Goal: Task Accomplishment & Management: Use online tool/utility

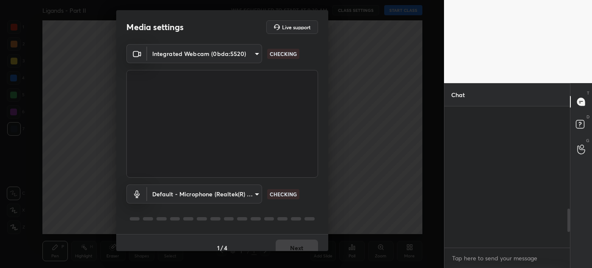
scroll to position [709, 0]
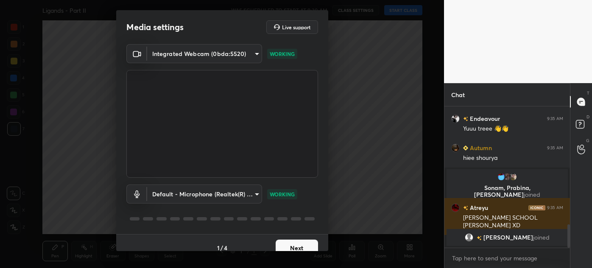
click at [299, 248] on button "Next" at bounding box center [296, 247] width 42 height 17
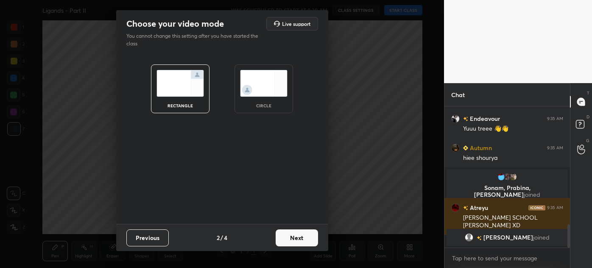
click at [299, 248] on div "Previous 2 / 4 Next" at bounding box center [222, 237] width 212 height 27
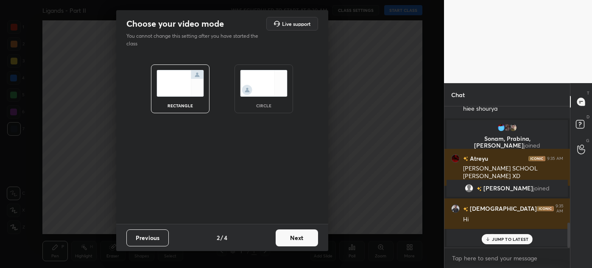
click at [299, 239] on button "Next" at bounding box center [296, 237] width 42 height 17
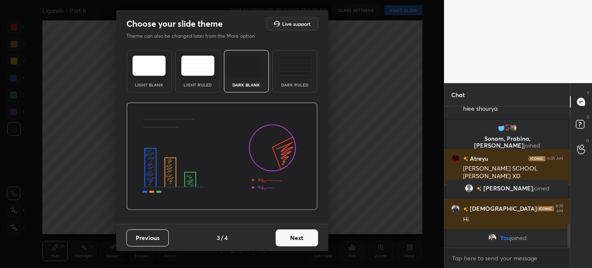
scroll to position [679, 0]
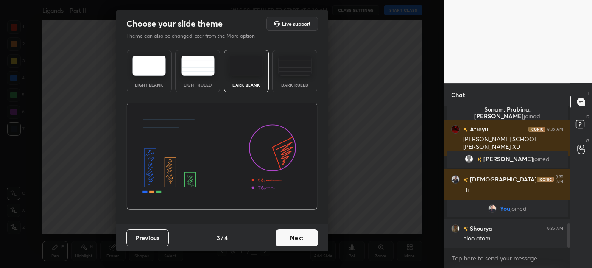
click at [299, 239] on button "Next" at bounding box center [296, 237] width 42 height 17
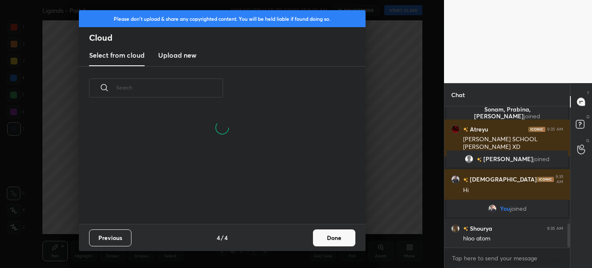
scroll to position [699, 0]
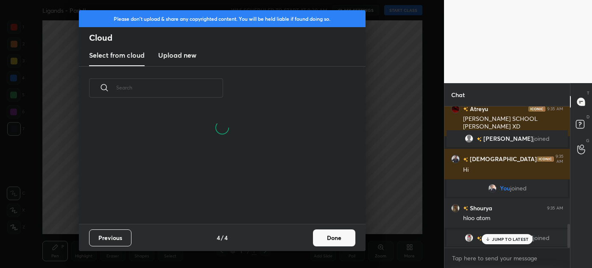
click at [321, 238] on button "Done" at bounding box center [334, 237] width 42 height 17
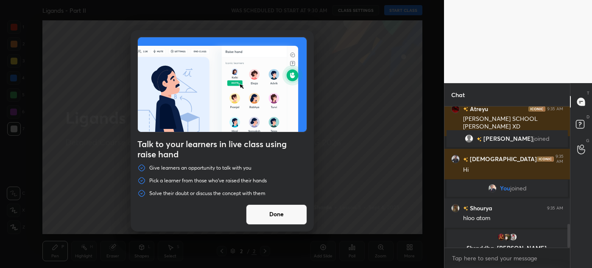
click at [283, 216] on button "Done" at bounding box center [276, 214] width 61 height 20
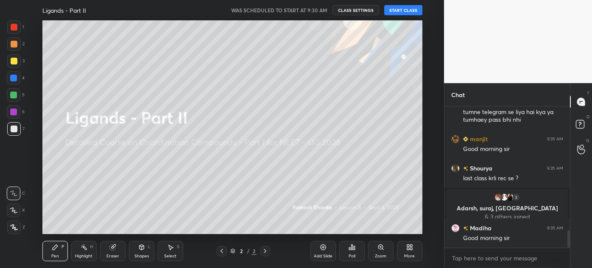
scroll to position [1056, 0]
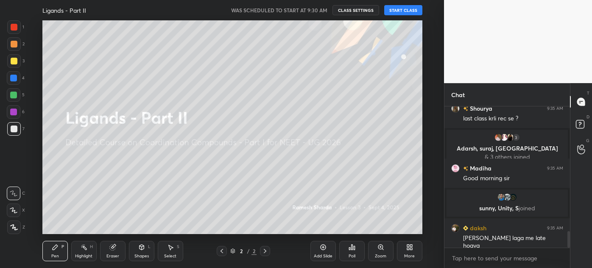
click at [401, 13] on button "START CLASS" at bounding box center [403, 10] width 38 height 10
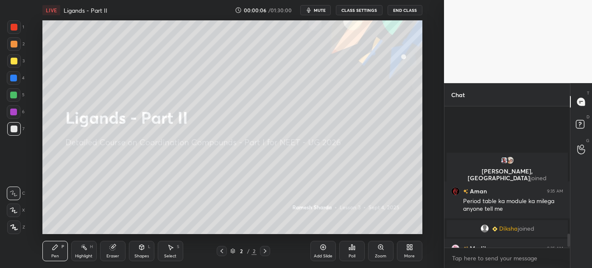
scroll to position [1350, 0]
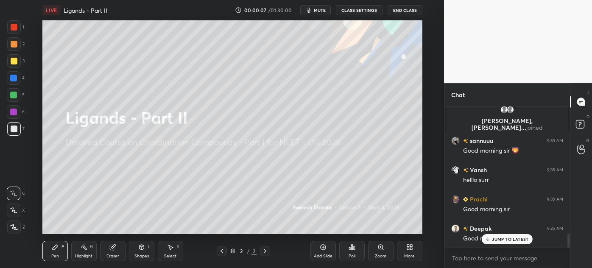
click at [414, 248] on div "More" at bounding box center [409, 251] width 25 height 20
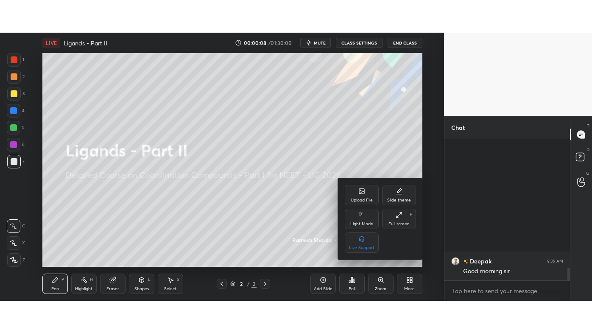
scroll to position [1440, 0]
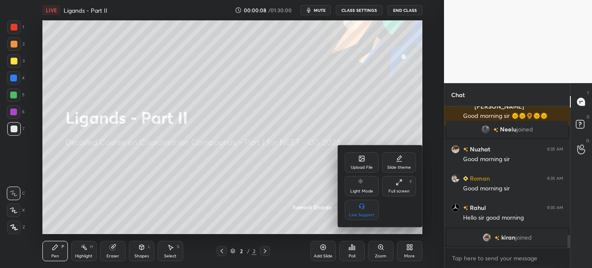
click at [400, 186] on div "Full screen F" at bounding box center [399, 186] width 34 height 20
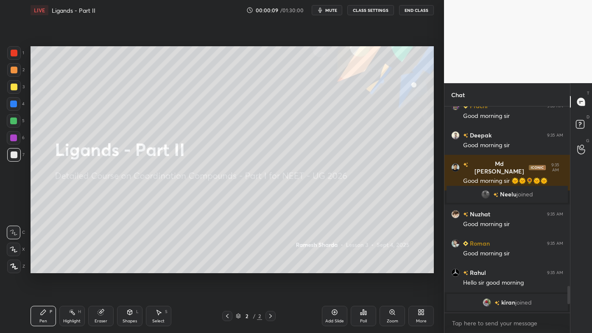
scroll to position [0, 0]
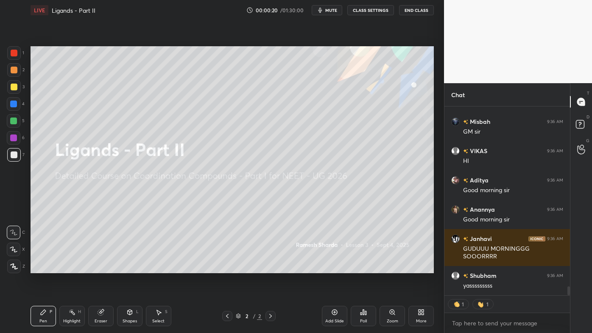
click at [19, 51] on div at bounding box center [14, 53] width 14 height 14
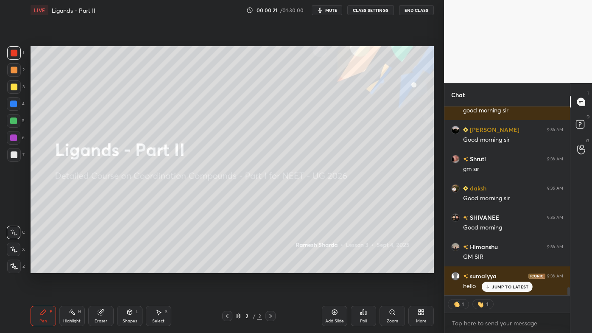
click at [11, 267] on icon at bounding box center [14, 266] width 8 height 6
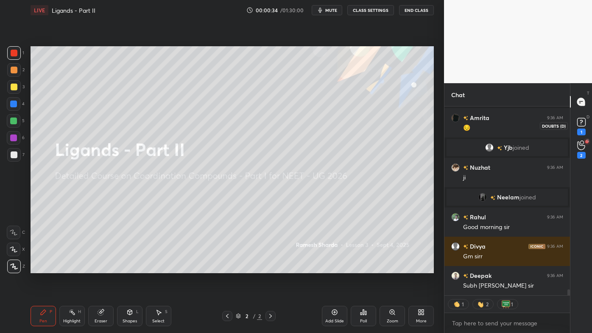
click at [584, 131] on div "1" at bounding box center [581, 131] width 8 height 7
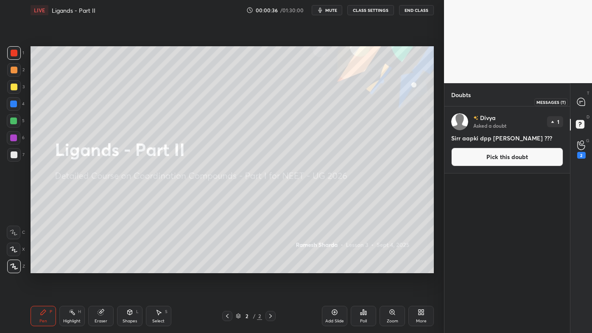
click at [582, 101] on icon at bounding box center [580, 101] width 3 height 0
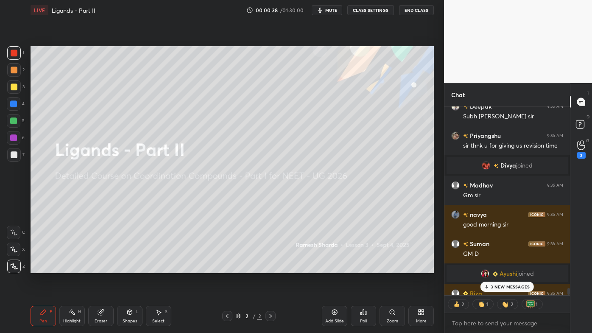
click at [503, 267] on p "3 NEW MESSAGES" at bounding box center [509, 286] width 39 height 5
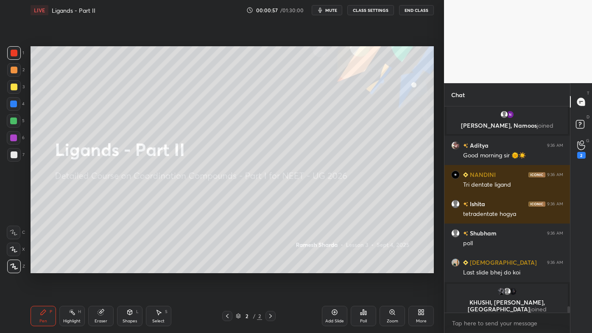
drag, startPoint x: 14, startPoint y: 72, endPoint x: 29, endPoint y: 70, distance: 15.0
click at [13, 72] on div at bounding box center [14, 70] width 7 height 7
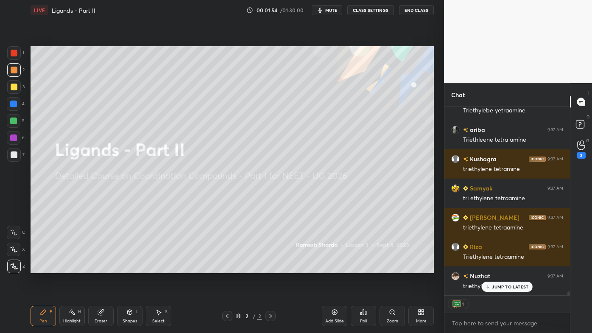
click at [14, 84] on div at bounding box center [14, 86] width 7 height 7
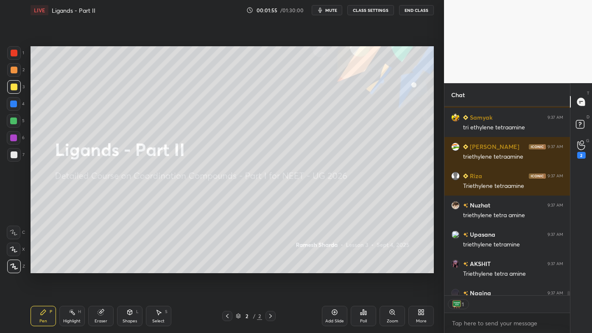
click at [270, 267] on icon at bounding box center [270, 315] width 7 height 7
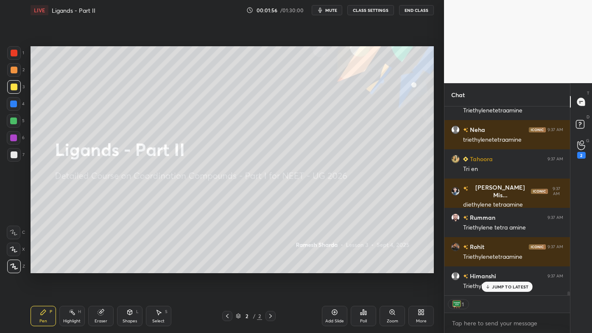
click at [339, 267] on div "Add Slide" at bounding box center [334, 316] width 25 height 20
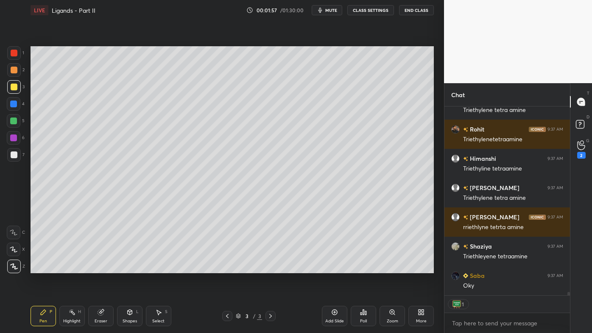
click at [42, 267] on icon at bounding box center [43, 311] width 7 height 7
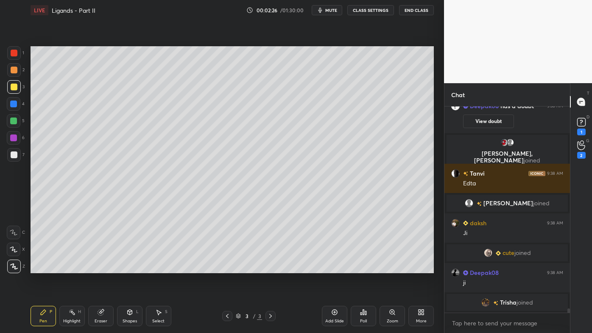
drag, startPoint x: 71, startPoint y: 313, endPoint x: 89, endPoint y: 282, distance: 35.9
click at [72, 267] on icon at bounding box center [72, 311] width 7 height 7
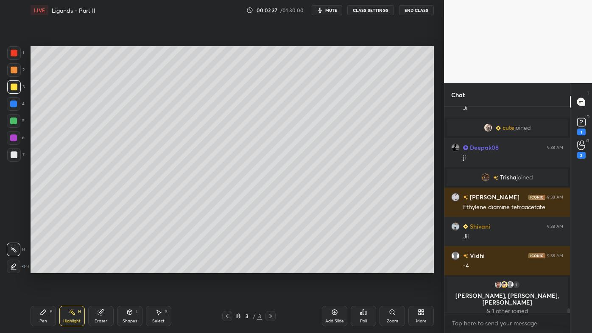
drag, startPoint x: 38, startPoint y: 316, endPoint x: 37, endPoint y: 306, distance: 9.8
click at [37, 267] on div "Pen P" at bounding box center [43, 316] width 25 height 20
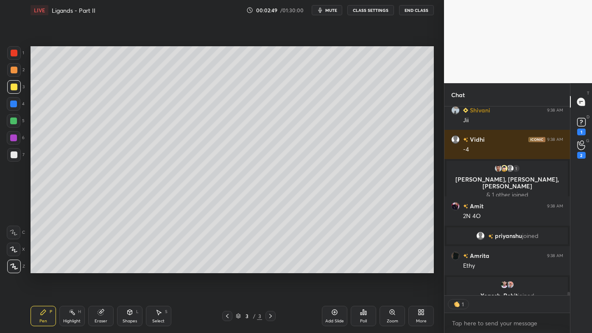
type textarea "x"
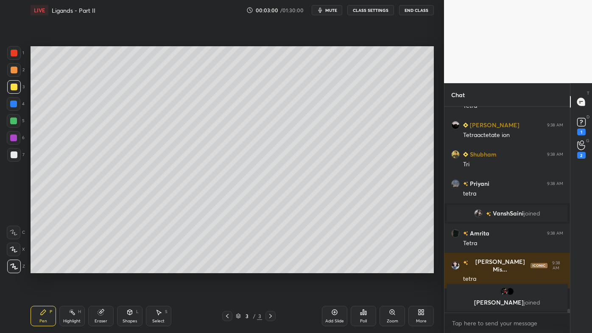
drag, startPoint x: 101, startPoint y: 314, endPoint x: 105, endPoint y: 307, distance: 7.6
click at [101, 267] on icon at bounding box center [101, 312] width 6 height 6
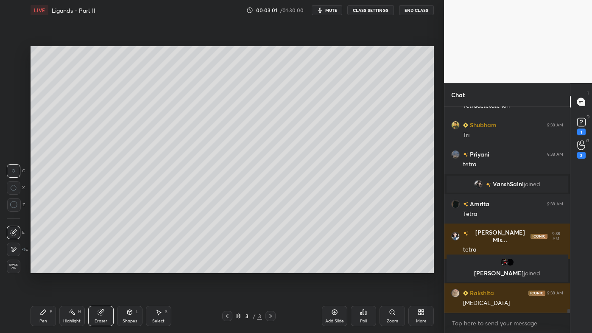
click at [11, 249] on icon at bounding box center [13, 249] width 7 height 7
drag, startPoint x: 13, startPoint y: 250, endPoint x: 24, endPoint y: 241, distance: 14.2
click at [14, 250] on icon at bounding box center [13, 249] width 7 height 7
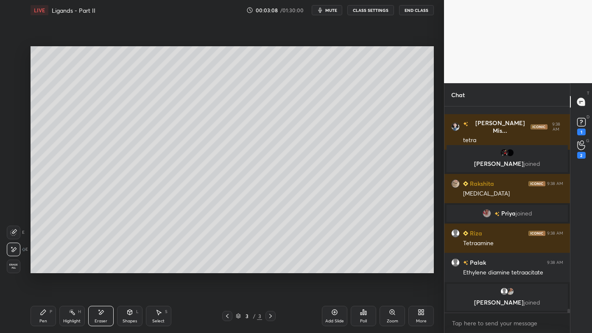
drag, startPoint x: 41, startPoint y: 311, endPoint x: 42, endPoint y: 306, distance: 4.8
click at [40, 267] on icon at bounding box center [43, 311] width 7 height 7
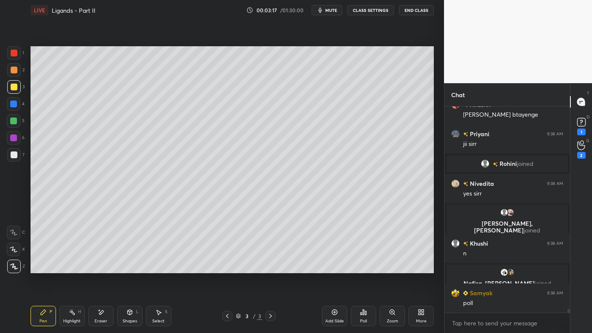
click at [365, 267] on icon at bounding box center [365, 313] width 1 height 4
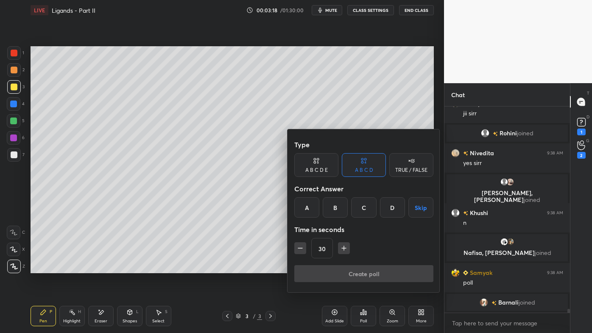
drag, startPoint x: 362, startPoint y: 208, endPoint x: 353, endPoint y: 219, distance: 14.4
click at [364, 208] on div "C" at bounding box center [363, 207] width 25 height 20
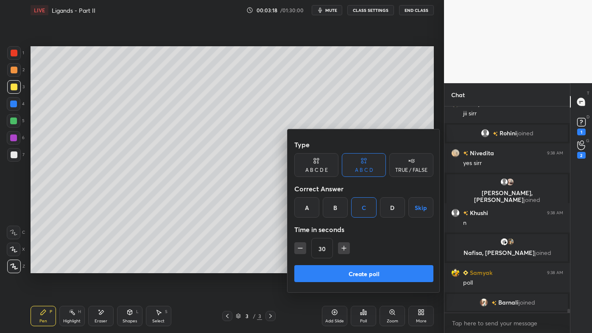
click at [296, 247] on icon "button" at bounding box center [300, 248] width 8 height 8
type input "15"
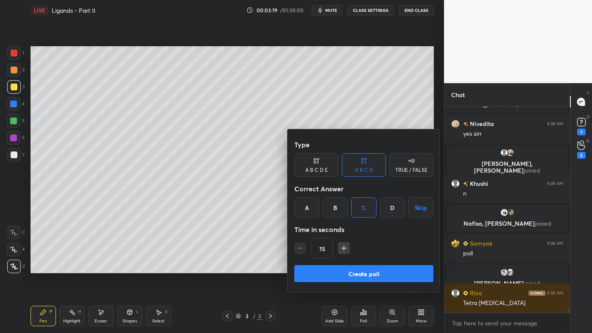
click at [337, 267] on button "Create poll" at bounding box center [363, 273] width 139 height 17
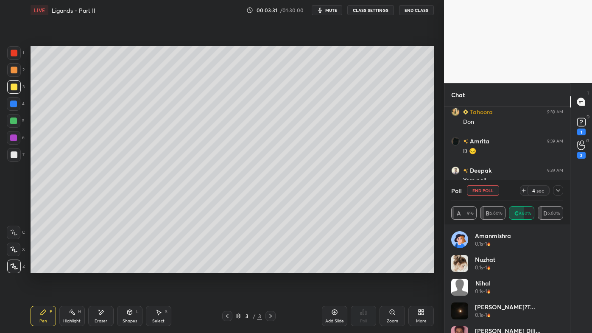
drag, startPoint x: 561, startPoint y: 190, endPoint x: 543, endPoint y: 194, distance: 17.7
click at [561, 190] on icon at bounding box center [557, 190] width 7 height 7
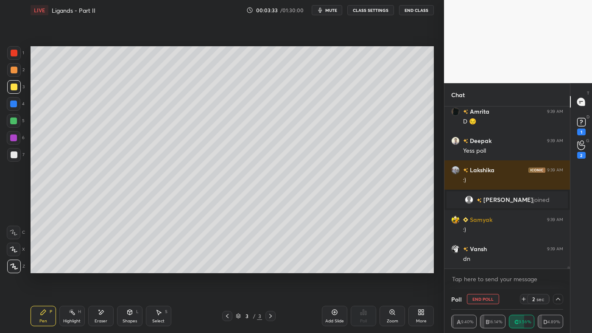
drag, startPoint x: 97, startPoint y: 313, endPoint x: 146, endPoint y: 283, distance: 57.6
click at [96, 267] on div "Eraser" at bounding box center [100, 316] width 25 height 20
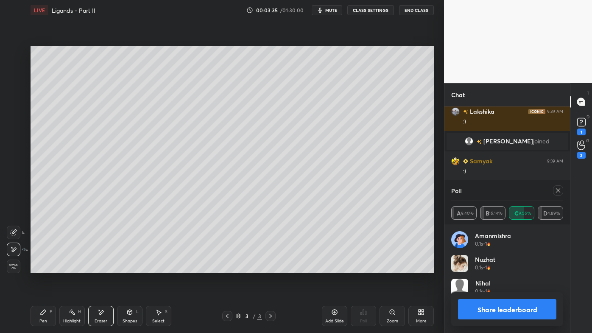
drag, startPoint x: 46, startPoint y: 314, endPoint x: 49, endPoint y: 300, distance: 13.9
click at [45, 267] on icon at bounding box center [43, 311] width 7 height 7
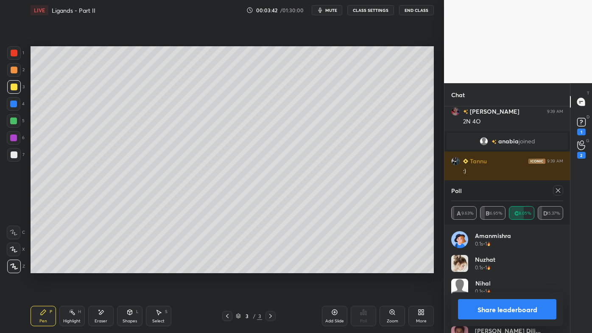
click at [558, 191] on icon at bounding box center [557, 190] width 7 height 7
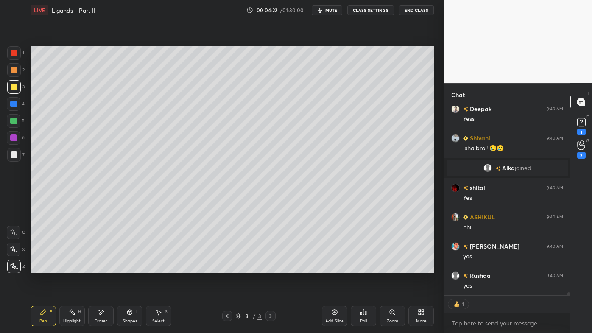
click at [69, 267] on icon at bounding box center [72, 311] width 7 height 7
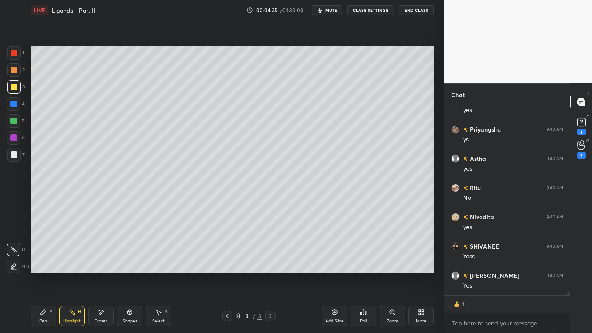
click at [44, 267] on icon at bounding box center [43, 311] width 7 height 7
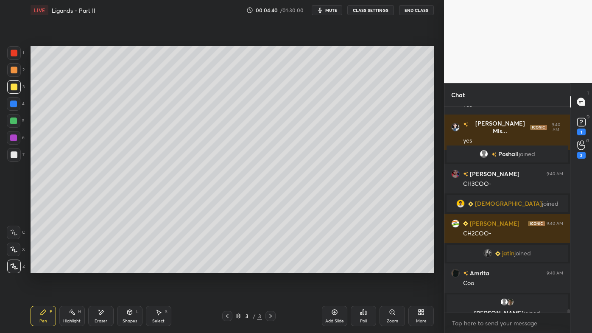
click at [14, 69] on div at bounding box center [14, 70] width 7 height 7
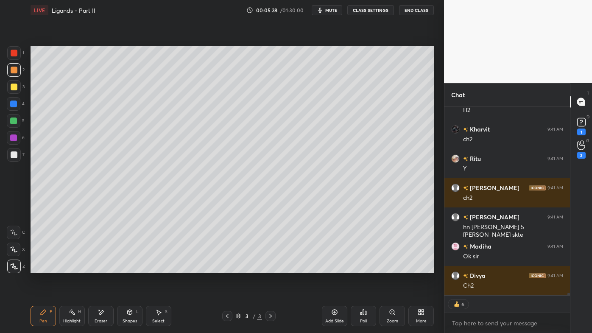
scroll to position [13396, 0]
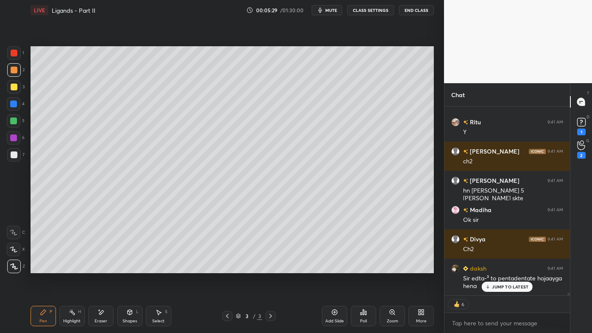
drag, startPoint x: 75, startPoint y: 314, endPoint x: 96, endPoint y: 291, distance: 30.6
click at [75, 267] on div "Highlight H" at bounding box center [71, 316] width 25 height 20
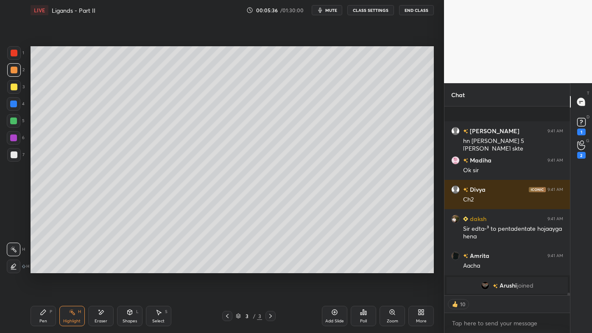
scroll to position [13496, 0]
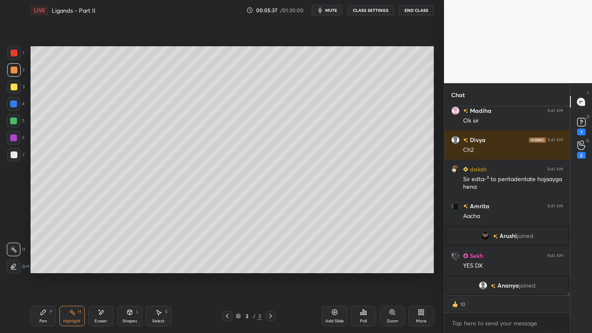
drag, startPoint x: 334, startPoint y: 310, endPoint x: 333, endPoint y: 305, distance: 5.2
click at [334, 267] on icon at bounding box center [334, 311] width 7 height 7
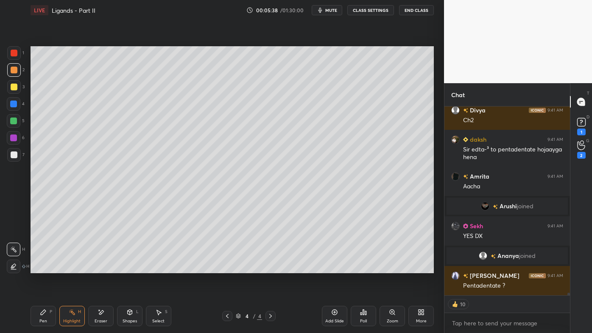
click at [42, 267] on icon at bounding box center [43, 311] width 7 height 7
click at [12, 90] on div at bounding box center [14, 87] width 14 height 14
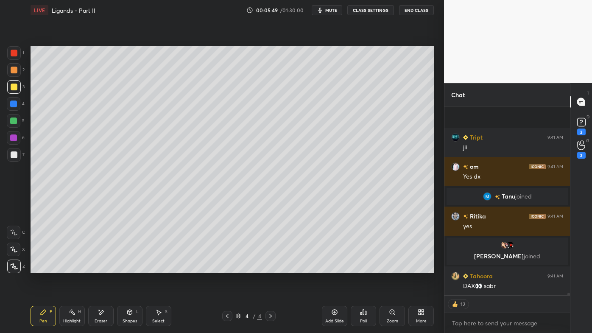
scroll to position [13613, 0]
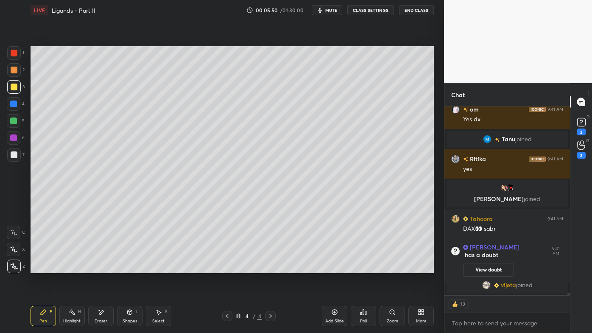
click at [49, 267] on div "Setting up your live class Poll for secs No correct answer Start poll" at bounding box center [232, 159] width 410 height 278
drag, startPoint x: 72, startPoint y: 314, endPoint x: 83, endPoint y: 287, distance: 29.0
click at [72, 267] on rect at bounding box center [73, 313] width 4 height 4
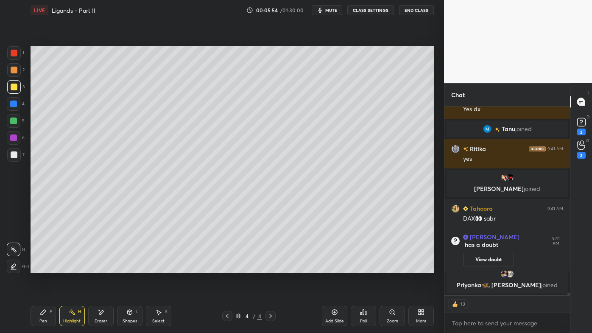
click at [44, 267] on icon at bounding box center [43, 311] width 7 height 7
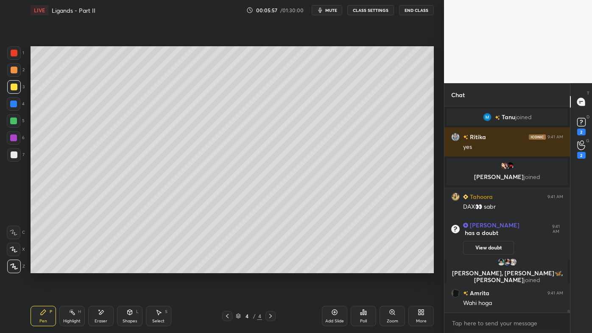
scroll to position [13632, 0]
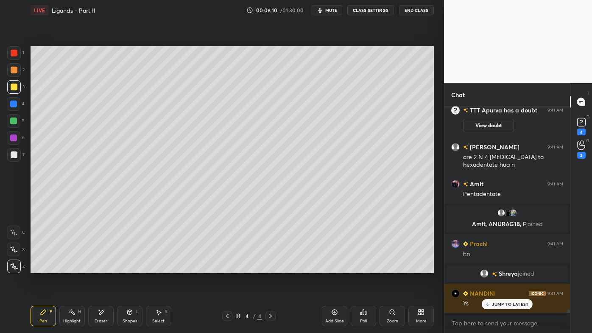
drag, startPoint x: 72, startPoint y: 311, endPoint x: 74, endPoint y: 294, distance: 17.8
click at [72, 267] on rect at bounding box center [73, 313] width 4 height 4
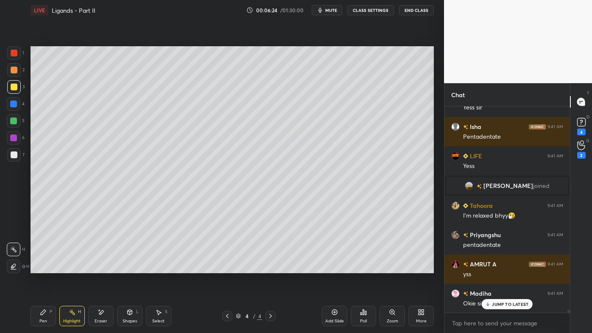
drag, startPoint x: 42, startPoint y: 314, endPoint x: 67, endPoint y: 278, distance: 44.1
click at [41, 267] on icon at bounding box center [43, 311] width 5 height 5
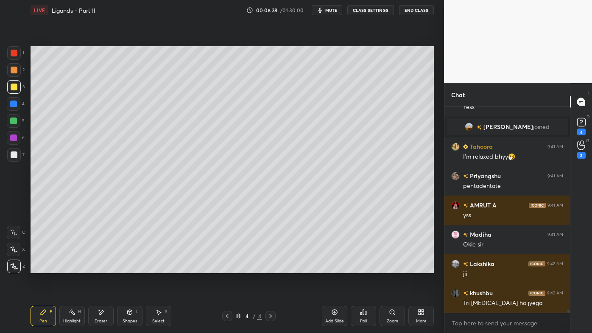
scroll to position [14207, 0]
click at [72, 267] on icon at bounding box center [72, 311] width 7 height 7
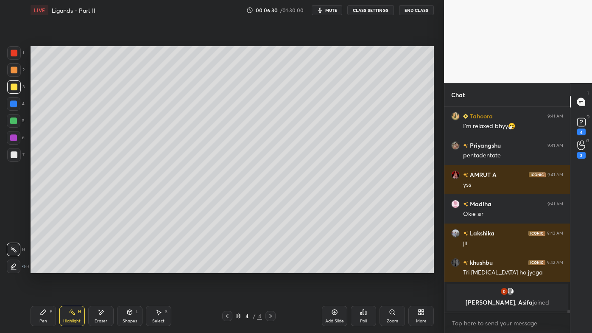
scroll to position [14192, 0]
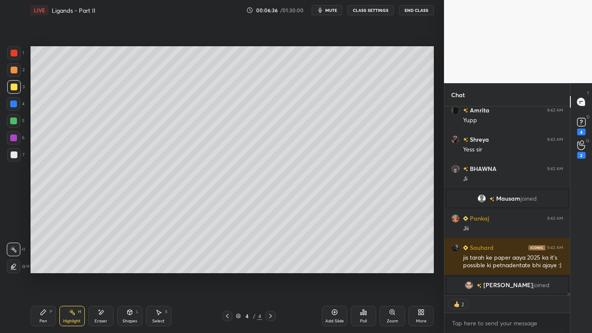
click at [228, 267] on icon at bounding box center [227, 315] width 7 height 7
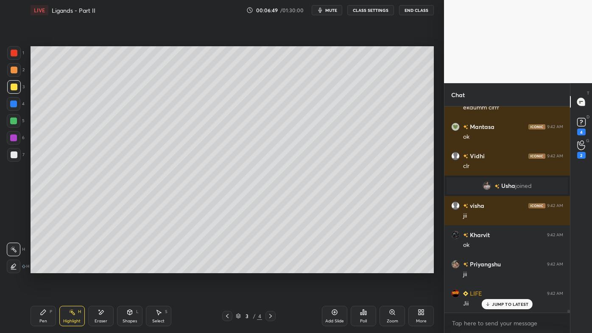
click at [14, 70] on div at bounding box center [14, 70] width 7 height 7
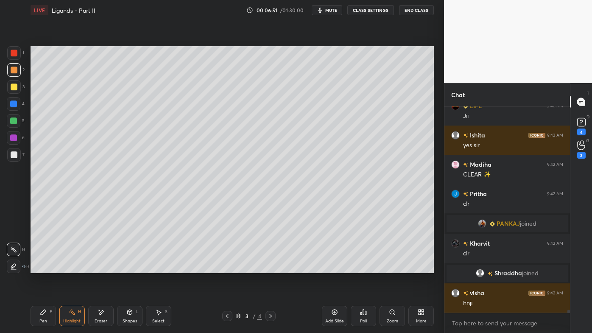
drag, startPoint x: 41, startPoint y: 315, endPoint x: 39, endPoint y: 275, distance: 39.5
click at [40, 267] on icon at bounding box center [43, 311] width 7 height 7
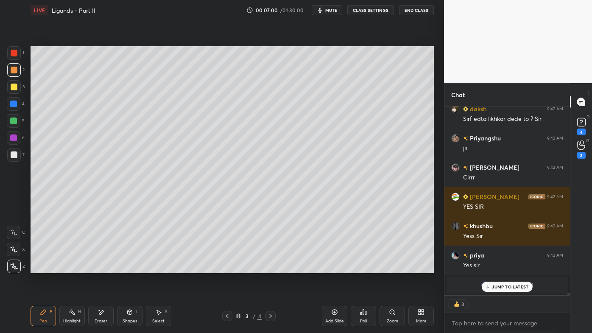
click at [271, 267] on icon at bounding box center [270, 315] width 7 height 7
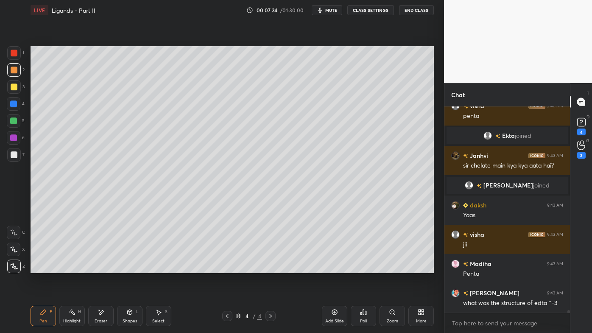
click at [72, 267] on icon at bounding box center [72, 311] width 7 height 7
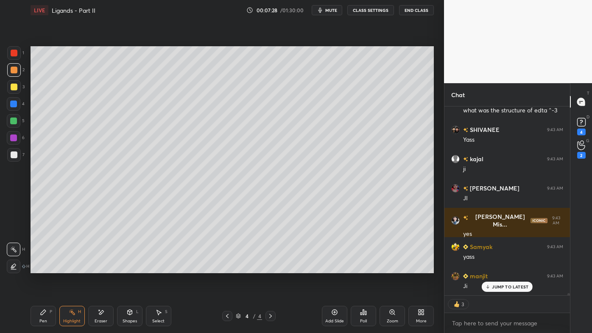
drag, startPoint x: 45, startPoint y: 313, endPoint x: 49, endPoint y: 298, distance: 15.0
click at [44, 267] on div "Pen P" at bounding box center [43, 316] width 25 height 20
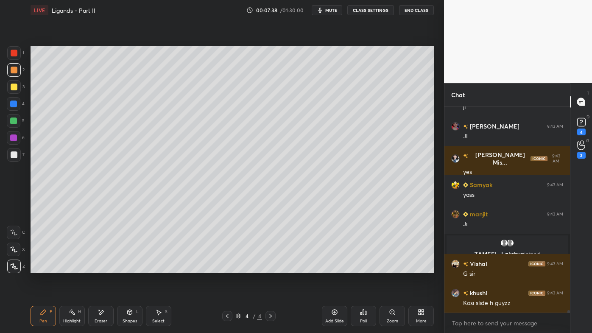
click at [69, 267] on icon at bounding box center [72, 311] width 7 height 7
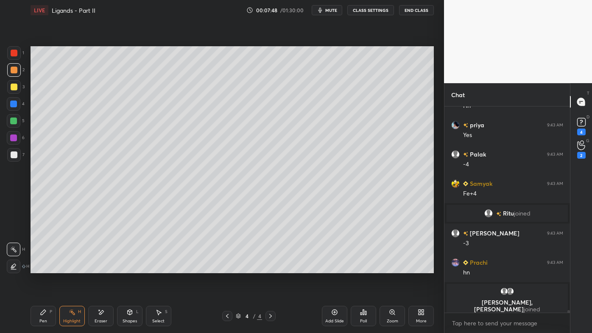
click at [45, 267] on icon at bounding box center [43, 311] width 7 height 7
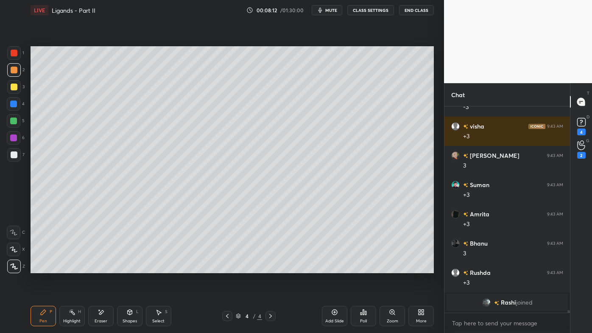
drag, startPoint x: 76, startPoint y: 311, endPoint x: 72, endPoint y: 292, distance: 19.5
click at [75, 267] on div "Highlight H" at bounding box center [71, 316] width 25 height 20
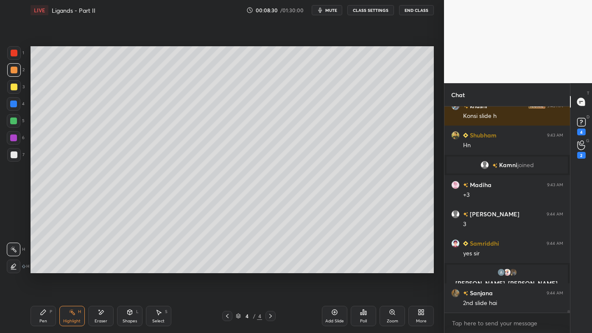
click at [226, 267] on icon at bounding box center [227, 315] width 7 height 7
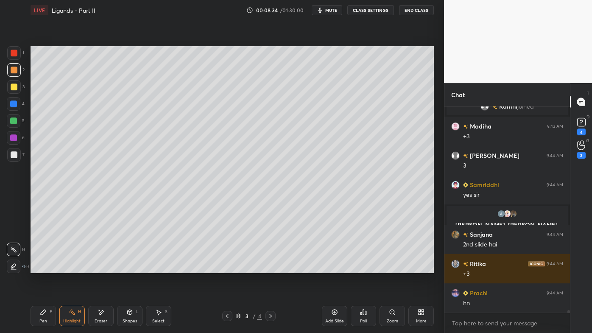
click at [270, 267] on icon at bounding box center [270, 316] width 3 height 4
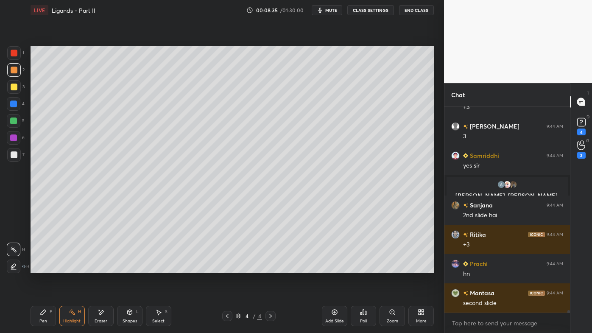
click at [334, 267] on icon at bounding box center [334, 312] width 3 height 3
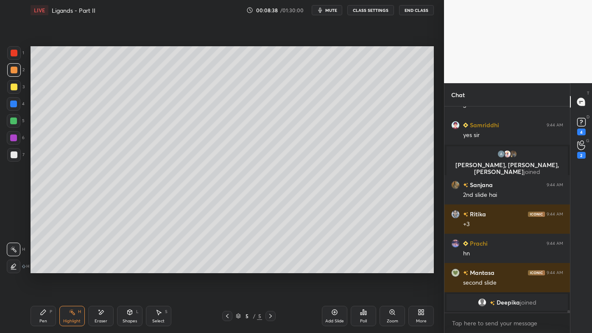
drag, startPoint x: 226, startPoint y: 316, endPoint x: 235, endPoint y: 315, distance: 8.9
click at [225, 267] on icon at bounding box center [227, 315] width 7 height 7
click at [335, 267] on icon at bounding box center [334, 311] width 7 height 7
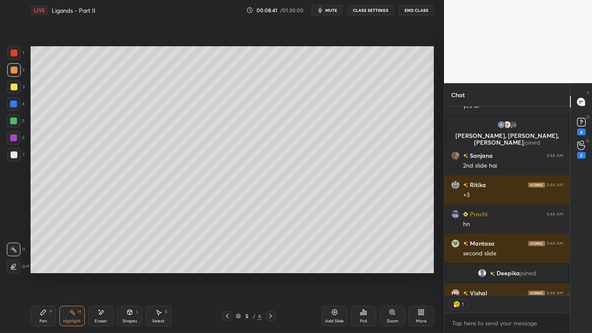
drag, startPoint x: 36, startPoint y: 313, endPoint x: 37, endPoint y: 305, distance: 7.8
click at [34, 267] on div "Pen P" at bounding box center [43, 316] width 25 height 20
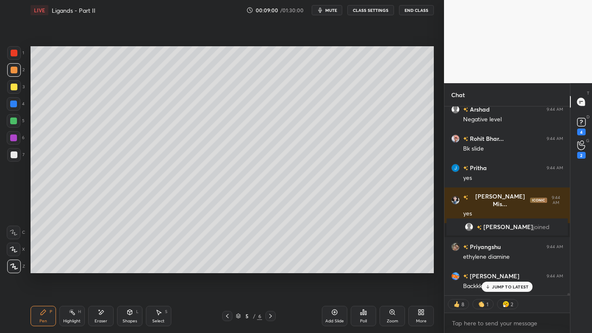
scroll to position [3, 2]
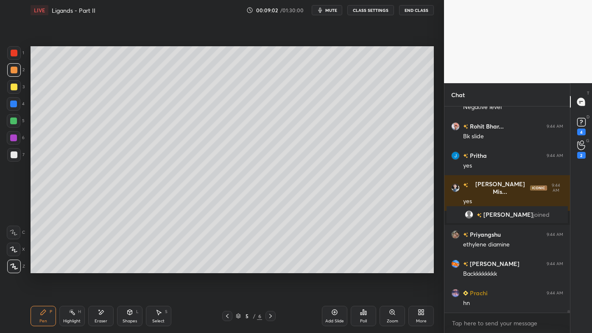
click at [219, 267] on div "Setting up your live class Poll for secs No correct answer Start poll" at bounding box center [232, 159] width 410 height 278
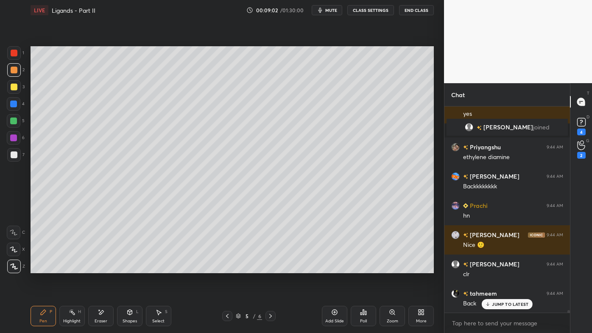
click at [226, 267] on icon at bounding box center [227, 315] width 7 height 7
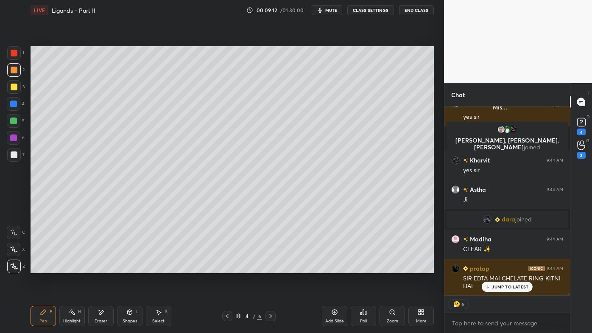
click at [270, 267] on icon at bounding box center [270, 315] width 7 height 7
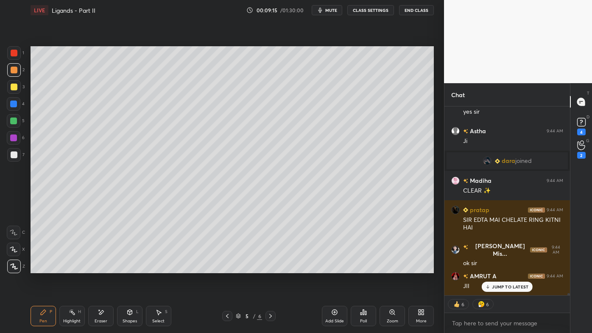
drag, startPoint x: 102, startPoint y: 311, endPoint x: 136, endPoint y: 281, distance: 44.7
click at [103, 267] on icon at bounding box center [101, 312] width 5 height 4
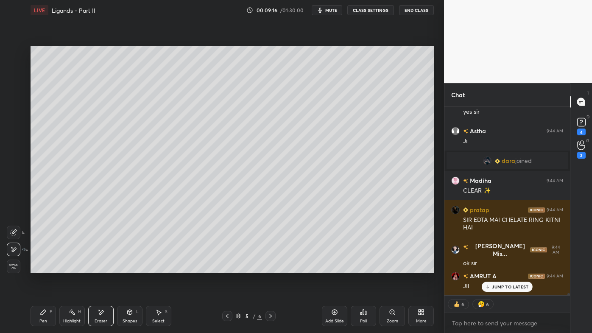
click at [45, 267] on icon at bounding box center [43, 311] width 7 height 7
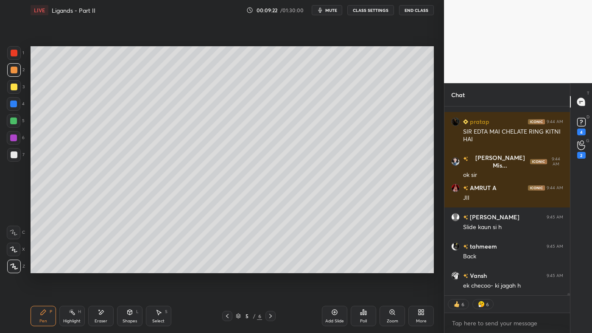
drag, startPoint x: 99, startPoint y: 311, endPoint x: 110, endPoint y: 294, distance: 20.9
click at [98, 267] on icon at bounding box center [100, 311] width 7 height 7
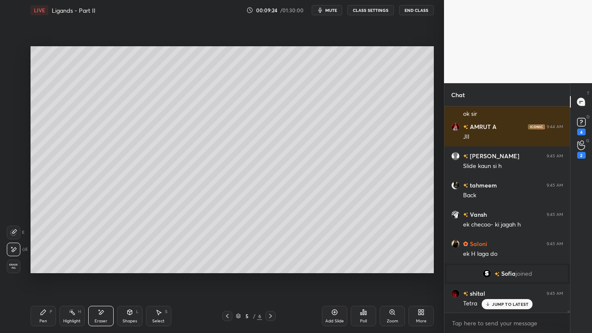
drag, startPoint x: 42, startPoint y: 313, endPoint x: 66, endPoint y: 290, distance: 33.0
click at [44, 267] on icon at bounding box center [43, 311] width 5 height 5
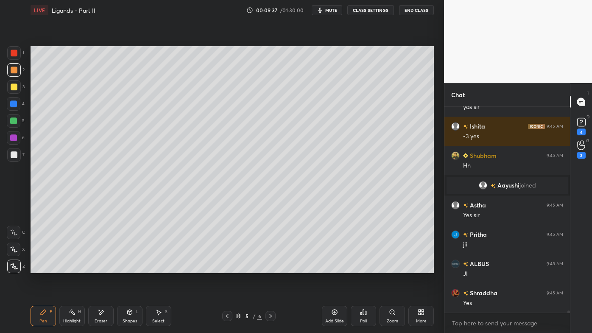
drag, startPoint x: 103, startPoint y: 313, endPoint x: 128, endPoint y: 274, distance: 46.7
click at [104, 267] on icon at bounding box center [100, 311] width 7 height 7
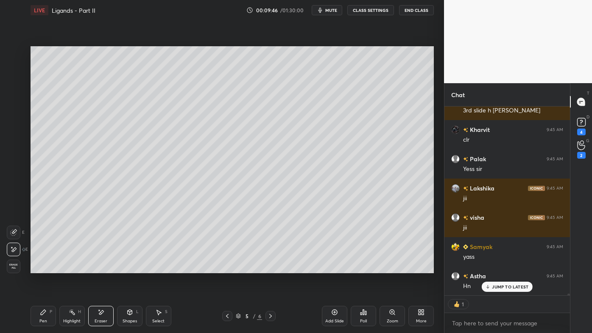
click at [228, 267] on icon at bounding box center [227, 315] width 7 height 7
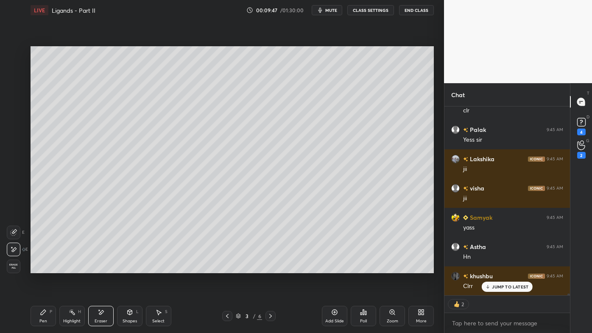
click at [228, 267] on icon at bounding box center [227, 315] width 7 height 7
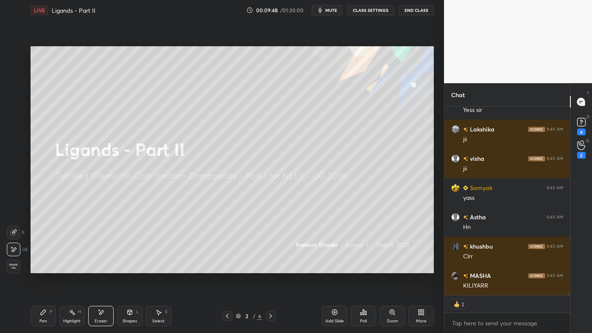
click at [272, 267] on icon at bounding box center [270, 315] width 7 height 7
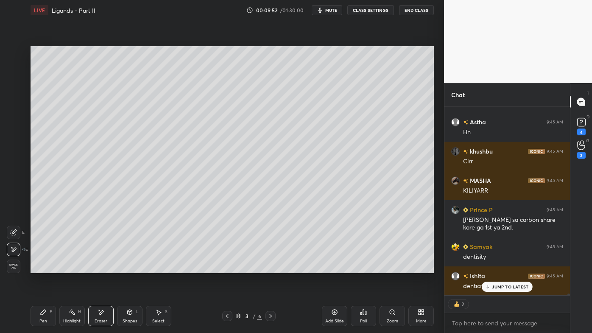
click at [270, 267] on icon at bounding box center [270, 315] width 7 height 7
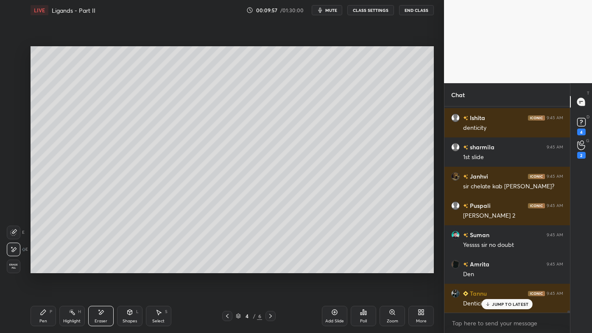
click at [270, 267] on icon at bounding box center [270, 316] width 3 height 4
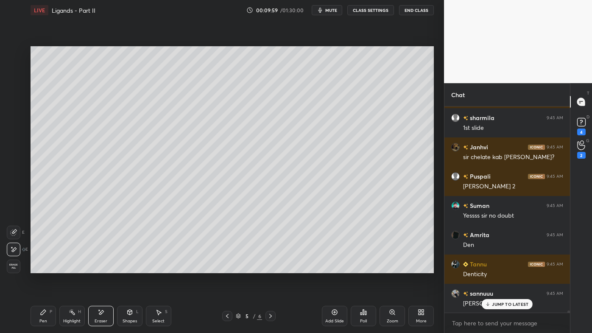
click at [41, 267] on div "Pen P" at bounding box center [43, 316] width 25 height 20
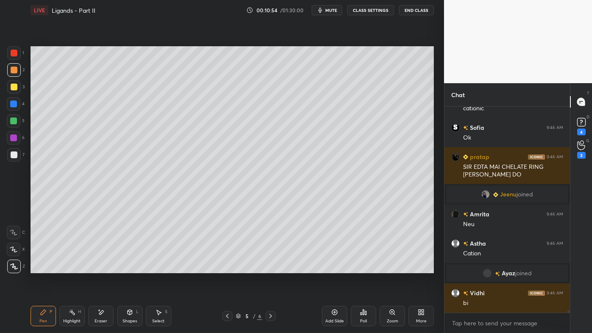
scroll to position [19525, 0]
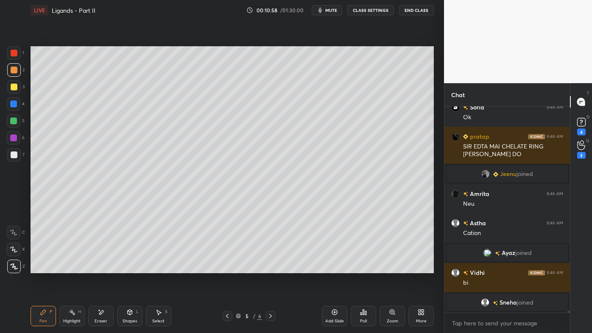
drag, startPoint x: 98, startPoint y: 308, endPoint x: 111, endPoint y: 288, distance: 23.6
click at [99, 267] on div "Eraser" at bounding box center [100, 316] width 25 height 20
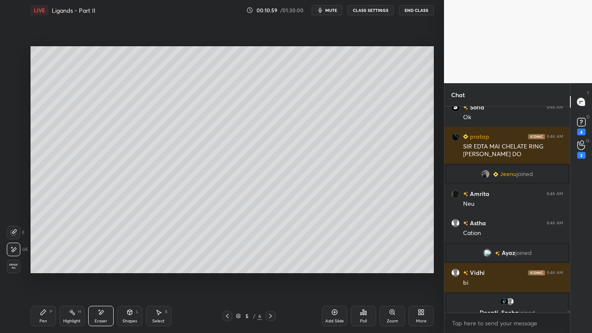
scroll to position [19535, 0]
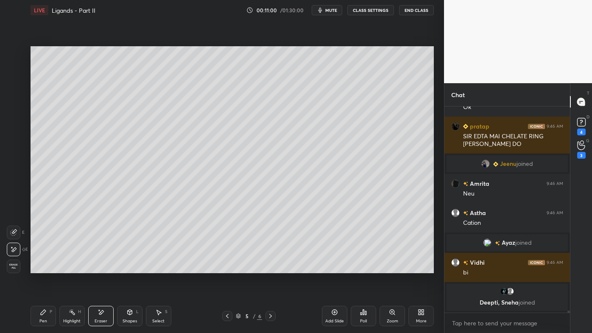
click at [40, 267] on icon at bounding box center [43, 311] width 7 height 7
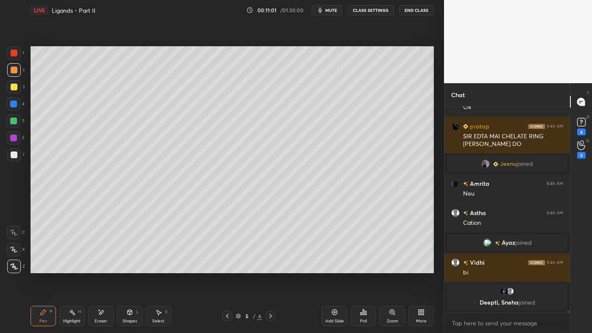
click at [16, 88] on div at bounding box center [14, 86] width 7 height 7
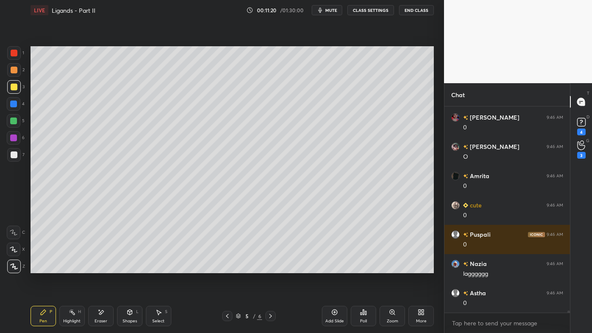
scroll to position [19759, 0]
click at [332, 267] on icon at bounding box center [334, 311] width 7 height 7
click at [15, 69] on div at bounding box center [14, 70] width 7 height 7
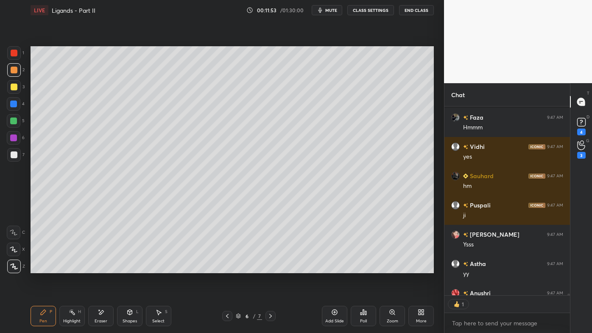
scroll to position [3, 2]
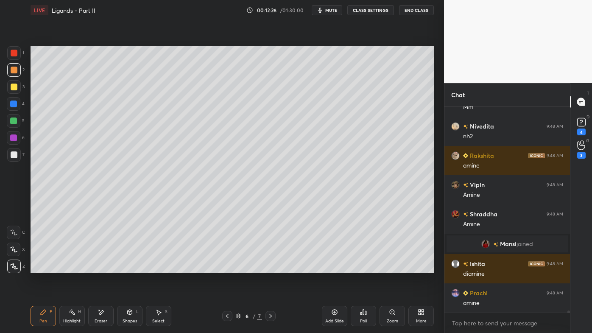
click at [227, 267] on icon at bounding box center [227, 315] width 7 height 7
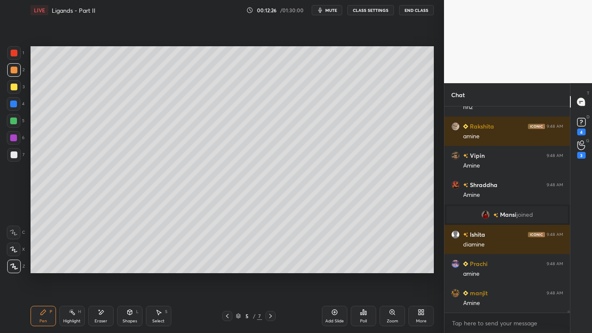
click at [227, 267] on icon at bounding box center [227, 315] width 7 height 7
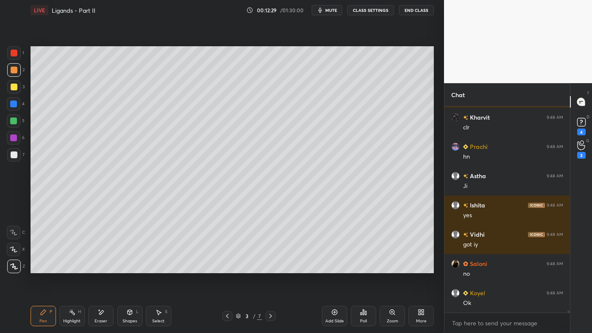
drag, startPoint x: 75, startPoint y: 311, endPoint x: 81, endPoint y: 294, distance: 18.5
click at [75, 267] on div "Highlight H" at bounding box center [71, 316] width 25 height 20
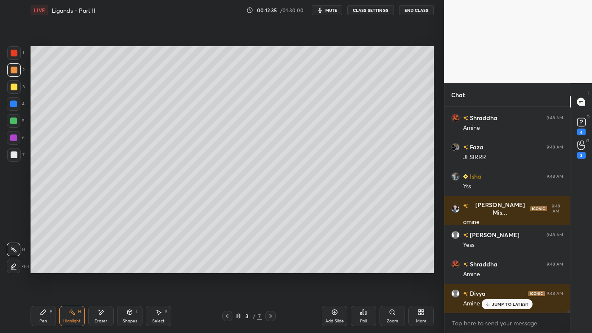
click at [271, 267] on div at bounding box center [270, 316] width 10 height 10
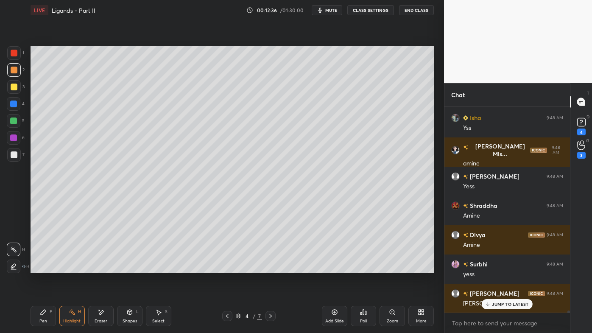
click at [271, 267] on icon at bounding box center [270, 315] width 7 height 7
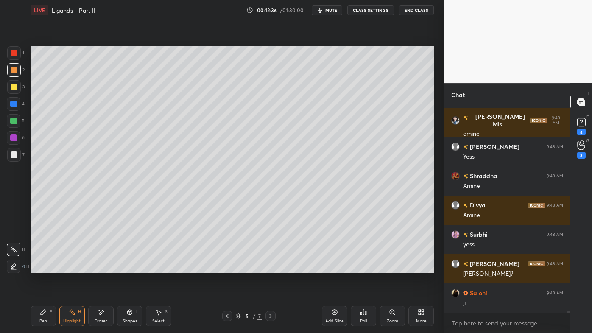
click at [271, 267] on icon at bounding box center [270, 316] width 3 height 4
click at [102, 267] on icon at bounding box center [100, 311] width 7 height 7
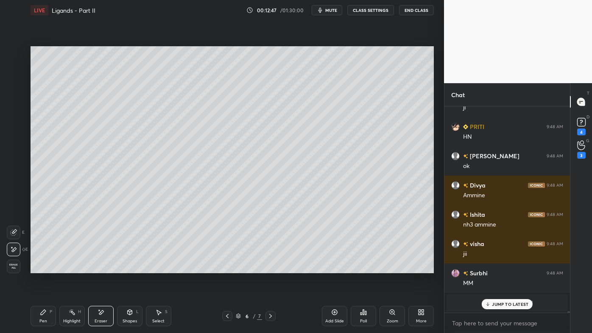
drag, startPoint x: 45, startPoint y: 313, endPoint x: 48, endPoint y: 303, distance: 10.6
click at [44, 267] on div "Pen P" at bounding box center [43, 316] width 25 height 20
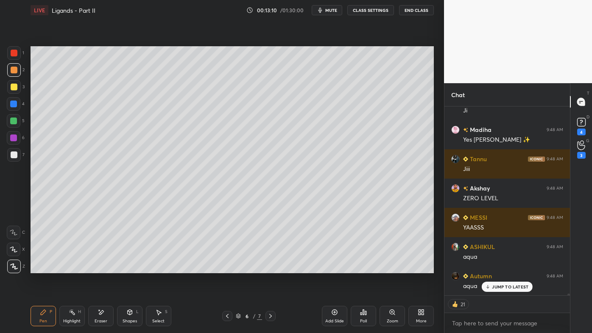
drag, startPoint x: 100, startPoint y: 312, endPoint x: 112, endPoint y: 298, distance: 18.1
click at [104, 267] on icon at bounding box center [100, 311] width 7 height 7
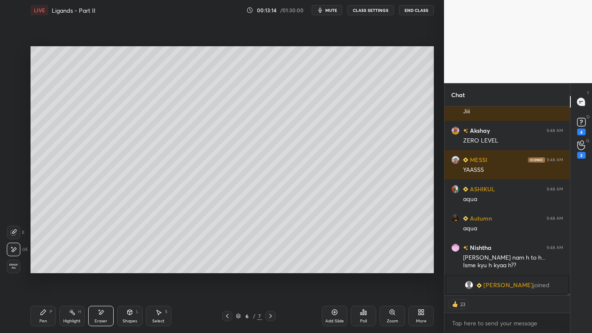
drag, startPoint x: 44, startPoint y: 311, endPoint x: 35, endPoint y: 306, distance: 10.4
click at [42, 267] on icon at bounding box center [43, 311] width 7 height 7
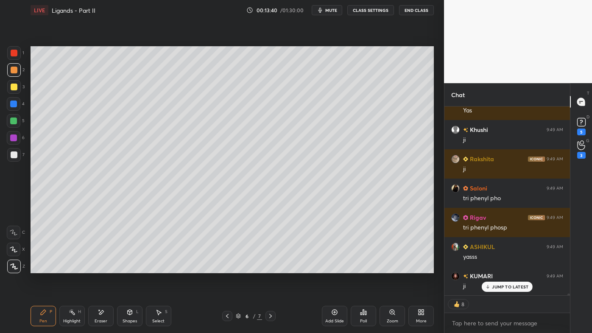
drag, startPoint x: 103, startPoint y: 311, endPoint x: 113, endPoint y: 292, distance: 21.6
click at [102, 267] on icon at bounding box center [100, 311] width 7 height 7
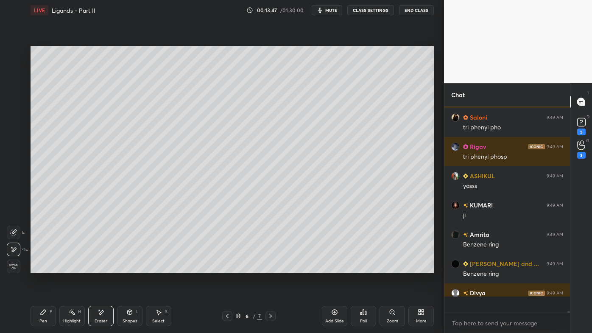
drag, startPoint x: 43, startPoint y: 311, endPoint x: 36, endPoint y: 310, distance: 6.9
click at [42, 267] on icon at bounding box center [43, 311] width 7 height 7
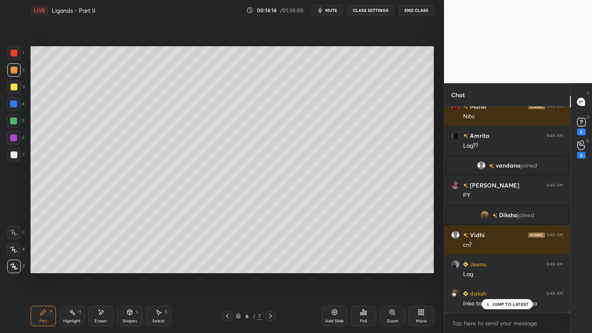
drag, startPoint x: 489, startPoint y: 304, endPoint x: 475, endPoint y: 317, distance: 19.5
click at [489, 267] on icon at bounding box center [488, 303] width 6 height 5
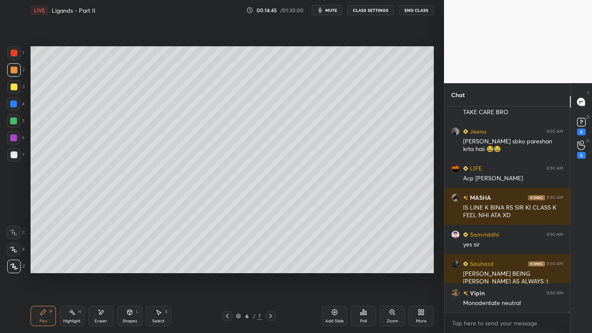
drag, startPoint x: 72, startPoint y: 313, endPoint x: 123, endPoint y: 283, distance: 58.7
click at [72, 267] on rect at bounding box center [73, 313] width 4 height 4
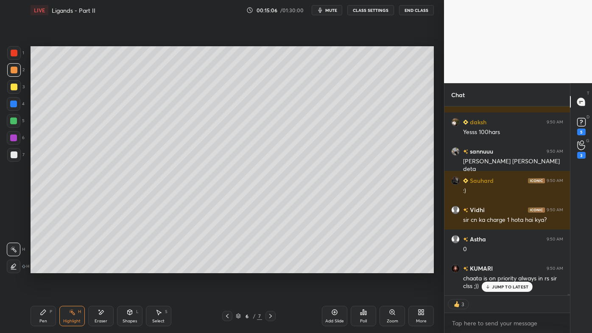
click at [334, 267] on icon at bounding box center [334, 311] width 7 height 7
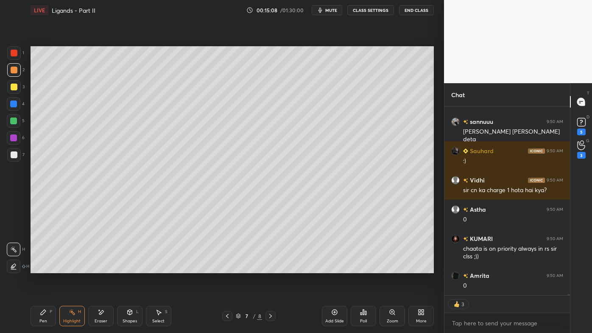
click at [40, 267] on icon at bounding box center [43, 311] width 7 height 7
drag, startPoint x: 12, startPoint y: 88, endPoint x: 25, endPoint y: 77, distance: 16.5
click at [12, 87] on div at bounding box center [14, 86] width 7 height 7
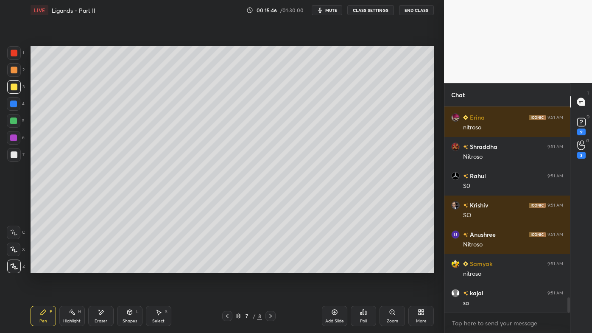
click at [103, 267] on icon at bounding box center [100, 311] width 7 height 7
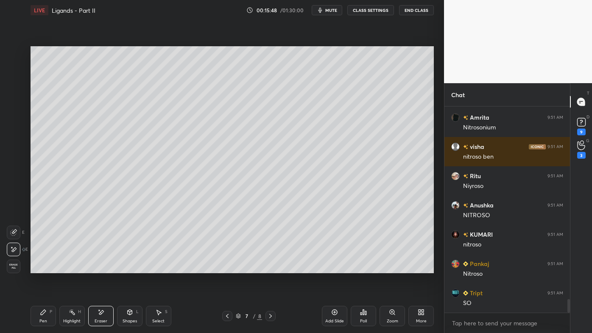
click at [41, 267] on icon at bounding box center [43, 311] width 7 height 7
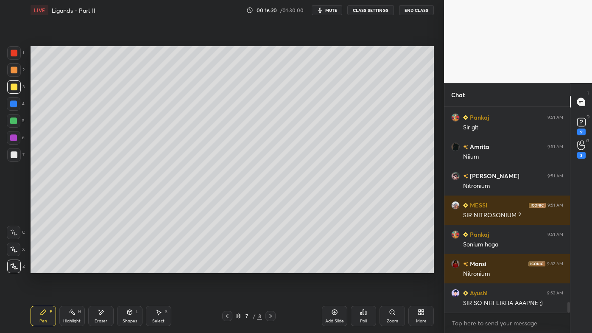
drag, startPoint x: 99, startPoint y: 313, endPoint x: 103, endPoint y: 292, distance: 20.9
click at [99, 267] on icon at bounding box center [100, 311] width 7 height 7
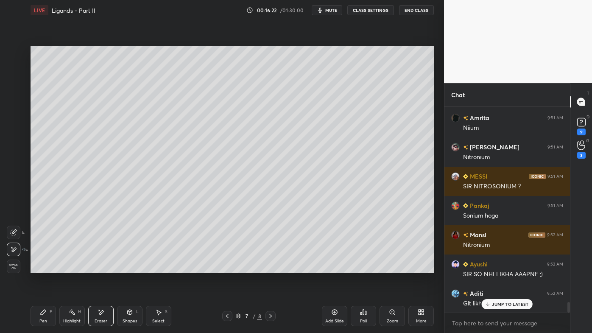
click at [44, 267] on icon at bounding box center [43, 311] width 5 height 5
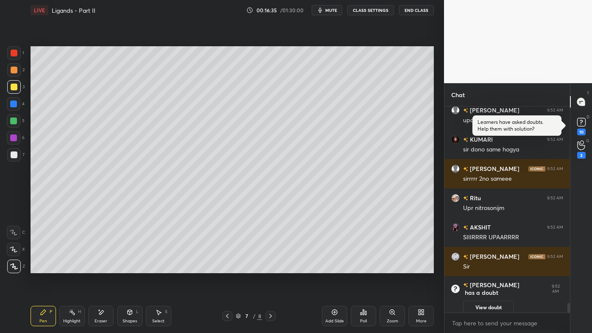
click at [225, 267] on icon at bounding box center [227, 315] width 7 height 7
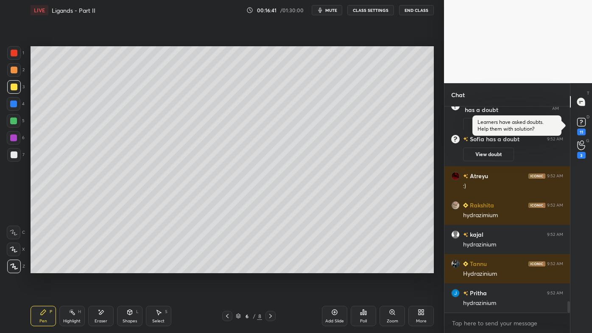
click at [100, 267] on div "Eraser" at bounding box center [100, 316] width 25 height 20
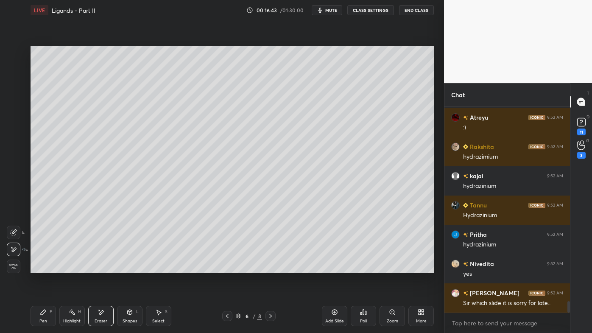
click at [41, 267] on icon at bounding box center [43, 311] width 7 height 7
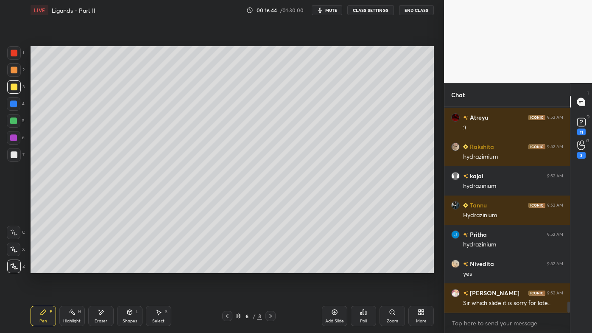
scroll to position [3569, 0]
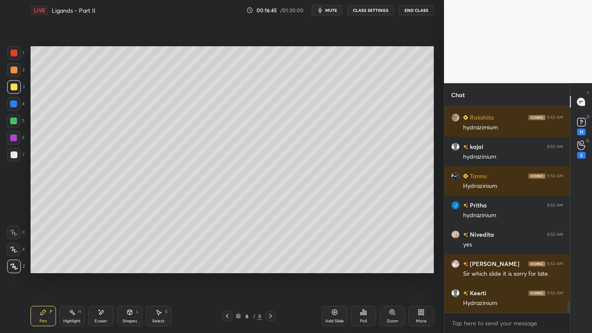
drag, startPoint x: 12, startPoint y: 156, endPoint x: 23, endPoint y: 126, distance: 32.3
click at [13, 155] on div at bounding box center [14, 154] width 7 height 7
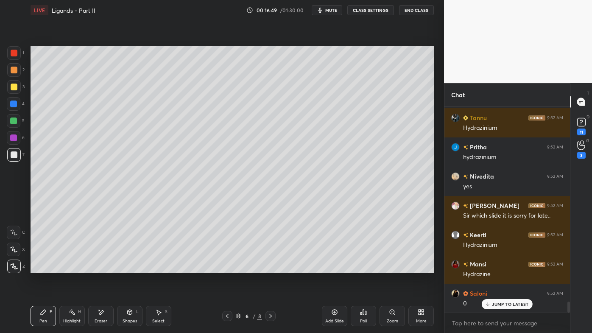
click at [71, 267] on icon at bounding box center [72, 311] width 7 height 7
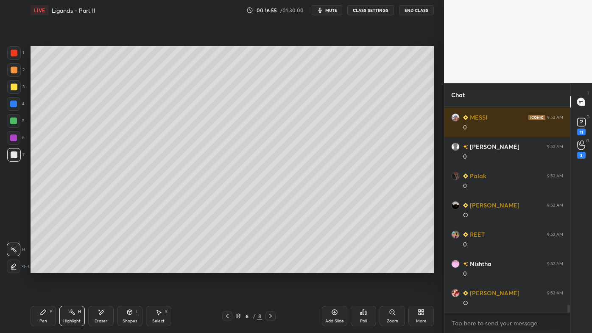
scroll to position [186, 123]
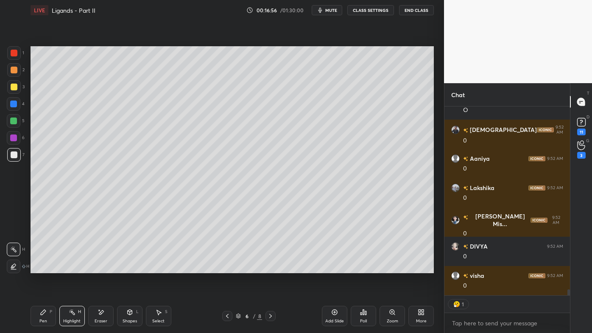
click at [228, 267] on icon at bounding box center [227, 315] width 7 height 7
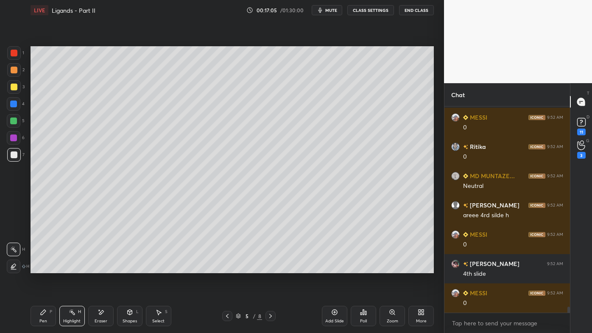
click at [270, 267] on icon at bounding box center [270, 316] width 3 height 4
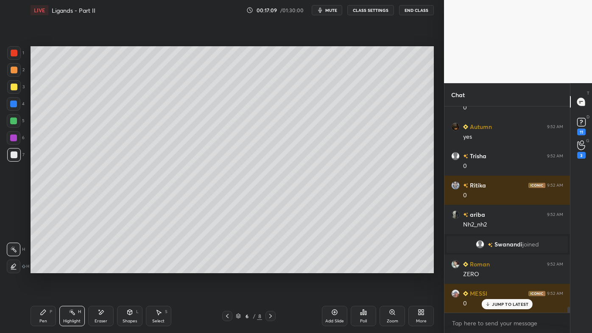
click at [227, 267] on icon at bounding box center [227, 315] width 7 height 7
click at [228, 267] on icon at bounding box center [227, 315] width 7 height 7
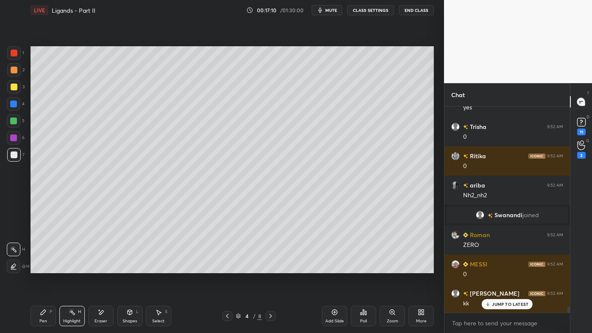
click at [228, 267] on icon at bounding box center [227, 315] width 7 height 7
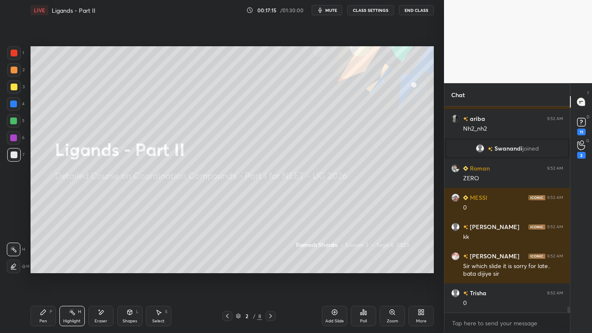
click at [272, 267] on icon at bounding box center [270, 315] width 7 height 7
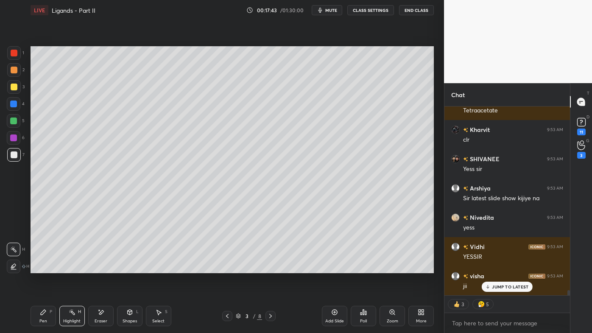
click at [271, 267] on icon at bounding box center [270, 316] width 3 height 4
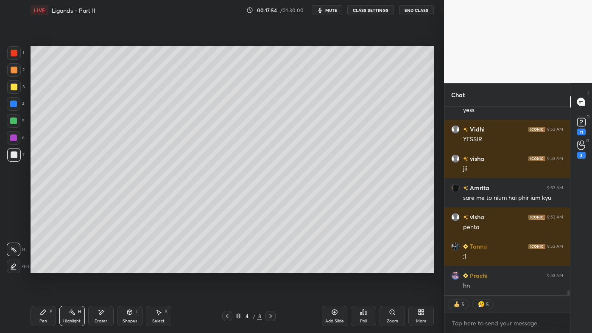
click at [269, 267] on icon at bounding box center [270, 315] width 7 height 7
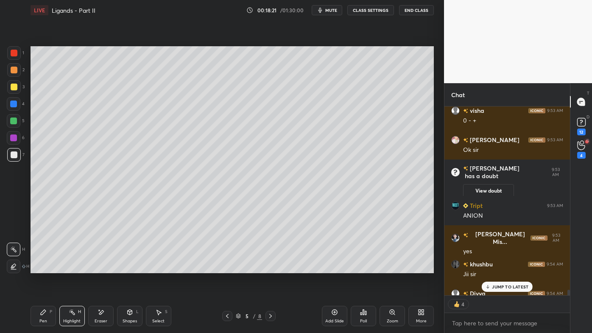
click at [271, 267] on icon at bounding box center [270, 315] width 7 height 7
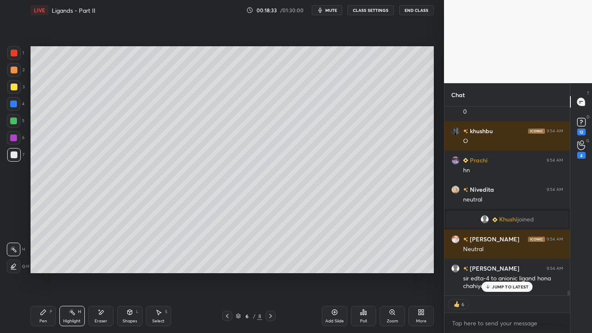
click at [225, 267] on icon at bounding box center [227, 315] width 7 height 7
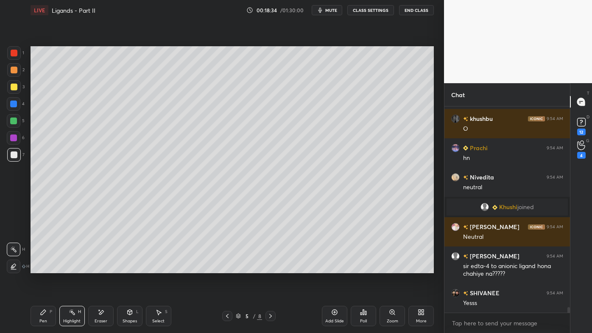
click at [37, 267] on div "Pen P" at bounding box center [43, 316] width 25 height 20
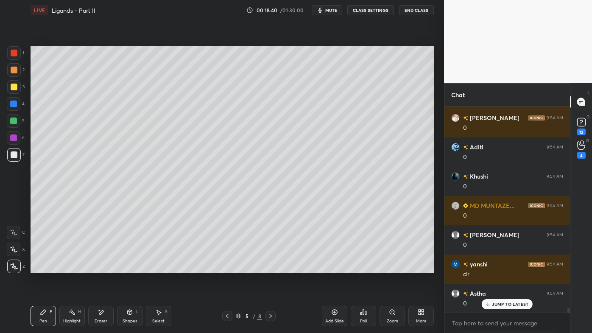
click at [271, 267] on icon at bounding box center [270, 315] width 7 height 7
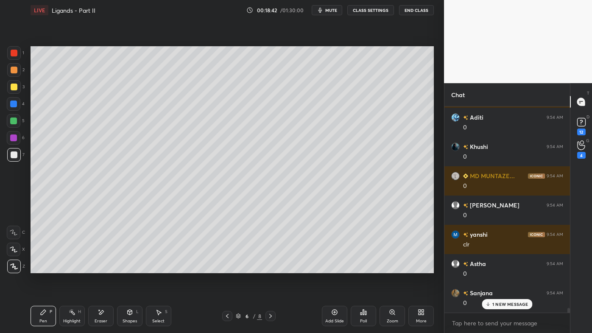
click at [74, 267] on div "Highlight H" at bounding box center [71, 316] width 25 height 20
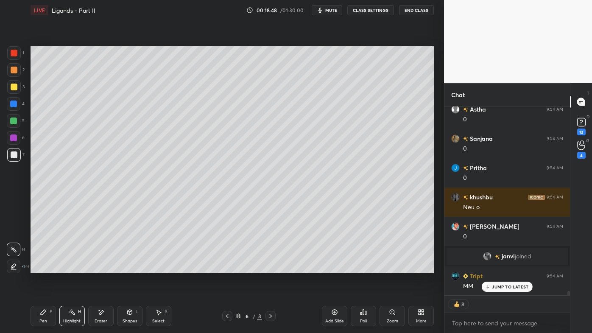
click at [44, 267] on icon at bounding box center [43, 311] width 7 height 7
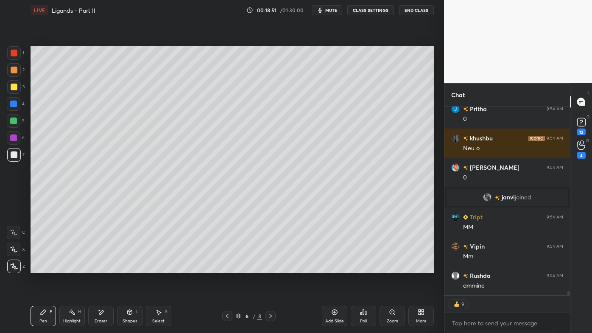
drag, startPoint x: 75, startPoint y: 309, endPoint x: 89, endPoint y: 285, distance: 27.9
click at [75, 267] on div "Highlight H" at bounding box center [71, 316] width 25 height 20
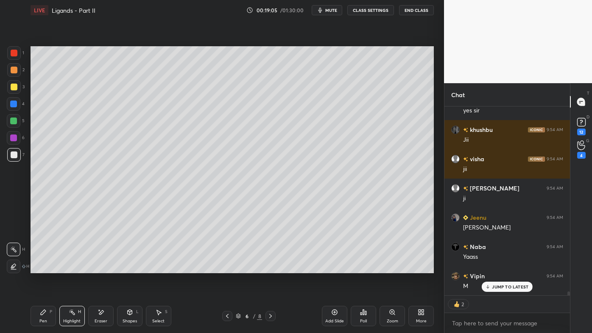
click at [227, 267] on icon at bounding box center [227, 316] width 3 height 4
click at [226, 267] on icon at bounding box center [227, 315] width 7 height 7
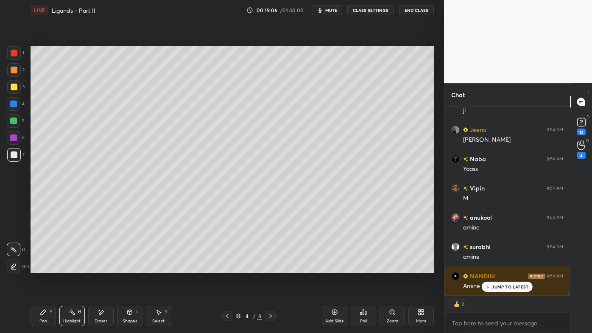
click at [225, 267] on icon at bounding box center [227, 315] width 7 height 7
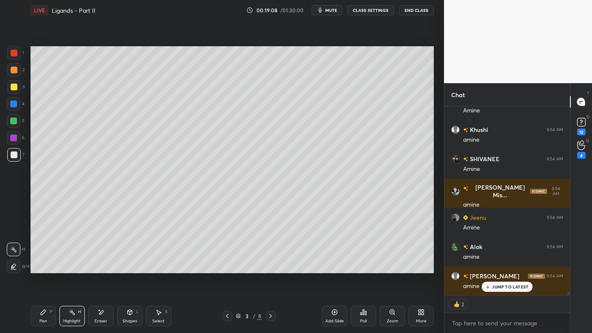
click at [74, 267] on icon at bounding box center [72, 311] width 7 height 7
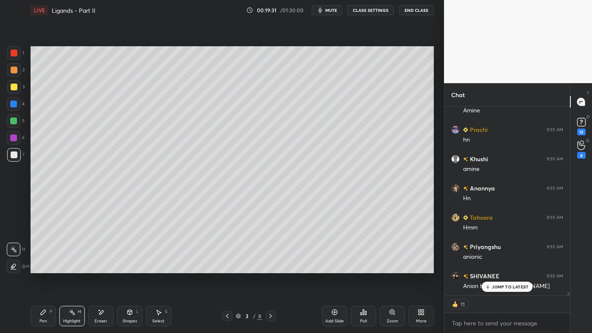
click at [271, 267] on icon at bounding box center [270, 315] width 7 height 7
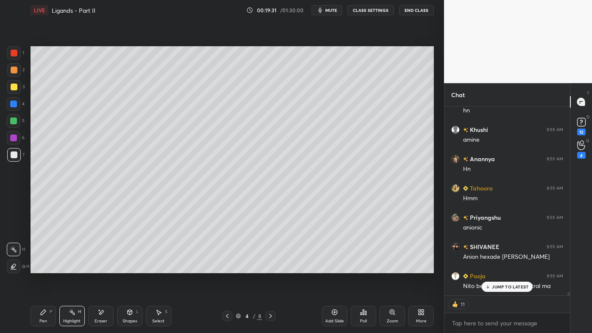
click at [271, 267] on icon at bounding box center [270, 315] width 7 height 7
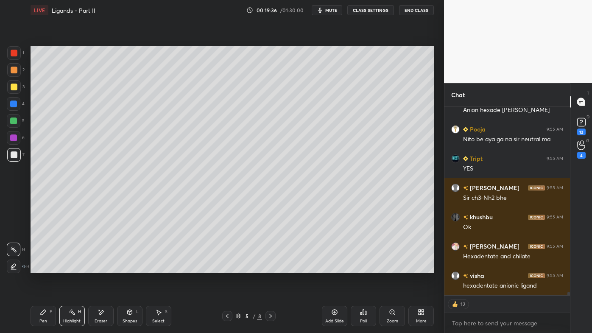
click at [71, 267] on div "Highlight H" at bounding box center [71, 316] width 25 height 20
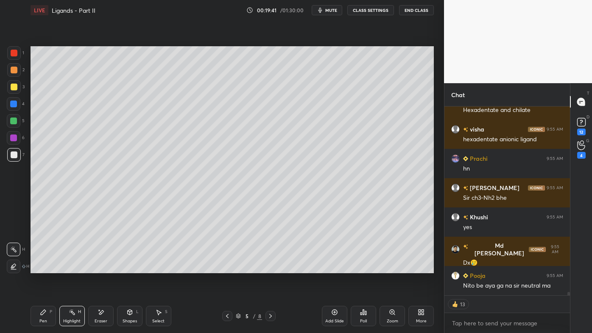
click at [270, 267] on icon at bounding box center [270, 315] width 7 height 7
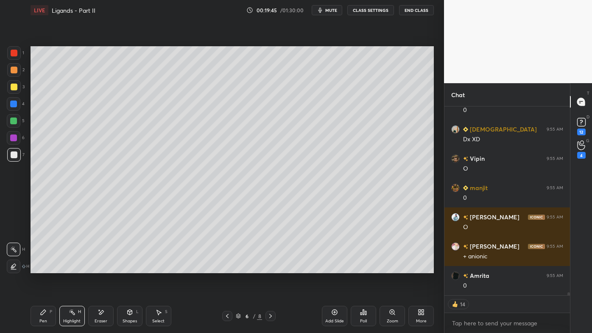
click at [269, 267] on icon at bounding box center [270, 315] width 7 height 7
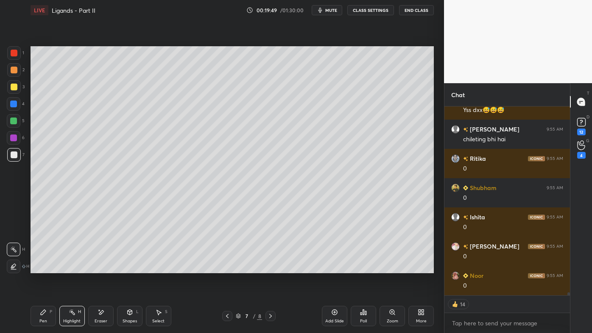
click at [41, 267] on icon at bounding box center [43, 311] width 5 height 5
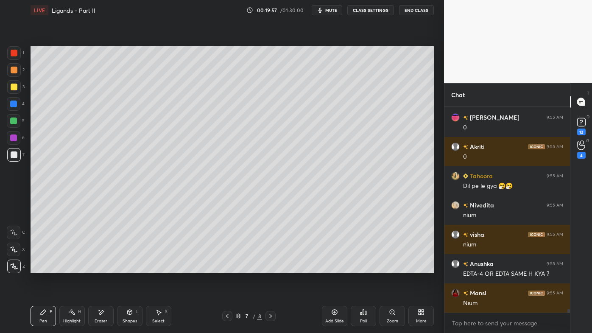
drag, startPoint x: 70, startPoint y: 311, endPoint x: 75, endPoint y: 289, distance: 22.4
click at [70, 267] on icon at bounding box center [72, 311] width 7 height 7
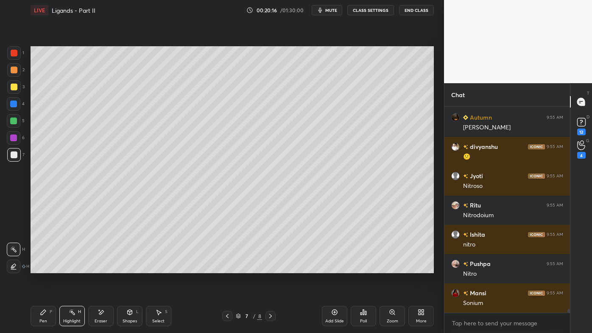
click at [336, 267] on icon at bounding box center [334, 311] width 7 height 7
click at [45, 267] on icon at bounding box center [43, 311] width 7 height 7
drag, startPoint x: 15, startPoint y: 69, endPoint x: 26, endPoint y: 67, distance: 11.8
click at [15, 69] on div at bounding box center [14, 70] width 7 height 7
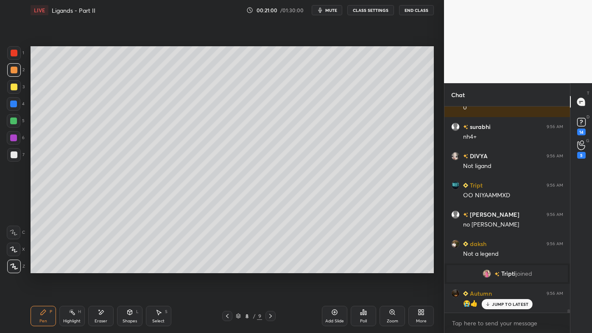
scroll to position [11709, 0]
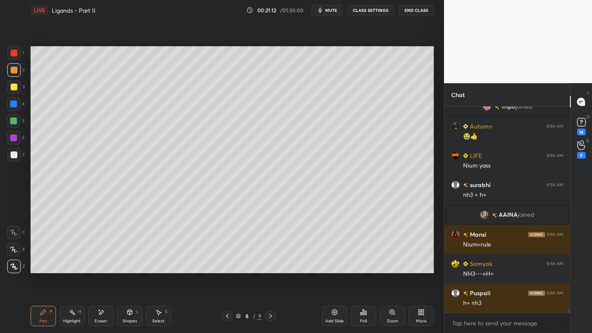
drag, startPoint x: 15, startPoint y: 86, endPoint x: 26, endPoint y: 84, distance: 11.7
click at [17, 86] on div at bounding box center [14, 87] width 14 height 14
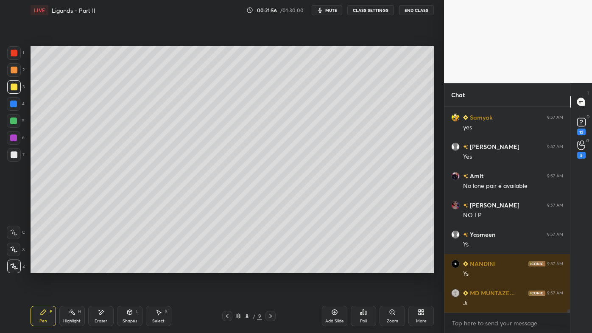
scroll to position [12514, 0]
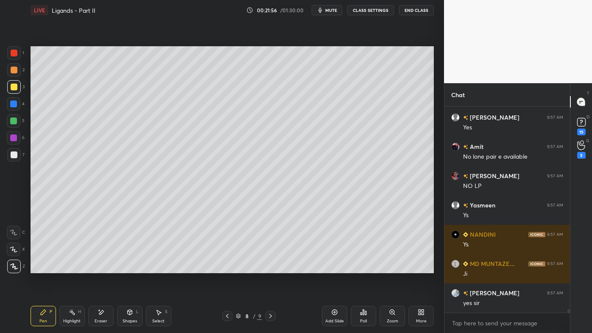
drag, startPoint x: 76, startPoint y: 312, endPoint x: 78, endPoint y: 301, distance: 10.8
click at [75, 267] on div "Highlight H" at bounding box center [71, 316] width 25 height 20
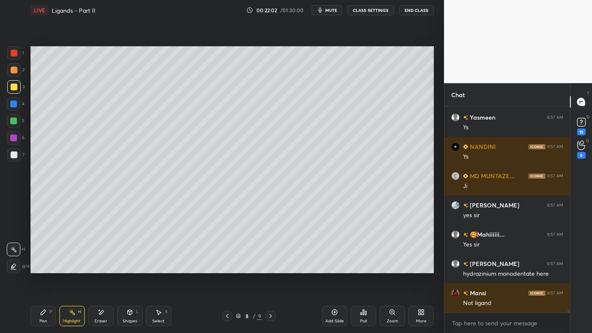
scroll to position [12630, 0]
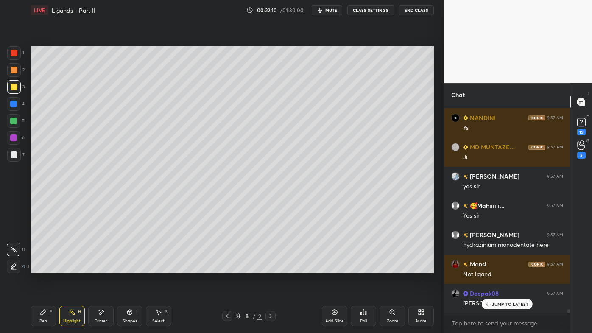
drag, startPoint x: 103, startPoint y: 310, endPoint x: 127, endPoint y: 291, distance: 30.8
click at [103, 267] on icon at bounding box center [100, 311] width 7 height 7
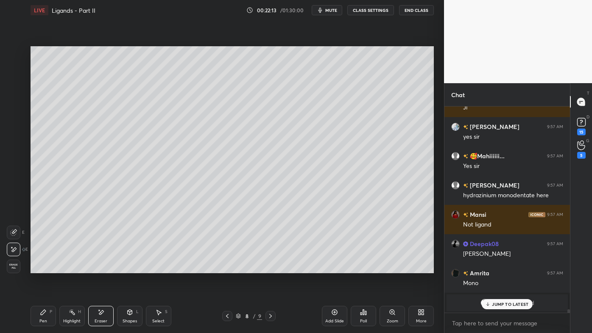
scroll to position [12709, 0]
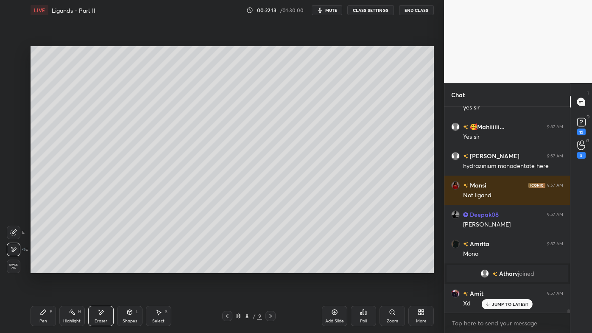
drag, startPoint x: 44, startPoint y: 314, endPoint x: 61, endPoint y: 294, distance: 25.5
click at [43, 267] on icon at bounding box center [43, 311] width 7 height 7
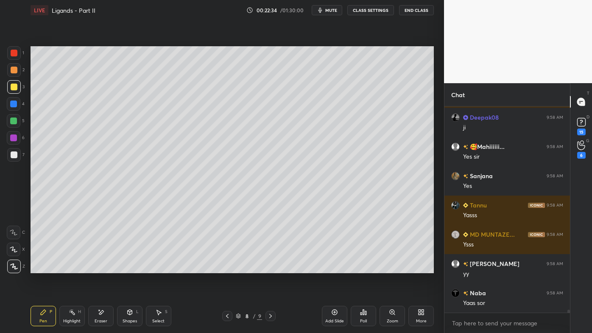
scroll to position [13803, 0]
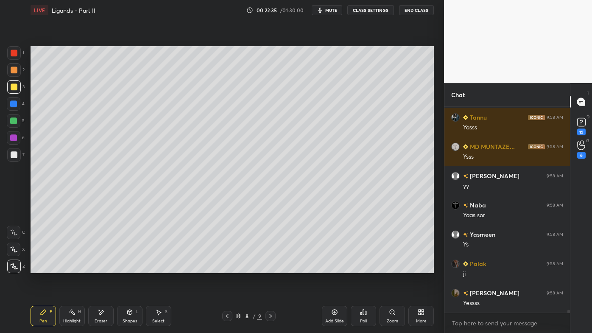
click at [333, 267] on icon at bounding box center [334, 312] width 3 height 3
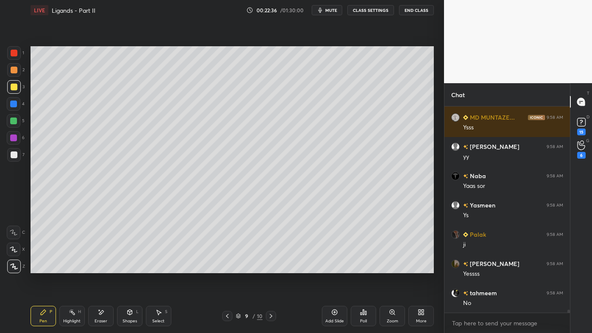
drag, startPoint x: 13, startPoint y: 71, endPoint x: 24, endPoint y: 67, distance: 12.4
click at [14, 71] on div at bounding box center [14, 70] width 7 height 7
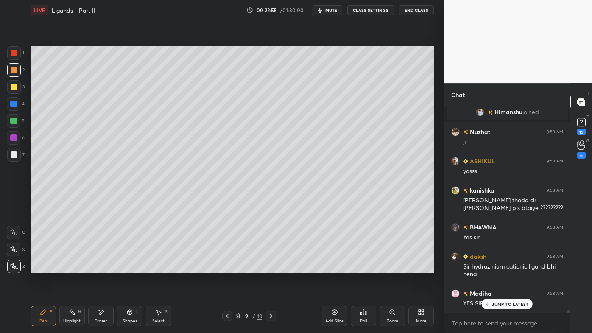
scroll to position [14092, 0]
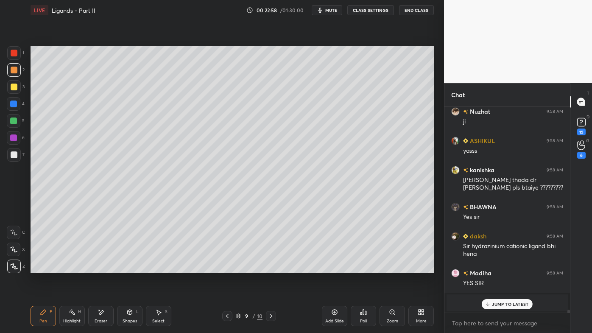
click at [363, 267] on div "Poll" at bounding box center [362, 316] width 25 height 20
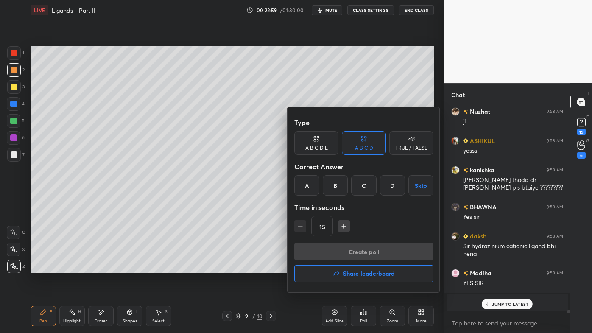
drag, startPoint x: 318, startPoint y: 145, endPoint x: 330, endPoint y: 152, distance: 14.0
click at [317, 146] on div "A B C D E" at bounding box center [316, 147] width 22 height 5
drag, startPoint x: 378, startPoint y: 186, endPoint x: 369, endPoint y: 197, distance: 14.3
click at [377, 187] on div "D" at bounding box center [375, 185] width 20 height 20
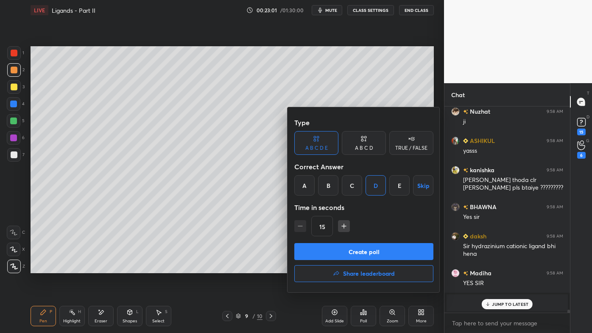
click at [349, 247] on button "Create poll" at bounding box center [363, 251] width 139 height 17
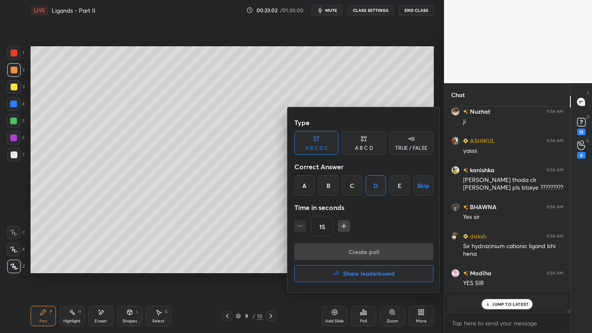
scroll to position [3, 2]
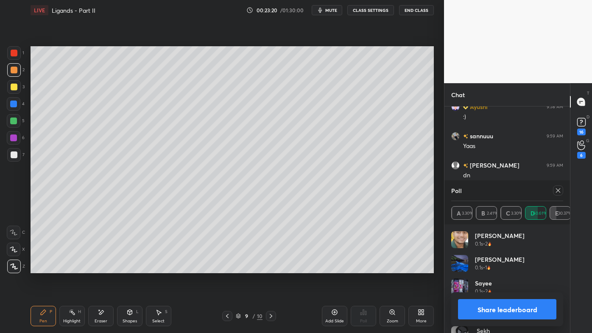
click at [559, 189] on icon at bounding box center [557, 190] width 7 height 7
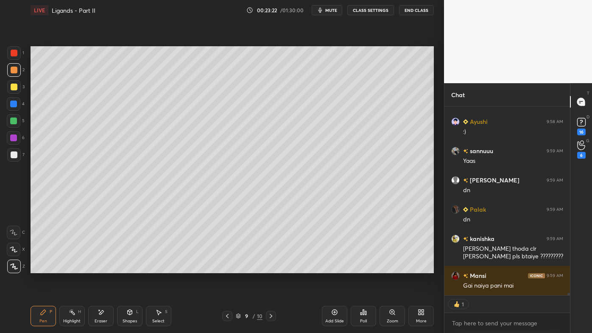
click at [41, 267] on icon at bounding box center [43, 311] width 5 height 5
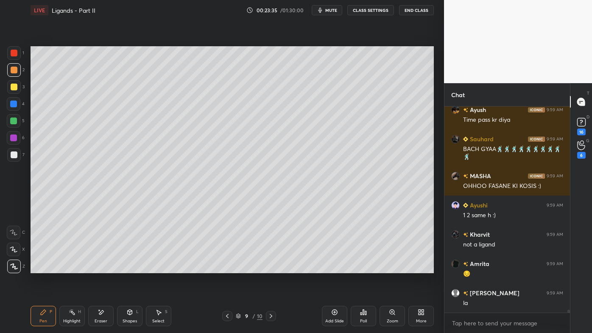
drag, startPoint x: 101, startPoint y: 311, endPoint x: 130, endPoint y: 282, distance: 40.7
click at [102, 267] on div "Eraser" at bounding box center [100, 316] width 25 height 20
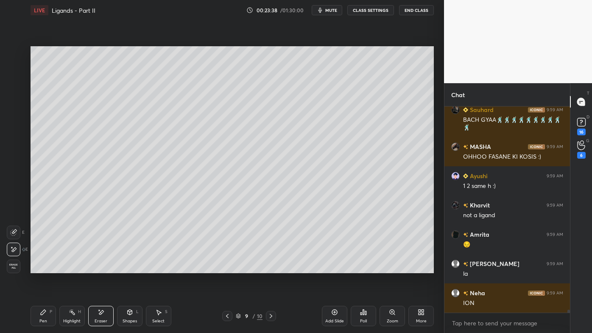
click at [44, 267] on icon at bounding box center [43, 311] width 7 height 7
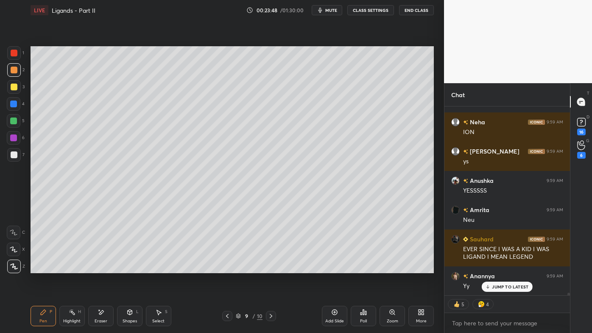
click at [100, 267] on icon at bounding box center [100, 311] width 7 height 7
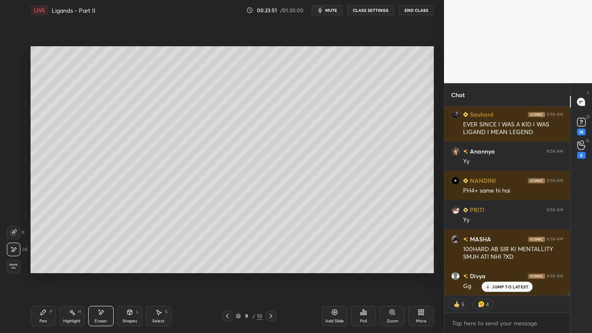
click at [65, 267] on div "Highlight H" at bounding box center [71, 316] width 25 height 20
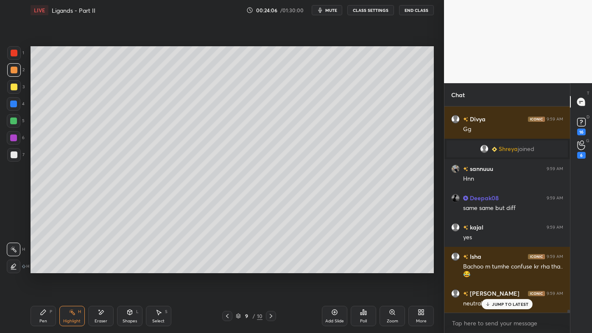
drag, startPoint x: 41, startPoint y: 316, endPoint x: 36, endPoint y: 315, distance: 4.3
click at [39, 267] on div "Pen P" at bounding box center [43, 316] width 25 height 20
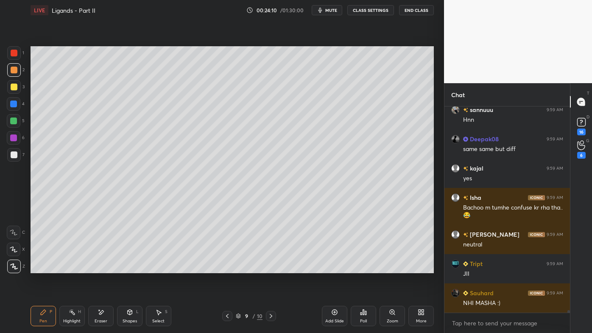
click at [67, 267] on div "Highlight H" at bounding box center [71, 316] width 25 height 20
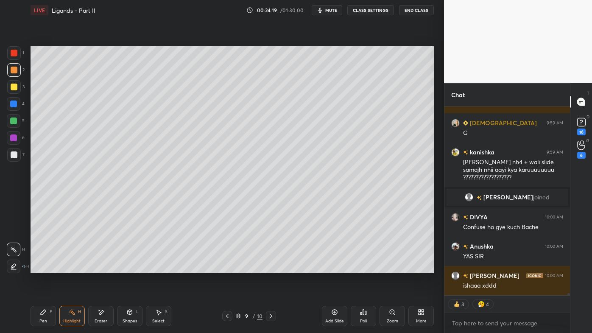
drag, startPoint x: 227, startPoint y: 313, endPoint x: 217, endPoint y: 317, distance: 11.4
click at [228, 267] on icon at bounding box center [227, 315] width 7 height 7
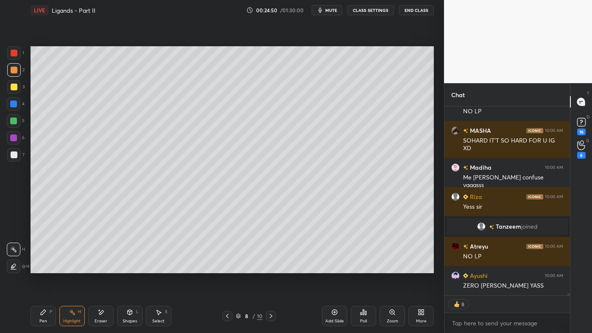
drag, startPoint x: 269, startPoint y: 317, endPoint x: 268, endPoint y: 309, distance: 8.2
click at [269, 267] on icon at bounding box center [270, 316] width 3 height 4
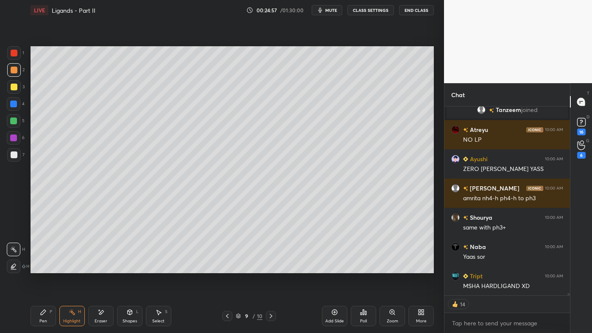
click at [39, 267] on div "Pen P" at bounding box center [43, 316] width 25 height 20
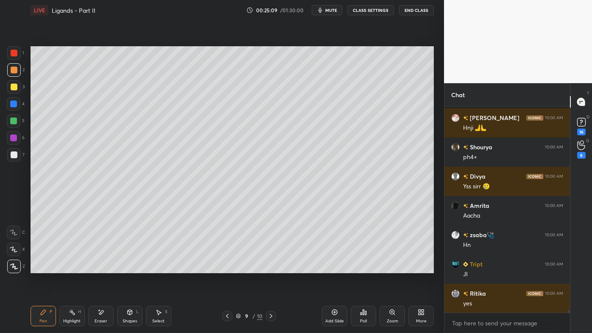
click at [72, 267] on div "Highlight H" at bounding box center [71, 316] width 25 height 20
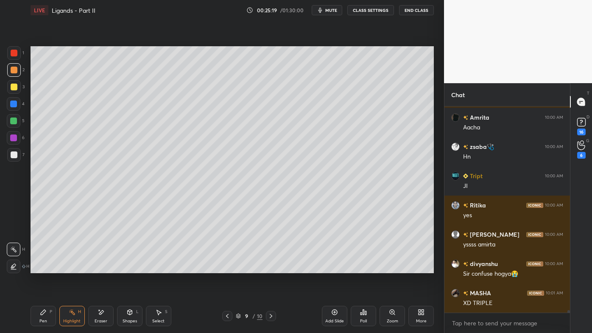
drag, startPoint x: 39, startPoint y: 315, endPoint x: 43, endPoint y: 285, distance: 30.3
click at [40, 267] on div "Pen P" at bounding box center [43, 316] width 25 height 20
click at [16, 154] on div at bounding box center [14, 154] width 7 height 7
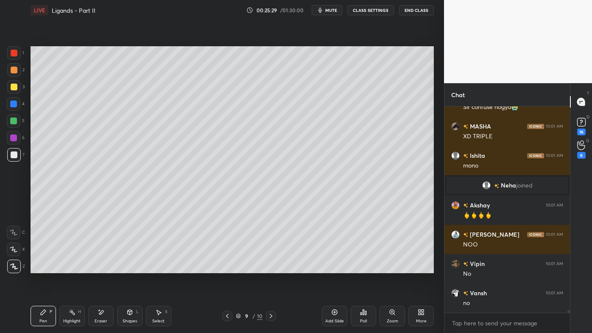
drag, startPoint x: 78, startPoint y: 312, endPoint x: 144, endPoint y: 277, distance: 75.2
click at [77, 267] on div "Highlight H" at bounding box center [71, 316] width 25 height 20
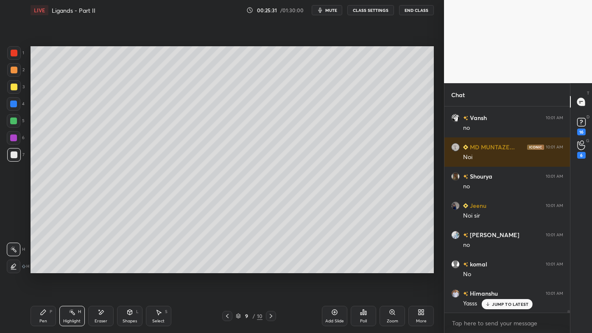
click at [41, 267] on icon at bounding box center [43, 311] width 7 height 7
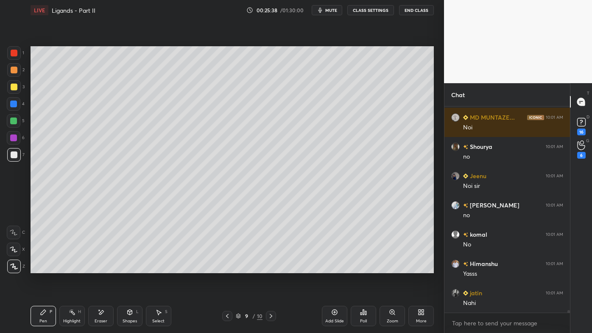
scroll to position [16212, 0]
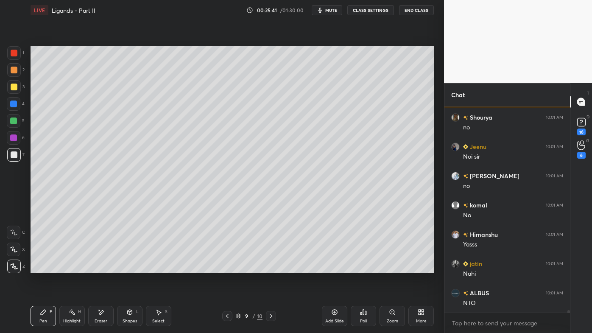
click at [102, 267] on icon at bounding box center [100, 311] width 7 height 7
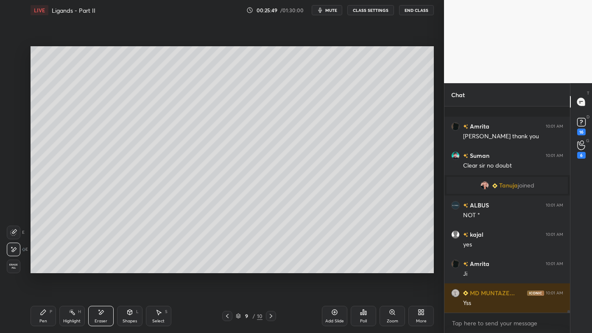
scroll to position [16337, 0]
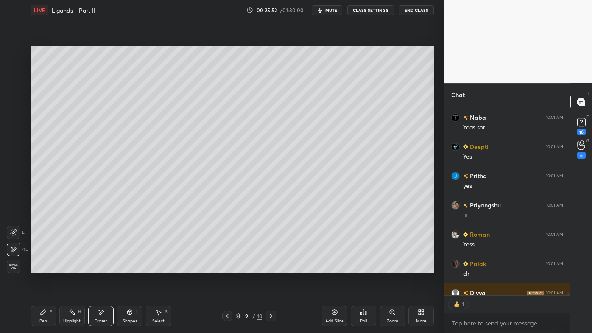
drag, startPoint x: 71, startPoint y: 314, endPoint x: 75, endPoint y: 300, distance: 13.8
click at [70, 267] on icon at bounding box center [72, 311] width 7 height 7
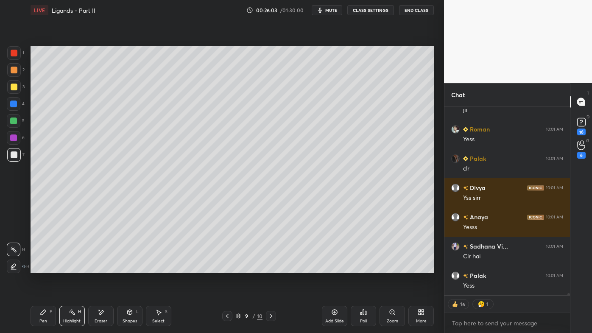
click at [334, 267] on icon at bounding box center [334, 312] width 3 height 3
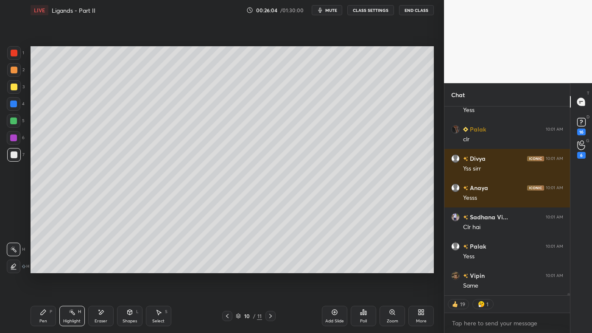
click at [44, 267] on icon at bounding box center [43, 311] width 7 height 7
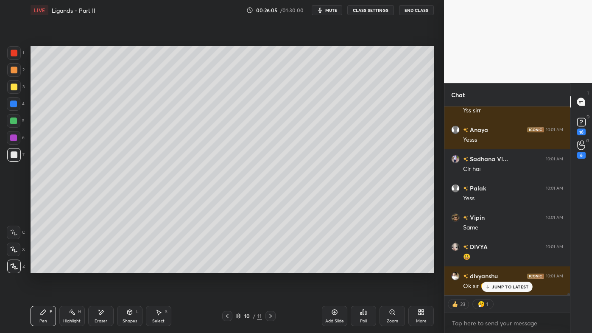
click at [14, 86] on div at bounding box center [14, 86] width 7 height 7
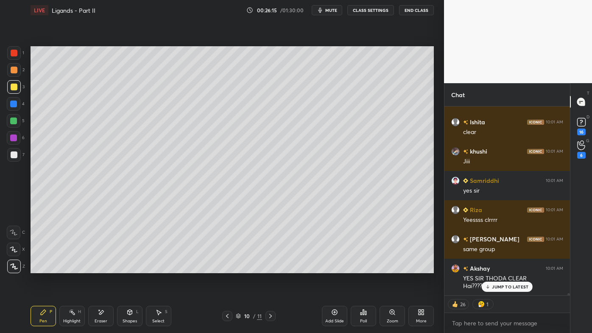
scroll to position [16959, 0]
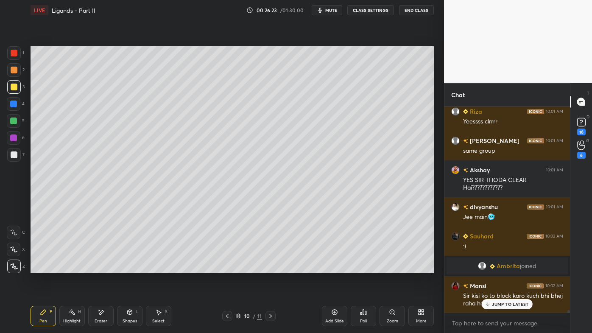
drag, startPoint x: 70, startPoint y: 310, endPoint x: 71, endPoint y: 275, distance: 34.3
click at [70, 267] on icon at bounding box center [72, 311] width 7 height 7
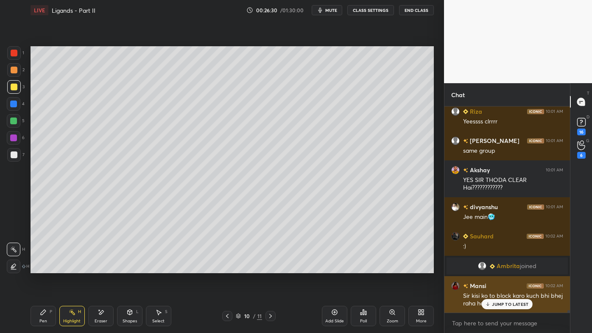
click at [498, 267] on p "JUMP TO LATEST" at bounding box center [510, 303] width 36 height 5
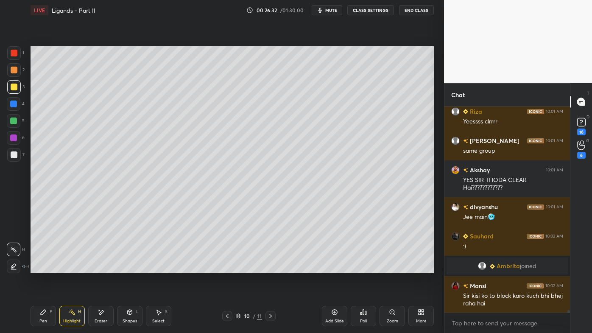
scroll to position [17104, 0]
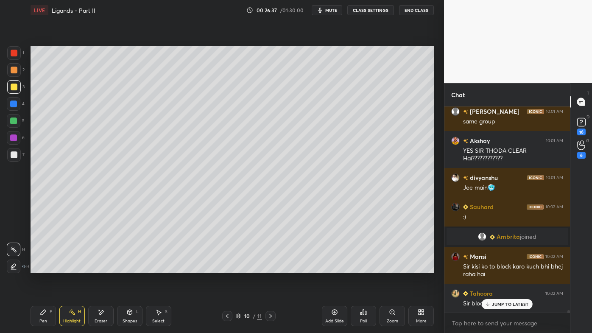
click at [39, 267] on div "Pen P" at bounding box center [43, 316] width 25 height 20
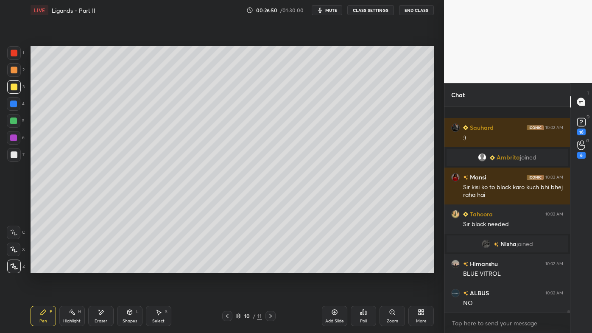
scroll to position [17241, 0]
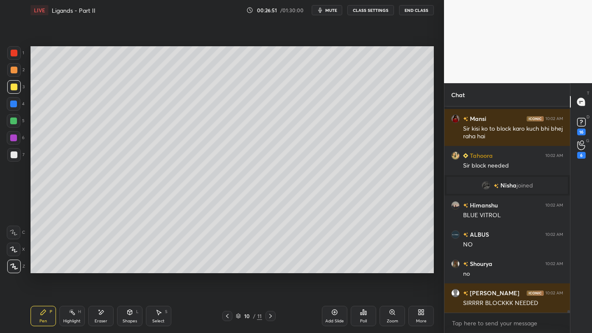
drag, startPoint x: 69, startPoint y: 312, endPoint x: 75, endPoint y: 277, distance: 35.2
click at [69, 267] on icon at bounding box center [72, 311] width 7 height 7
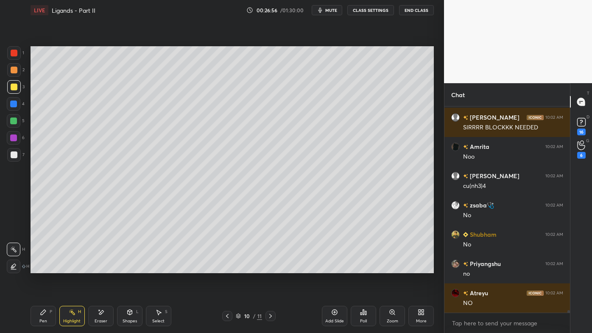
scroll to position [17446, 0]
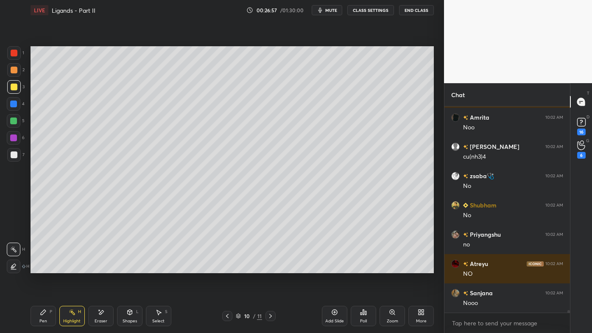
click at [44, 267] on icon at bounding box center [43, 311] width 7 height 7
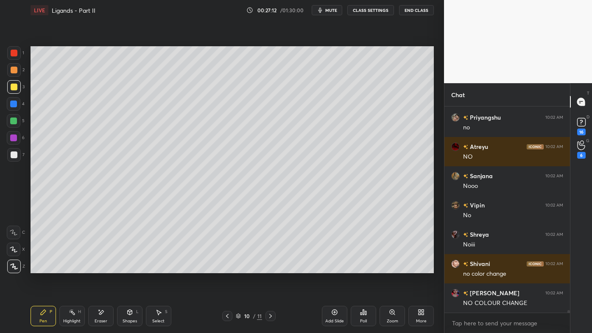
scroll to position [17212, 0]
click at [73, 267] on rect at bounding box center [73, 313] width 4 height 4
click at [114, 267] on div "Setting up your live class Poll for secs No correct answer Start poll" at bounding box center [232, 159] width 410 height 278
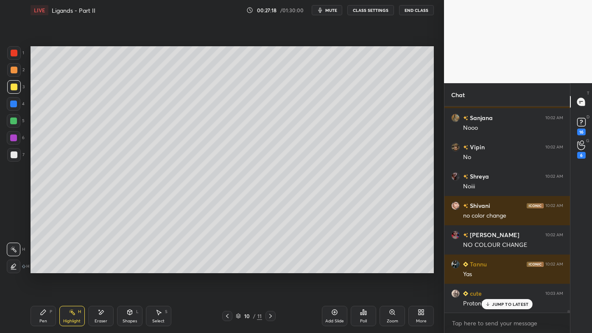
drag, startPoint x: 43, startPoint y: 313, endPoint x: 36, endPoint y: 312, distance: 7.2
click at [41, 267] on icon at bounding box center [43, 311] width 5 height 5
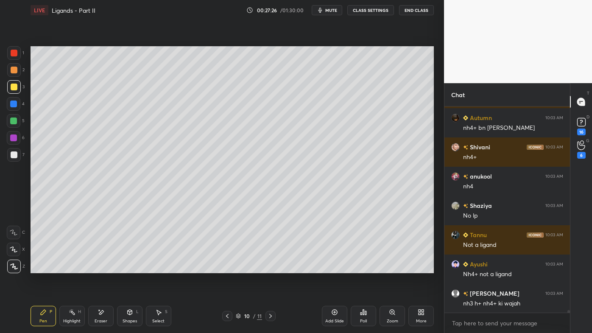
scroll to position [17562, 0]
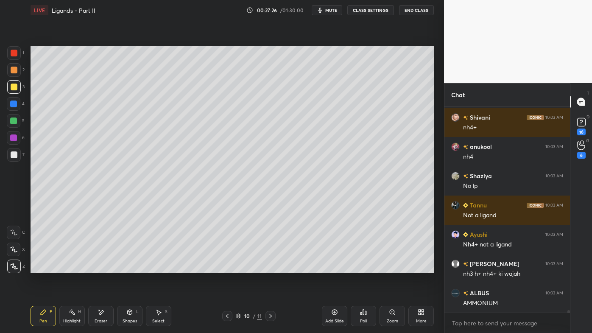
drag, startPoint x: 70, startPoint y: 312, endPoint x: 75, endPoint y: 305, distance: 8.2
click at [73, 267] on icon at bounding box center [72, 311] width 7 height 7
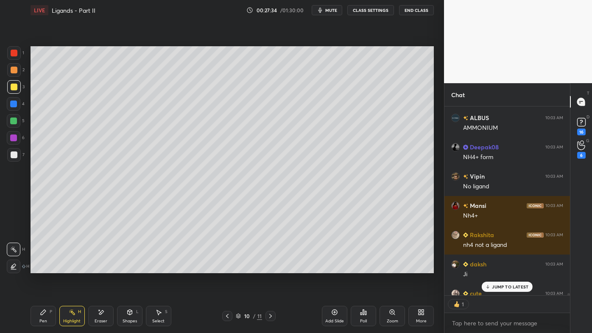
scroll to position [186, 123]
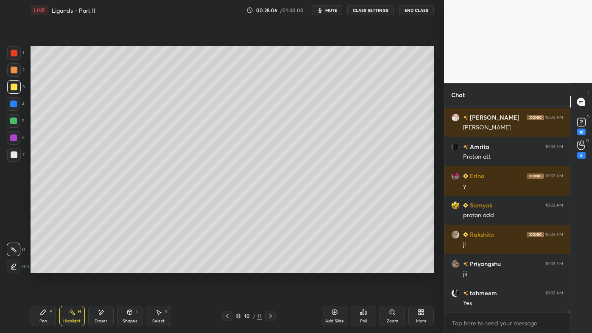
drag, startPoint x: 38, startPoint y: 314, endPoint x: 39, endPoint y: 296, distance: 17.4
click at [39, 267] on div "Pen P" at bounding box center [43, 316] width 25 height 20
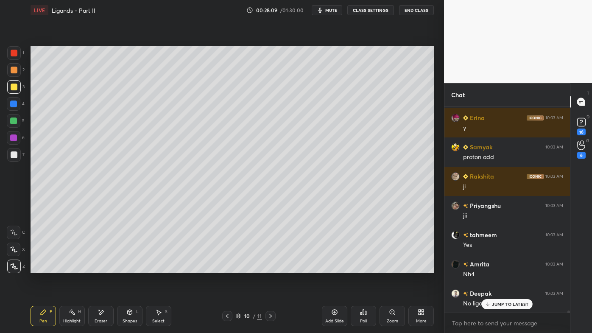
drag, startPoint x: 75, startPoint y: 309, endPoint x: 83, endPoint y: 281, distance: 29.3
click at [75, 267] on div "Highlight H" at bounding box center [71, 316] width 25 height 20
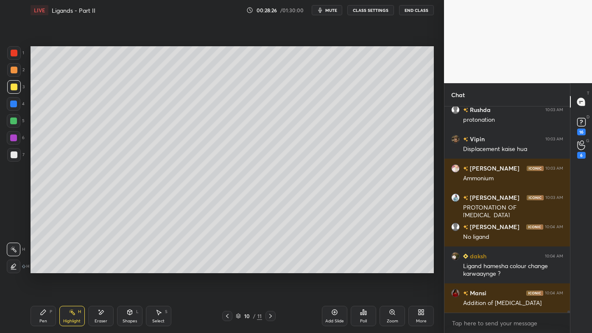
drag, startPoint x: 230, startPoint y: 314, endPoint x: 225, endPoint y: 316, distance: 4.7
click at [229, 267] on icon at bounding box center [227, 315] width 7 height 7
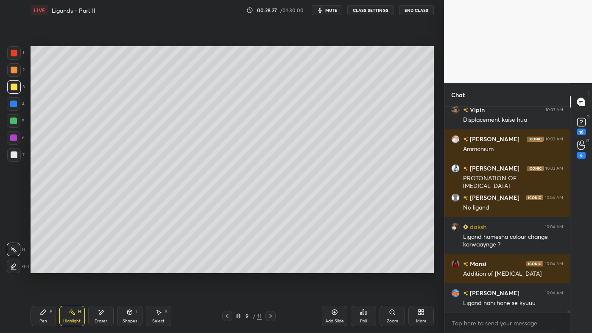
click at [226, 267] on icon at bounding box center [227, 315] width 7 height 7
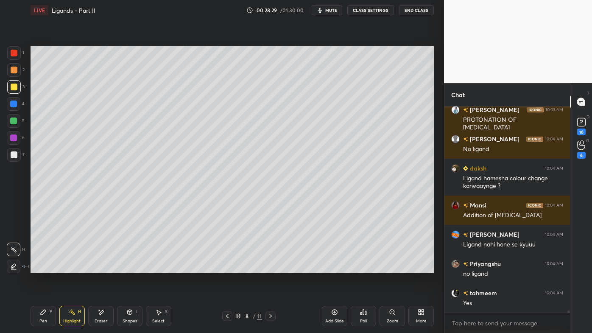
click at [229, 267] on icon at bounding box center [227, 315] width 7 height 7
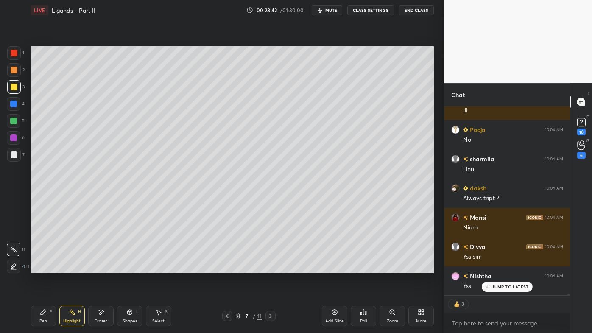
click at [272, 267] on icon at bounding box center [270, 315] width 7 height 7
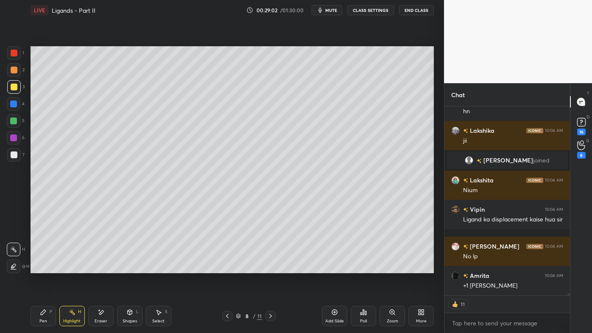
scroll to position [19564, 0]
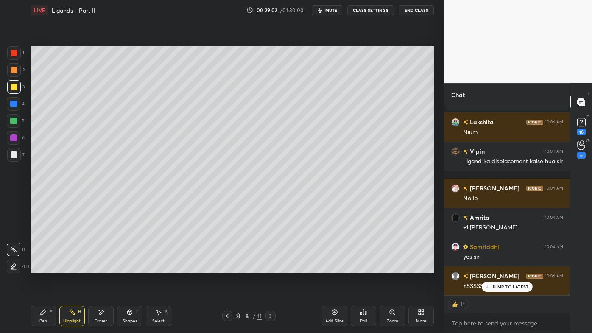
click at [270, 267] on icon at bounding box center [270, 315] width 7 height 7
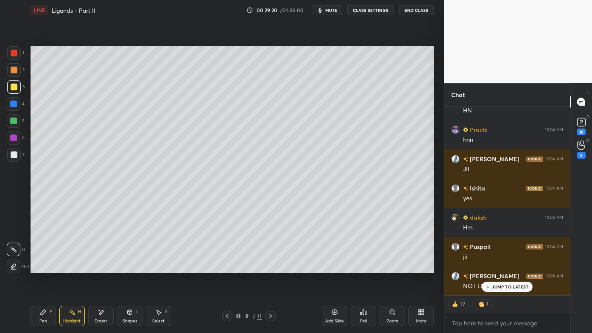
click at [270, 267] on icon at bounding box center [270, 315] width 7 height 7
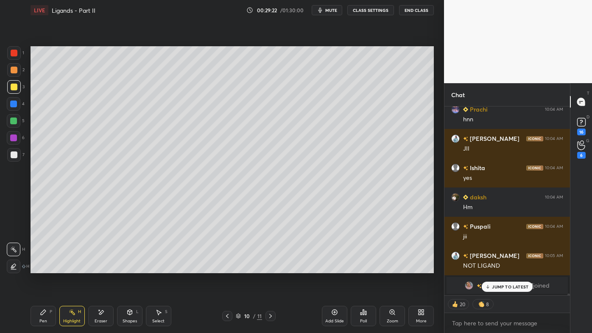
click at [74, 267] on div "Highlight H" at bounding box center [71, 316] width 25 height 20
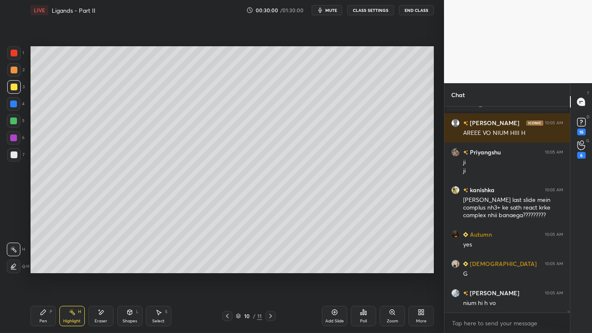
drag, startPoint x: 335, startPoint y: 311, endPoint x: 325, endPoint y: 304, distance: 11.3
click at [335, 267] on icon at bounding box center [334, 311] width 7 height 7
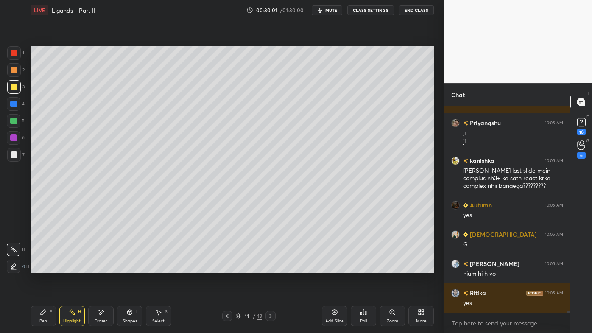
click at [41, 267] on icon at bounding box center [43, 311] width 7 height 7
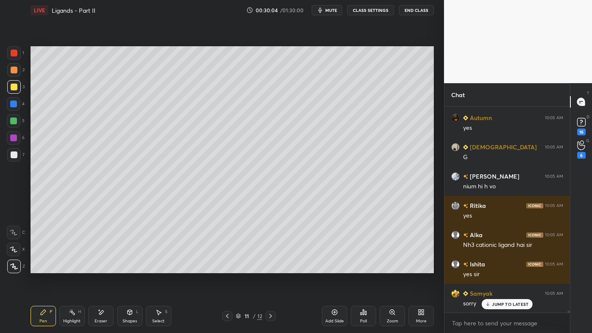
click at [227, 267] on icon at bounding box center [227, 316] width 3 height 4
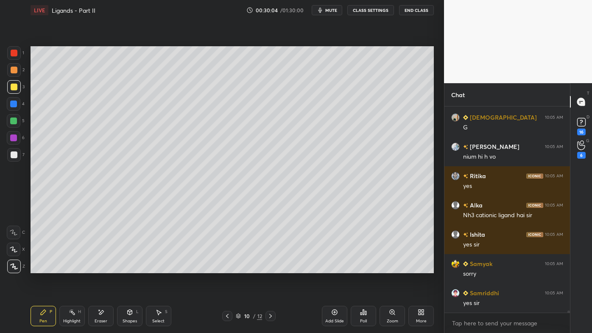
click at [227, 267] on icon at bounding box center [227, 315] width 7 height 7
click at [228, 267] on icon at bounding box center [227, 315] width 7 height 7
click at [228, 267] on icon at bounding box center [227, 316] width 3 height 4
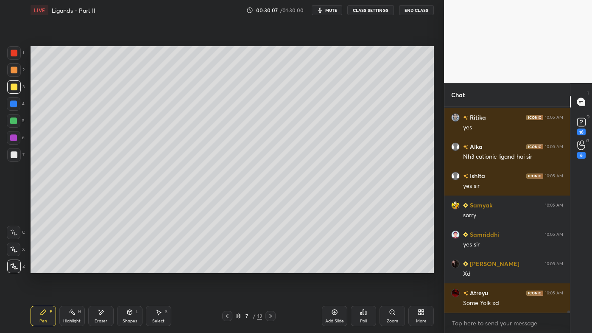
click at [71, 267] on rect at bounding box center [73, 313] width 4 height 4
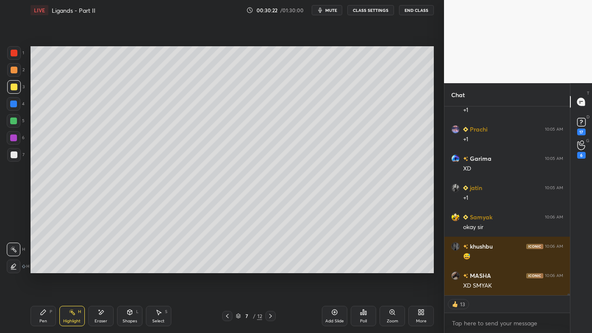
click at [229, 267] on icon at bounding box center [227, 315] width 7 height 7
click at [228, 267] on icon at bounding box center [227, 315] width 7 height 7
click at [229, 267] on icon at bounding box center [227, 315] width 7 height 7
click at [228, 267] on icon at bounding box center [227, 315] width 7 height 7
click at [227, 267] on div at bounding box center [227, 316] width 10 height 10
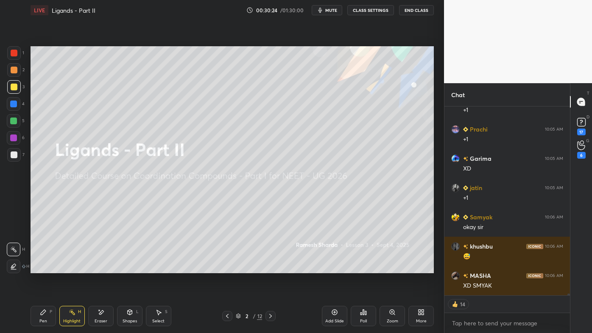
click at [226, 267] on icon at bounding box center [227, 315] width 7 height 7
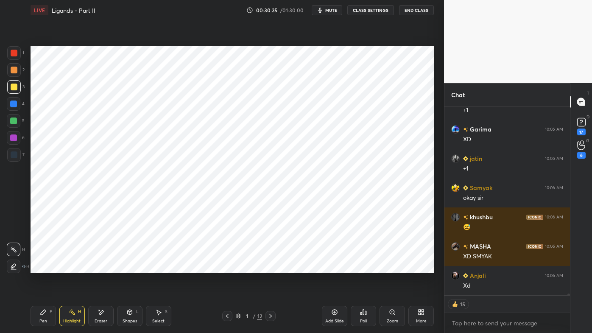
click at [267, 267] on icon at bounding box center [270, 315] width 7 height 7
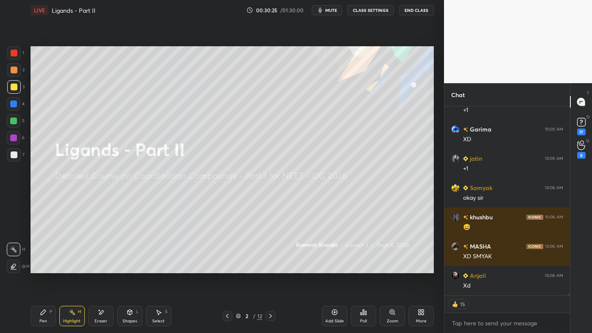
click at [269, 267] on icon at bounding box center [270, 315] width 7 height 7
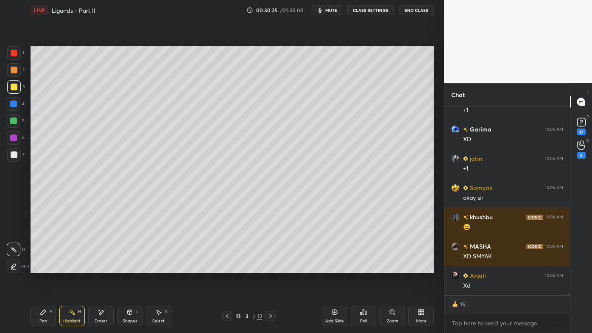
click at [269, 267] on icon at bounding box center [270, 315] width 7 height 7
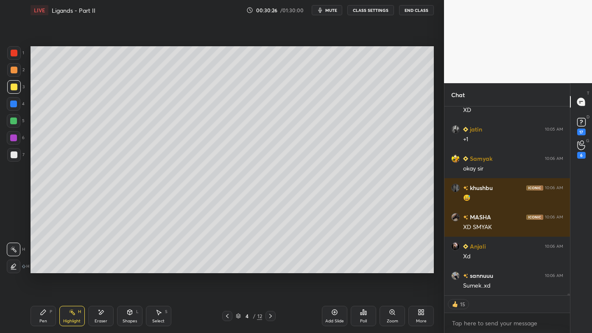
click at [270, 267] on icon at bounding box center [270, 316] width 3 height 4
click at [271, 267] on icon at bounding box center [270, 316] width 3 height 4
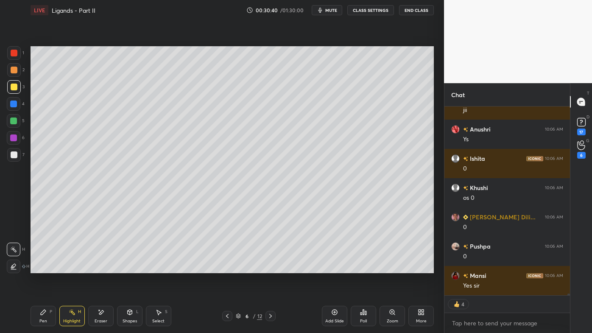
click at [269, 267] on icon at bounding box center [270, 315] width 7 height 7
click at [270, 267] on icon at bounding box center [270, 315] width 7 height 7
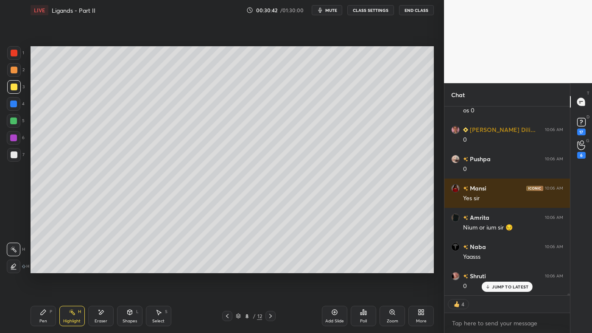
click at [227, 267] on icon at bounding box center [227, 315] width 7 height 7
click at [70, 267] on icon at bounding box center [72, 311] width 7 height 7
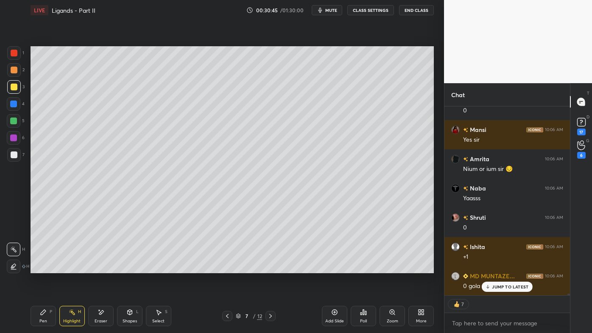
click at [269, 267] on icon at bounding box center [270, 315] width 7 height 7
click at [269, 267] on icon at bounding box center [270, 316] width 3 height 4
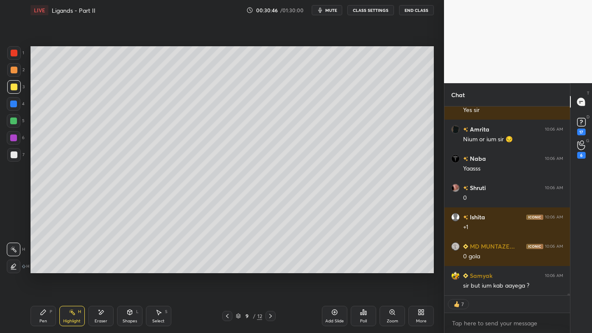
click at [268, 267] on icon at bounding box center [270, 315] width 7 height 7
click at [271, 267] on icon at bounding box center [270, 315] width 7 height 7
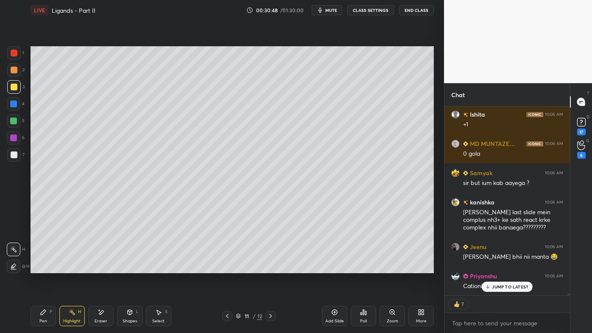
click at [44, 267] on icon at bounding box center [43, 311] width 5 height 5
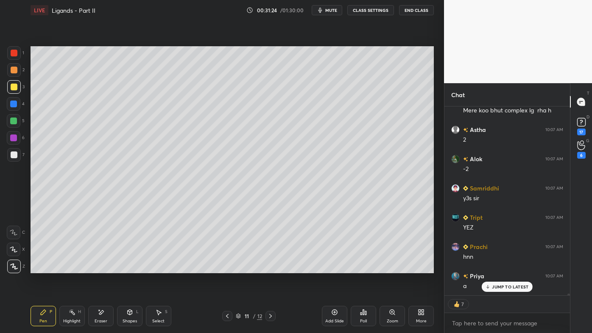
drag, startPoint x: 96, startPoint y: 314, endPoint x: 120, endPoint y: 279, distance: 43.0
click at [96, 267] on div "Eraser" at bounding box center [100, 316] width 25 height 20
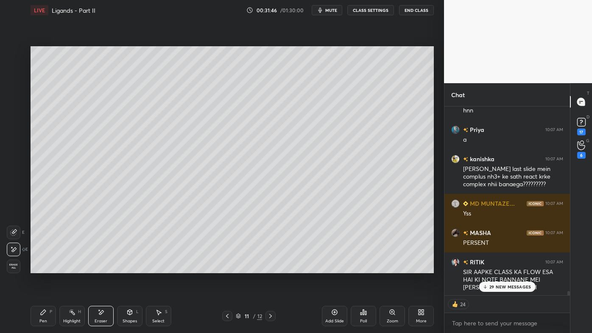
drag, startPoint x: 502, startPoint y: 285, endPoint x: 495, endPoint y: 286, distance: 6.4
click at [500, 267] on p "29 NEW MESSAGES" at bounding box center [510, 286] width 42 height 5
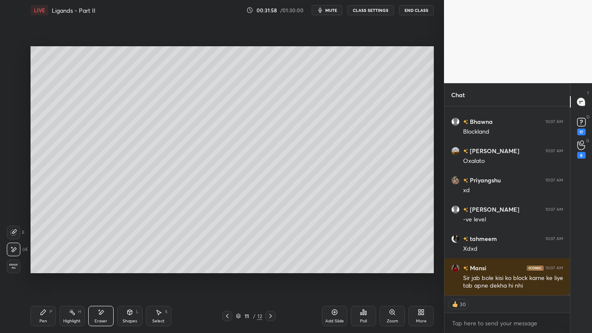
click at [226, 267] on icon at bounding box center [227, 315] width 7 height 7
click at [224, 267] on div at bounding box center [227, 316] width 10 height 10
click at [225, 267] on icon at bounding box center [227, 315] width 7 height 7
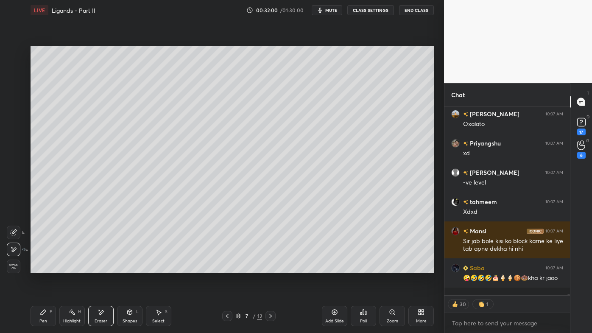
click at [224, 267] on div at bounding box center [227, 316] width 10 height 10
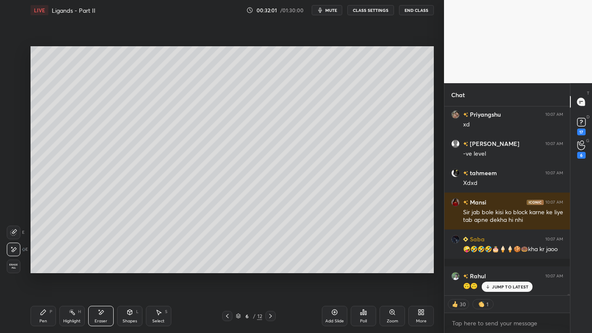
click at [228, 267] on icon at bounding box center [227, 315] width 7 height 7
click at [226, 267] on icon at bounding box center [227, 316] width 3 height 4
click at [226, 267] on icon at bounding box center [227, 315] width 7 height 7
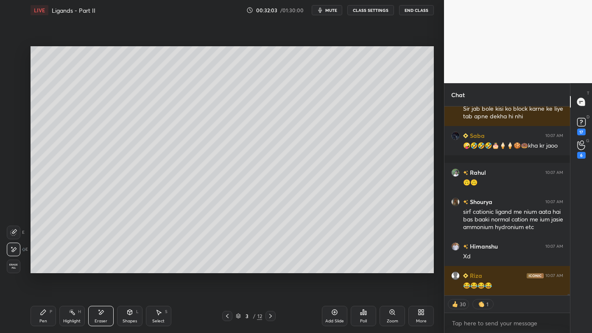
click at [271, 267] on icon at bounding box center [270, 315] width 7 height 7
click at [70, 267] on icon at bounding box center [72, 311] width 7 height 7
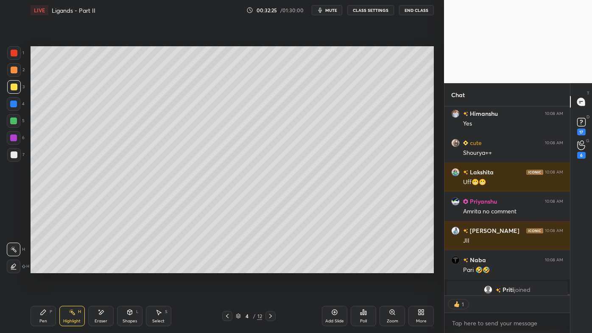
click at [271, 267] on icon at bounding box center [270, 315] width 7 height 7
click at [272, 267] on icon at bounding box center [270, 315] width 7 height 7
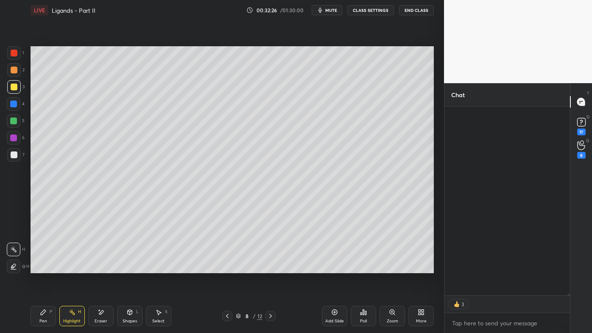
click at [273, 267] on icon at bounding box center [270, 315] width 7 height 7
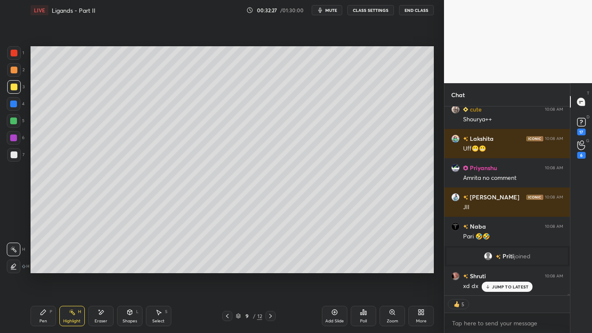
click at [275, 267] on div at bounding box center [270, 316] width 10 height 10
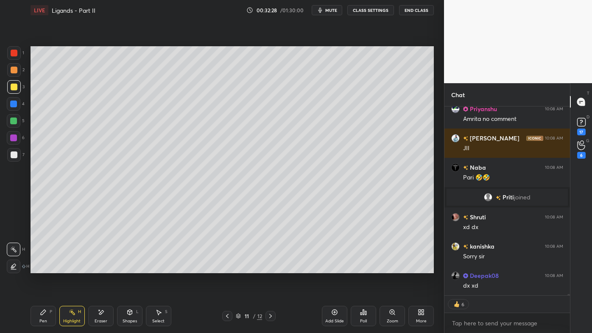
click at [225, 267] on icon at bounding box center [227, 315] width 7 height 7
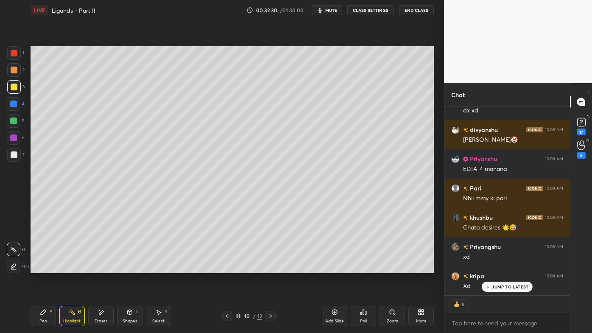
click at [271, 267] on icon at bounding box center [270, 316] width 3 height 4
click at [43, 267] on icon at bounding box center [43, 311] width 7 height 7
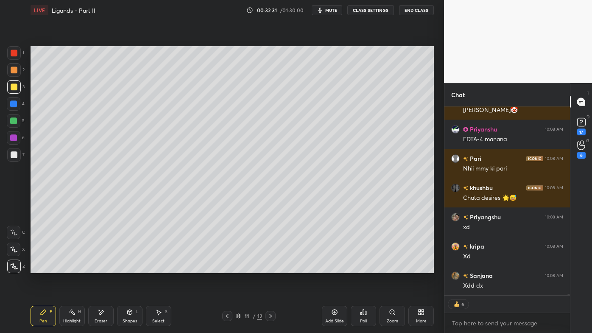
drag, startPoint x: 13, startPoint y: 67, endPoint x: 28, endPoint y: 62, distance: 15.4
click at [14, 67] on div at bounding box center [14, 70] width 7 height 7
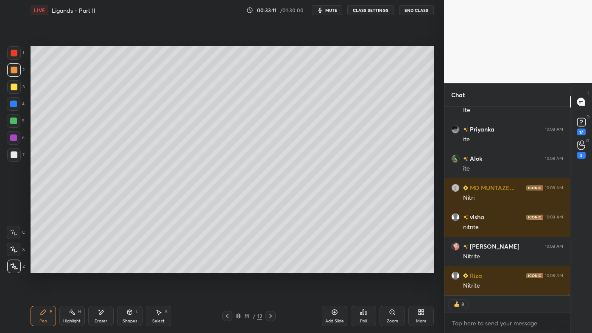
drag, startPoint x: 10, startPoint y: 83, endPoint x: 17, endPoint y: 86, distance: 7.6
click at [13, 83] on div at bounding box center [14, 87] width 14 height 14
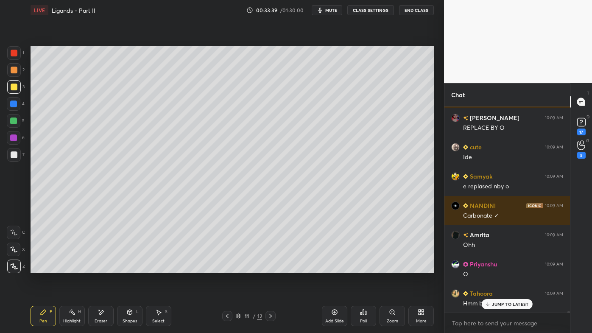
drag, startPoint x: 97, startPoint y: 313, endPoint x: 106, endPoint y: 275, distance: 39.1
click at [98, 267] on icon at bounding box center [100, 311] width 7 height 7
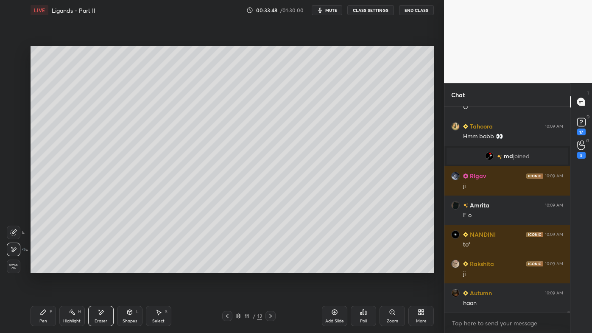
click at [44, 267] on div "Pen P" at bounding box center [43, 316] width 25 height 20
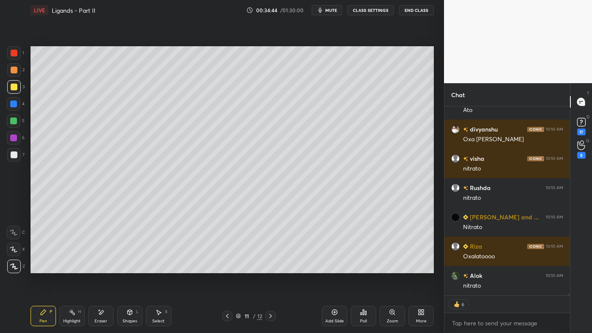
click at [100, 267] on icon at bounding box center [100, 311] width 7 height 7
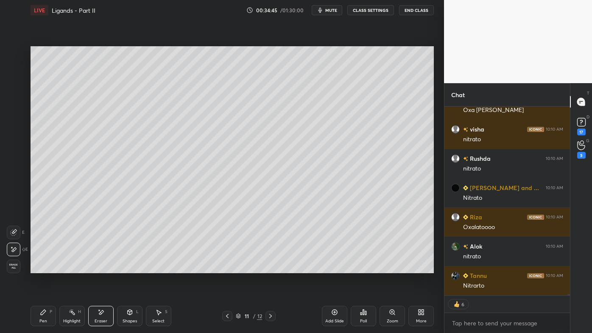
drag, startPoint x: 39, startPoint y: 313, endPoint x: 44, endPoint y: 305, distance: 9.9
click at [41, 267] on div "Pen P" at bounding box center [43, 316] width 25 height 20
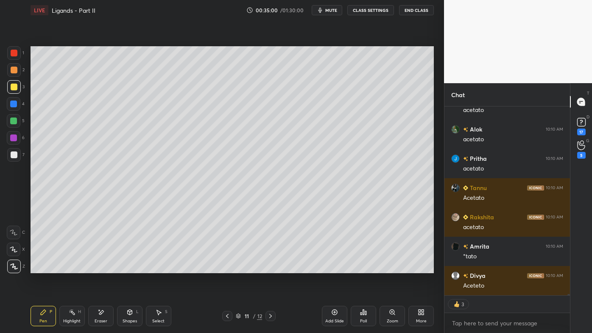
click at [70, 267] on icon at bounding box center [72, 311] width 7 height 7
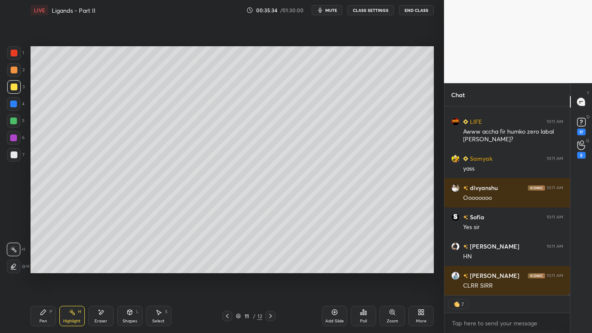
click at [334, 267] on icon at bounding box center [334, 311] width 7 height 7
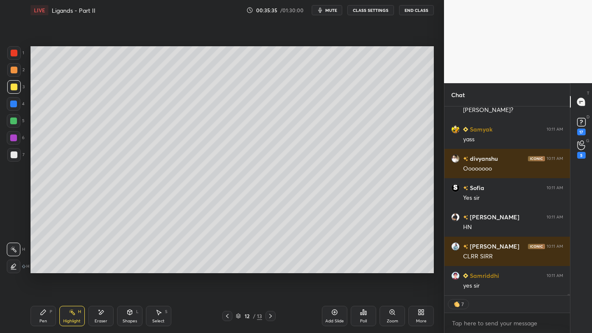
click at [43, 267] on icon at bounding box center [43, 311] width 7 height 7
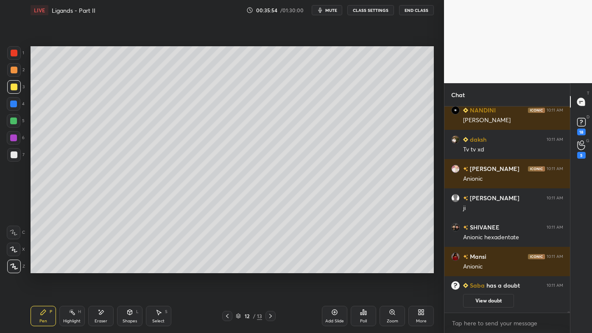
click at [96, 267] on div "Eraser" at bounding box center [100, 316] width 25 height 20
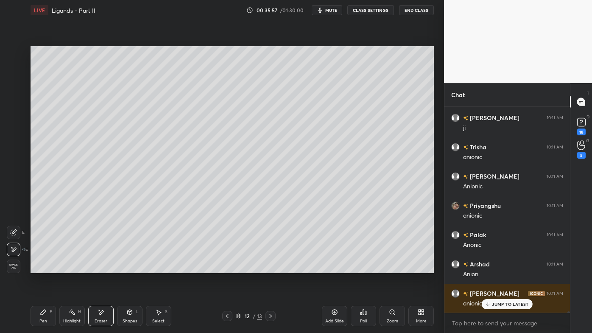
click at [225, 267] on icon at bounding box center [227, 315] width 7 height 7
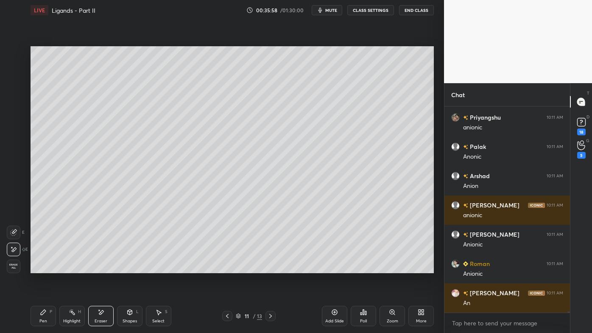
click at [70, 267] on circle at bounding box center [69, 311] width 1 height 1
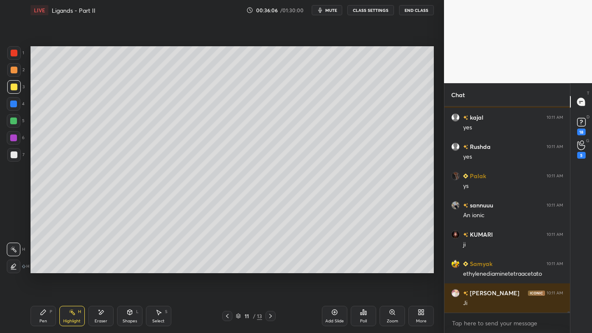
click at [336, 267] on icon at bounding box center [335, 312] width 6 height 6
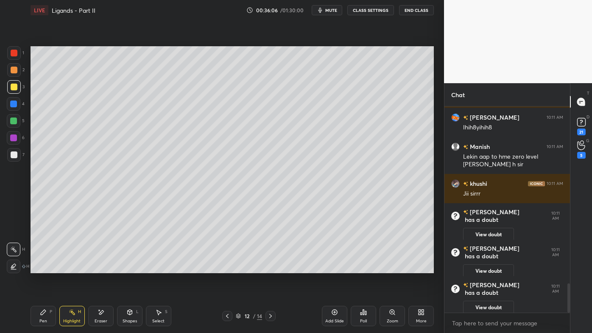
click at [48, 267] on div "Pen P" at bounding box center [43, 316] width 25 height 20
drag, startPoint x: 14, startPoint y: 69, endPoint x: 25, endPoint y: 64, distance: 12.0
click at [16, 69] on div at bounding box center [14, 70] width 7 height 7
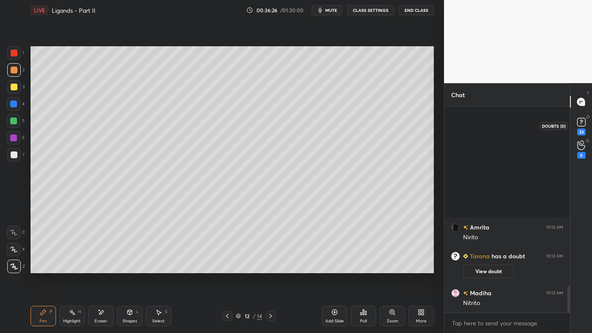
click at [582, 128] on icon at bounding box center [581, 122] width 13 height 13
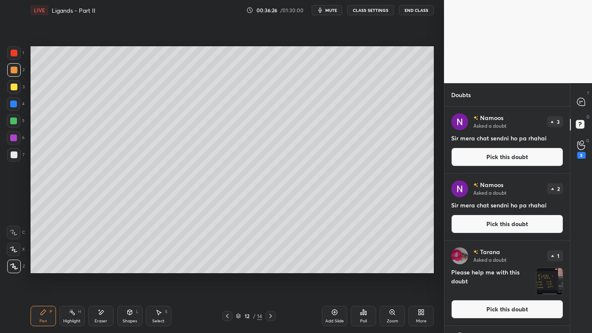
drag, startPoint x: 580, startPoint y: 111, endPoint x: 572, endPoint y: 133, distance: 23.7
click at [580, 111] on div "T Messages (T)" at bounding box center [581, 102] width 22 height 24
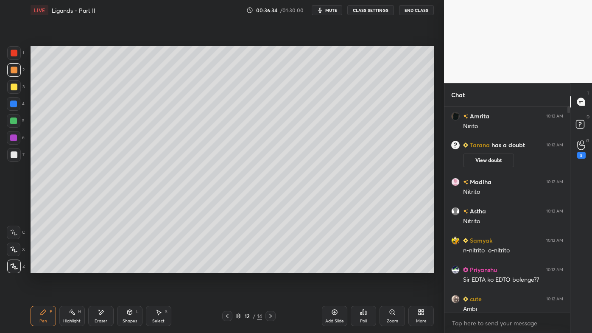
drag, startPoint x: 75, startPoint y: 309, endPoint x: 101, endPoint y: 281, distance: 38.7
click at [75, 267] on div "Highlight H" at bounding box center [71, 316] width 25 height 20
click at [40, 267] on icon at bounding box center [43, 311] width 7 height 7
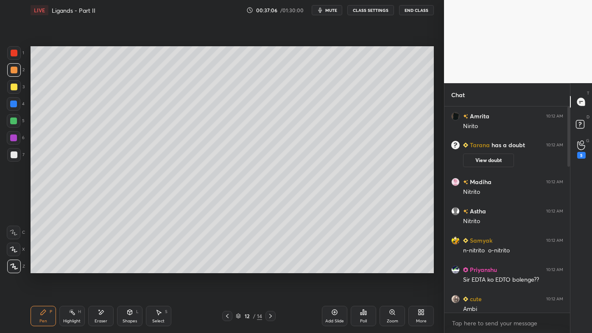
click at [41, 267] on icon at bounding box center [43, 311] width 5 height 5
click at [14, 89] on div at bounding box center [14, 87] width 14 height 14
drag, startPoint x: 69, startPoint y: 313, endPoint x: 68, endPoint y: 306, distance: 7.3
click at [68, 267] on div "Highlight H" at bounding box center [71, 316] width 25 height 20
drag, startPoint x: 41, startPoint y: 315, endPoint x: 41, endPoint y: 300, distance: 15.7
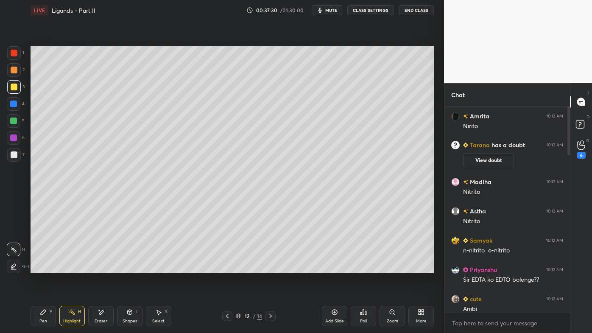
click at [40, 267] on div "Pen P" at bounding box center [43, 316] width 25 height 20
click at [68, 267] on div "Highlight H" at bounding box center [71, 316] width 25 height 20
click at [41, 267] on icon at bounding box center [43, 311] width 7 height 7
drag, startPoint x: 580, startPoint y: 122, endPoint x: 580, endPoint y: 134, distance: 12.3
click at [582, 122] on rect at bounding box center [579, 124] width 8 height 8
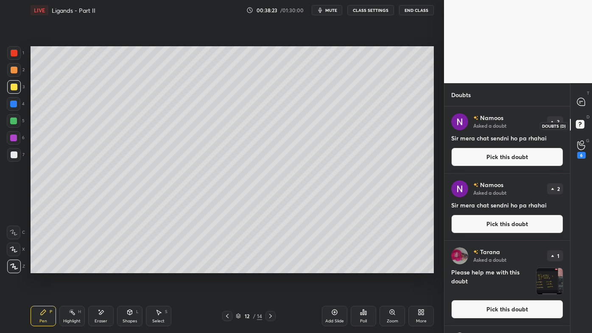
drag, startPoint x: 578, startPoint y: 124, endPoint x: 583, endPoint y: 130, distance: 7.9
click at [579, 125] on icon at bounding box center [580, 125] width 15 height 15
click at [582, 106] on icon at bounding box center [580, 101] width 9 height 9
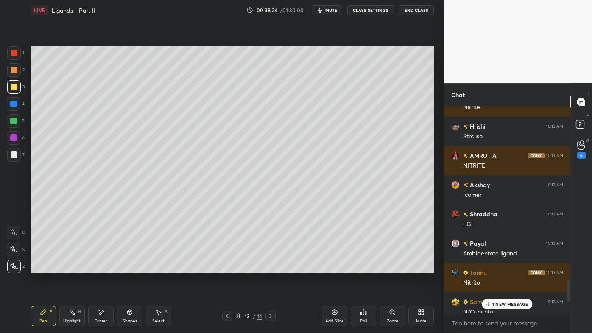
click at [505, 267] on p "1 NEW MESSAGE" at bounding box center [510, 303] width 36 height 5
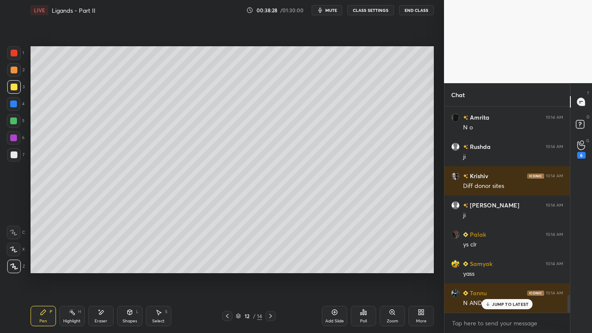
scroll to position [2157, 0]
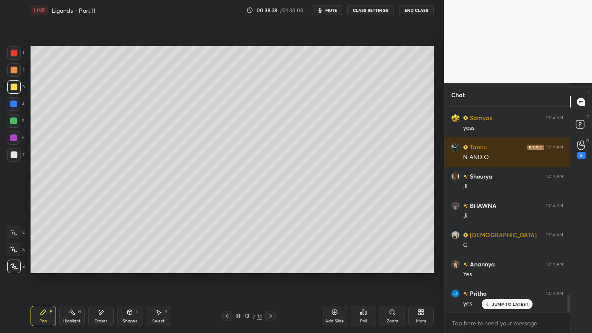
drag, startPoint x: 71, startPoint y: 314, endPoint x: 87, endPoint y: 280, distance: 38.1
click at [72, 267] on icon at bounding box center [72, 311] width 7 height 7
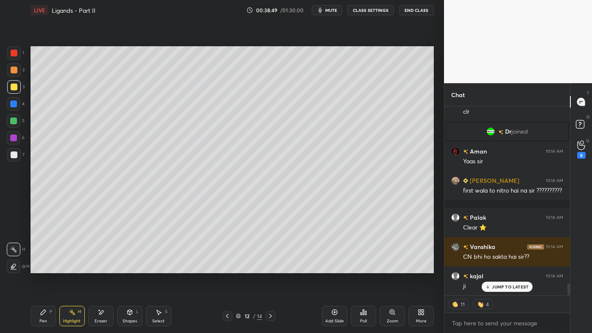
scroll to position [2872, 0]
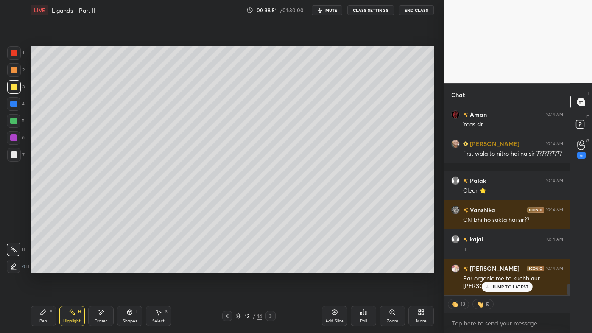
click at [42, 267] on icon at bounding box center [43, 311] width 7 height 7
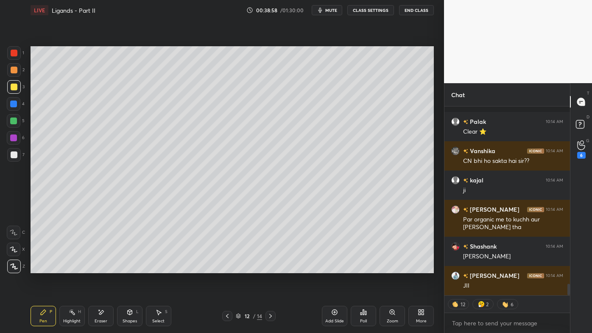
scroll to position [2960, 0]
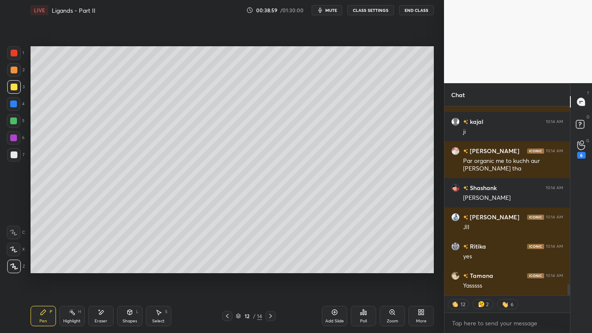
click at [72, 267] on icon at bounding box center [72, 311] width 7 height 7
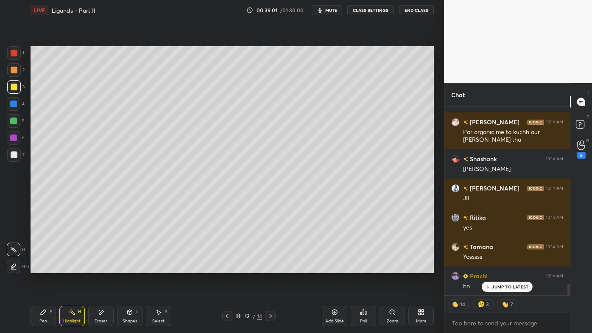
scroll to position [3047, 0]
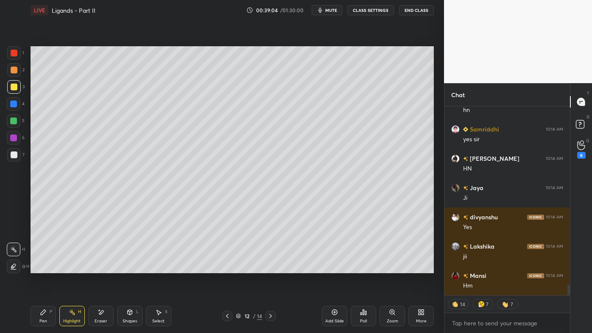
drag, startPoint x: 39, startPoint y: 313, endPoint x: 83, endPoint y: 287, distance: 51.1
click at [40, 267] on div "Pen P" at bounding box center [43, 316] width 25 height 20
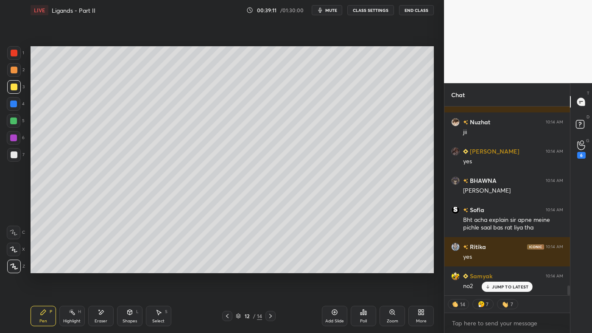
scroll to position [3464, 0]
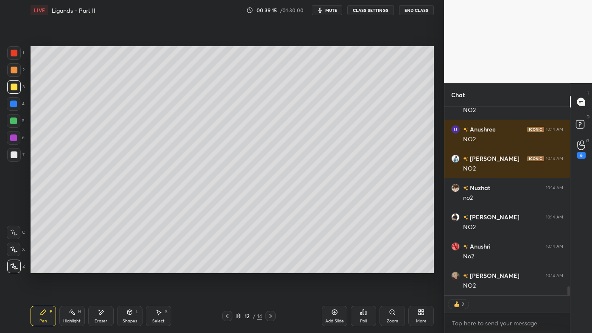
click at [44, 267] on div "Pen P" at bounding box center [43, 316] width 25 height 20
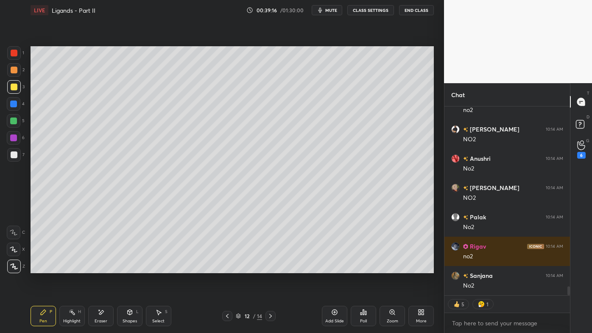
drag, startPoint x: 12, startPoint y: 156, endPoint x: 25, endPoint y: 164, distance: 14.5
click at [12, 156] on div at bounding box center [14, 154] width 7 height 7
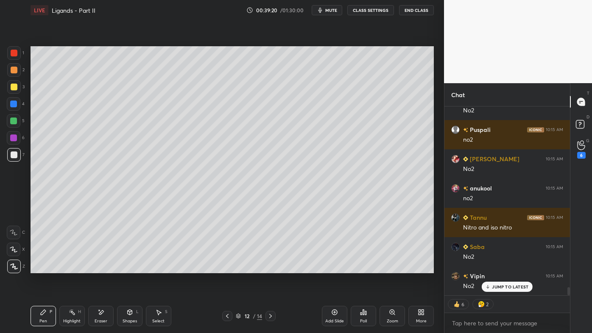
drag, startPoint x: 100, startPoint y: 311, endPoint x: 102, endPoint y: 306, distance: 5.5
click at [101, 267] on icon at bounding box center [100, 311] width 7 height 7
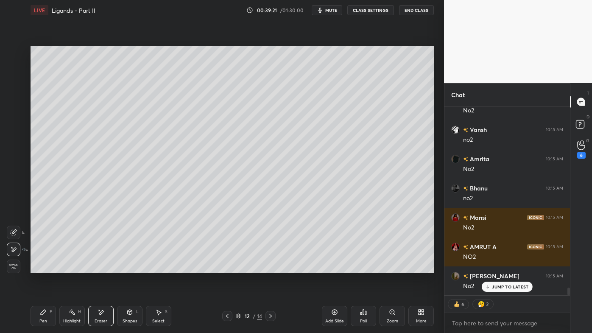
drag, startPoint x: 36, startPoint y: 314, endPoint x: 66, endPoint y: 289, distance: 39.1
click at [36, 267] on div "Pen P" at bounding box center [43, 316] width 25 height 20
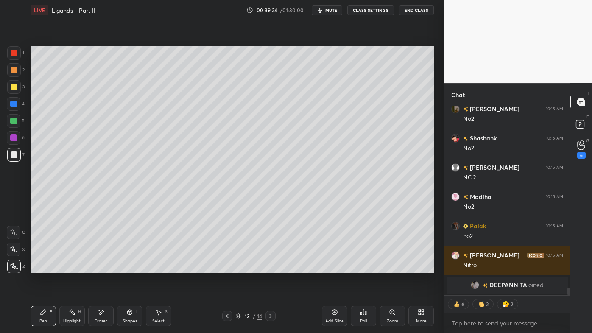
click at [96, 267] on div "Eraser" at bounding box center [100, 316] width 25 height 20
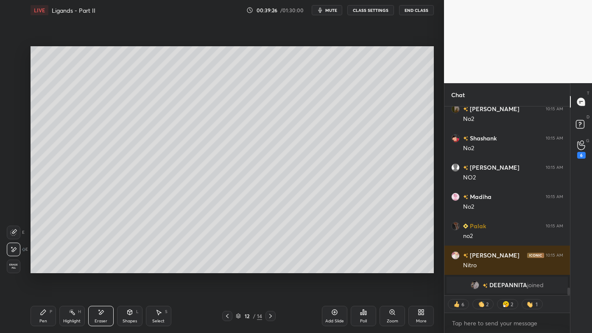
drag, startPoint x: 43, startPoint y: 311, endPoint x: 91, endPoint y: 273, distance: 60.9
click at [45, 267] on icon at bounding box center [43, 311] width 7 height 7
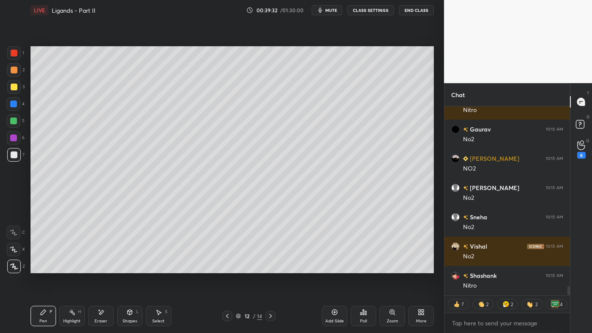
drag, startPoint x: 71, startPoint y: 312, endPoint x: 88, endPoint y: 292, distance: 26.2
click at [69, 267] on icon at bounding box center [72, 311] width 7 height 7
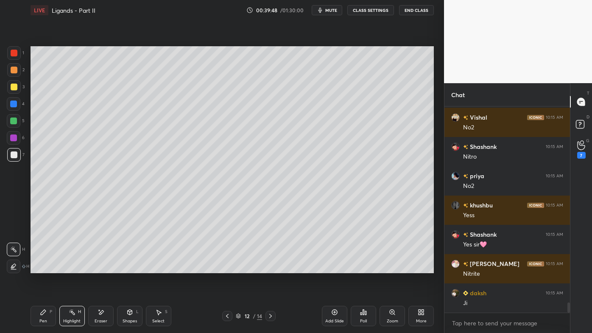
click at [336, 267] on icon at bounding box center [334, 311] width 7 height 7
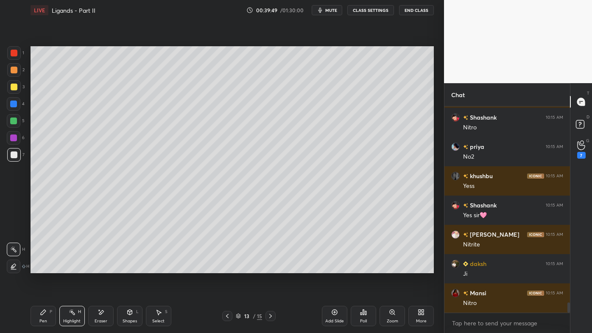
drag, startPoint x: 43, startPoint y: 313, endPoint x: 66, endPoint y: 275, distance: 44.3
click at [43, 267] on icon at bounding box center [43, 311] width 5 height 5
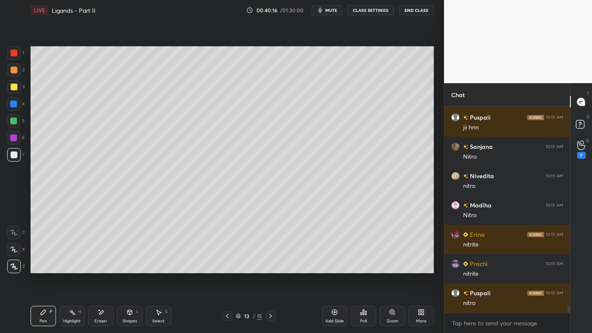
click at [229, 267] on icon at bounding box center [227, 315] width 7 height 7
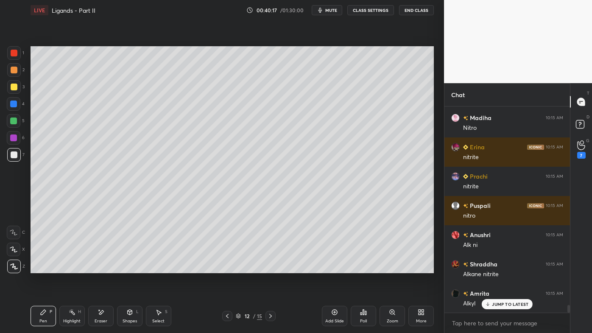
click at [67, 267] on div "Highlight H" at bounding box center [71, 316] width 25 height 20
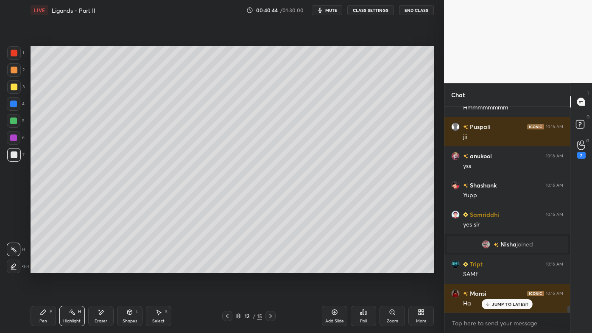
click at [226, 267] on icon at bounding box center [227, 315] width 7 height 7
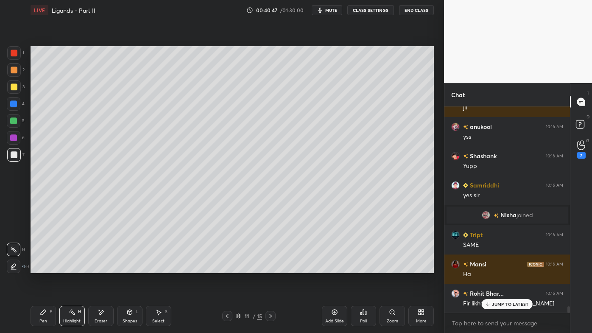
click at [497, 267] on p "JUMP TO LATEST" at bounding box center [510, 303] width 36 height 5
drag, startPoint x: 72, startPoint y: 311, endPoint x: 72, endPoint y: 301, distance: 9.3
click at [71, 267] on icon at bounding box center [72, 311] width 7 height 7
click at [270, 267] on icon at bounding box center [270, 315] width 7 height 7
click at [336, 267] on icon at bounding box center [334, 311] width 7 height 7
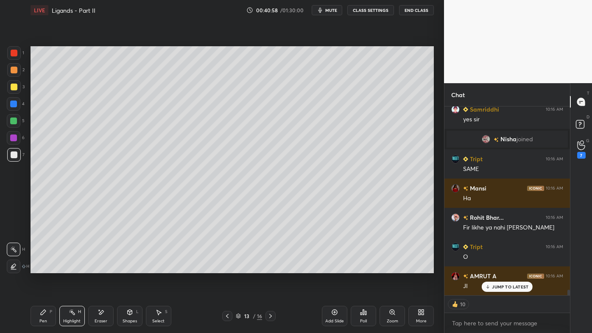
drag, startPoint x: 45, startPoint y: 310, endPoint x: 41, endPoint y: 310, distance: 4.3
click at [42, 267] on div "Pen P" at bounding box center [43, 316] width 25 height 20
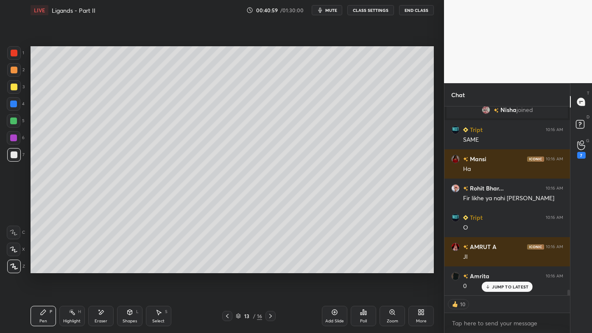
drag, startPoint x: 16, startPoint y: 69, endPoint x: 21, endPoint y: 67, distance: 6.1
click at [17, 69] on div at bounding box center [14, 70] width 14 height 14
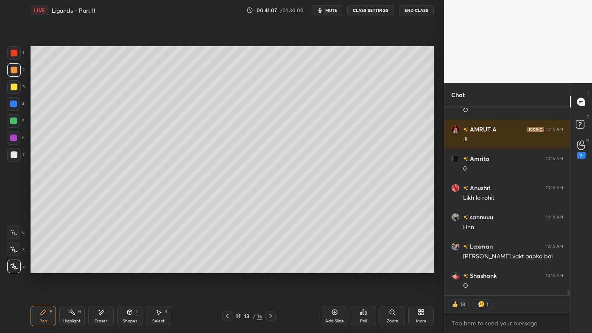
click at [366, 267] on icon at bounding box center [363, 311] width 7 height 7
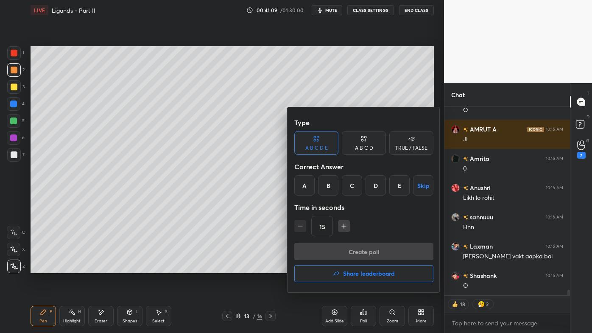
drag, startPoint x: 373, startPoint y: 142, endPoint x: 364, endPoint y: 158, distance: 18.2
click at [373, 142] on div "A B C D" at bounding box center [364, 143] width 44 height 24
drag, startPoint x: 337, startPoint y: 186, endPoint x: 338, endPoint y: 192, distance: 5.9
click at [338, 186] on div "B" at bounding box center [334, 185] width 25 height 20
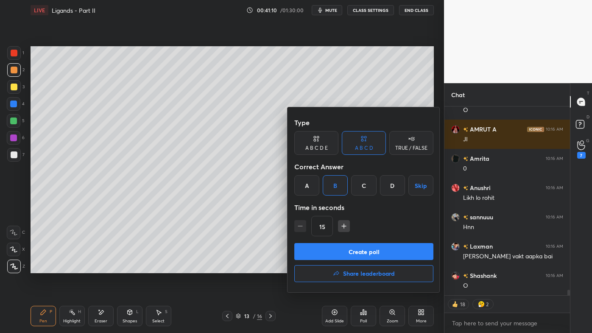
drag, startPoint x: 344, startPoint y: 248, endPoint x: 338, endPoint y: 248, distance: 6.4
click at [344, 248] on button "Create poll" at bounding box center [363, 251] width 139 height 17
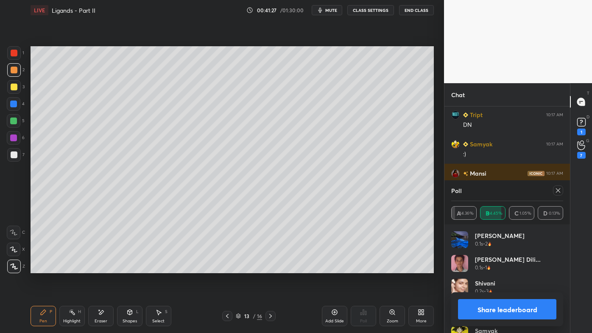
click at [558, 189] on icon at bounding box center [557, 190] width 7 height 7
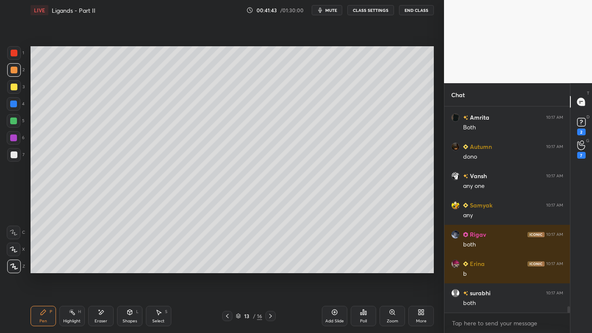
drag, startPoint x: 100, startPoint y: 311, endPoint x: 119, endPoint y: 281, distance: 35.6
click at [100, 267] on icon at bounding box center [100, 311] width 7 height 7
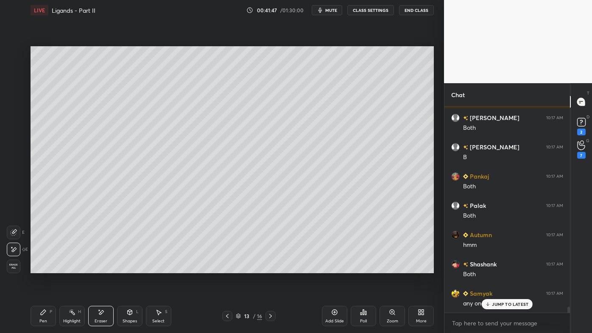
drag, startPoint x: 41, startPoint y: 312, endPoint x: 49, endPoint y: 294, distance: 20.3
click at [40, 267] on icon at bounding box center [43, 311] width 7 height 7
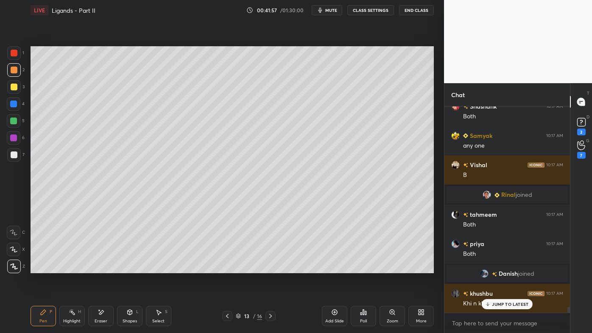
click at [363, 267] on div "Poll" at bounding box center [362, 316] width 25 height 20
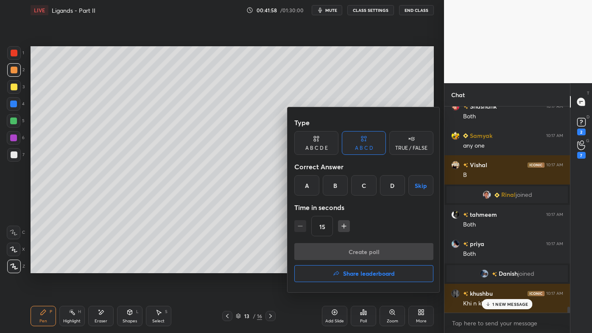
click at [361, 186] on div "C" at bounding box center [363, 185] width 25 height 20
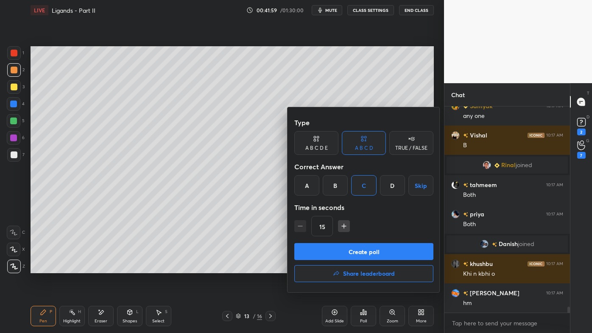
click at [337, 257] on button "Create poll" at bounding box center [363, 251] width 139 height 17
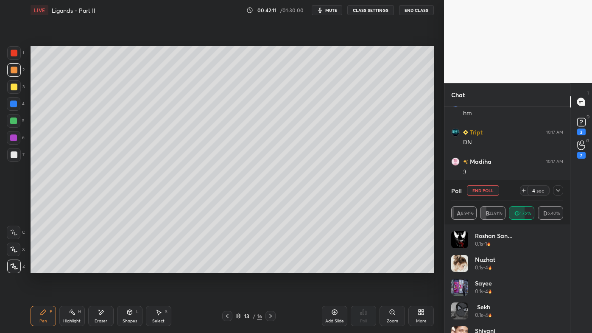
drag, startPoint x: 561, startPoint y: 188, endPoint x: 556, endPoint y: 191, distance: 5.3
click at [561, 188] on div at bounding box center [558, 190] width 10 height 10
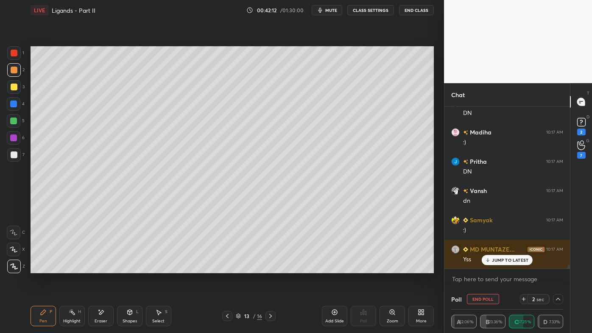
drag, startPoint x: 104, startPoint y: 310, endPoint x: 121, endPoint y: 275, distance: 39.4
click at [102, 267] on icon at bounding box center [100, 311] width 7 height 7
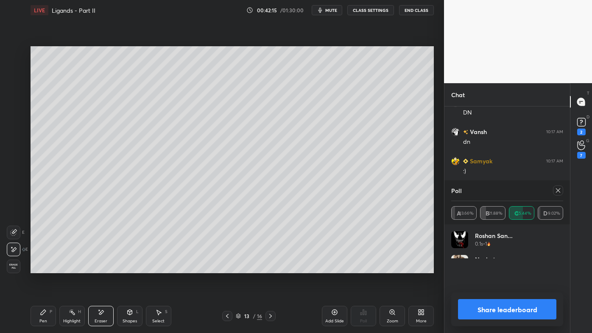
click at [557, 191] on icon at bounding box center [557, 190] width 7 height 7
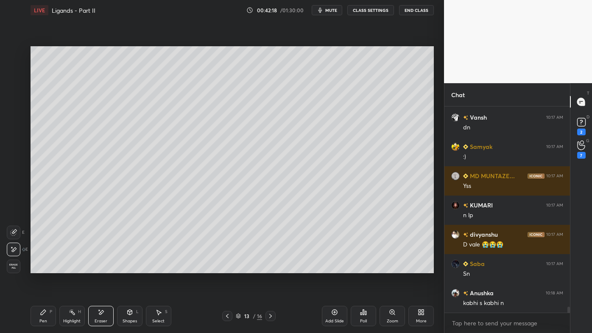
click at [71, 267] on icon at bounding box center [72, 311] width 7 height 7
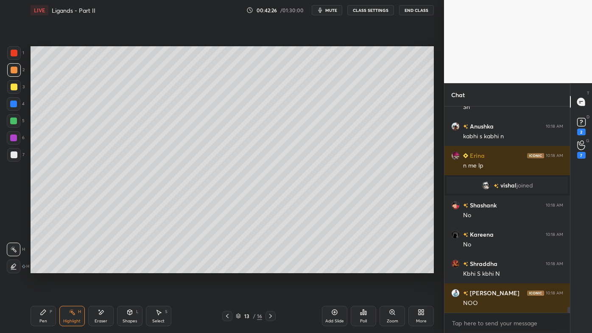
drag, startPoint x: 39, startPoint y: 313, endPoint x: 53, endPoint y: 287, distance: 29.6
click at [40, 267] on icon at bounding box center [43, 311] width 7 height 7
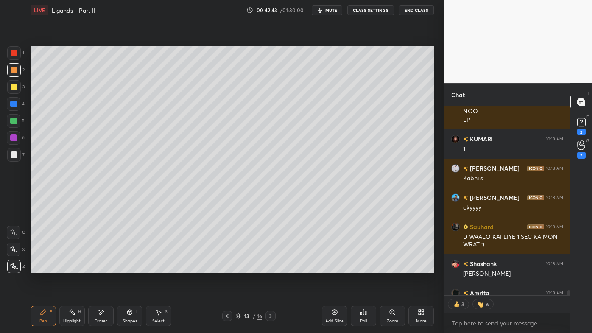
drag, startPoint x: 67, startPoint y: 308, endPoint x: 92, endPoint y: 289, distance: 31.3
click at [67, 267] on div "Highlight H" at bounding box center [71, 316] width 25 height 20
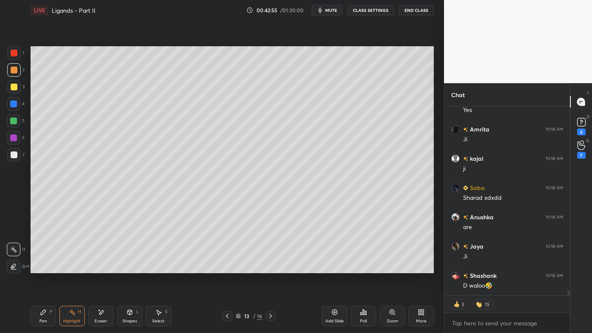
drag, startPoint x: 96, startPoint y: 312, endPoint x: 119, endPoint y: 280, distance: 39.3
click at [98, 267] on div "Eraser" at bounding box center [100, 316] width 25 height 20
click at [43, 267] on icon at bounding box center [43, 311] width 5 height 5
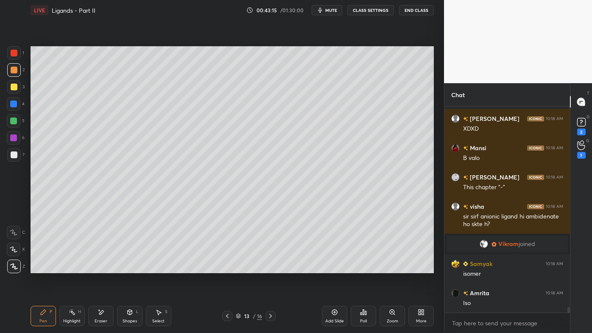
drag, startPoint x: 72, startPoint y: 311, endPoint x: 71, endPoint y: 303, distance: 9.0
click at [71, 267] on icon at bounding box center [72, 311] width 7 height 7
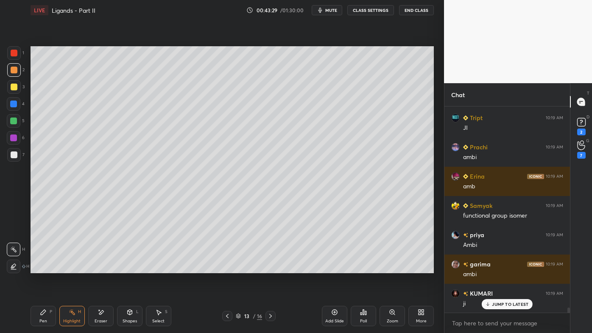
scroll to position [8113, 0]
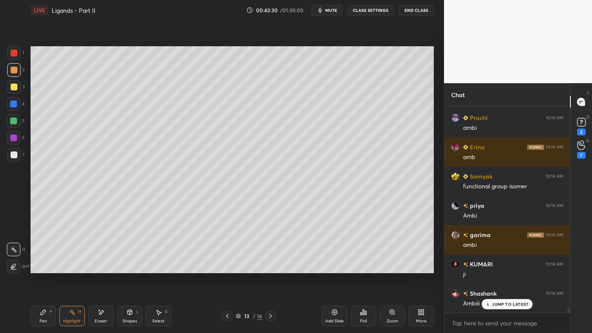
click at [39, 267] on div "Pen P" at bounding box center [43, 316] width 25 height 20
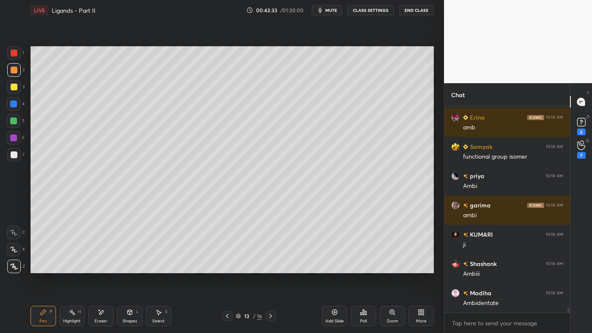
click at [13, 154] on div at bounding box center [14, 154] width 7 height 7
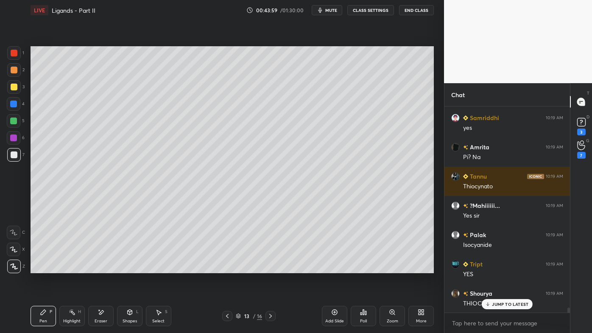
scroll to position [8367, 0]
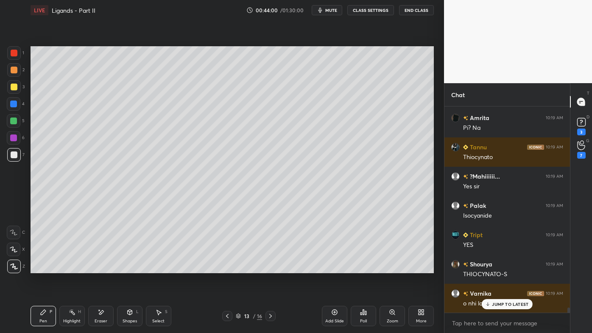
drag, startPoint x: 40, startPoint y: 309, endPoint x: 43, endPoint y: 302, distance: 8.0
click at [42, 267] on icon at bounding box center [43, 311] width 7 height 7
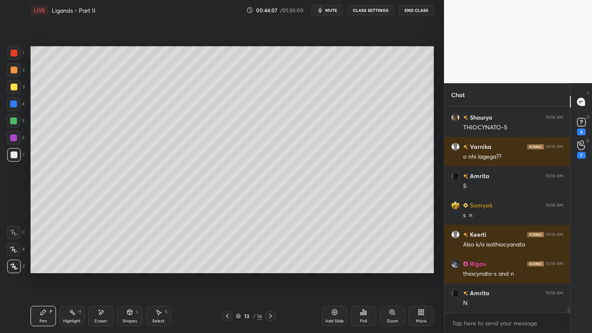
scroll to position [8542, 0]
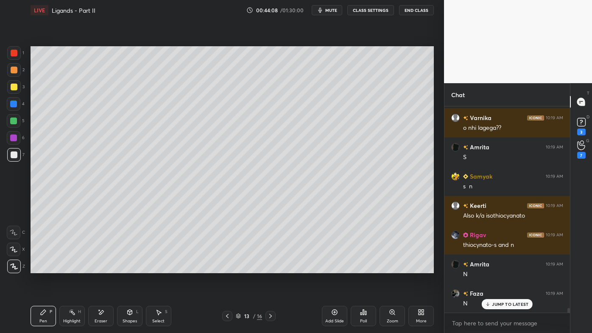
drag, startPoint x: 65, startPoint y: 308, endPoint x: 65, endPoint y: 295, distance: 13.6
click at [66, 267] on div "Highlight H" at bounding box center [71, 316] width 25 height 20
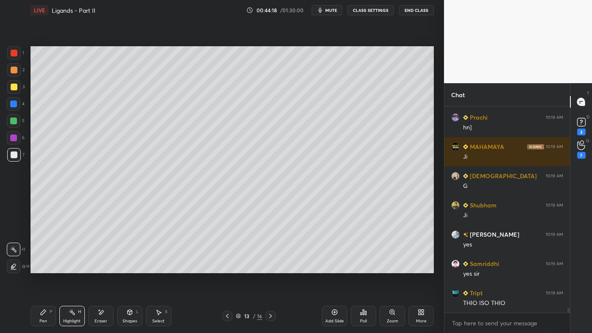
scroll to position [8893, 0]
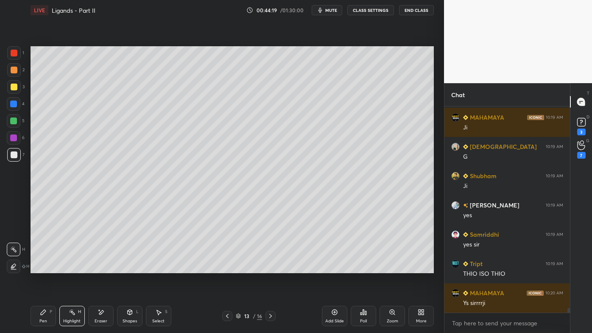
drag, startPoint x: 42, startPoint y: 311, endPoint x: 90, endPoint y: 274, distance: 60.2
click at [41, 267] on icon at bounding box center [43, 311] width 7 height 7
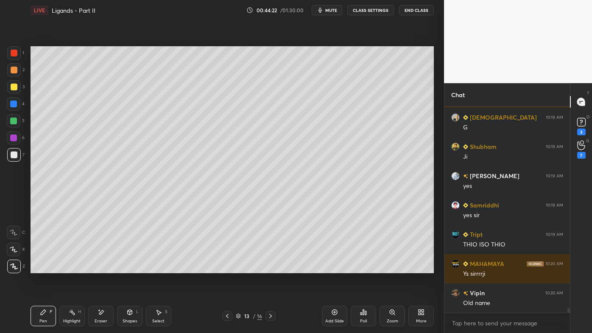
click at [74, 267] on icon at bounding box center [72, 311] width 7 height 7
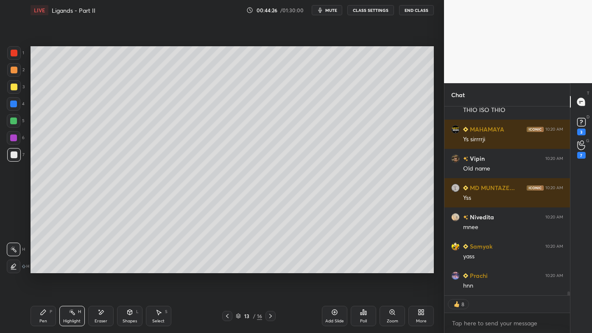
scroll to position [9174, 0]
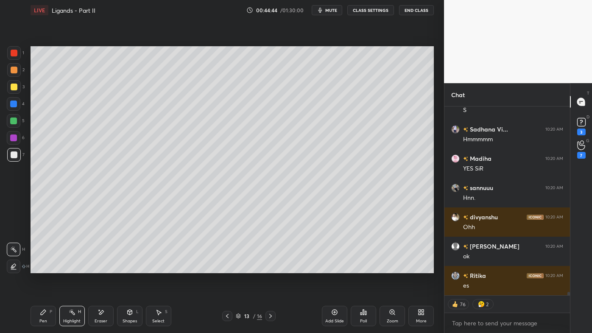
drag, startPoint x: 43, startPoint y: 311, endPoint x: 81, endPoint y: 276, distance: 51.3
click at [42, 267] on icon at bounding box center [43, 311] width 7 height 7
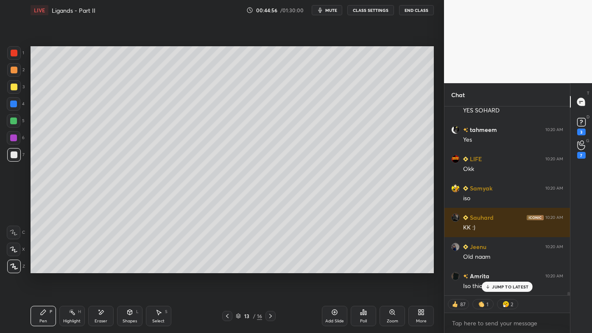
click at [67, 267] on div "Highlight H" at bounding box center [71, 316] width 25 height 20
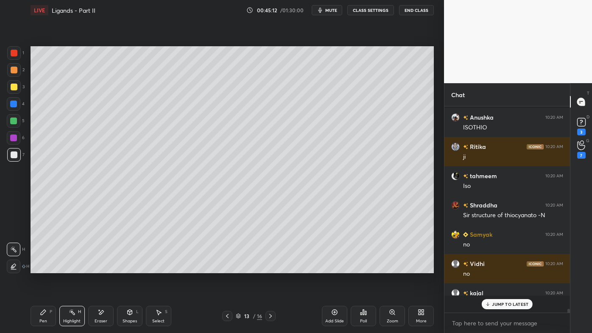
click at [334, 267] on icon at bounding box center [334, 311] width 7 height 7
drag, startPoint x: 39, startPoint y: 311, endPoint x: 53, endPoint y: 291, distance: 24.2
click at [38, 267] on div "Pen P" at bounding box center [43, 316] width 25 height 20
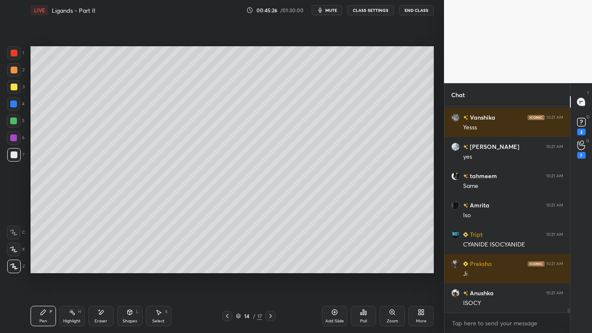
click at [226, 267] on icon at bounding box center [227, 315] width 7 height 7
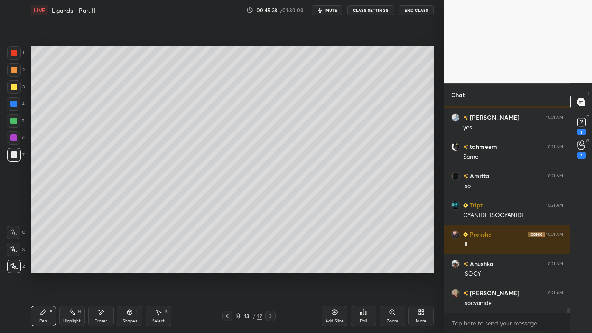
click at [76, 267] on div "Highlight H" at bounding box center [71, 316] width 25 height 20
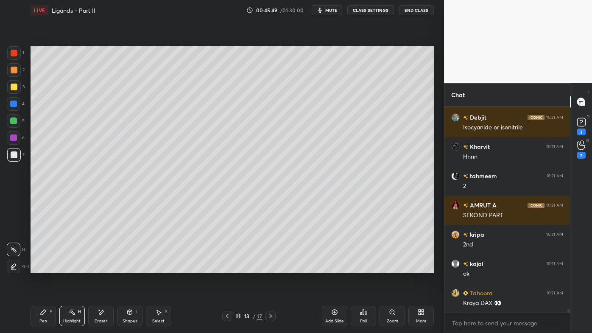
click at [40, 267] on icon at bounding box center [43, 311] width 7 height 7
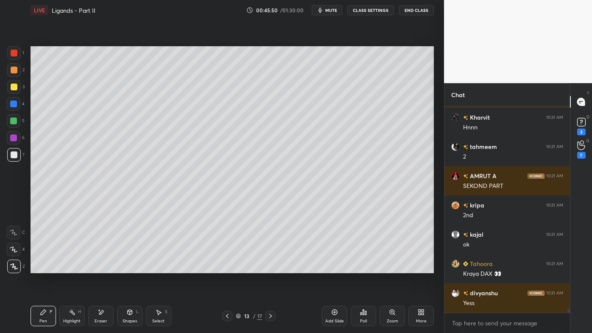
drag, startPoint x: 17, startPoint y: 86, endPoint x: 22, endPoint y: 88, distance: 6.1
click at [17, 88] on div at bounding box center [14, 86] width 7 height 7
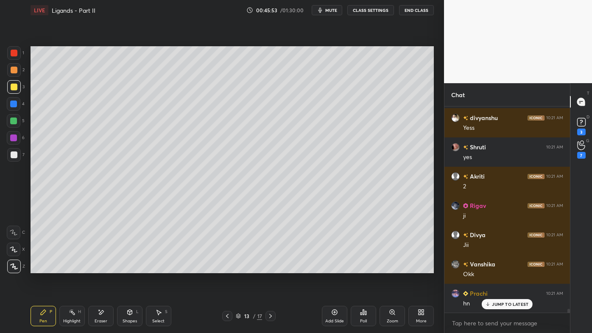
drag, startPoint x: 75, startPoint y: 313, endPoint x: 95, endPoint y: 295, distance: 26.7
click at [77, 267] on div "Highlight H" at bounding box center [71, 316] width 25 height 20
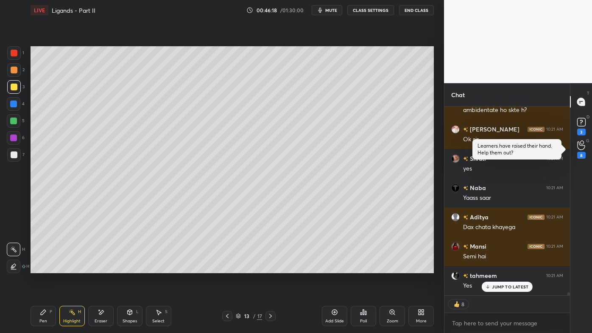
scroll to position [11801, 0]
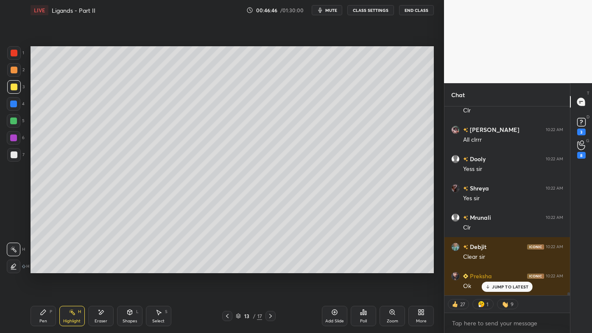
click at [336, 267] on icon at bounding box center [335, 312] width 6 height 6
click at [42, 267] on icon at bounding box center [43, 311] width 7 height 7
click at [14, 69] on div at bounding box center [14, 70] width 7 height 7
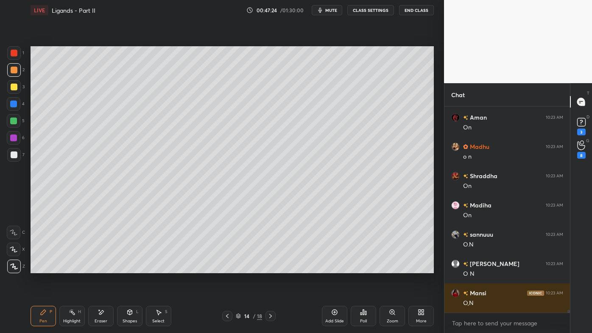
drag, startPoint x: 71, startPoint y: 314, endPoint x: 92, endPoint y: 279, distance: 41.4
click at [70, 267] on icon at bounding box center [72, 311] width 7 height 7
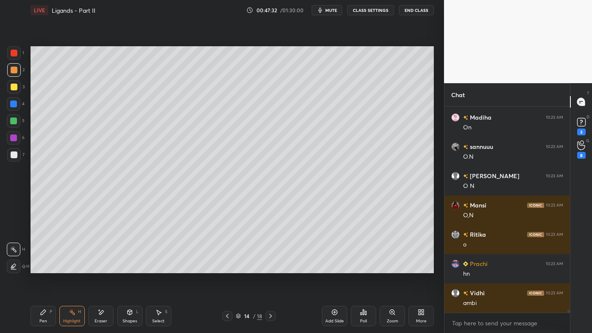
drag, startPoint x: 226, startPoint y: 314, endPoint x: 227, endPoint y: 308, distance: 5.6
click at [226, 267] on icon at bounding box center [227, 315] width 7 height 7
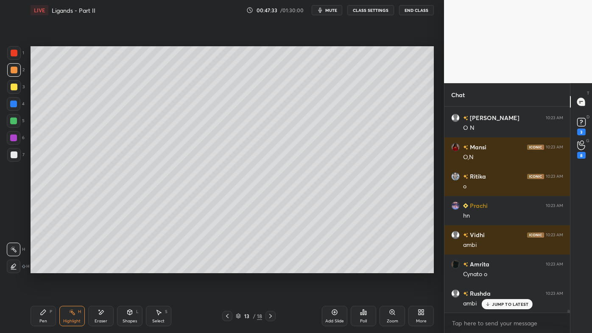
click at [14, 85] on div at bounding box center [14, 86] width 7 height 7
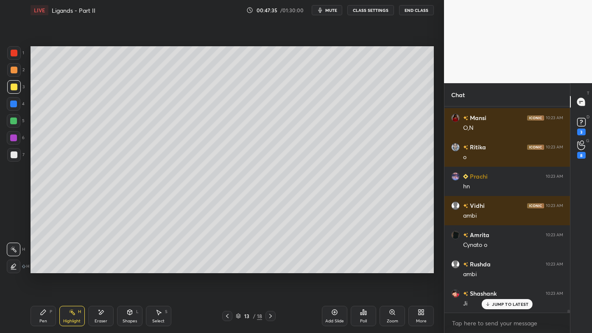
click at [42, 267] on icon at bounding box center [43, 311] width 7 height 7
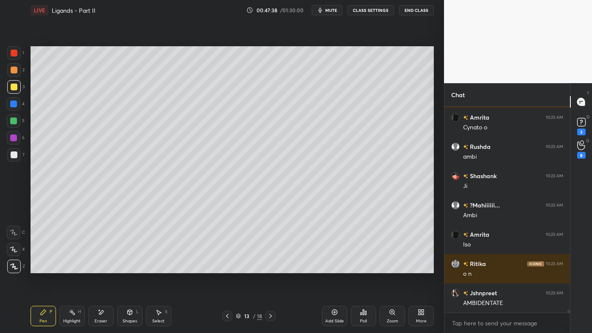
click at [267, 267] on div at bounding box center [270, 316] width 10 height 10
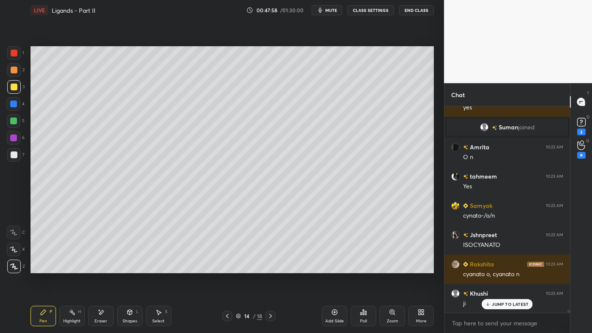
drag, startPoint x: 71, startPoint y: 314, endPoint x: 83, endPoint y: 273, distance: 43.0
click at [71, 267] on icon at bounding box center [72, 311] width 7 height 7
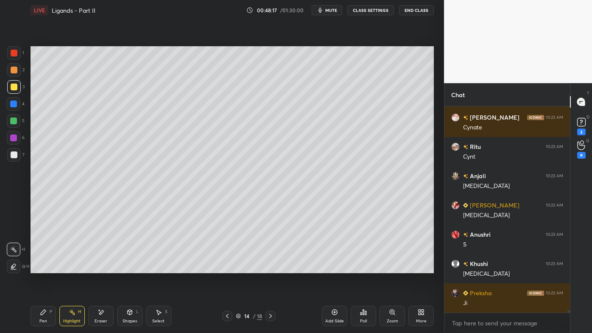
click at [41, 267] on icon at bounding box center [43, 311] width 7 height 7
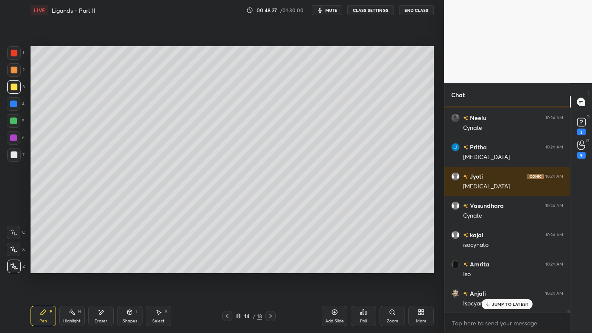
drag, startPoint x: 69, startPoint y: 313, endPoint x: 69, endPoint y: 307, distance: 5.9
click at [69, 267] on icon at bounding box center [72, 311] width 7 height 7
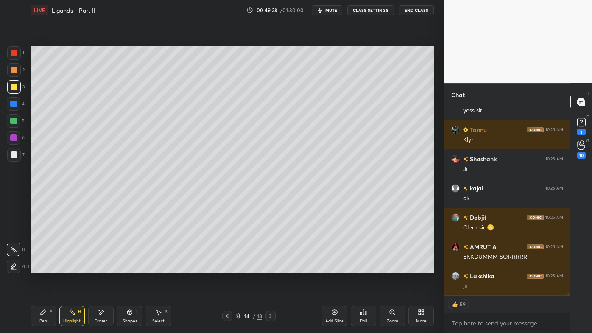
click at [227, 267] on icon at bounding box center [227, 315] width 7 height 7
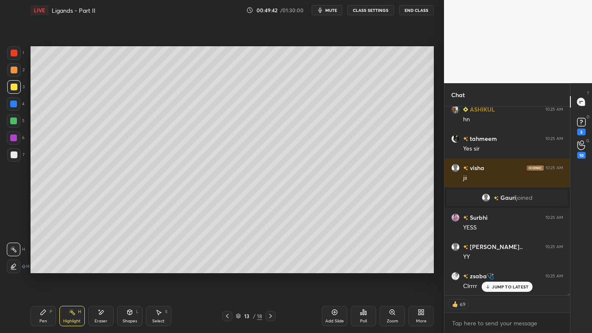
click at [40, 267] on icon at bounding box center [43, 311] width 7 height 7
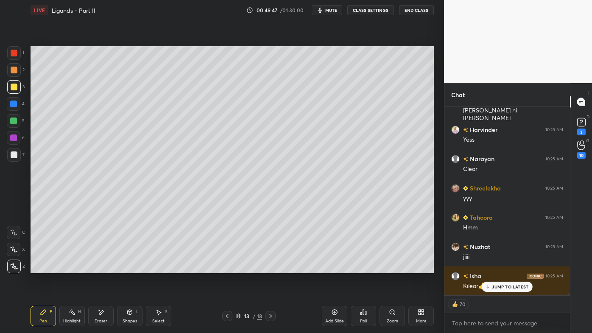
click at [227, 267] on icon at bounding box center [227, 315] width 7 height 7
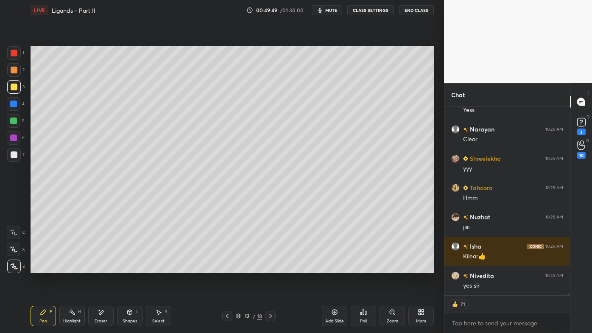
click at [270, 267] on icon at bounding box center [270, 315] width 7 height 7
click at [73, 267] on icon at bounding box center [72, 311] width 7 height 7
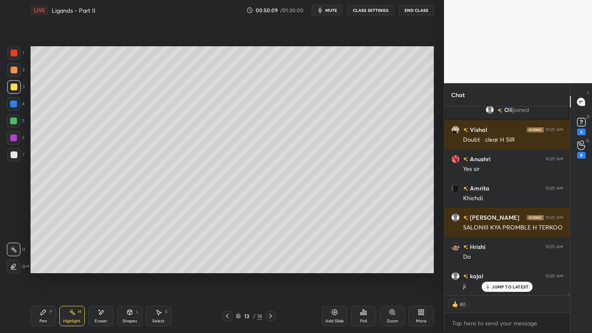
click at [271, 267] on icon at bounding box center [270, 316] width 3 height 4
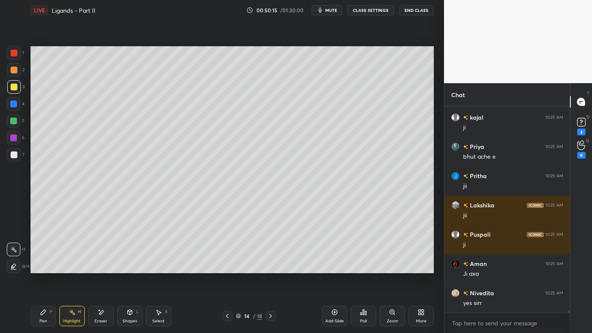
click at [337, 267] on icon at bounding box center [334, 311] width 7 height 7
drag, startPoint x: 40, startPoint y: 314, endPoint x: 39, endPoint y: 293, distance: 20.8
click at [40, 267] on icon at bounding box center [43, 311] width 7 height 7
click at [18, 72] on div at bounding box center [14, 70] width 14 height 14
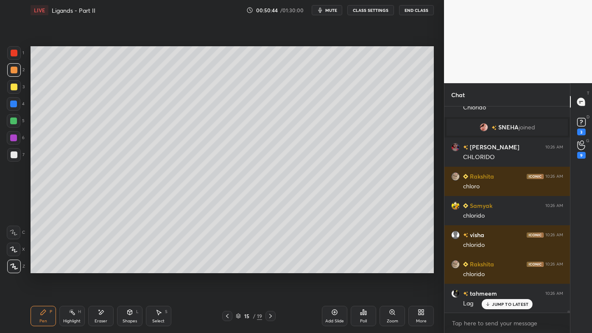
click at [336, 267] on icon at bounding box center [334, 311] width 7 height 7
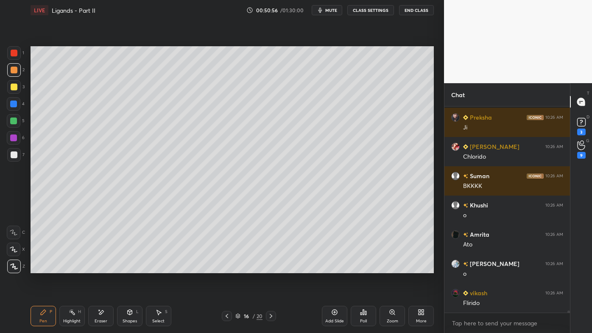
click at [269, 267] on icon at bounding box center [270, 315] width 7 height 7
click at [225, 267] on icon at bounding box center [226, 315] width 7 height 7
click at [226, 267] on icon at bounding box center [226, 316] width 3 height 4
drag, startPoint x: 45, startPoint y: 314, endPoint x: 42, endPoint y: 287, distance: 27.3
click at [44, 267] on icon at bounding box center [43, 311] width 7 height 7
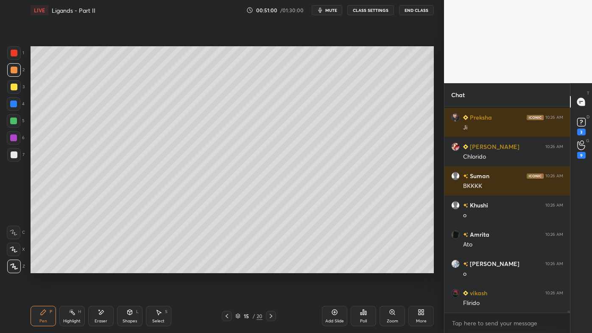
click at [14, 90] on div at bounding box center [14, 86] width 7 height 7
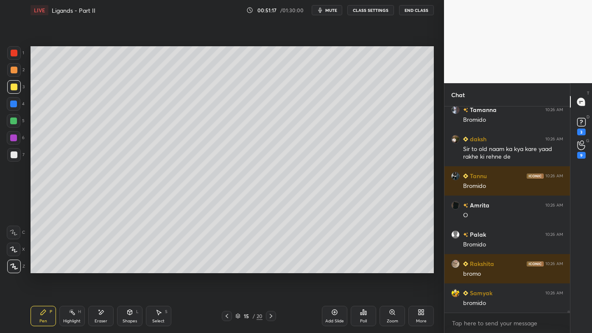
scroll to position [19467, 0]
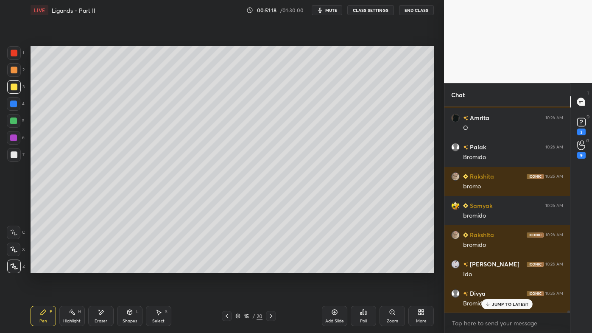
click at [72, 267] on icon at bounding box center [72, 311] width 7 height 7
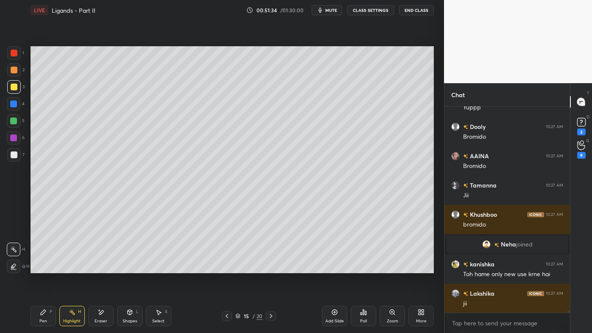
scroll to position [19575, 0]
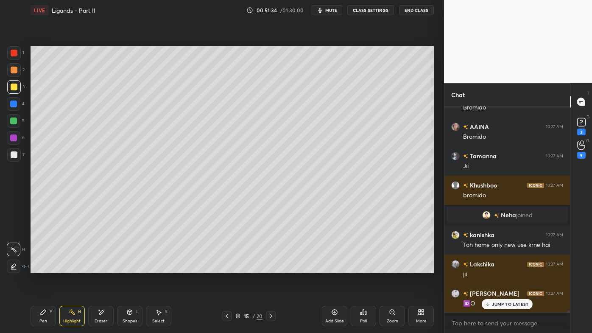
click at [37, 267] on div "Pen P" at bounding box center [43, 316] width 25 height 20
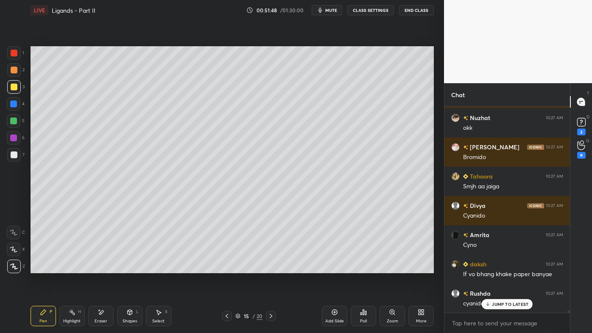
scroll to position [19809, 0]
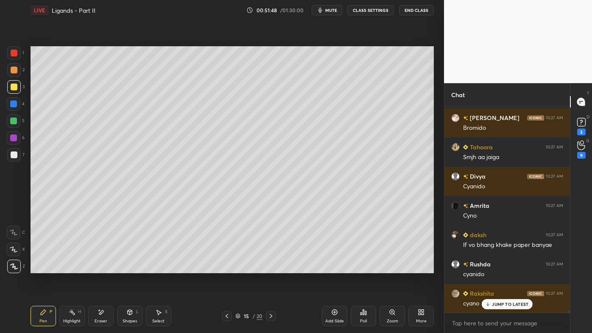
drag, startPoint x: 72, startPoint y: 310, endPoint x: 100, endPoint y: 277, distance: 43.6
click at [69, 267] on icon at bounding box center [72, 311] width 7 height 7
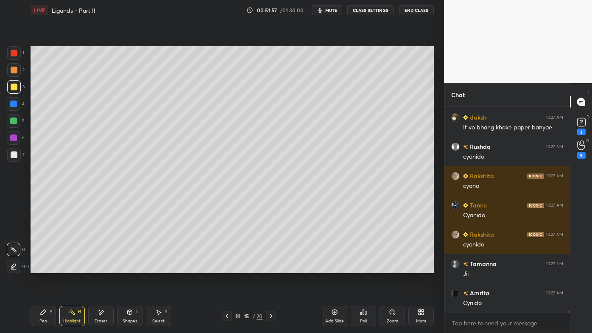
scroll to position [19955, 0]
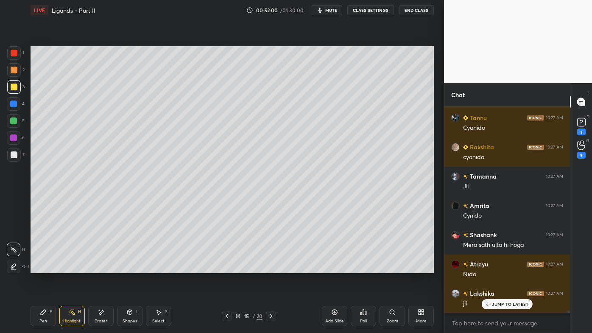
drag, startPoint x: 44, startPoint y: 313, endPoint x: 44, endPoint y: 308, distance: 4.7
click at [45, 267] on icon at bounding box center [43, 311] width 7 height 7
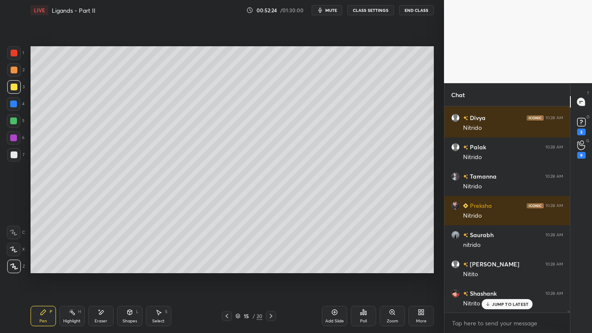
click at [16, 151] on div at bounding box center [14, 154] width 7 height 7
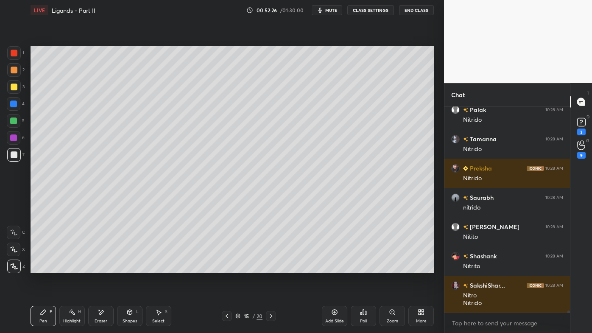
drag, startPoint x: 70, startPoint y: 314, endPoint x: 132, endPoint y: 274, distance: 73.9
click at [71, 267] on icon at bounding box center [72, 311] width 7 height 7
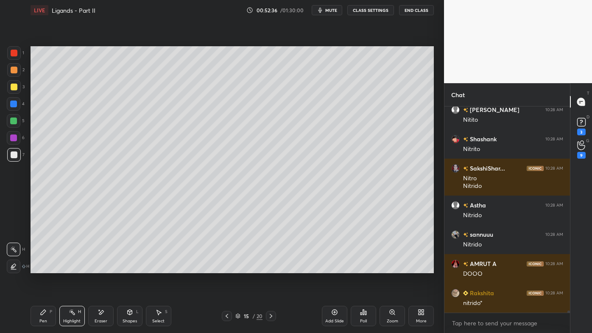
drag, startPoint x: 36, startPoint y: 314, endPoint x: 38, endPoint y: 309, distance: 5.1
click at [36, 267] on div "Pen P" at bounding box center [43, 316] width 25 height 20
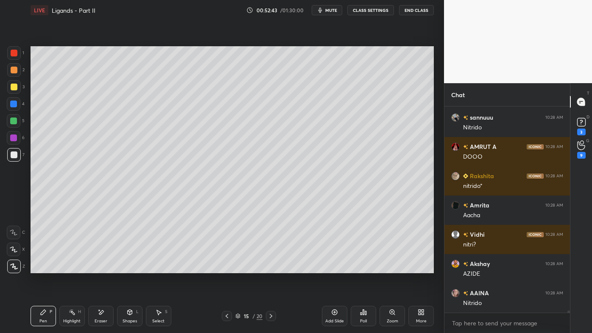
drag, startPoint x: 65, startPoint y: 310, endPoint x: 110, endPoint y: 283, distance: 52.6
click at [66, 267] on div "Highlight H" at bounding box center [71, 316] width 25 height 20
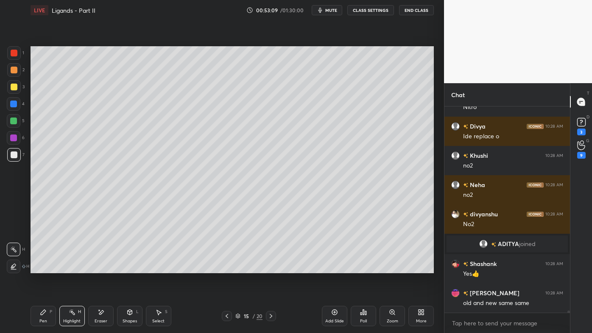
click at [39, 267] on div "Pen P" at bounding box center [43, 316] width 25 height 20
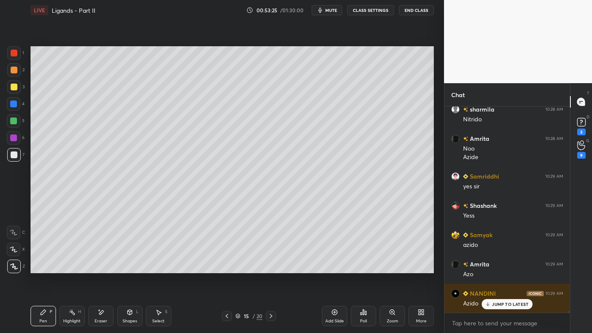
drag, startPoint x: 69, startPoint y: 311, endPoint x: 126, endPoint y: 279, distance: 65.4
click at [69, 267] on icon at bounding box center [72, 311] width 7 height 7
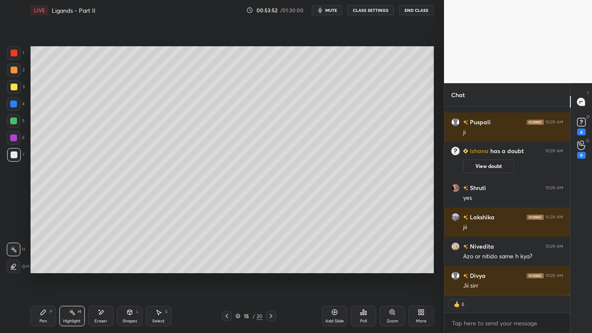
click at [41, 267] on icon at bounding box center [43, 311] width 7 height 7
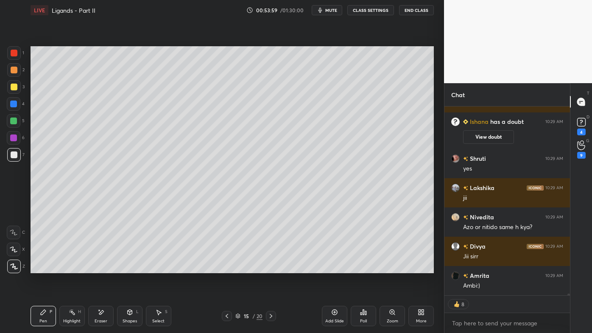
drag, startPoint x: 70, startPoint y: 311, endPoint x: 71, endPoint y: 305, distance: 6.5
click at [70, 267] on icon at bounding box center [72, 311] width 7 height 7
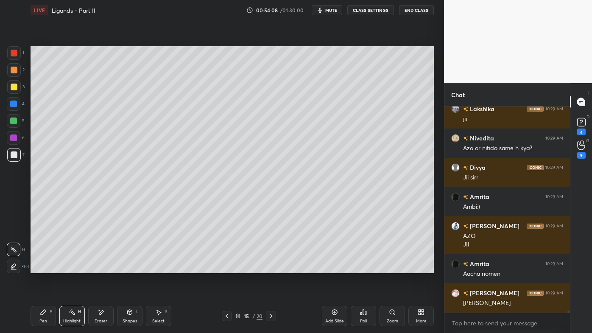
drag, startPoint x: 96, startPoint y: 312, endPoint x: 84, endPoint y: 276, distance: 37.7
click at [96, 267] on div "Eraser" at bounding box center [100, 316] width 25 height 20
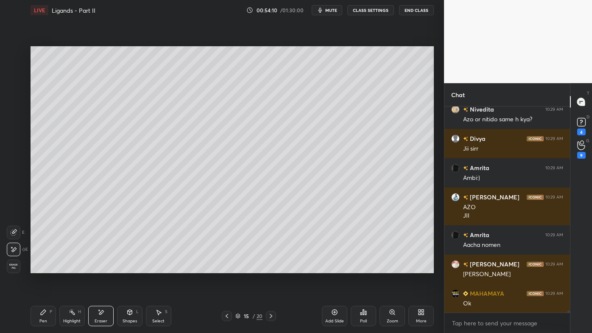
click at [71, 267] on icon at bounding box center [72, 311] width 7 height 7
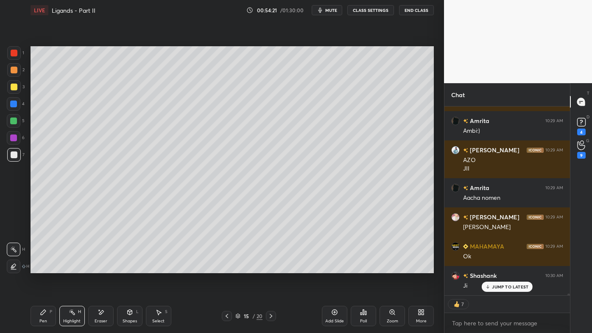
scroll to position [21987, 0]
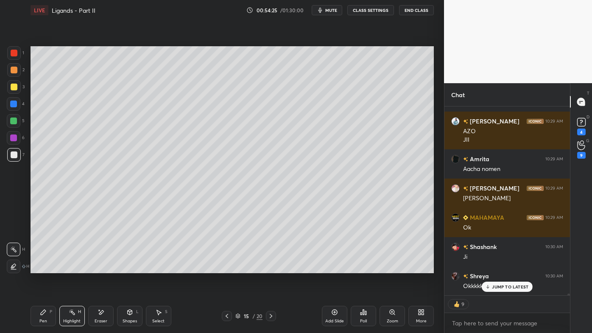
click at [334, 267] on icon at bounding box center [335, 312] width 6 height 6
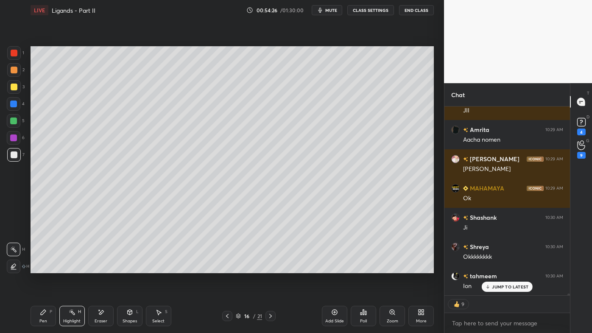
drag, startPoint x: 49, startPoint y: 313, endPoint x: 46, endPoint y: 308, distance: 5.9
click at [46, 267] on div "Pen P" at bounding box center [43, 316] width 25 height 20
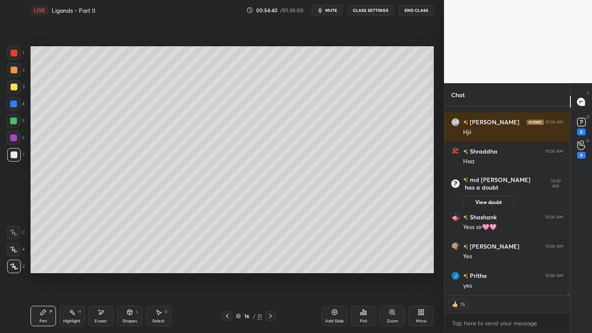
scroll to position [3, 2]
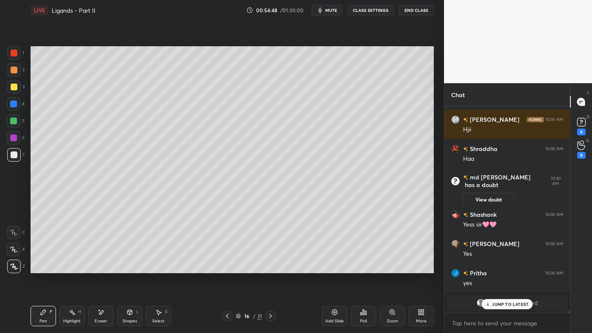
click at [494, 267] on div "Akshansh joined" at bounding box center [506, 302] width 125 height 20
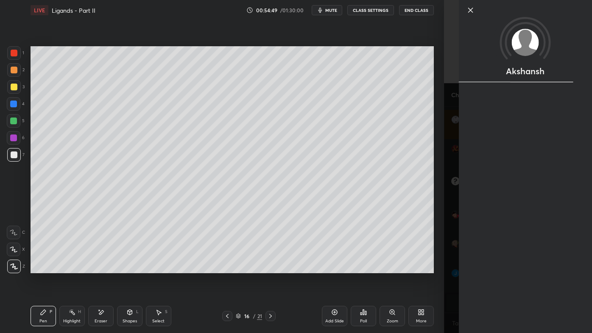
click at [496, 267] on div "Akshansh" at bounding box center [524, 166] width 133 height 333
click at [400, 267] on div "Setting up your live class Poll for secs No correct answer Start poll" at bounding box center [232, 159] width 410 height 278
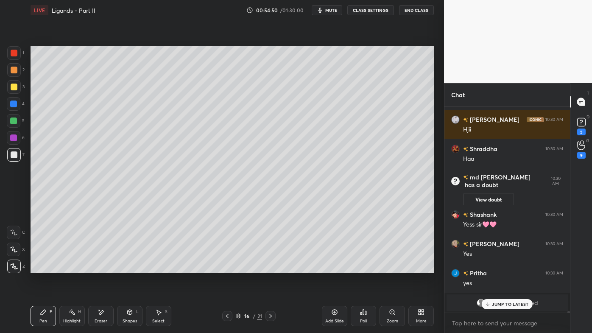
click at [498, 267] on div "JUMP TO LATEST" at bounding box center [506, 304] width 51 height 10
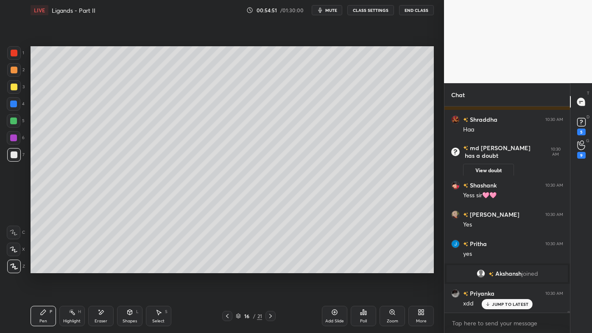
click at [70, 267] on icon at bounding box center [72, 311] width 7 height 7
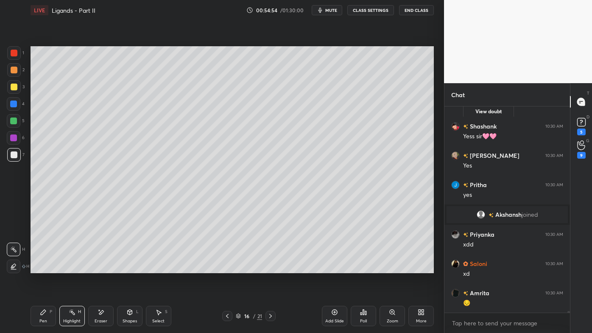
scroll to position [22302, 0]
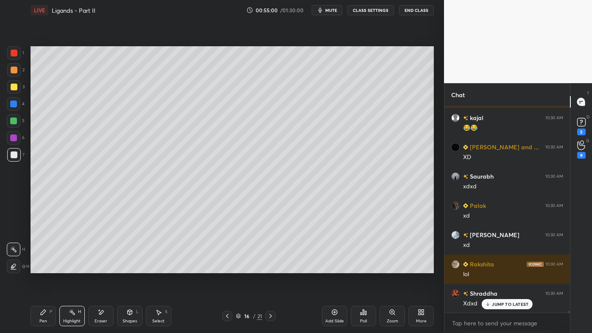
drag, startPoint x: 40, startPoint y: 316, endPoint x: 95, endPoint y: 285, distance: 62.8
click at [41, 267] on div "Pen P" at bounding box center [43, 316] width 25 height 20
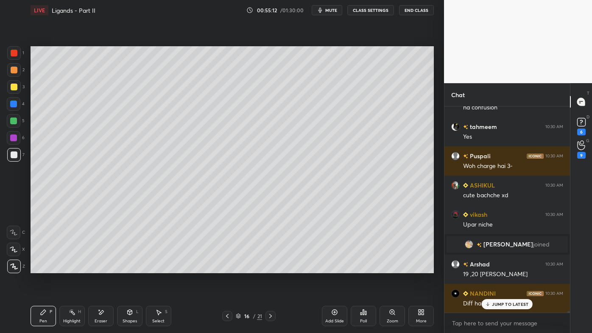
drag, startPoint x: 61, startPoint y: 312, endPoint x: 63, endPoint y: 308, distance: 4.6
click at [62, 267] on div "Highlight H" at bounding box center [71, 316] width 25 height 20
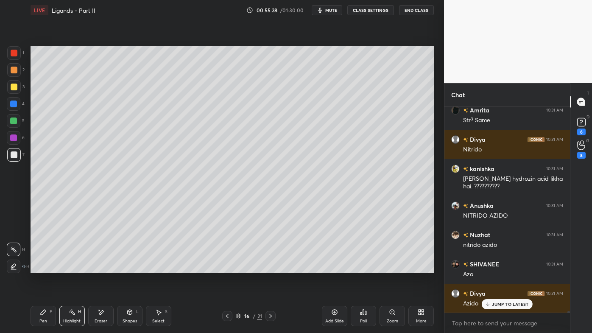
click at [43, 267] on div "Pen P" at bounding box center [43, 316] width 25 height 20
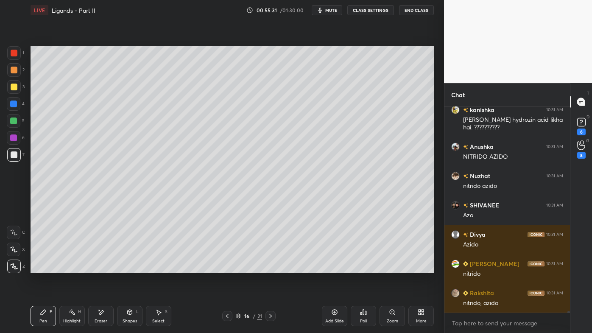
click at [42, 267] on icon at bounding box center [43, 311] width 7 height 7
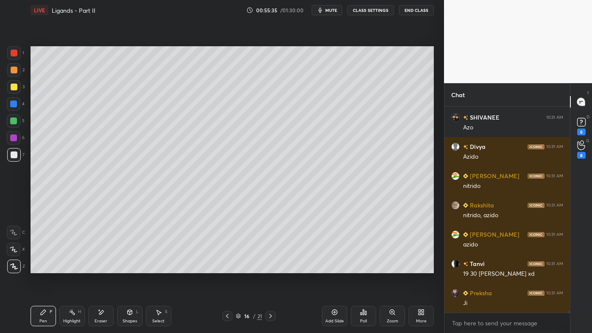
click at [225, 267] on icon at bounding box center [227, 315] width 7 height 7
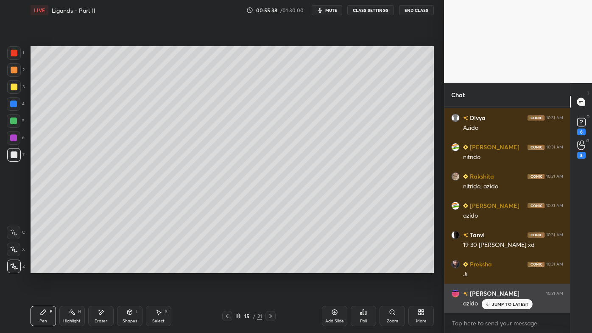
drag, startPoint x: 498, startPoint y: 302, endPoint x: 495, endPoint y: 305, distance: 4.8
click at [498, 267] on p "JUMP TO LATEST" at bounding box center [510, 303] width 36 height 5
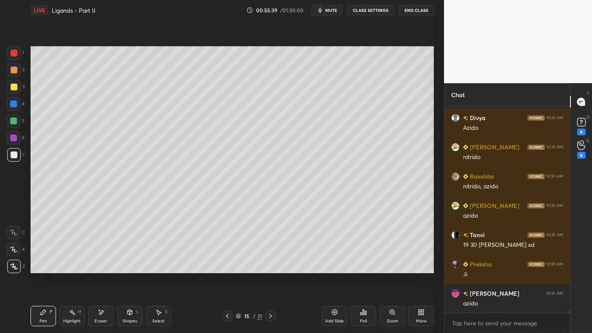
click at [67, 267] on div "Highlight H" at bounding box center [71, 316] width 25 height 20
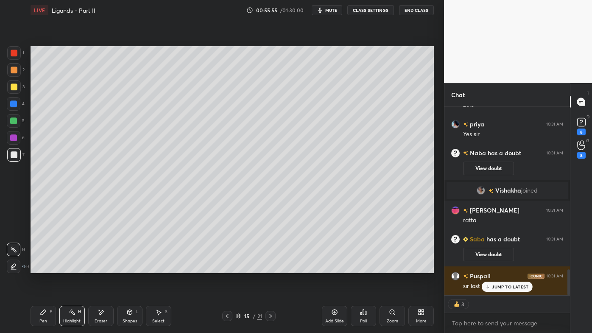
click at [492, 267] on div "JUMP TO LATEST" at bounding box center [506, 286] width 51 height 10
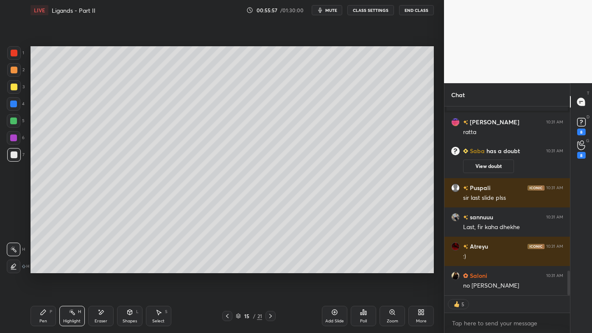
click at [228, 267] on icon at bounding box center [227, 315] width 7 height 7
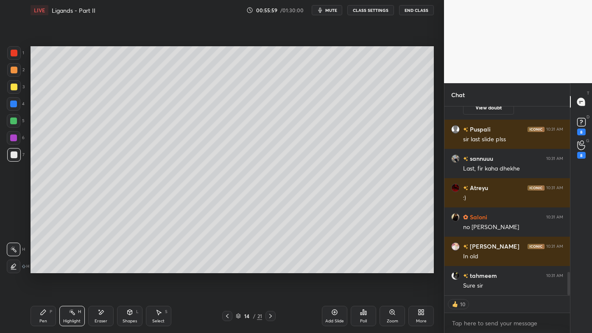
click at [228, 267] on icon at bounding box center [227, 316] width 3 height 4
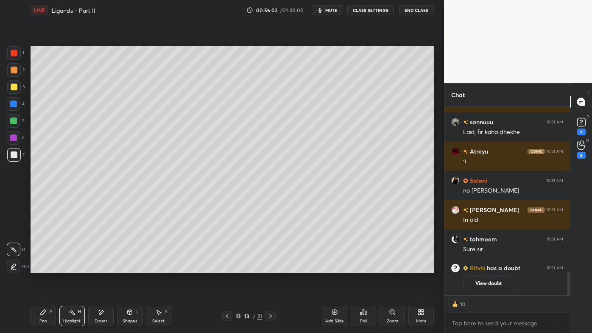
click at [269, 267] on icon at bounding box center [270, 315] width 7 height 7
click at [271, 267] on icon at bounding box center [270, 315] width 7 height 7
click at [270, 267] on icon at bounding box center [270, 315] width 7 height 7
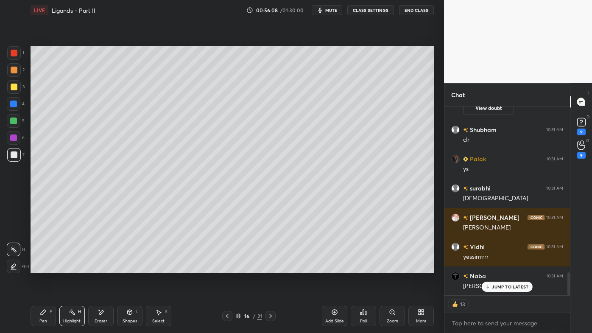
click at [336, 267] on icon at bounding box center [335, 312] width 6 height 6
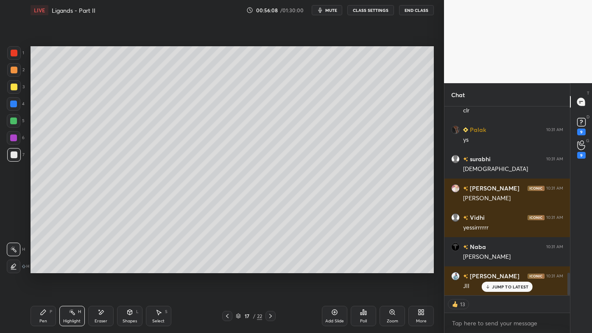
click at [46, 267] on icon at bounding box center [43, 311] width 7 height 7
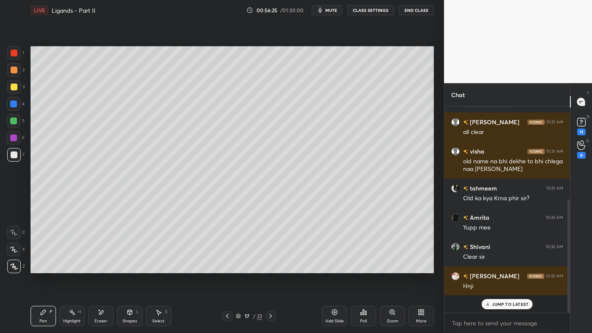
drag, startPoint x: 11, startPoint y: 85, endPoint x: 29, endPoint y: 88, distance: 18.5
click at [14, 85] on div at bounding box center [14, 86] width 7 height 7
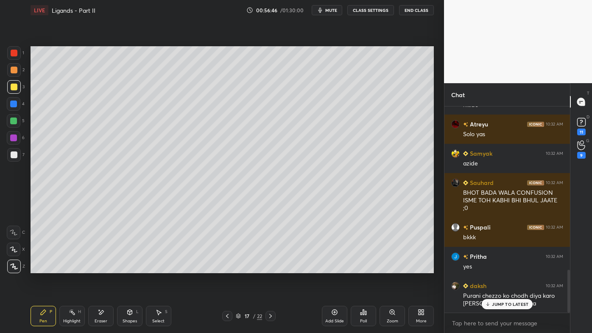
drag, startPoint x: 71, startPoint y: 307, endPoint x: 67, endPoint y: 305, distance: 4.6
click at [70, 267] on div "Highlight H" at bounding box center [71, 316] width 25 height 20
click at [501, 267] on p "JUMP TO LATEST" at bounding box center [510, 330] width 36 height 5
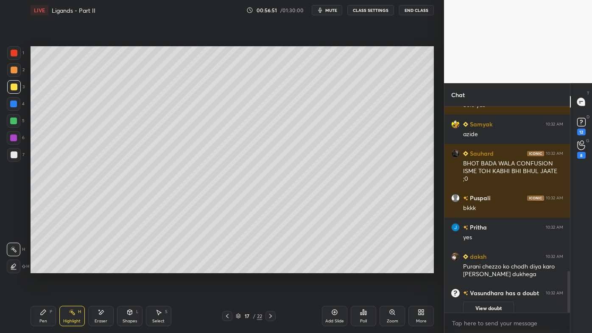
click at [369, 267] on div "Setting up your live class Poll for secs No correct answer Start poll" at bounding box center [232, 159] width 410 height 278
click at [79, 267] on div "H" at bounding box center [79, 311] width 3 height 4
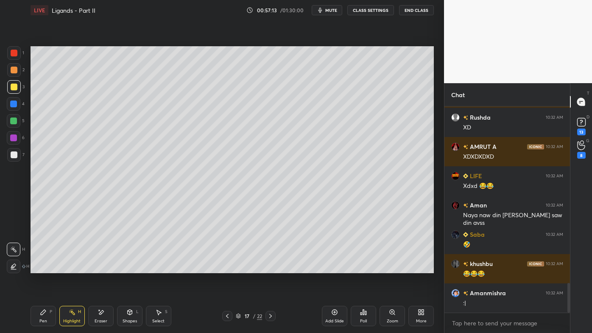
drag, startPoint x: 38, startPoint y: 310, endPoint x: 41, endPoint y: 304, distance: 6.8
click at [39, 267] on div "Pen P" at bounding box center [43, 316] width 25 height 20
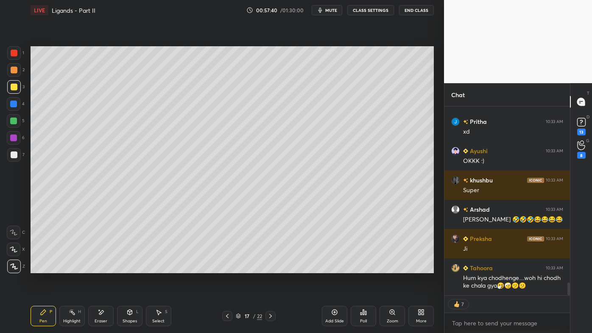
click at [73, 267] on div "Highlight H" at bounding box center [71, 316] width 25 height 20
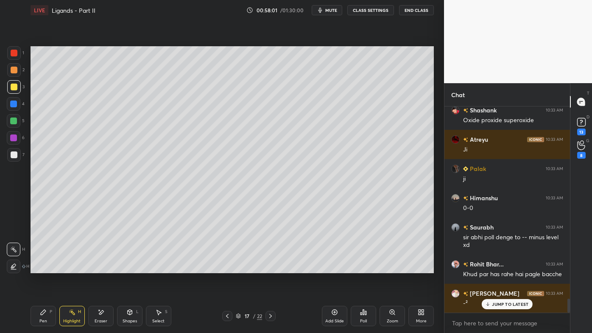
click at [503, 267] on p "JUMP TO LATEST" at bounding box center [510, 303] width 36 height 5
click at [35, 267] on div "Pen P" at bounding box center [43, 316] width 25 height 20
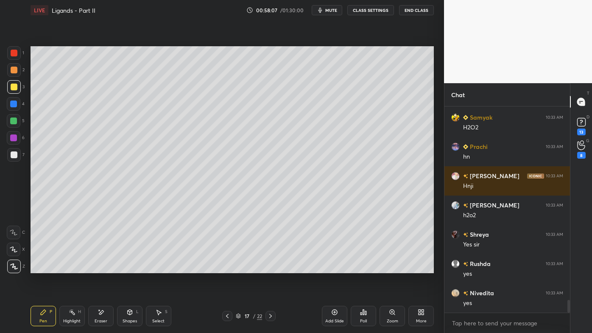
drag, startPoint x: 9, startPoint y: 155, endPoint x: 22, endPoint y: 159, distance: 14.3
click at [12, 154] on div at bounding box center [14, 155] width 14 height 14
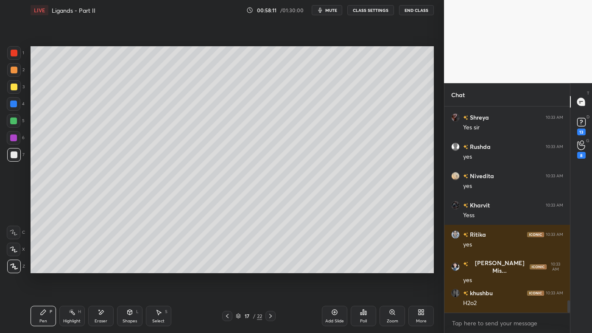
click at [101, 267] on icon at bounding box center [101, 312] width 5 height 4
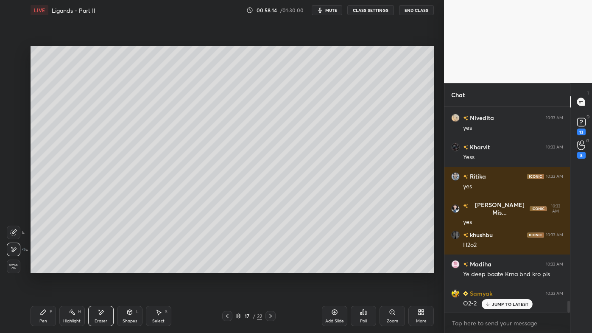
click at [71, 267] on rect at bounding box center [73, 313] width 4 height 4
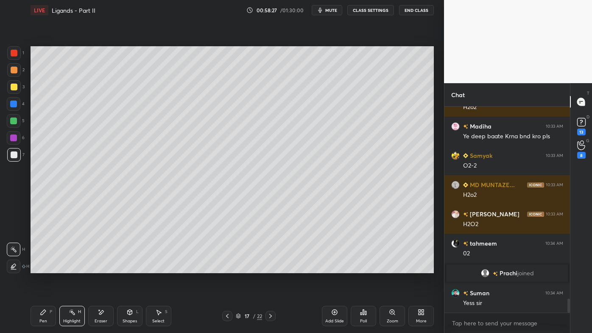
click at [336, 267] on icon at bounding box center [334, 311] width 7 height 7
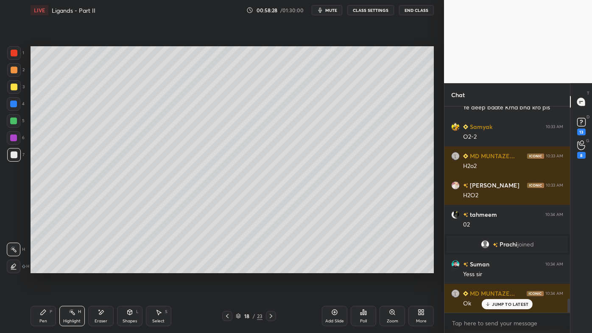
click at [41, 267] on div "Pen P" at bounding box center [43, 316] width 25 height 20
click at [17, 70] on div at bounding box center [14, 70] width 7 height 7
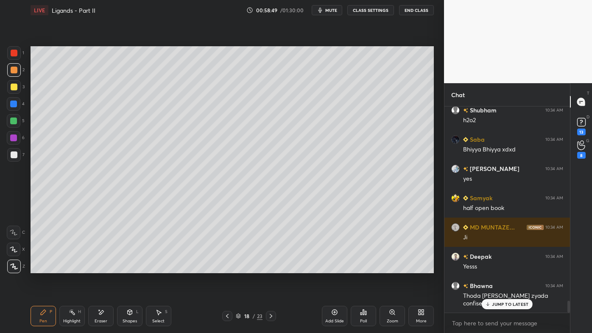
scroll to position [3331, 0]
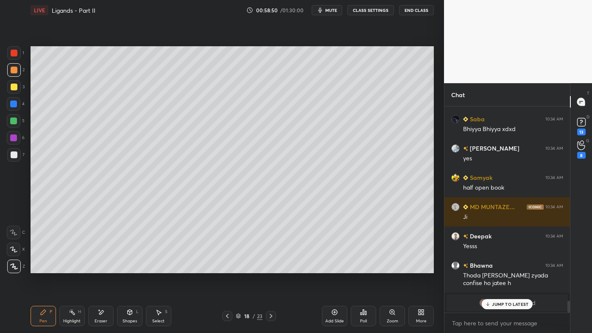
drag, startPoint x: 69, startPoint y: 308, endPoint x: 69, endPoint y: 299, distance: 9.7
click at [68, 267] on div "Highlight H" at bounding box center [71, 316] width 25 height 20
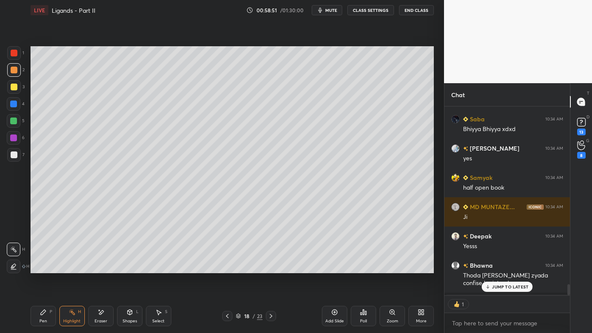
scroll to position [186, 123]
drag, startPoint x: 38, startPoint y: 312, endPoint x: 40, endPoint y: 303, distance: 8.7
click at [38, 267] on div "Pen P" at bounding box center [43, 316] width 25 height 20
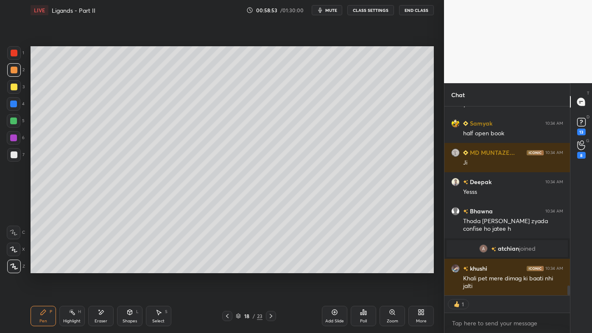
scroll to position [3414, 0]
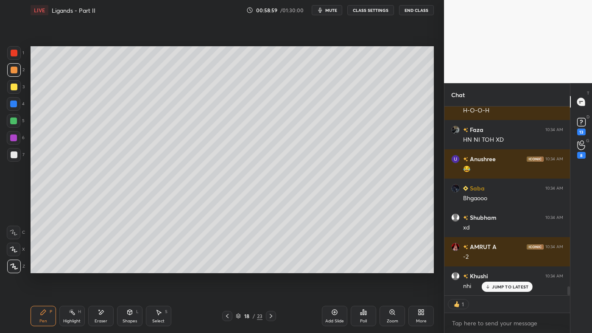
drag, startPoint x: 71, startPoint y: 312, endPoint x: 77, endPoint y: 287, distance: 25.7
click at [71, 267] on icon at bounding box center [72, 311] width 7 height 7
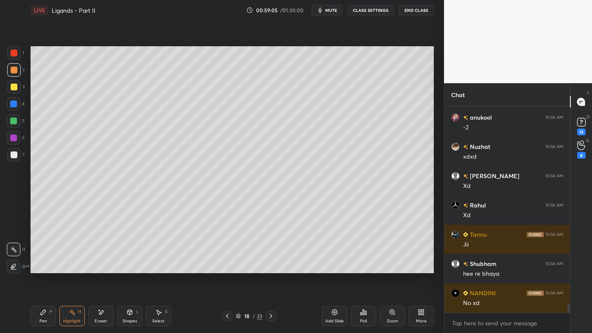
drag, startPoint x: 43, startPoint y: 312, endPoint x: 47, endPoint y: 296, distance: 16.8
click at [44, 267] on icon at bounding box center [43, 311] width 5 height 5
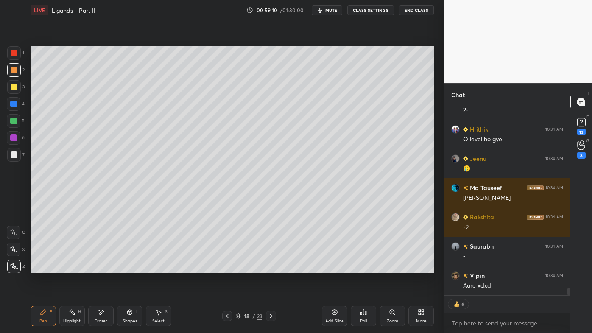
click at [12, 152] on div at bounding box center [14, 154] width 7 height 7
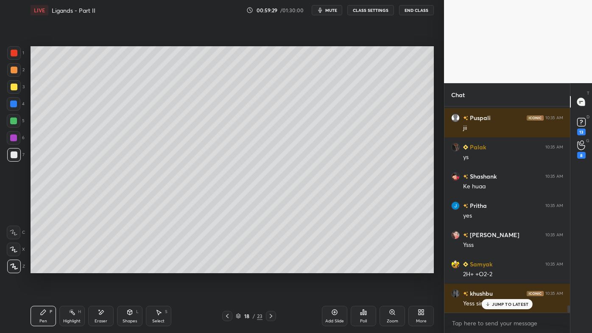
click at [338, 267] on div "Add Slide" at bounding box center [334, 316] width 25 height 20
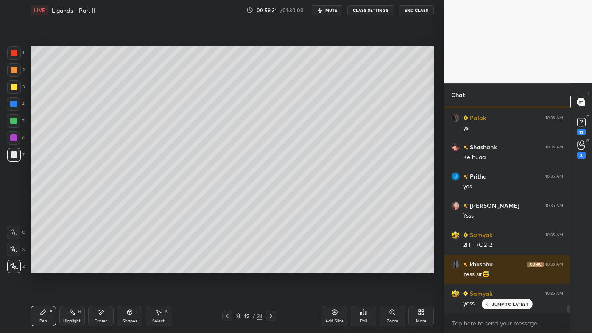
click at [14, 86] on div at bounding box center [14, 86] width 7 height 7
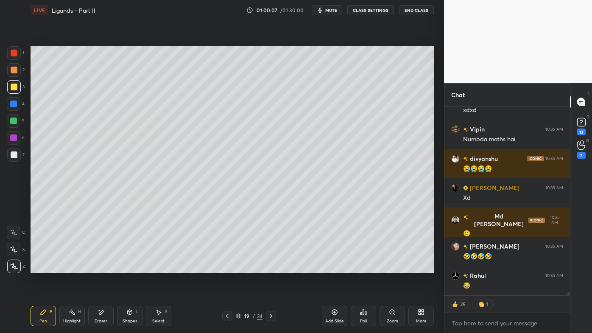
drag, startPoint x: 99, startPoint y: 307, endPoint x: 118, endPoint y: 278, distance: 34.6
click at [99, 267] on div "Eraser" at bounding box center [100, 316] width 25 height 20
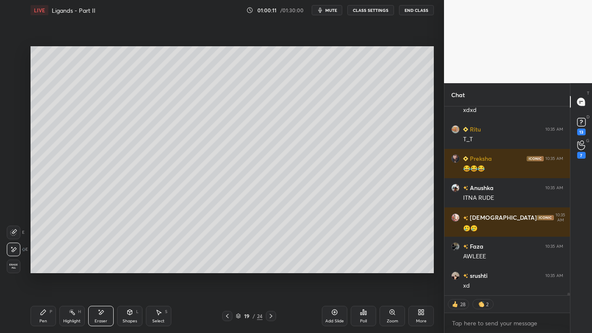
click at [226, 267] on icon at bounding box center [227, 315] width 7 height 7
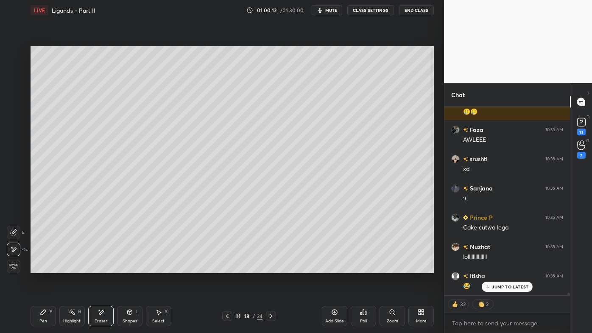
click at [228, 267] on icon at bounding box center [227, 315] width 7 height 7
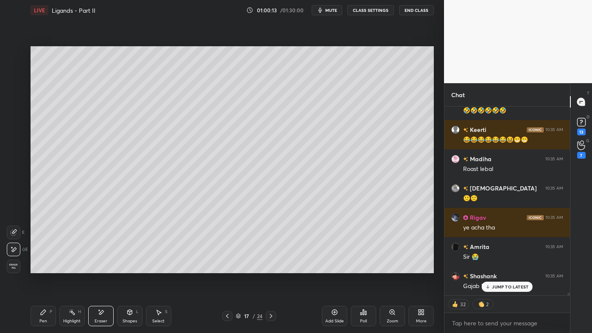
drag, startPoint x: 70, startPoint y: 312, endPoint x: 72, endPoint y: 305, distance: 7.4
click at [70, 267] on icon at bounding box center [72, 311] width 7 height 7
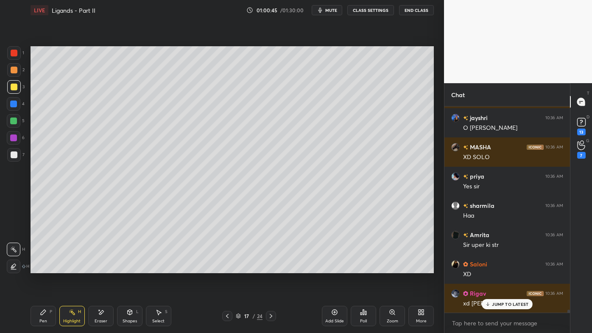
drag, startPoint x: 39, startPoint y: 310, endPoint x: 39, endPoint y: 306, distance: 4.3
click at [39, 267] on div "Pen P" at bounding box center [43, 316] width 25 height 20
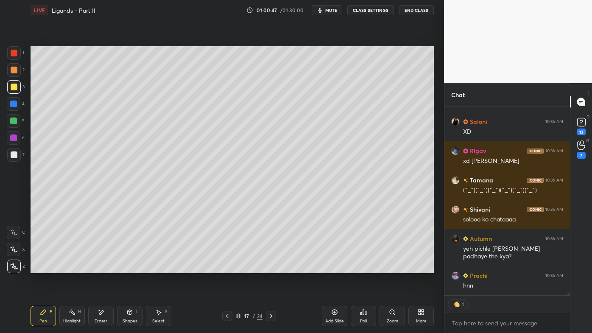
drag, startPoint x: 69, startPoint y: 307, endPoint x: 84, endPoint y: 278, distance: 33.0
click at [69, 267] on div "Highlight H" at bounding box center [71, 316] width 25 height 20
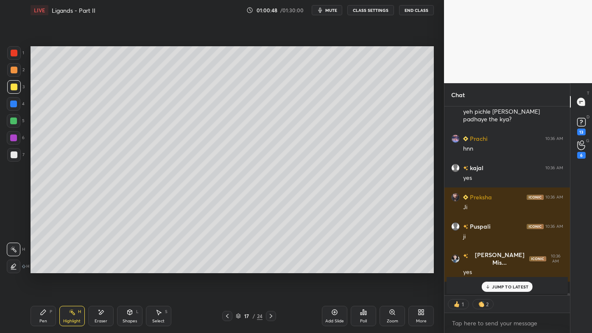
click at [226, 267] on icon at bounding box center [227, 316] width 3 height 4
click at [225, 267] on icon at bounding box center [227, 315] width 7 height 7
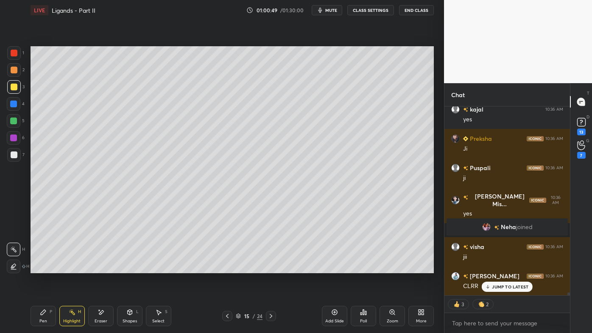
click at [225, 267] on icon at bounding box center [227, 315] width 7 height 7
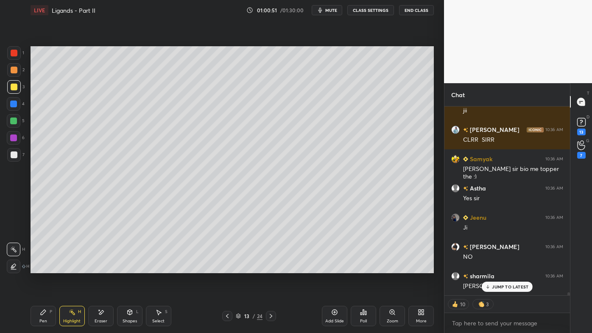
drag, startPoint x: 69, startPoint y: 314, endPoint x: 67, endPoint y: 304, distance: 10.3
click at [69, 267] on icon at bounding box center [72, 311] width 7 height 7
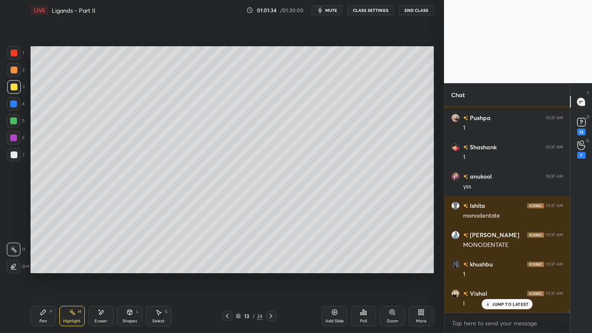
click at [272, 267] on icon at bounding box center [270, 315] width 7 height 7
click at [270, 267] on icon at bounding box center [270, 315] width 7 height 7
click at [271, 267] on icon at bounding box center [270, 315] width 7 height 7
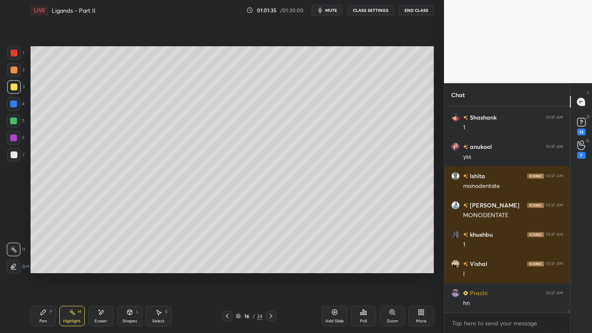
click at [270, 267] on icon at bounding box center [270, 315] width 7 height 7
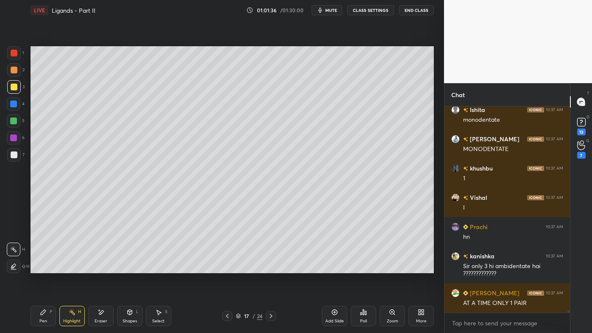
click at [269, 267] on icon at bounding box center [270, 315] width 7 height 7
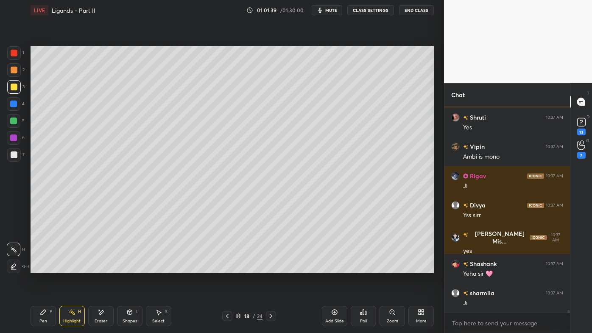
click at [273, 267] on icon at bounding box center [270, 315] width 7 height 7
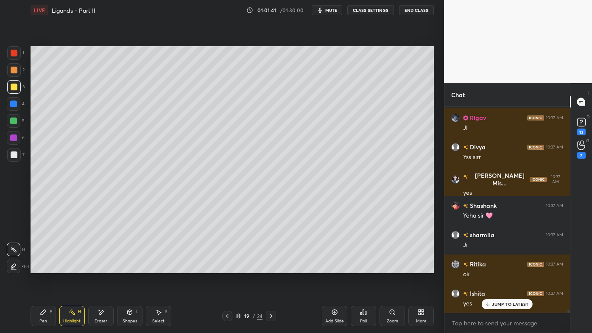
drag, startPoint x: 41, startPoint y: 312, endPoint x: 35, endPoint y: 296, distance: 17.2
click at [41, 267] on icon at bounding box center [43, 311] width 7 height 7
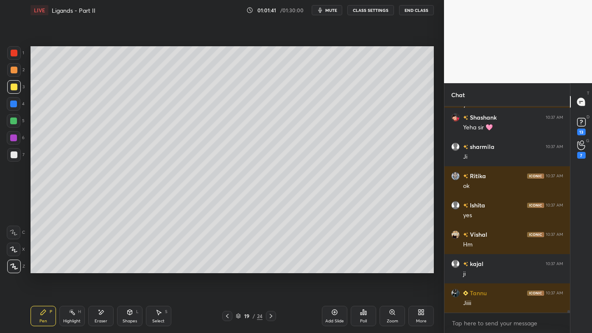
drag, startPoint x: 12, startPoint y: 69, endPoint x: 20, endPoint y: 62, distance: 10.5
click at [12, 69] on div at bounding box center [14, 70] width 7 height 7
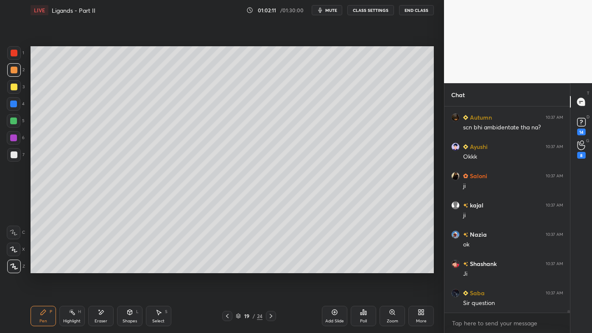
click at [14, 83] on div at bounding box center [14, 87] width 14 height 14
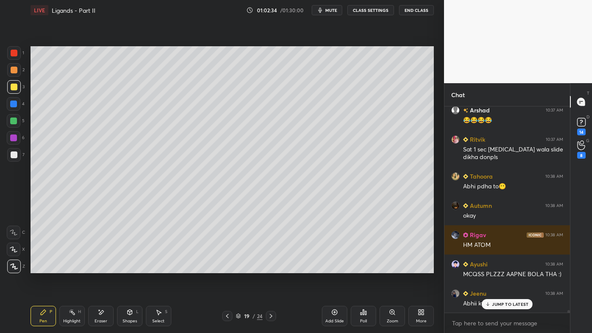
scroll to position [16449, 0]
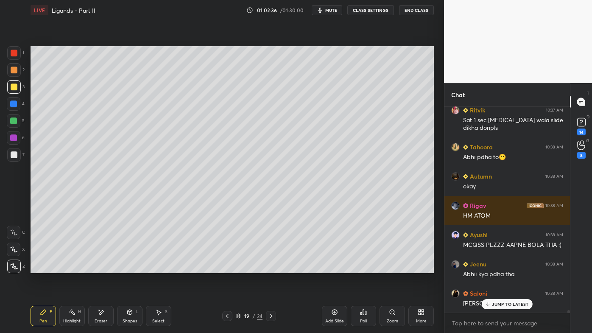
click at [14, 157] on div at bounding box center [14, 154] width 7 height 7
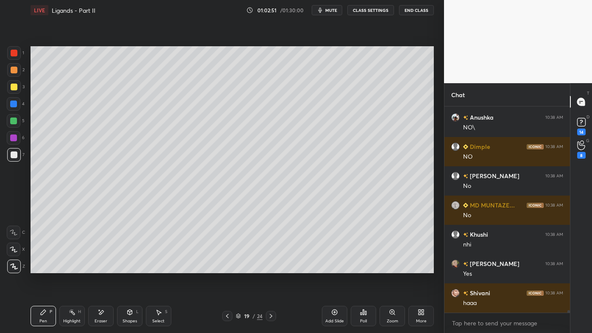
scroll to position [17211, 0]
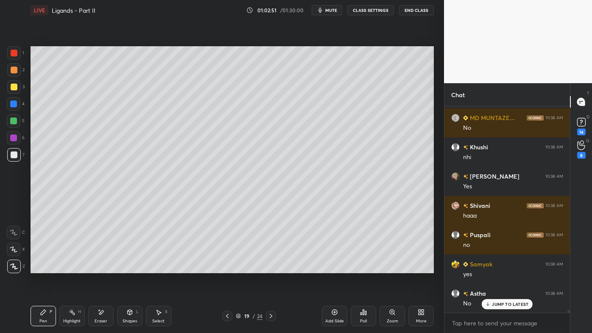
drag, startPoint x: 73, startPoint y: 314, endPoint x: 86, endPoint y: 277, distance: 39.0
click at [74, 267] on rect at bounding box center [73, 313] width 4 height 4
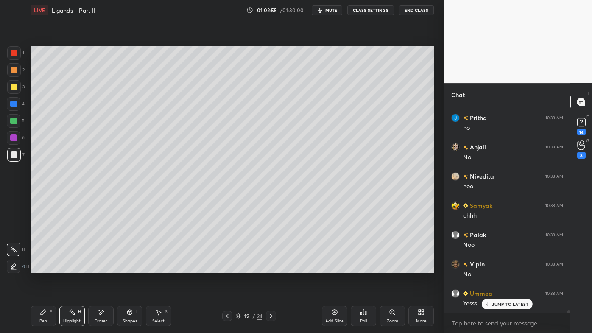
scroll to position [17445, 0]
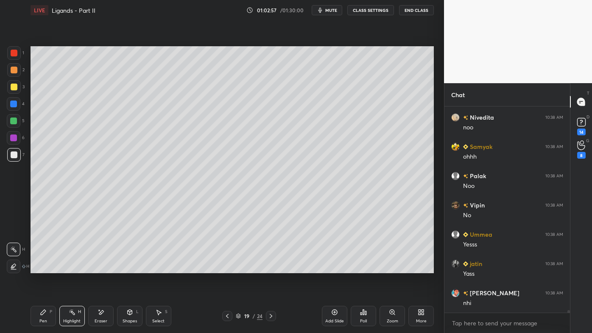
click at [366, 267] on icon at bounding box center [363, 311] width 7 height 7
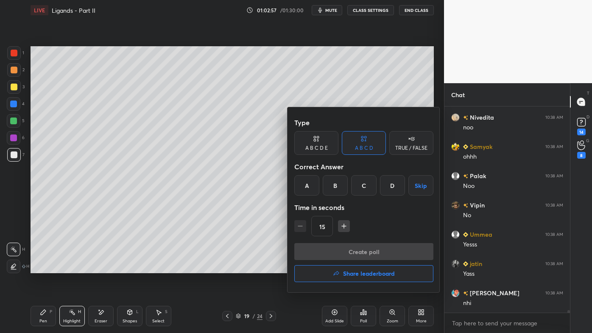
scroll to position [17503, 0]
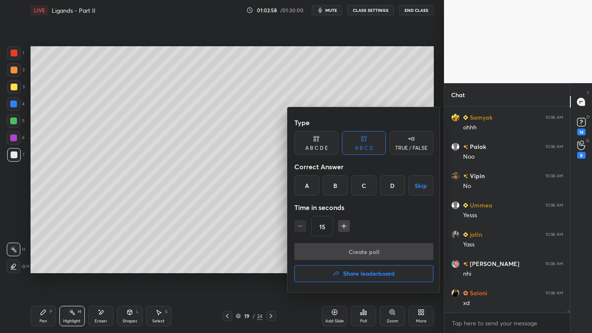
click at [393, 144] on div "TRUE / FALSE" at bounding box center [411, 143] width 44 height 24
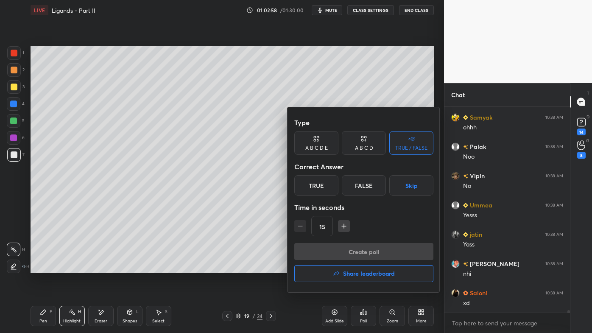
click at [313, 191] on div "True" at bounding box center [316, 185] width 44 height 20
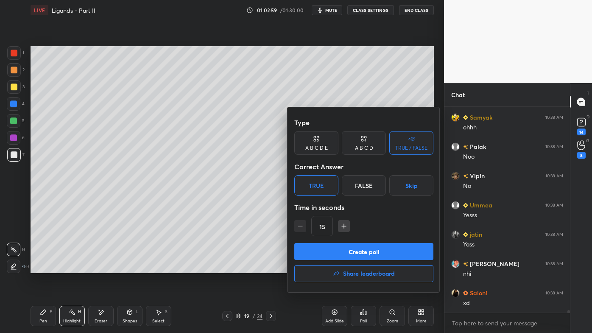
click at [331, 253] on button "Create poll" at bounding box center [363, 251] width 139 height 17
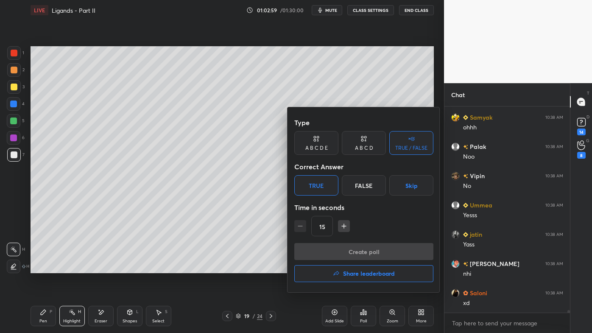
scroll to position [206, 123]
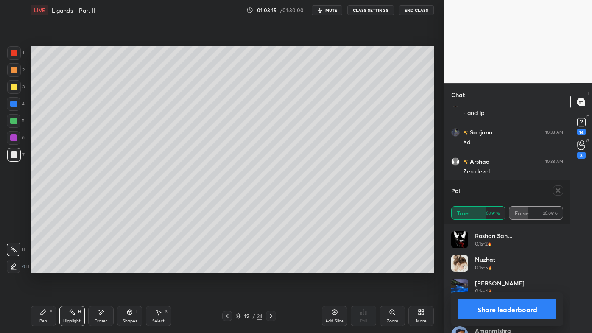
click at [561, 188] on div at bounding box center [558, 190] width 10 height 10
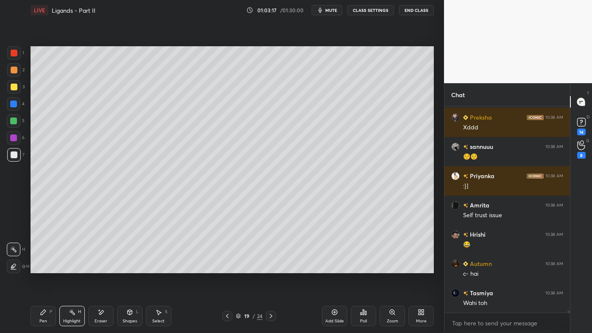
click at [43, 267] on icon at bounding box center [43, 311] width 7 height 7
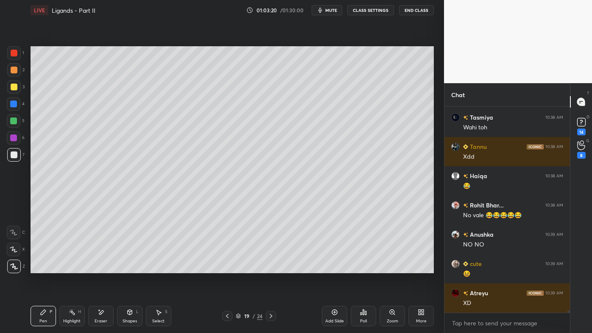
click at [44, 267] on div "Pen P" at bounding box center [43, 316] width 25 height 20
drag, startPoint x: 14, startPoint y: 80, endPoint x: 24, endPoint y: 94, distance: 17.5
click at [14, 81] on div at bounding box center [14, 87] width 14 height 14
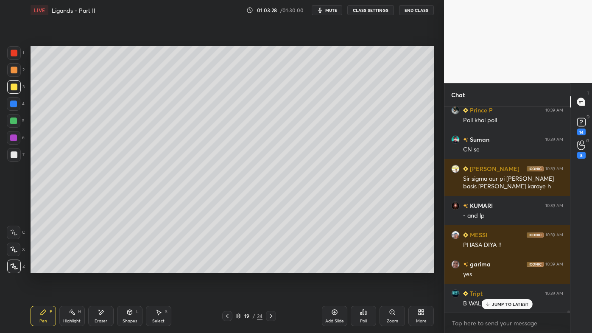
click at [75, 267] on icon at bounding box center [72, 311] width 7 height 7
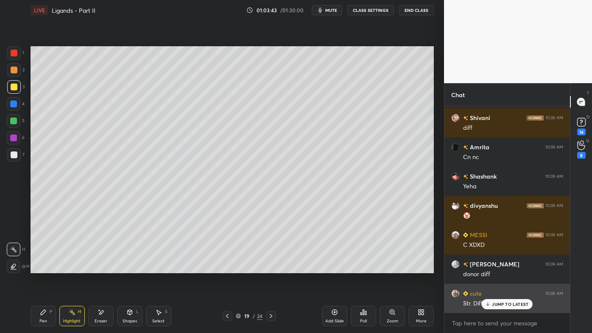
drag, startPoint x: 495, startPoint y: 303, endPoint x: 444, endPoint y: 311, distance: 50.9
click at [494, 267] on p "JUMP TO LATEST" at bounding box center [510, 303] width 36 height 5
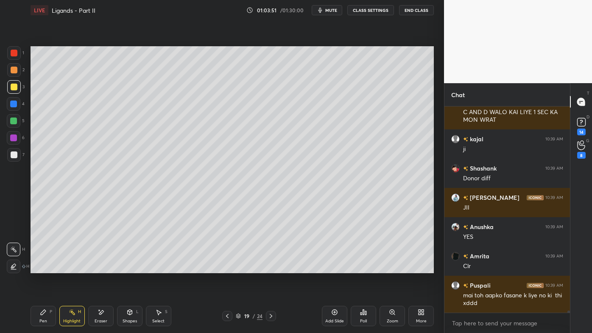
click at [42, 267] on icon at bounding box center [43, 311] width 7 height 7
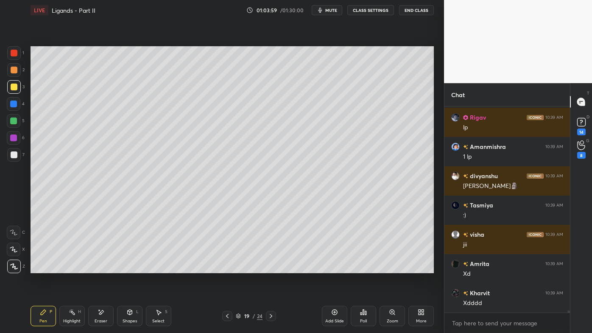
click at [64, 267] on div "Highlight H" at bounding box center [71, 316] width 25 height 20
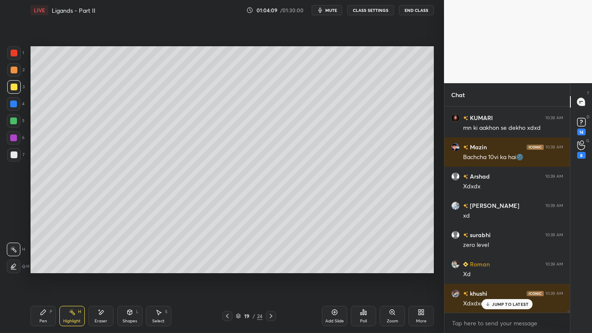
drag, startPoint x: 98, startPoint y: 312, endPoint x: 105, endPoint y: 273, distance: 39.1
click at [98, 267] on icon at bounding box center [100, 311] width 7 height 7
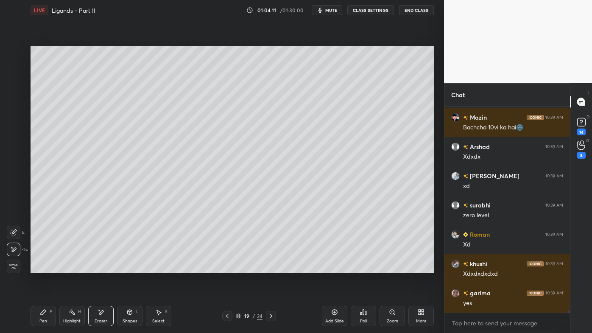
drag, startPoint x: 40, startPoint y: 312, endPoint x: 70, endPoint y: 281, distance: 43.1
click at [40, 267] on icon at bounding box center [43, 311] width 7 height 7
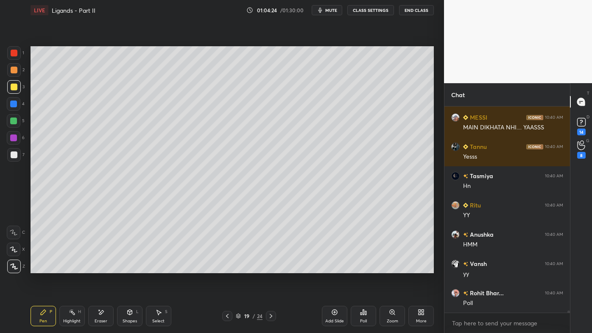
drag, startPoint x: 69, startPoint y: 306, endPoint x: 105, endPoint y: 276, distance: 46.7
click at [69, 267] on div "Pen P Highlight H Eraser Shapes L Select S 19 / 24 Add Slide Poll Zoom More" at bounding box center [232, 316] width 403 height 34
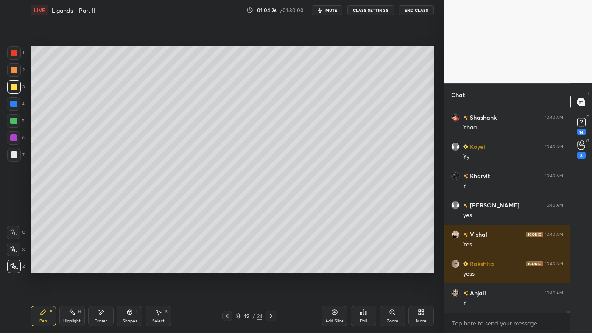
drag, startPoint x: 93, startPoint y: 315, endPoint x: 114, endPoint y: 286, distance: 35.6
click at [93, 267] on div "Eraser" at bounding box center [100, 316] width 25 height 20
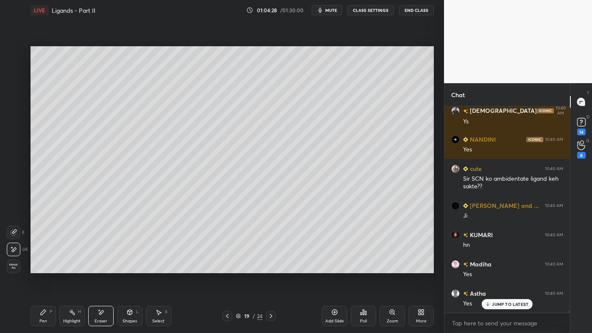
click at [33, 267] on div "Pen P" at bounding box center [43, 316] width 25 height 20
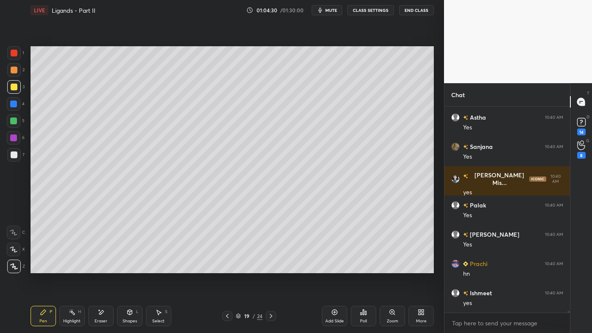
click at [71, 267] on icon at bounding box center [72, 311] width 7 height 7
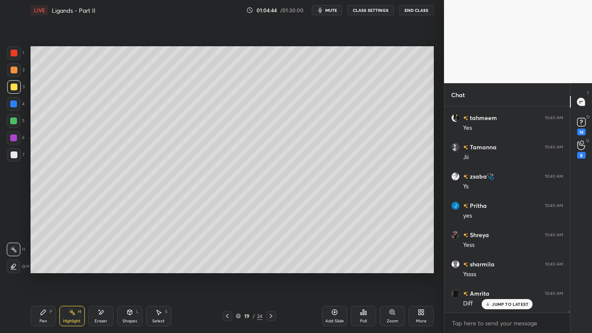
drag, startPoint x: 335, startPoint y: 309, endPoint x: 333, endPoint y: 303, distance: 6.3
click at [336, 267] on icon at bounding box center [334, 311] width 7 height 7
drag, startPoint x: 43, startPoint y: 310, endPoint x: 58, endPoint y: 273, distance: 39.9
click at [43, 267] on icon at bounding box center [43, 311] width 7 height 7
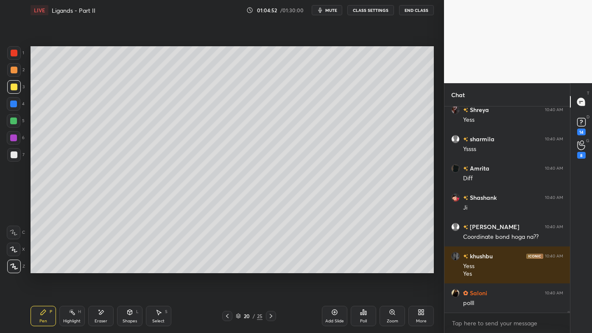
click at [72, 267] on div "Highlight H" at bounding box center [71, 316] width 25 height 20
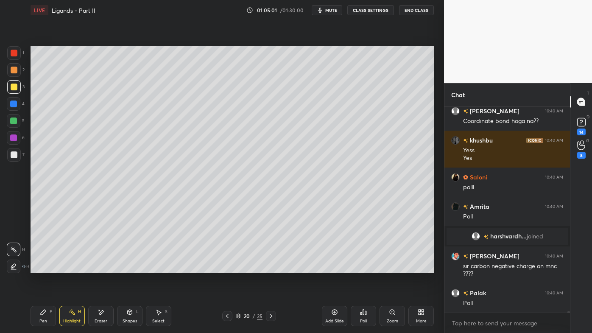
click at [363, 267] on icon at bounding box center [363, 311] width 1 height 5
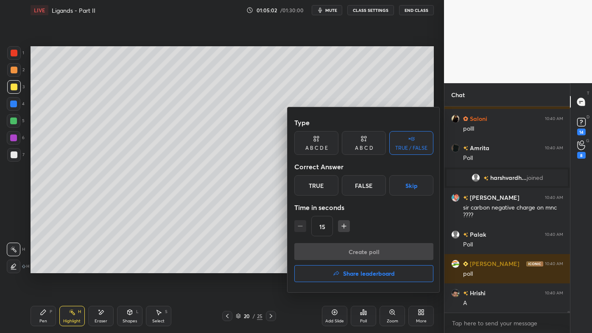
click at [364, 153] on div "A B C D" at bounding box center [364, 143] width 44 height 24
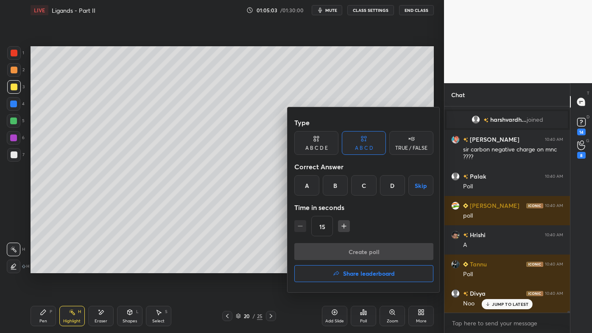
click at [307, 187] on div "A" at bounding box center [306, 185] width 25 height 20
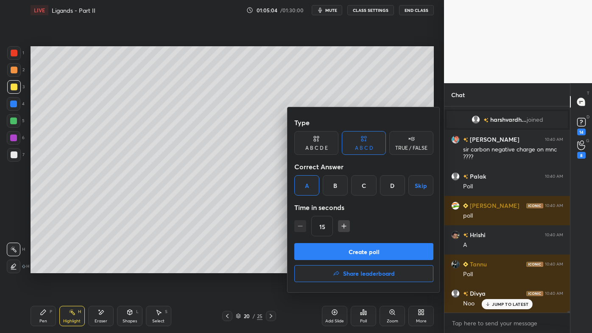
click at [333, 258] on button "Create poll" at bounding box center [363, 251] width 139 height 17
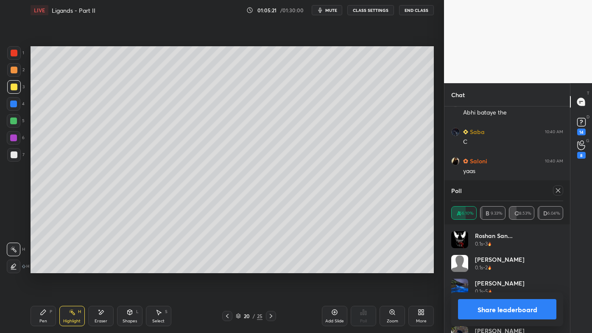
click at [558, 188] on icon at bounding box center [557, 190] width 7 height 7
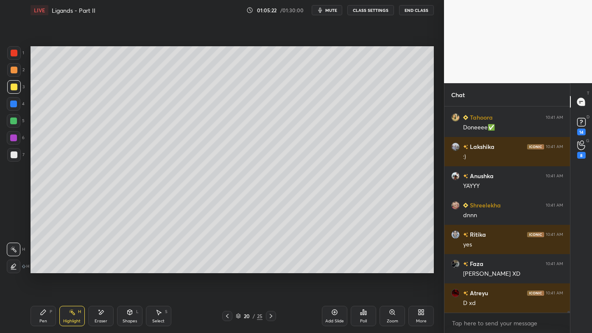
drag, startPoint x: 41, startPoint y: 308, endPoint x: 41, endPoint y: 302, distance: 6.4
click at [41, 267] on div "Pen P" at bounding box center [43, 316] width 25 height 20
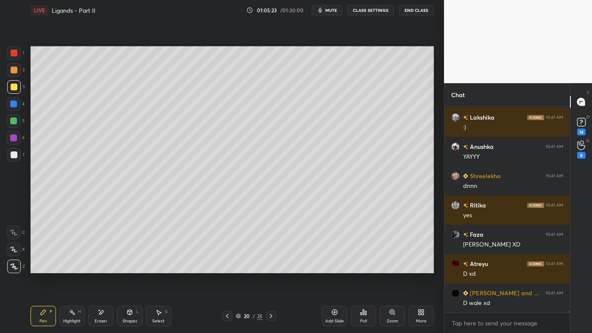
click at [14, 152] on div at bounding box center [14, 154] width 7 height 7
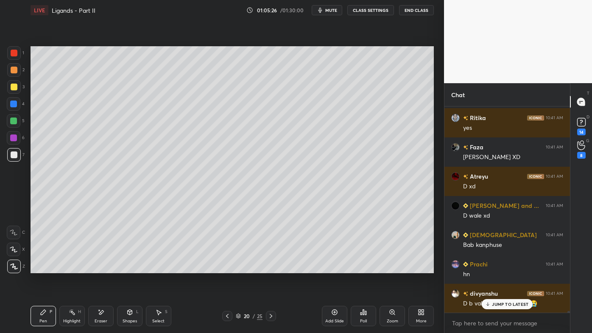
click at [497, 267] on div "JUMP TO LATEST" at bounding box center [506, 304] width 51 height 10
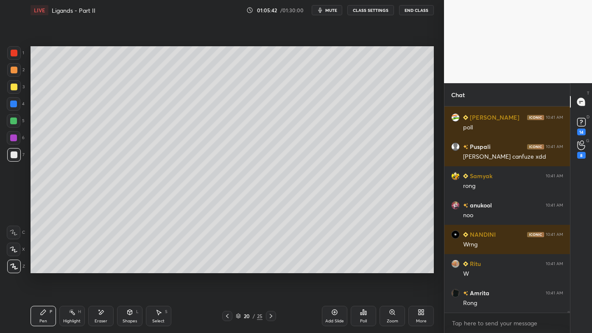
drag, startPoint x: 71, startPoint y: 310, endPoint x: 73, endPoint y: 306, distance: 4.4
click at [71, 267] on icon at bounding box center [72, 311] width 7 height 7
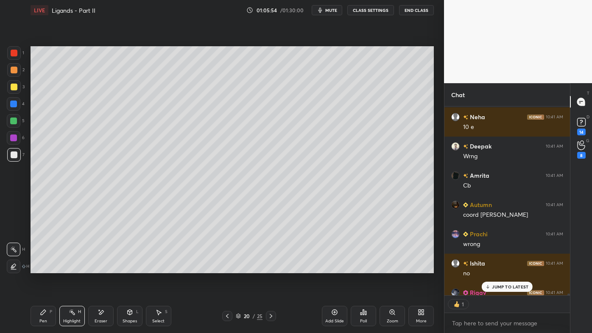
drag, startPoint x: 103, startPoint y: 310, endPoint x: 123, endPoint y: 281, distance: 36.0
click at [103, 267] on icon at bounding box center [100, 311] width 7 height 7
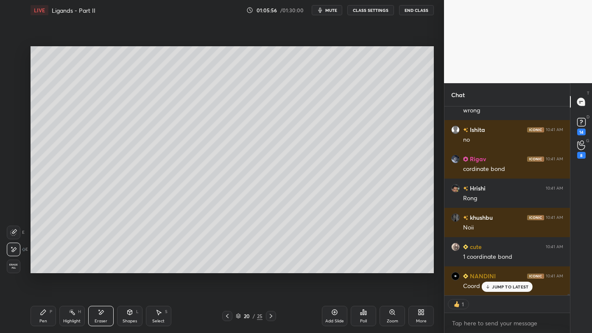
click at [42, 267] on icon at bounding box center [43, 311] width 5 height 5
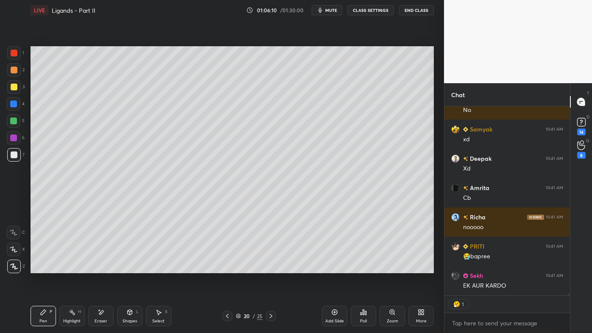
click at [102, 267] on icon at bounding box center [101, 312] width 5 height 4
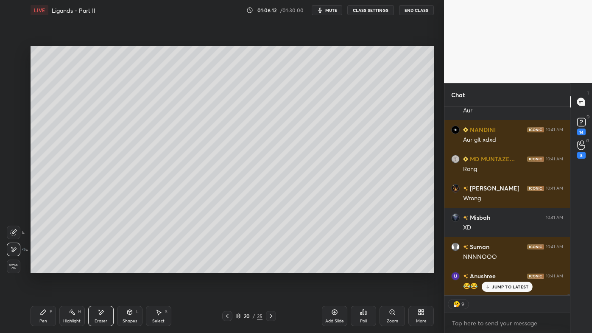
click at [40, 267] on icon at bounding box center [43, 311] width 7 height 7
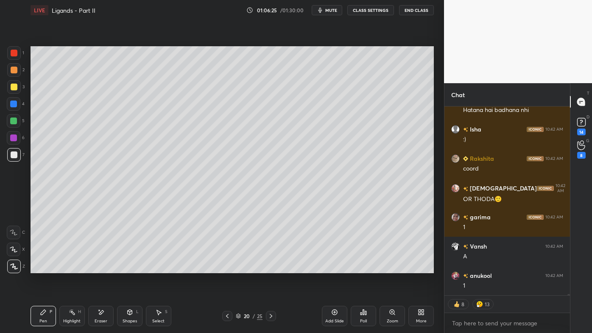
drag, startPoint x: 77, startPoint y: 313, endPoint x: 88, endPoint y: 290, distance: 25.2
click at [76, 267] on div "Highlight H" at bounding box center [71, 316] width 25 height 20
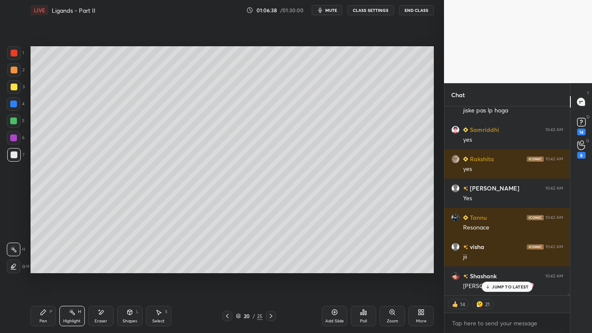
drag, startPoint x: 39, startPoint y: 315, endPoint x: 36, endPoint y: 303, distance: 12.1
click at [39, 267] on div "Pen P" at bounding box center [43, 316] width 25 height 20
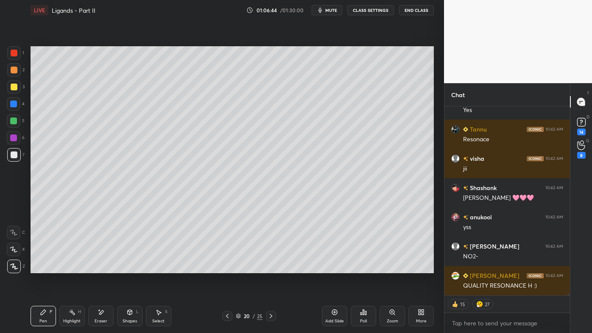
drag, startPoint x: 66, startPoint y: 313, endPoint x: 68, endPoint y: 277, distance: 35.7
click at [67, 267] on div "Highlight H" at bounding box center [71, 316] width 25 height 20
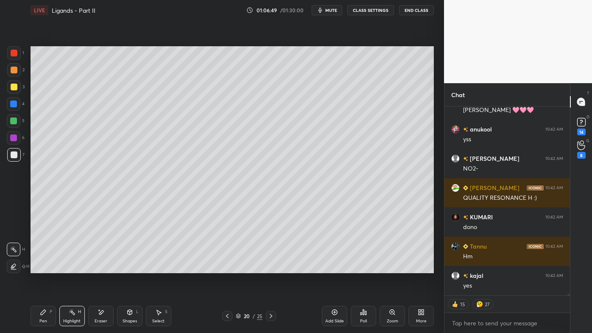
drag, startPoint x: 40, startPoint y: 314, endPoint x: 44, endPoint y: 286, distance: 27.9
click at [40, 267] on icon at bounding box center [43, 311] width 7 height 7
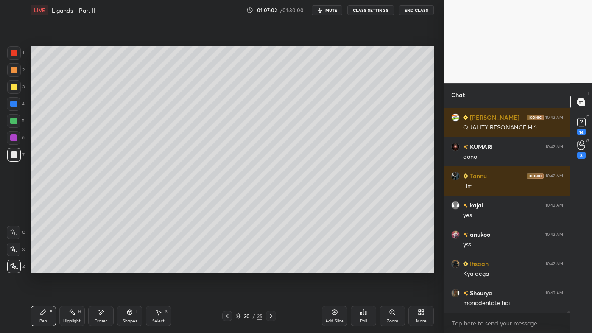
drag, startPoint x: 97, startPoint y: 310, endPoint x: 138, endPoint y: 273, distance: 54.6
click at [100, 267] on icon at bounding box center [100, 311] width 7 height 7
click at [54, 267] on div "Pen P Highlight H Eraser Shapes L Select S 20 / 25 Add Slide Poll Zoom More" at bounding box center [232, 316] width 403 height 34
click at [45, 267] on icon at bounding box center [43, 311] width 7 height 7
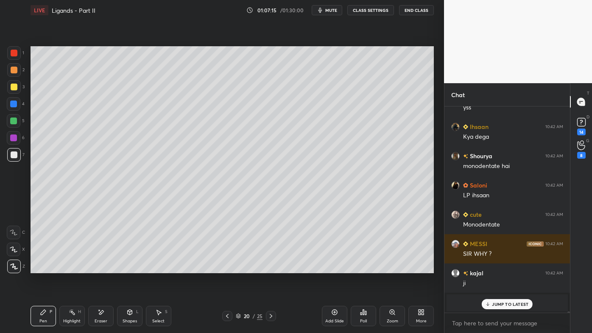
click at [67, 267] on div "Highlight H" at bounding box center [71, 316] width 25 height 20
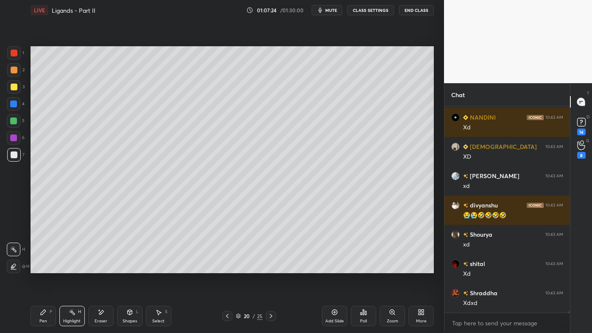
click at [71, 267] on circle at bounding box center [71, 309] width 1 height 1
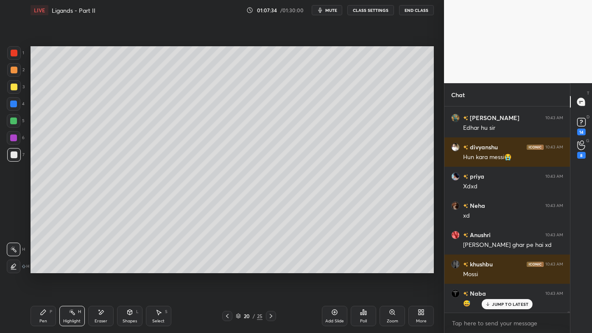
drag, startPoint x: 41, startPoint y: 310, endPoint x: 39, endPoint y: 296, distance: 13.7
click at [40, 267] on icon at bounding box center [43, 311] width 7 height 7
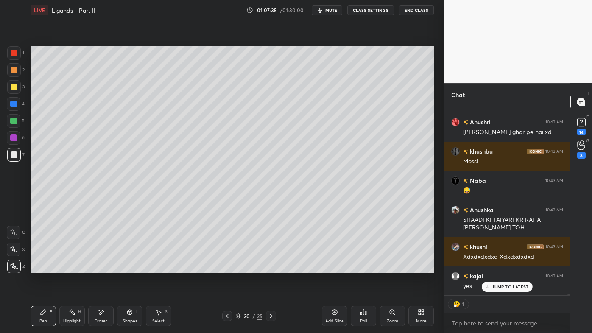
click at [14, 87] on div at bounding box center [14, 86] width 7 height 7
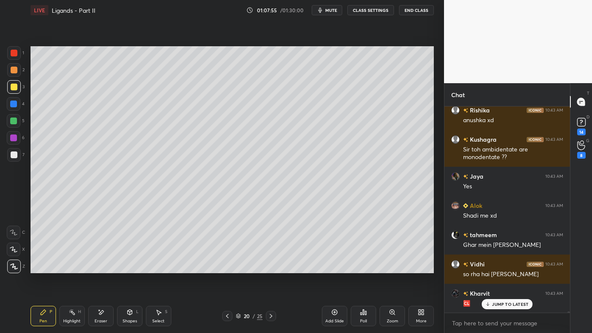
click at [336, 267] on icon at bounding box center [335, 312] width 6 height 6
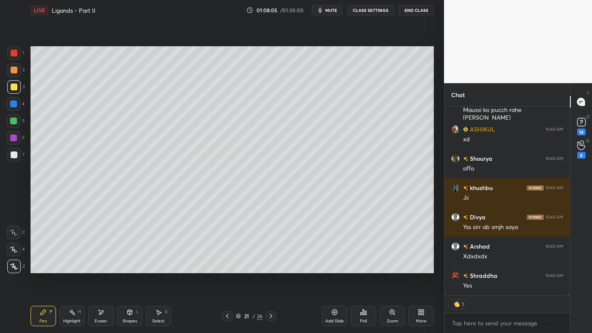
drag, startPoint x: 75, startPoint y: 314, endPoint x: 81, endPoint y: 302, distance: 13.1
click at [74, 267] on icon at bounding box center [72, 311] width 7 height 7
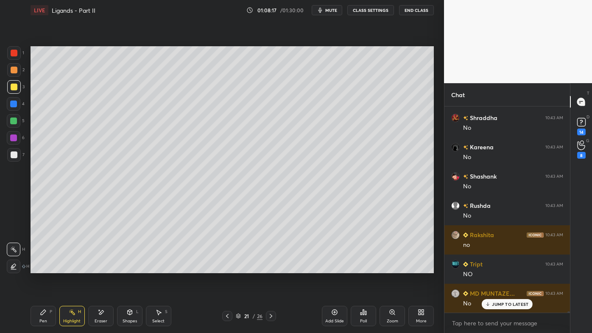
click at [227, 267] on icon at bounding box center [227, 315] width 7 height 7
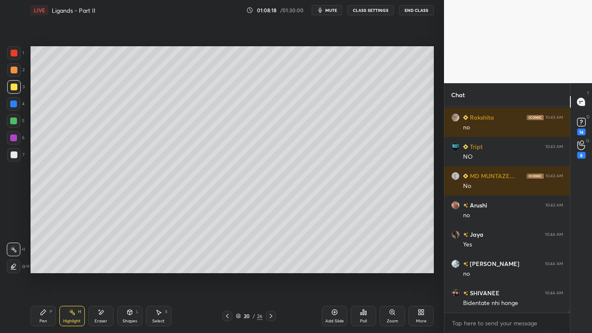
click at [71, 267] on icon at bounding box center [72, 311] width 7 height 7
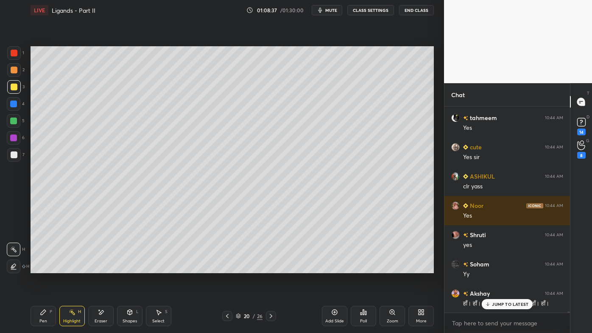
click at [335, 267] on icon at bounding box center [334, 311] width 7 height 7
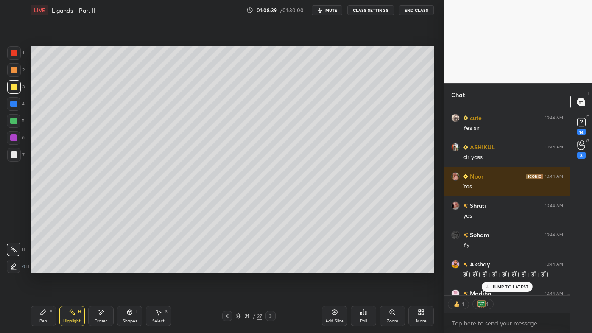
click at [41, 267] on icon at bounding box center [43, 311] width 5 height 5
click at [14, 69] on div at bounding box center [14, 70] width 7 height 7
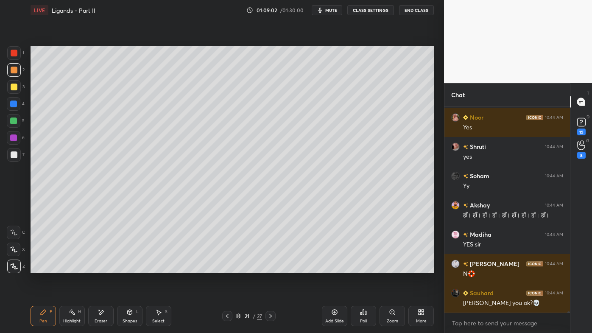
drag, startPoint x: 69, startPoint y: 306, endPoint x: 75, endPoint y: 280, distance: 26.9
click at [69, 267] on div "Pen P Highlight H Eraser Shapes L Select S 21 / 27 Add Slide Poll Zoom More" at bounding box center [232, 316] width 403 height 34
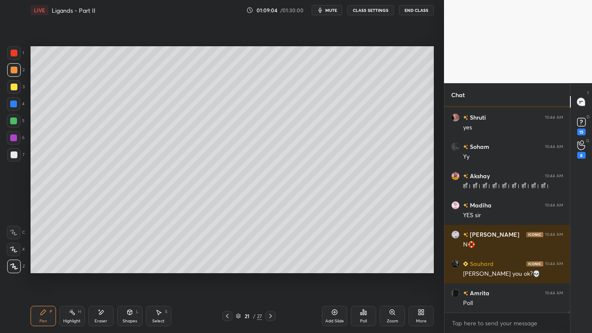
click at [99, 267] on icon at bounding box center [100, 311] width 7 height 7
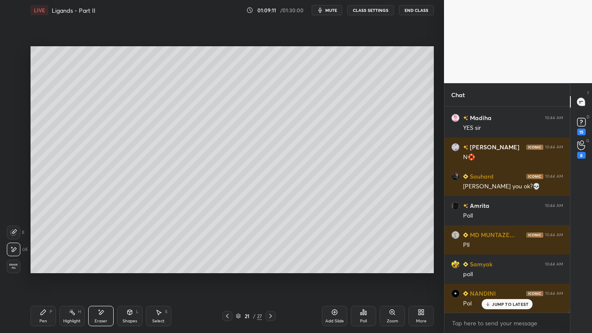
click at [45, 267] on icon at bounding box center [43, 311] width 7 height 7
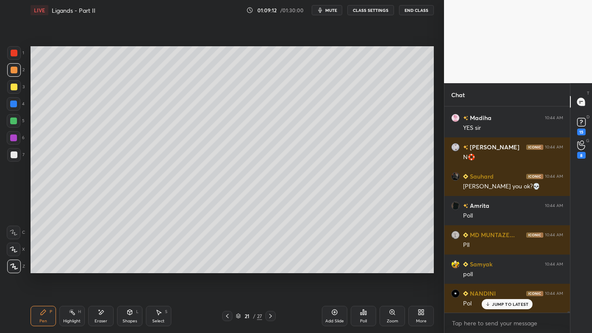
click at [17, 156] on div at bounding box center [14, 154] width 7 height 7
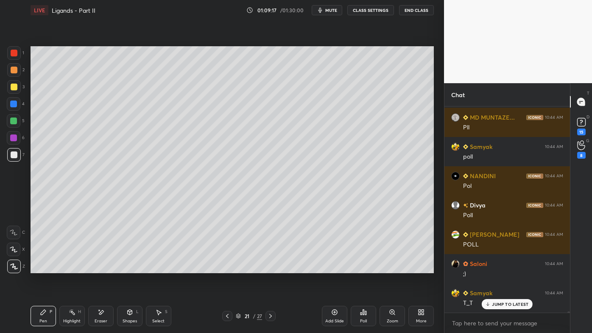
scroll to position [33032, 0]
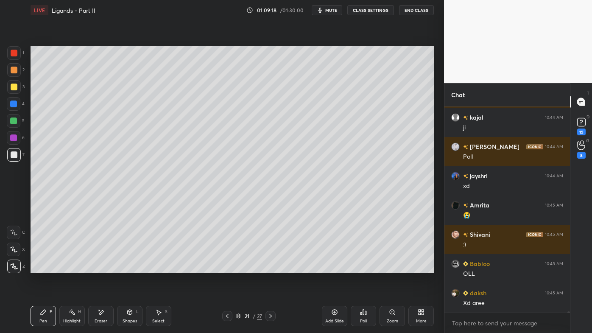
click at [14, 87] on div at bounding box center [14, 86] width 7 height 7
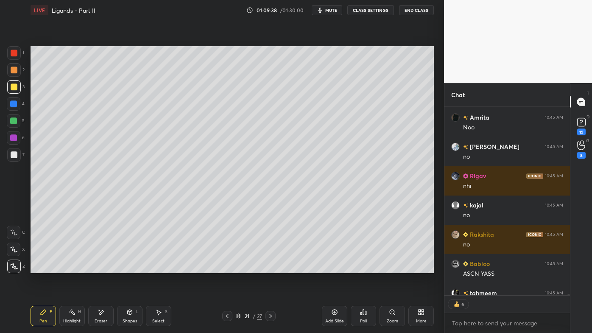
scroll to position [34248, 0]
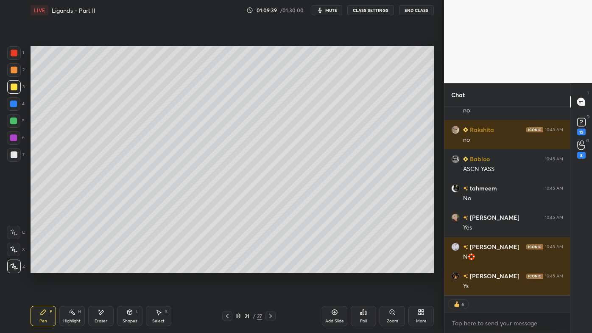
click at [94, 267] on div "Eraser" at bounding box center [100, 316] width 25 height 20
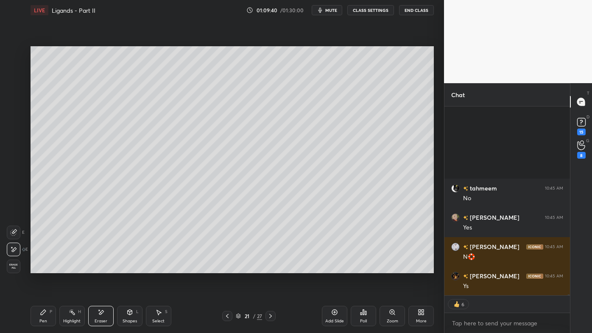
scroll to position [34365, 0]
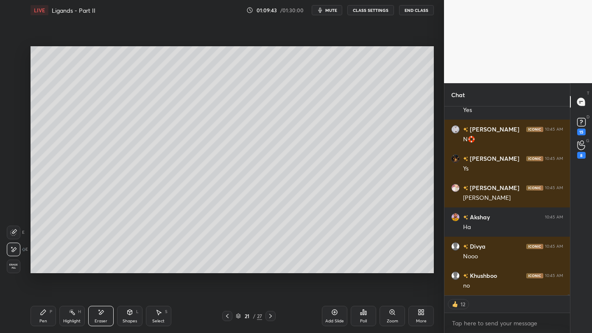
click at [42, 267] on icon at bounding box center [43, 311] width 7 height 7
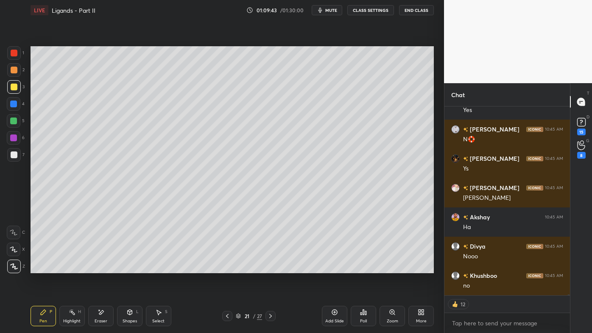
scroll to position [34395, 0]
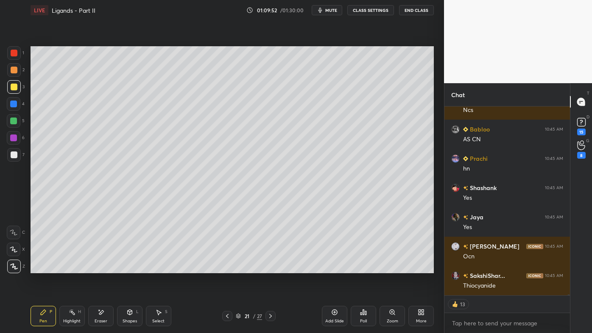
click at [102, 267] on icon at bounding box center [100, 311] width 7 height 7
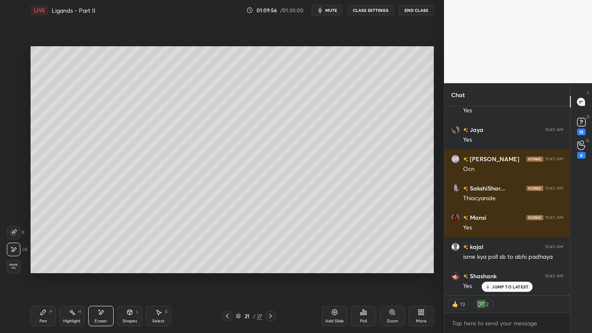
click at [46, 267] on div "Pen P" at bounding box center [43, 316] width 25 height 20
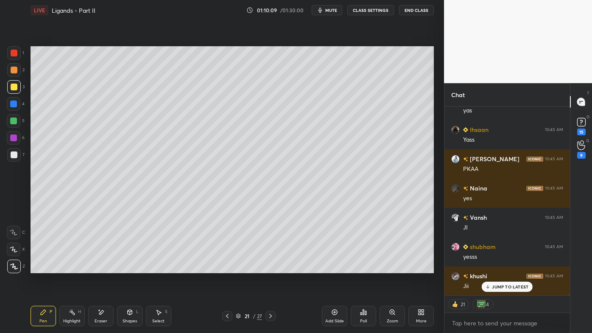
click at [99, 267] on icon at bounding box center [100, 311] width 7 height 7
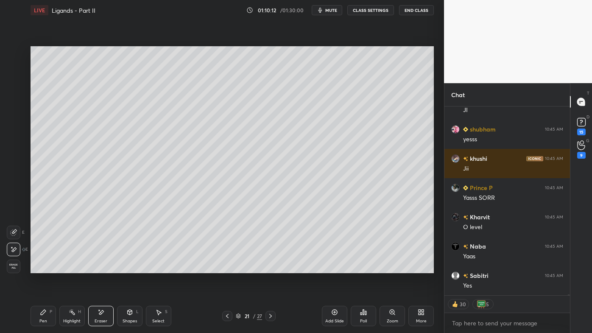
drag, startPoint x: 70, startPoint y: 309, endPoint x: 70, endPoint y: 302, distance: 6.8
click at [70, 267] on icon at bounding box center [72, 311] width 7 height 7
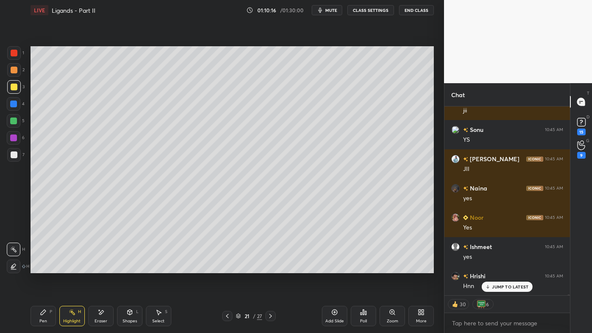
click at [45, 267] on icon at bounding box center [43, 311] width 7 height 7
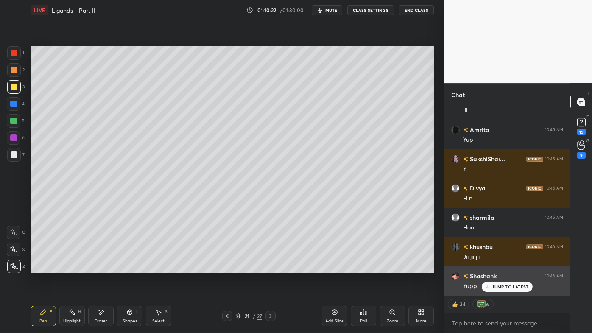
click at [504, 267] on p "JUMP TO LATEST" at bounding box center [510, 286] width 36 height 5
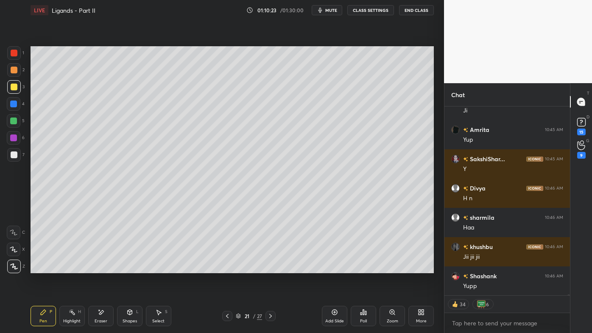
drag, startPoint x: 73, startPoint y: 310, endPoint x: 104, endPoint y: 286, distance: 39.8
click at [73, 267] on icon at bounding box center [72, 311] width 7 height 7
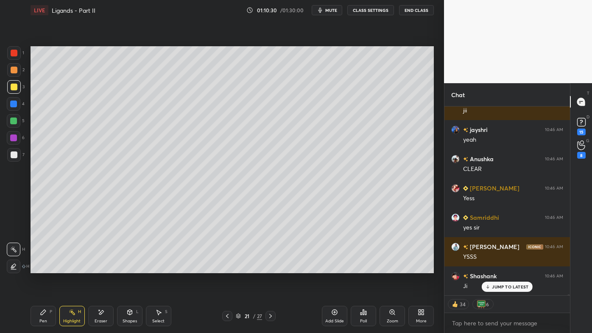
click at [44, 267] on icon at bounding box center [43, 311] width 5 height 5
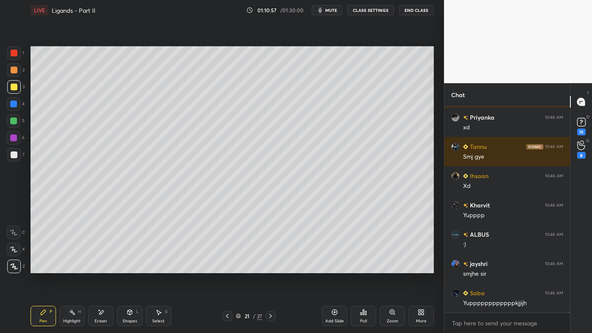
drag, startPoint x: 73, startPoint y: 309, endPoint x: 86, endPoint y: 292, distance: 21.2
click at [73, 267] on icon at bounding box center [72, 311] width 7 height 7
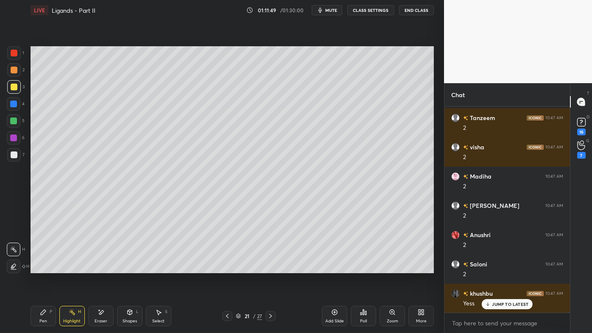
click at [271, 267] on icon at bounding box center [270, 315] width 7 height 7
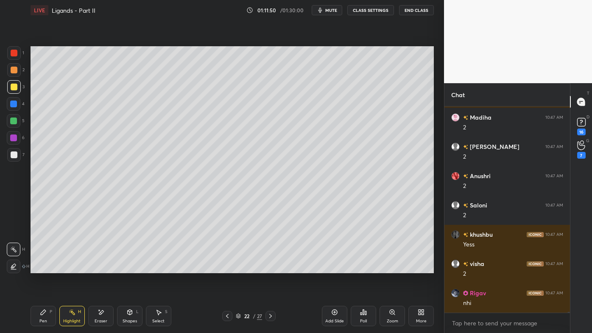
click at [226, 267] on icon at bounding box center [227, 315] width 7 height 7
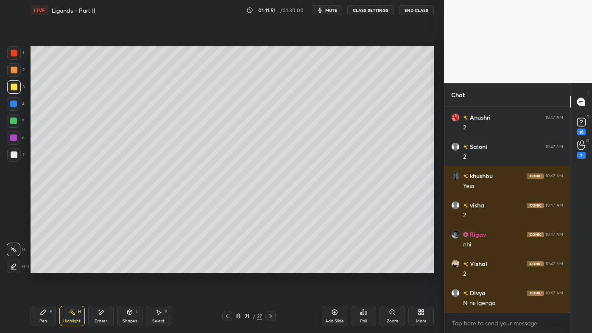
click at [336, 267] on icon at bounding box center [335, 312] width 6 height 6
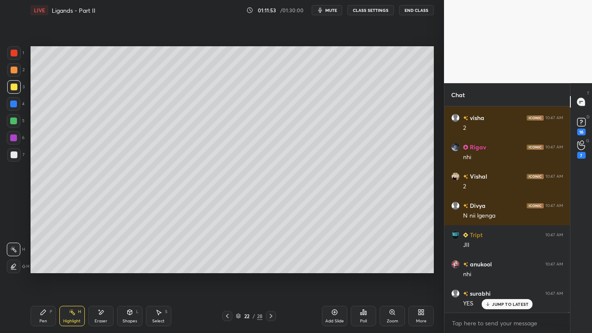
drag, startPoint x: 42, startPoint y: 311, endPoint x: 40, endPoint y: 297, distance: 14.1
click at [41, 267] on icon at bounding box center [43, 311] width 7 height 7
click at [12, 70] on div at bounding box center [14, 70] width 7 height 7
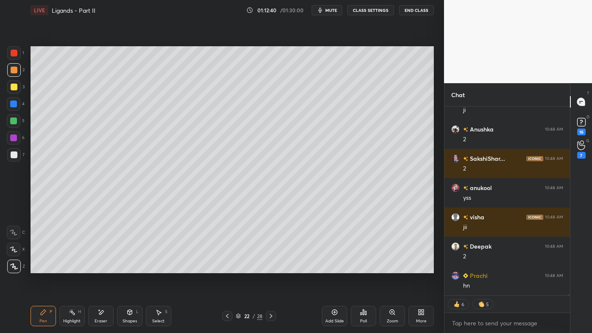
drag, startPoint x: 75, startPoint y: 312, endPoint x: 92, endPoint y: 281, distance: 35.7
click at [75, 267] on div "Highlight H" at bounding box center [71, 316] width 25 height 20
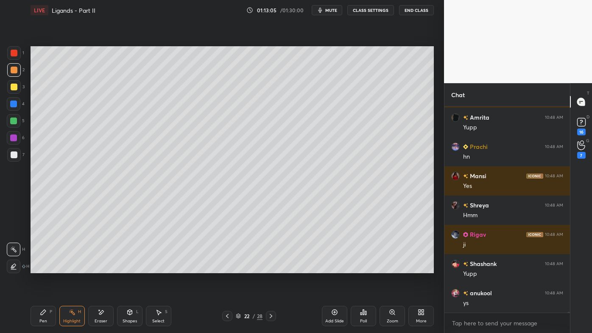
click at [336, 267] on icon at bounding box center [335, 312] width 6 height 6
drag, startPoint x: 43, startPoint y: 314, endPoint x: 39, endPoint y: 304, distance: 10.9
click at [42, 267] on icon at bounding box center [43, 311] width 7 height 7
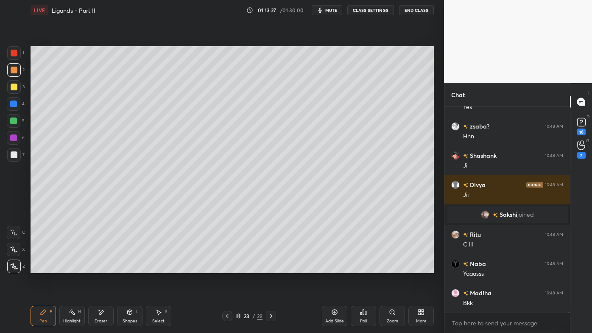
drag, startPoint x: 17, startPoint y: 85, endPoint x: 26, endPoint y: 81, distance: 9.5
click at [18, 85] on div at bounding box center [14, 87] width 14 height 14
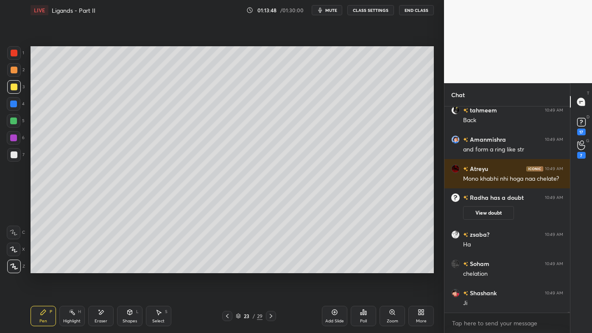
scroll to position [46481, 0]
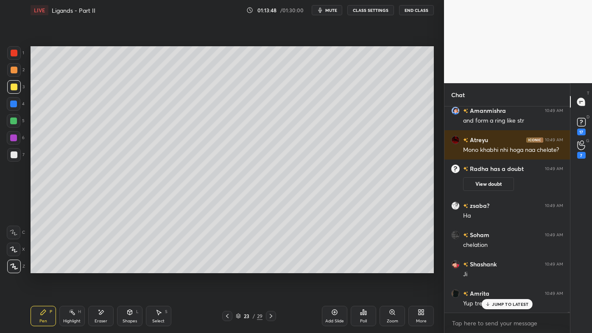
click at [224, 267] on div at bounding box center [227, 316] width 10 height 10
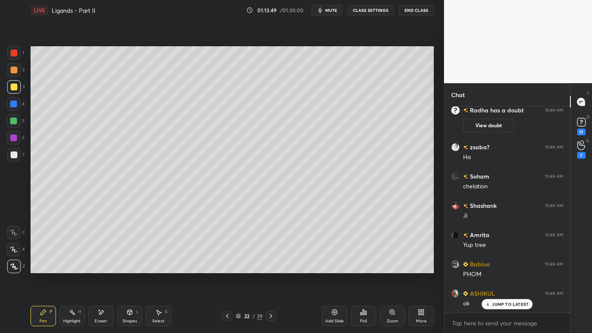
click at [71, 267] on rect at bounding box center [73, 313] width 4 height 4
drag, startPoint x: 101, startPoint y: 310, endPoint x: 109, endPoint y: 287, distance: 24.3
click at [102, 267] on div "Eraser" at bounding box center [100, 316] width 25 height 20
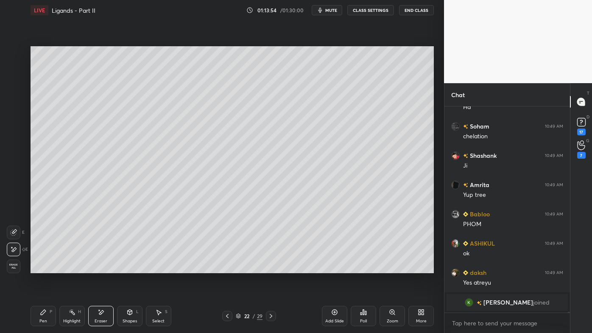
scroll to position [46554, 0]
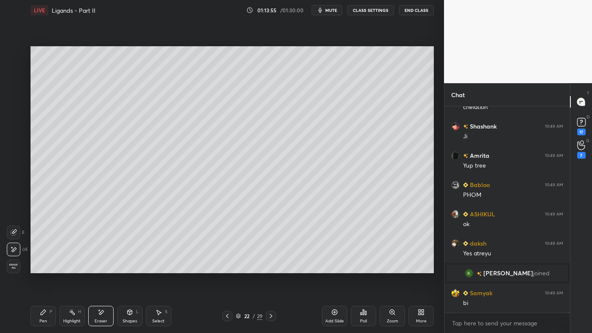
click at [45, 267] on icon at bounding box center [43, 311] width 7 height 7
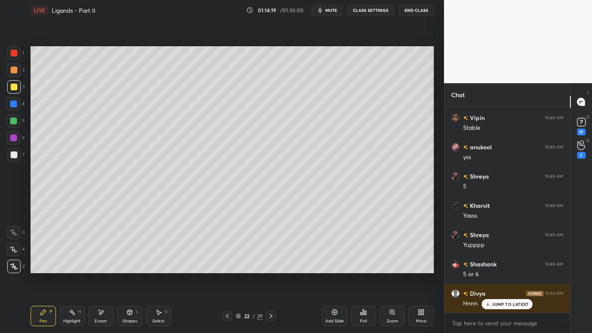
scroll to position [48396, 0]
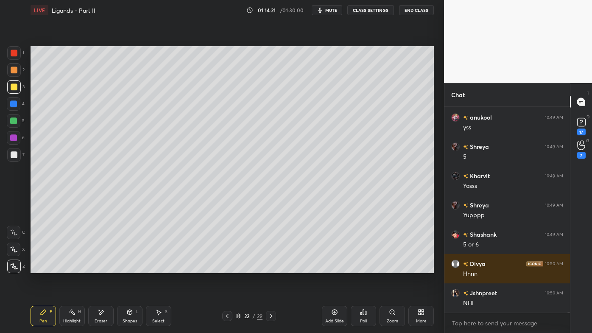
click at [271, 267] on icon at bounding box center [270, 315] width 7 height 7
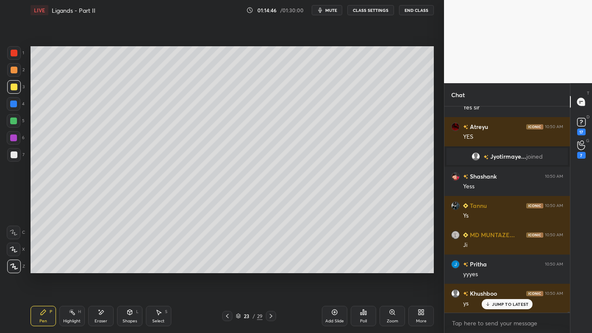
click at [342, 267] on div "Add Slide" at bounding box center [334, 316] width 25 height 20
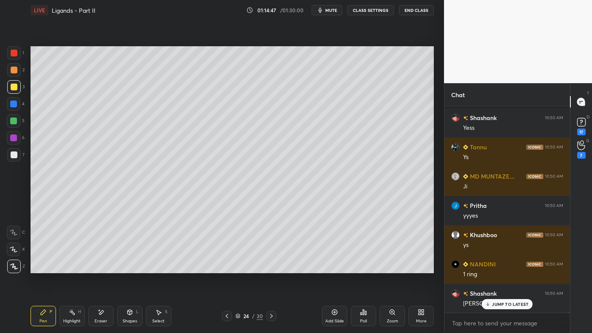
click at [16, 64] on div at bounding box center [14, 70] width 14 height 14
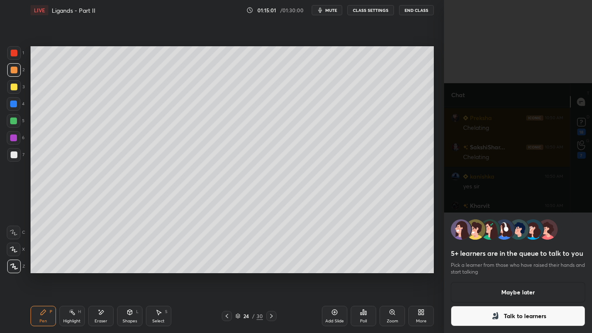
click at [503, 267] on button "Maybe later" at bounding box center [517, 292] width 134 height 20
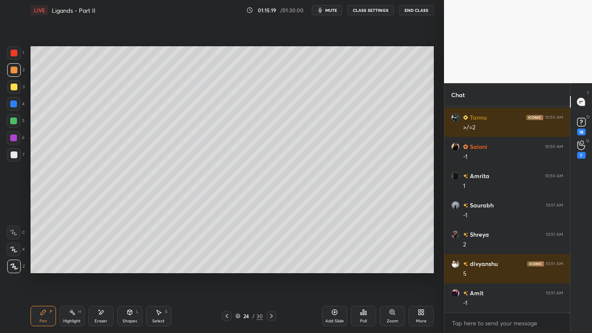
scroll to position [49024, 0]
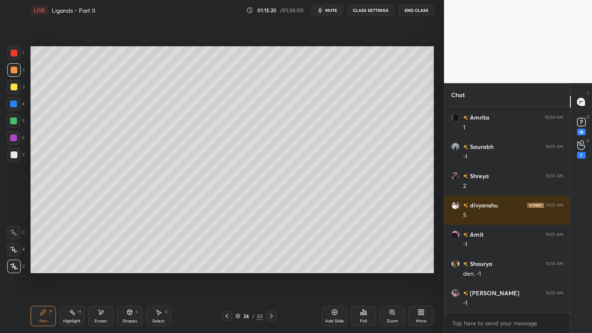
drag, startPoint x: 98, startPoint y: 313, endPoint x: 124, endPoint y: 279, distance: 42.6
click at [97, 267] on icon at bounding box center [100, 311] width 7 height 7
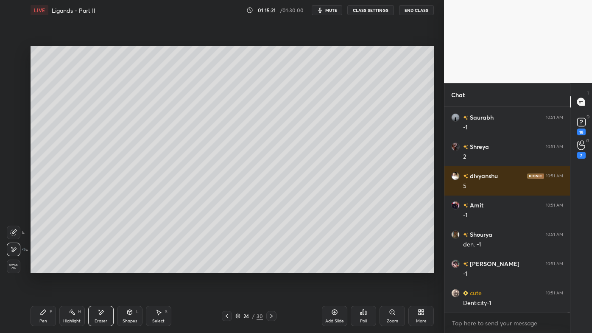
scroll to position [49082, 0]
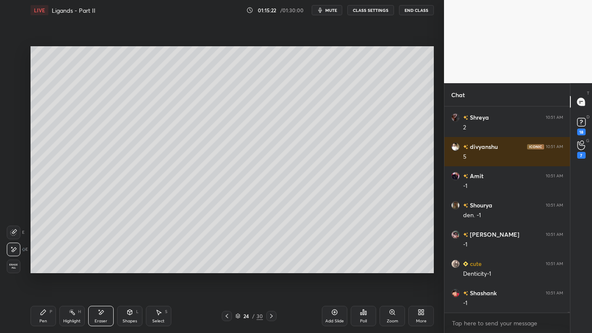
drag, startPoint x: 37, startPoint y: 310, endPoint x: 67, endPoint y: 275, distance: 46.3
click at [37, 267] on div "Pen P" at bounding box center [43, 316] width 25 height 20
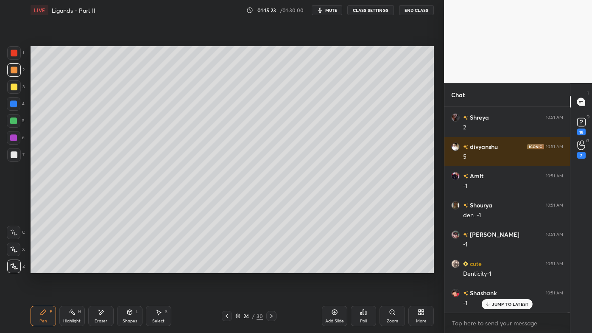
scroll to position [49111, 0]
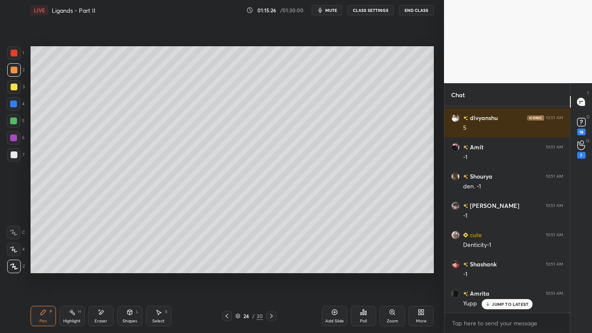
click at [227, 267] on icon at bounding box center [226, 316] width 3 height 4
click at [226, 267] on icon at bounding box center [226, 315] width 7 height 7
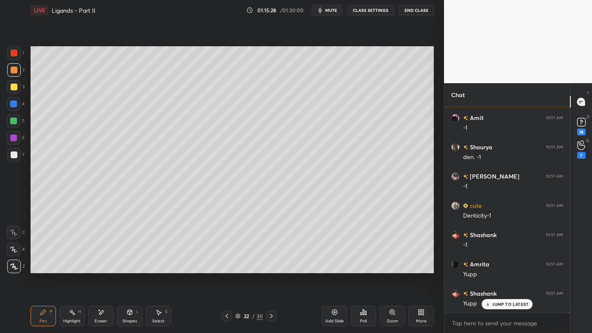
click at [78, 267] on div "Highlight H" at bounding box center [71, 316] width 25 height 20
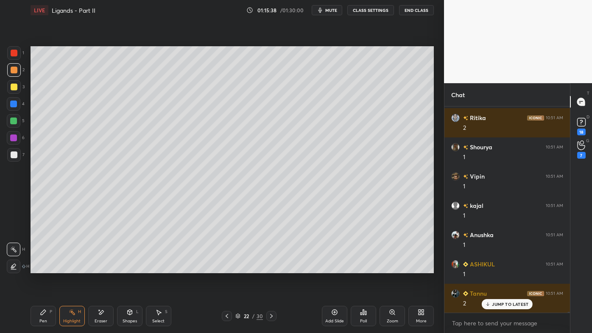
scroll to position [50135, 0]
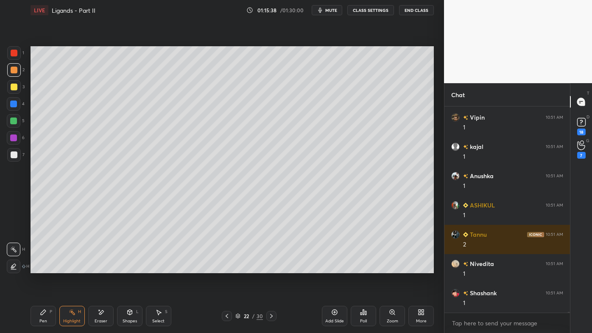
click at [269, 267] on icon at bounding box center [271, 315] width 7 height 7
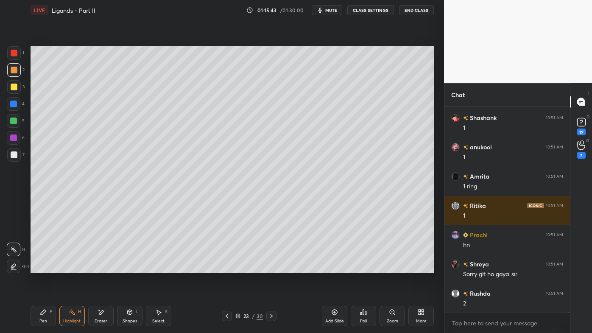
scroll to position [50369, 0]
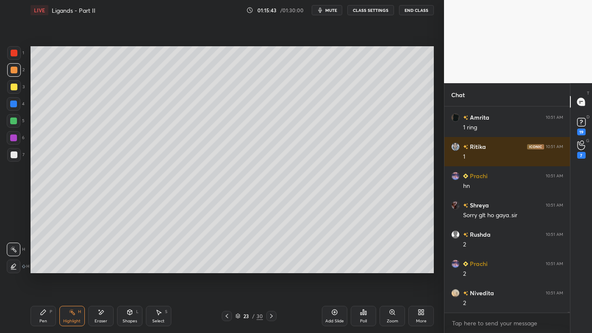
click at [268, 267] on icon at bounding box center [271, 315] width 7 height 7
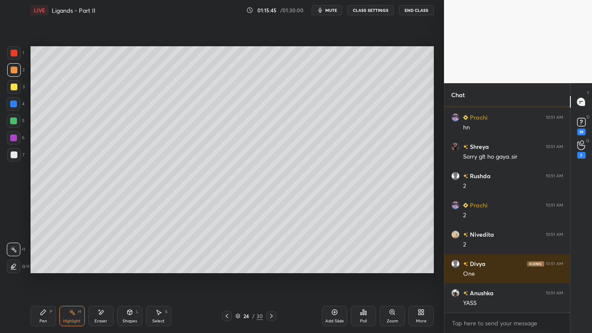
scroll to position [50544, 0]
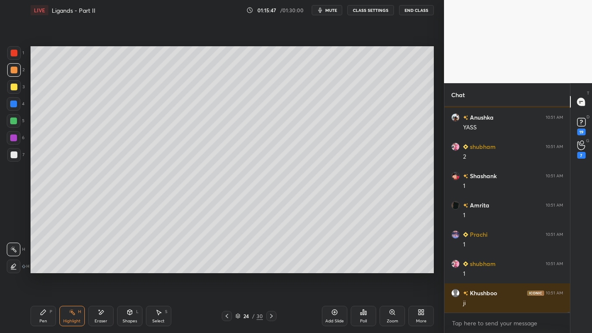
click at [39, 267] on div "Pen P" at bounding box center [43, 316] width 25 height 20
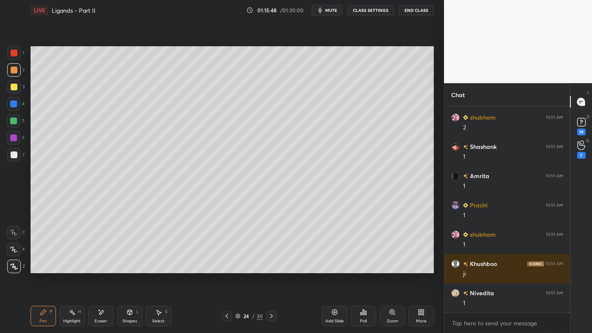
drag, startPoint x: 17, startPoint y: 86, endPoint x: 29, endPoint y: 89, distance: 12.5
click at [17, 86] on div at bounding box center [14, 87] width 14 height 14
drag, startPoint x: 105, startPoint y: 309, endPoint x: 106, endPoint y: 281, distance: 28.8
click at [105, 267] on div "Eraser" at bounding box center [100, 316] width 25 height 20
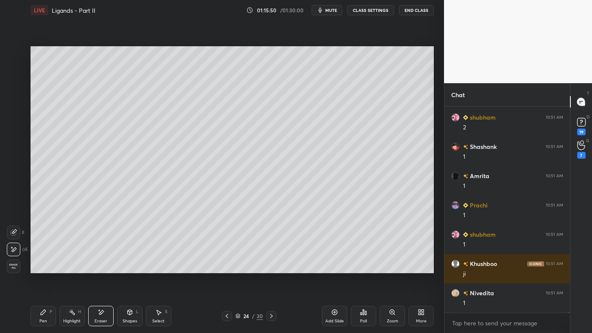
scroll to position [50661, 0]
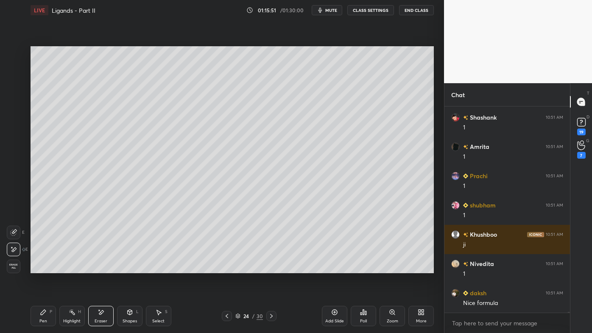
click at [42, 267] on icon at bounding box center [43, 311] width 7 height 7
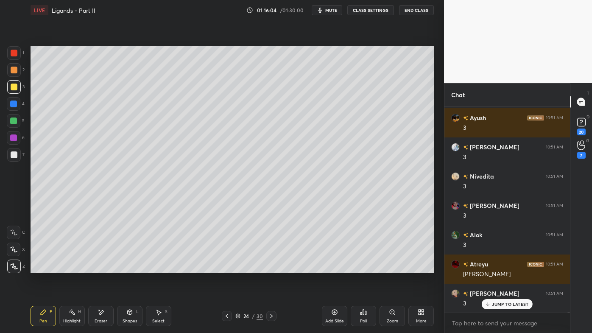
scroll to position [51032, 0]
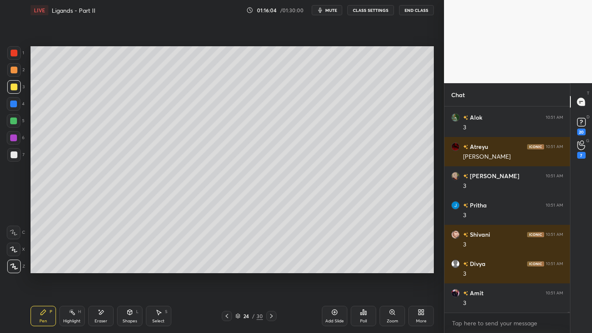
drag, startPoint x: 17, startPoint y: 67, endPoint x: 23, endPoint y: 69, distance: 6.7
click at [17, 67] on div at bounding box center [14, 70] width 14 height 14
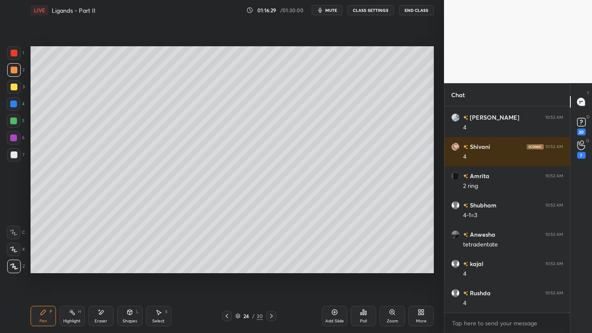
click at [79, 267] on div "Highlight H" at bounding box center [71, 316] width 25 height 20
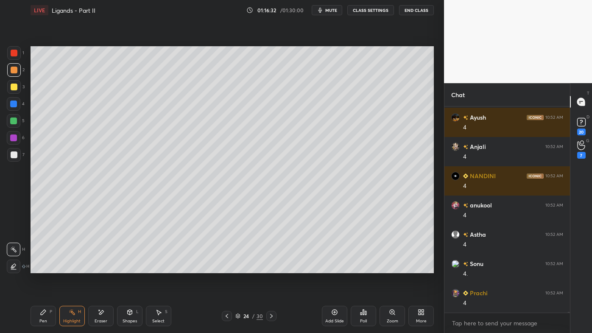
drag, startPoint x: 44, startPoint y: 308, endPoint x: 35, endPoint y: 306, distance: 10.0
click at [43, 267] on div "Pen P" at bounding box center [43, 316] width 25 height 20
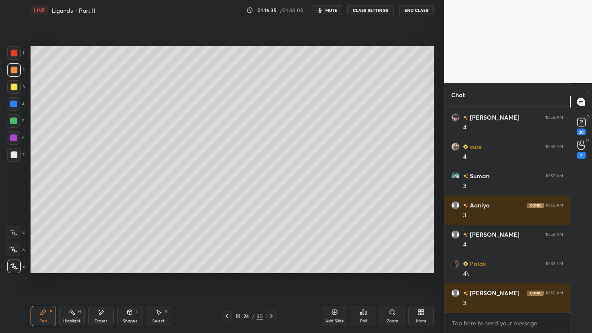
drag, startPoint x: 14, startPoint y: 88, endPoint x: 28, endPoint y: 92, distance: 14.8
click at [14, 88] on div at bounding box center [14, 86] width 7 height 7
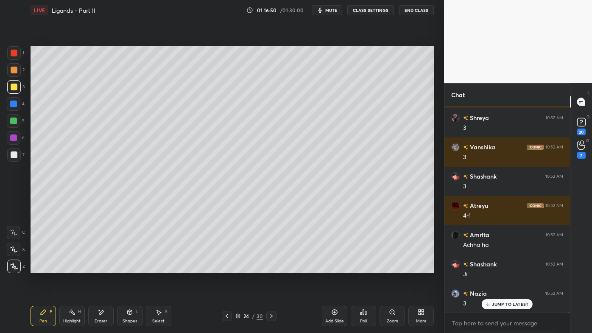
click at [75, 267] on icon at bounding box center [72, 311] width 7 height 7
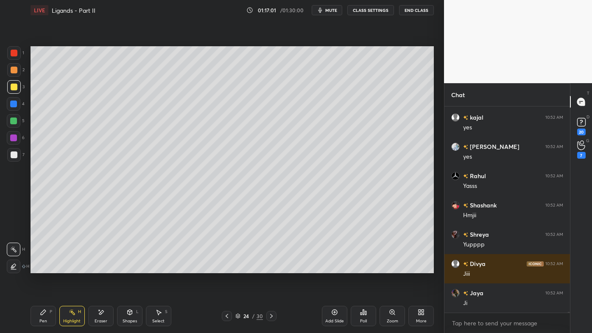
drag, startPoint x: 47, startPoint y: 310, endPoint x: 51, endPoint y: 280, distance: 29.9
click at [45, 267] on div "Pen P" at bounding box center [43, 316] width 25 height 20
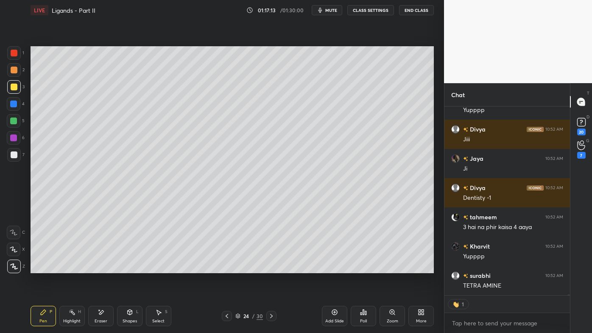
click at [72, 267] on icon at bounding box center [72, 311] width 7 height 7
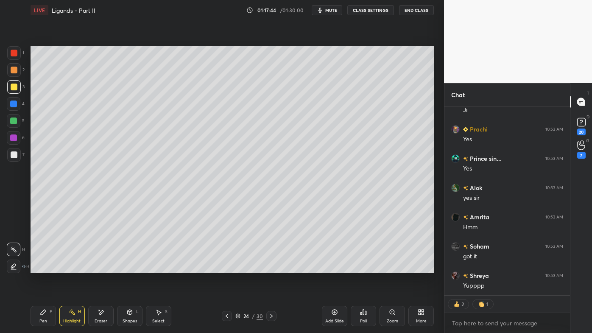
drag, startPoint x: 334, startPoint y: 309, endPoint x: 332, endPoint y: 303, distance: 6.7
click at [334, 267] on icon at bounding box center [334, 311] width 7 height 7
click at [42, 267] on icon at bounding box center [43, 311] width 5 height 5
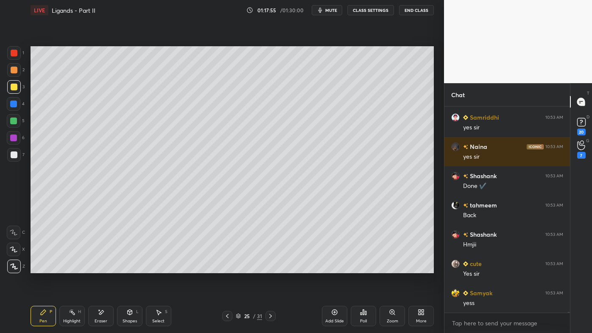
click at [226, 267] on icon at bounding box center [227, 315] width 7 height 7
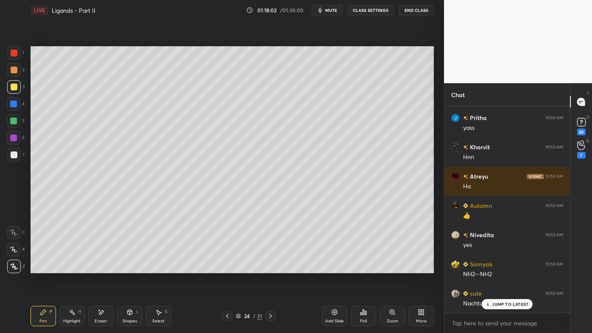
click at [270, 267] on icon at bounding box center [270, 315] width 7 height 7
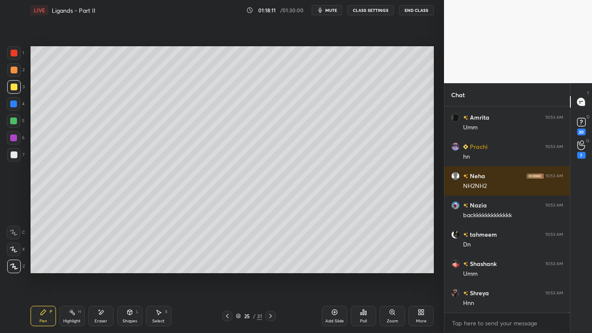
click at [225, 267] on icon at bounding box center [227, 315] width 7 height 7
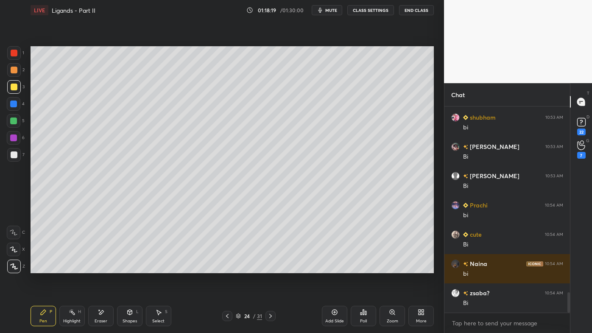
click at [271, 267] on icon at bounding box center [270, 315] width 7 height 7
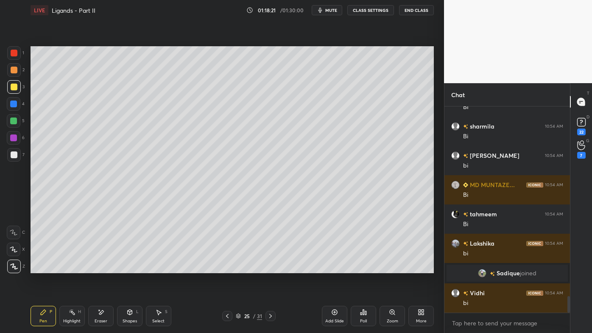
click at [47, 267] on div "Pen P" at bounding box center [43, 316] width 25 height 20
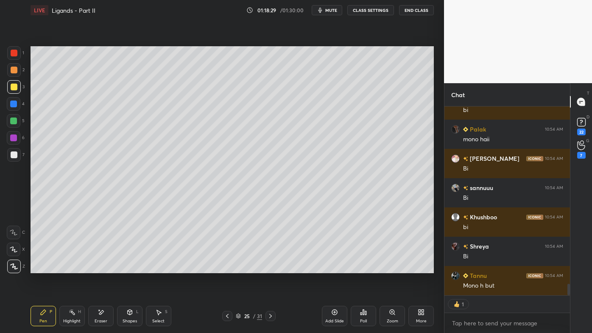
click at [71, 267] on icon at bounding box center [72, 311] width 7 height 7
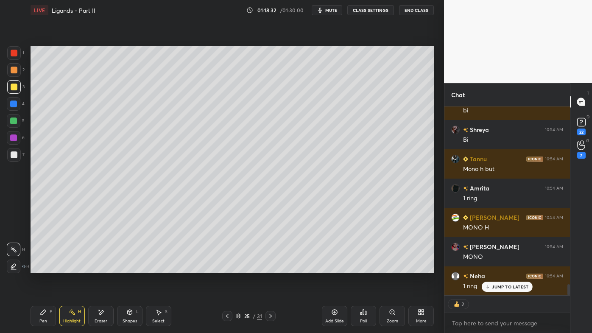
drag, startPoint x: 38, startPoint y: 314, endPoint x: 34, endPoint y: 310, distance: 5.1
click at [38, 267] on div "Pen P" at bounding box center [43, 316] width 25 height 20
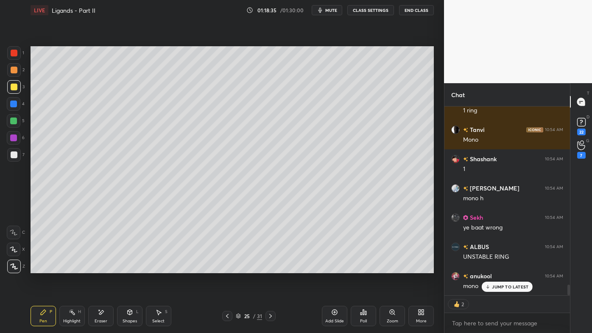
drag, startPoint x: 44, startPoint y: 310, endPoint x: 52, endPoint y: 287, distance: 24.1
click at [43, 267] on icon at bounding box center [43, 311] width 7 height 7
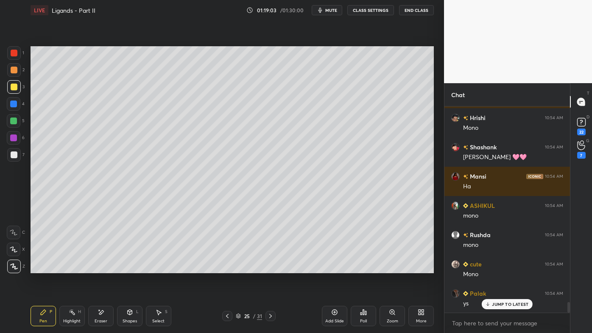
click at [44, 267] on icon at bounding box center [43, 311] width 7 height 7
drag, startPoint x: 11, startPoint y: 154, endPoint x: 24, endPoint y: 146, distance: 14.9
click at [14, 154] on div at bounding box center [14, 154] width 7 height 7
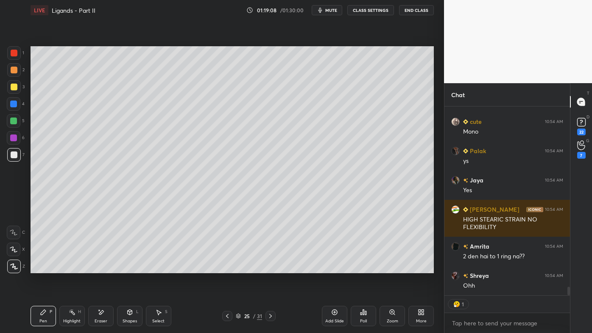
drag, startPoint x: 67, startPoint y: 309, endPoint x: 99, endPoint y: 273, distance: 48.6
click at [69, 267] on div "Highlight H" at bounding box center [71, 316] width 25 height 20
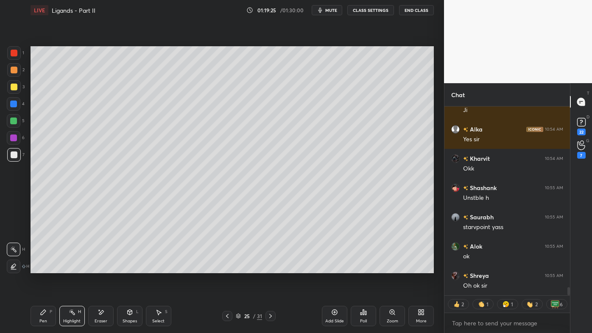
click at [335, 267] on icon at bounding box center [334, 311] width 7 height 7
click at [40, 267] on icon at bounding box center [43, 311] width 7 height 7
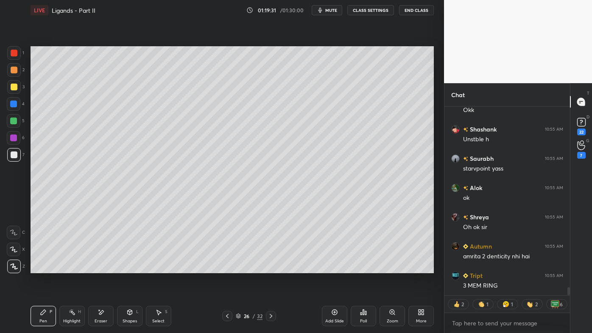
type textarea "x"
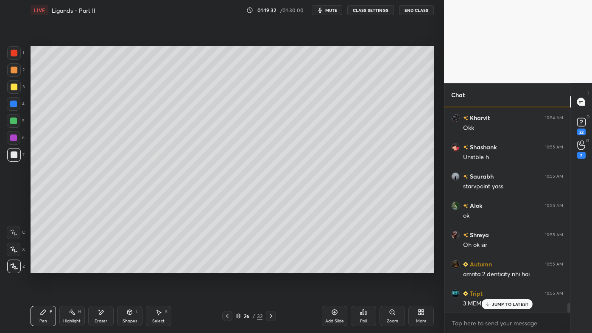
click at [71, 267] on icon at bounding box center [72, 311] width 7 height 7
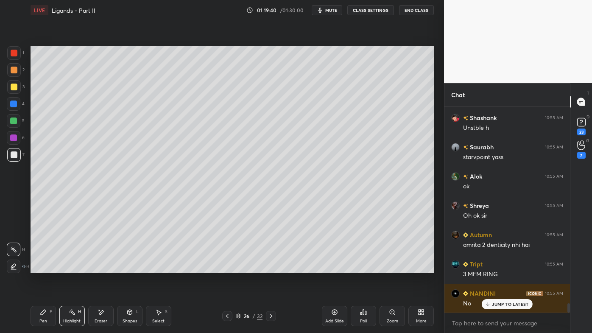
click at [39, 267] on div "Pen P" at bounding box center [43, 316] width 25 height 20
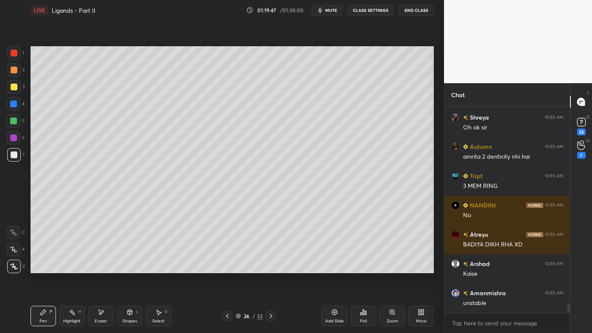
scroll to position [4444, 0]
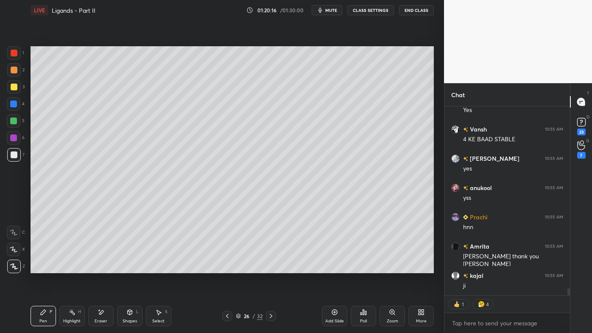
scroll to position [4993, 0]
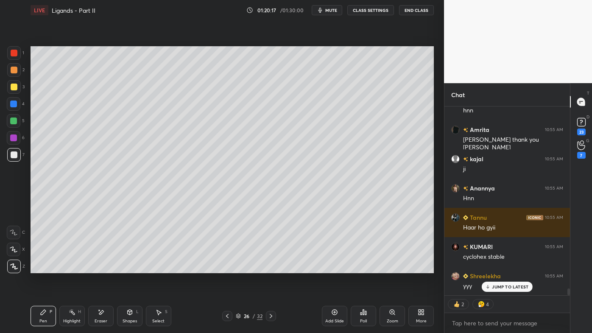
drag, startPoint x: 100, startPoint y: 311, endPoint x: 99, endPoint y: 285, distance: 25.4
click at [100, 310] on icon at bounding box center [100, 311] width 7 height 7
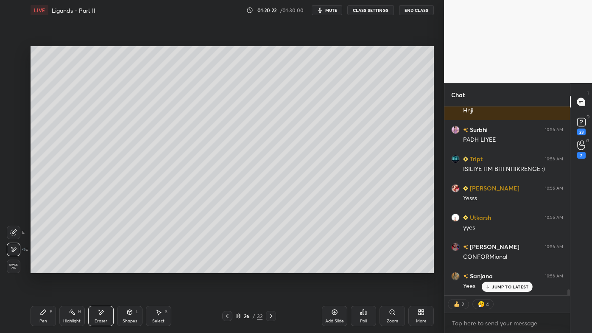
scroll to position [5635, 0]
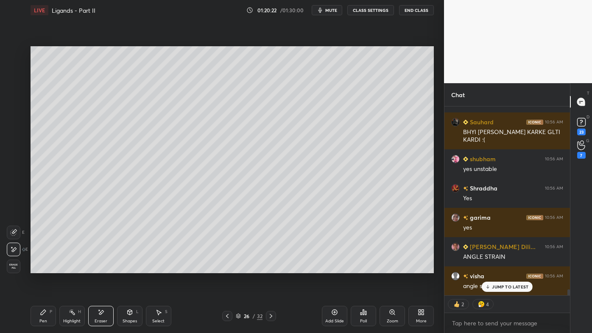
click at [226, 314] on icon at bounding box center [227, 315] width 7 height 7
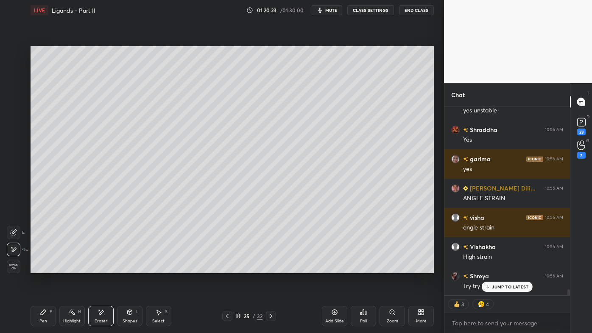
scroll to position [5723, 0]
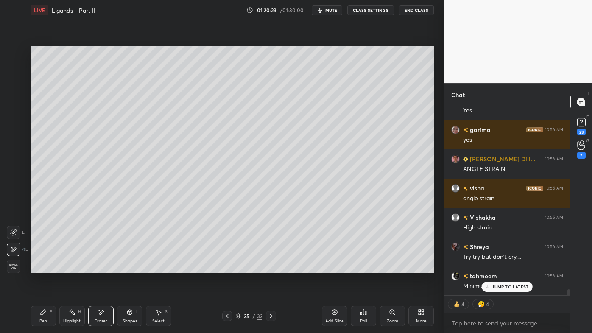
click at [71, 313] on icon at bounding box center [72, 311] width 7 height 7
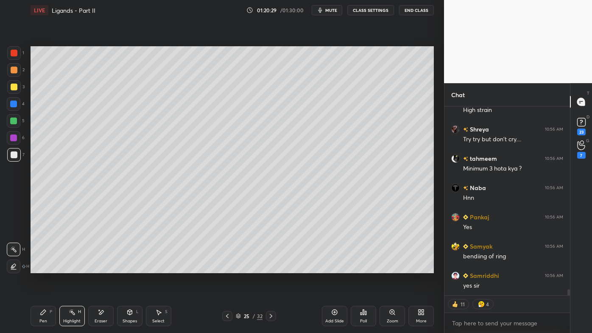
scroll to position [0, 0]
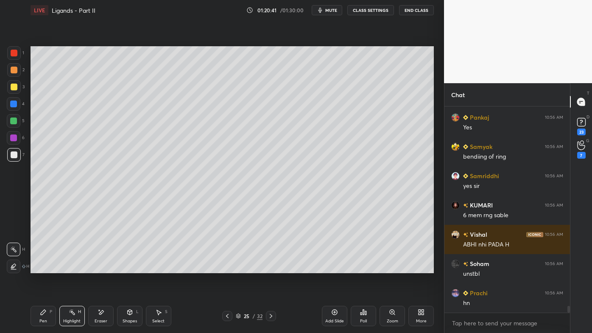
click at [335, 311] on icon at bounding box center [334, 311] width 7 height 7
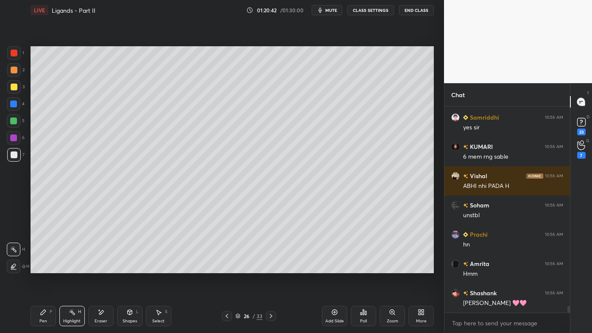
click at [41, 309] on icon at bounding box center [43, 311] width 7 height 7
drag, startPoint x: 17, startPoint y: 70, endPoint x: 29, endPoint y: 65, distance: 12.9
click at [18, 70] on div at bounding box center [14, 70] width 14 height 14
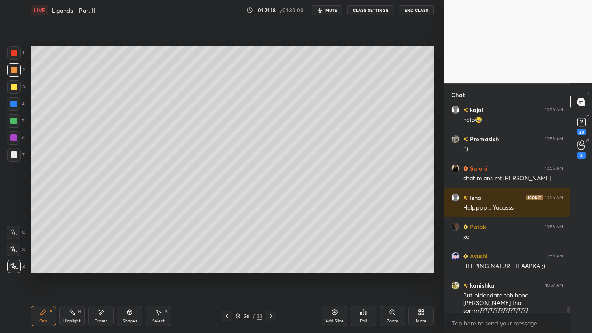
click at [366, 311] on div "Poll" at bounding box center [362, 316] width 25 height 20
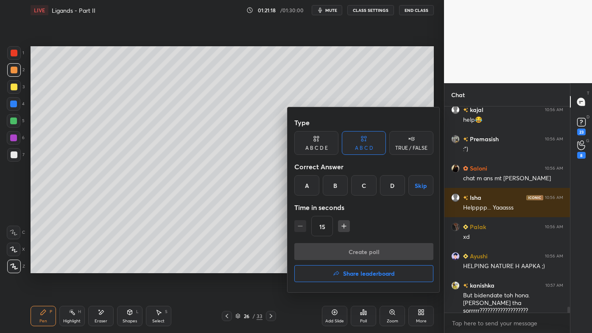
scroll to position [6919, 0]
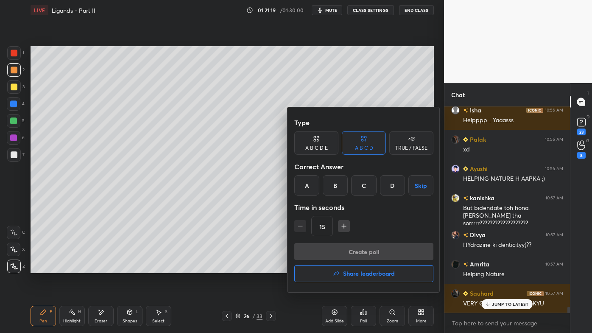
drag, startPoint x: 392, startPoint y: 186, endPoint x: 372, endPoint y: 218, distance: 37.7
click at [393, 186] on div "D" at bounding box center [392, 185] width 25 height 20
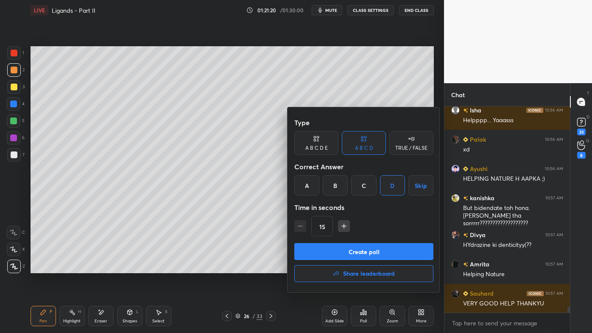
drag, startPoint x: 356, startPoint y: 253, endPoint x: 347, endPoint y: 252, distance: 8.5
click at [356, 253] on button "Create poll" at bounding box center [363, 251] width 139 height 17
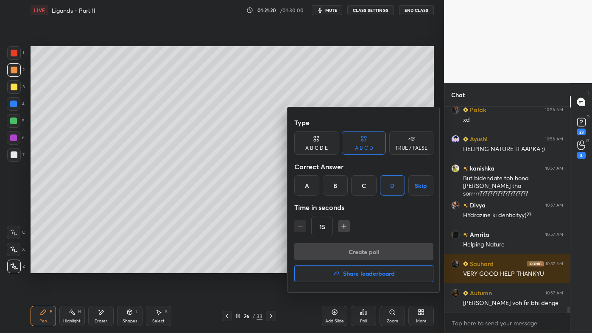
scroll to position [190, 123]
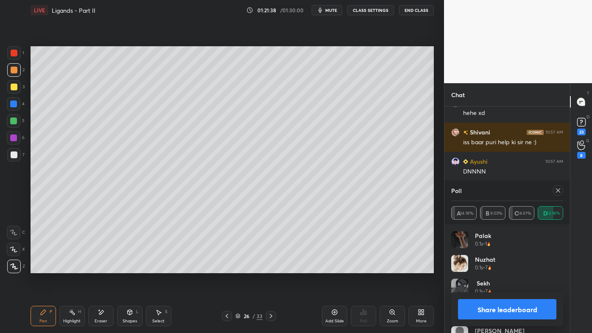
click at [559, 190] on icon at bounding box center [557, 190] width 7 height 7
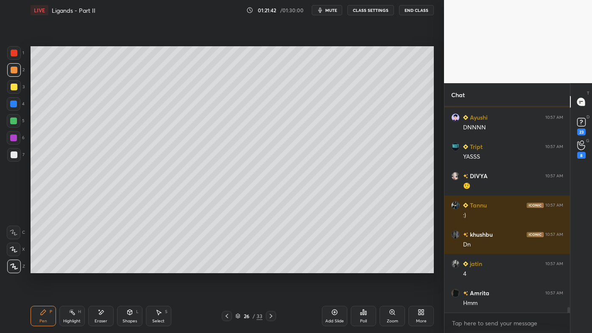
click at [38, 312] on div "Pen P" at bounding box center [43, 316] width 25 height 20
drag, startPoint x: 13, startPoint y: 154, endPoint x: 22, endPoint y: 145, distance: 12.6
click at [14, 153] on div at bounding box center [14, 154] width 7 height 7
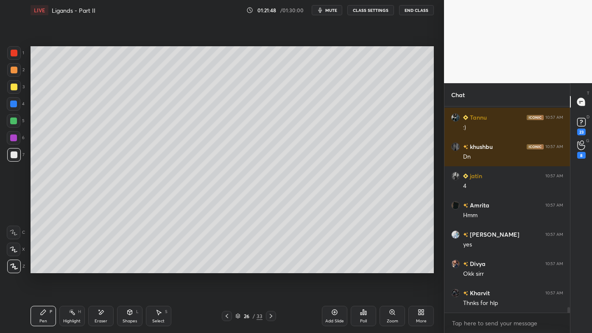
drag, startPoint x: 69, startPoint y: 308, endPoint x: 84, endPoint y: 283, distance: 29.2
click at [69, 308] on div "Highlight H" at bounding box center [71, 316] width 25 height 20
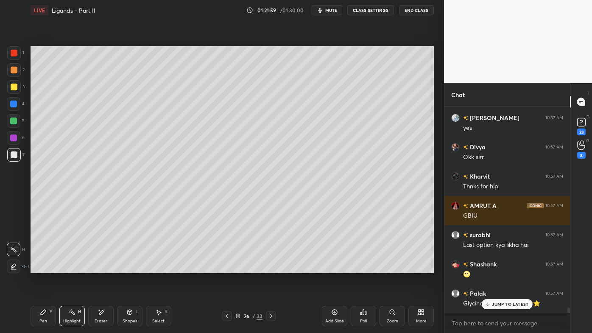
drag, startPoint x: 41, startPoint y: 309, endPoint x: 63, endPoint y: 283, distance: 34.2
click at [41, 307] on div "Pen P" at bounding box center [43, 316] width 25 height 20
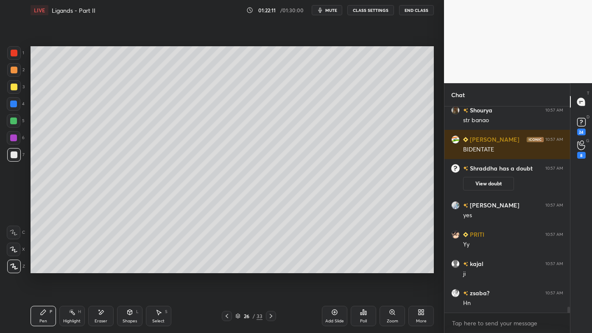
drag, startPoint x: 336, startPoint y: 309, endPoint x: 341, endPoint y: 302, distance: 8.2
click at [338, 308] on icon at bounding box center [334, 311] width 7 height 7
click at [18, 82] on div at bounding box center [14, 87] width 14 height 14
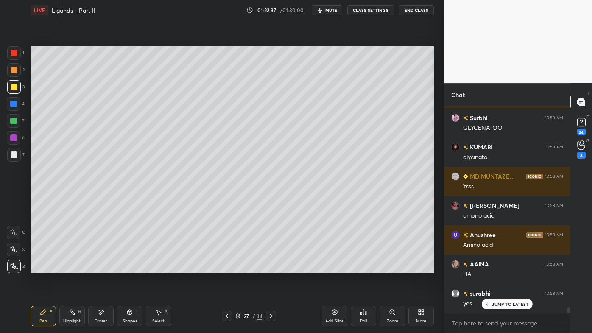
click at [56, 293] on div "Setting up your live class Poll for secs No correct answer Start poll" at bounding box center [232, 159] width 410 height 278
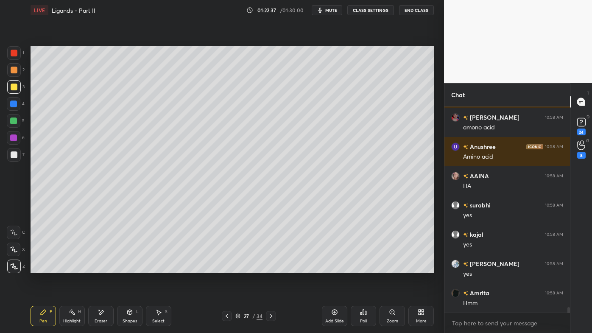
drag, startPoint x: 75, startPoint y: 314, endPoint x: 83, endPoint y: 289, distance: 26.7
click at [76, 314] on div "Highlight H" at bounding box center [71, 316] width 25 height 20
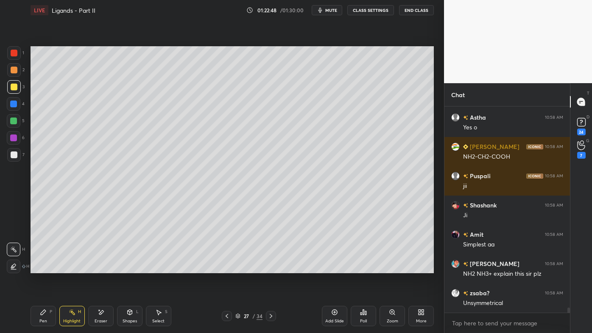
scroll to position [8161, 0]
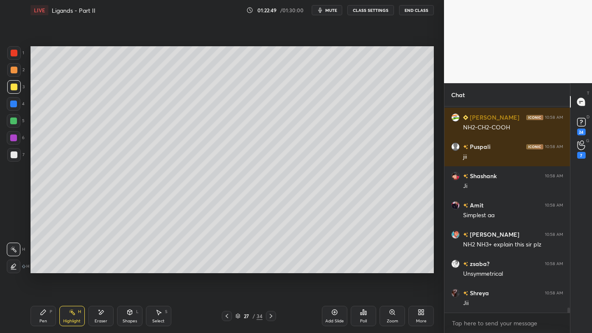
click at [38, 309] on div "Pen P" at bounding box center [43, 316] width 25 height 20
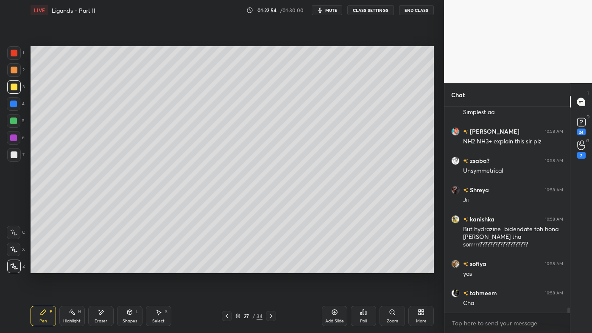
scroll to position [8293, 0]
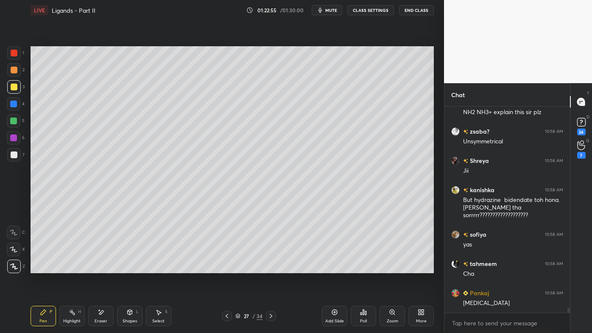
click at [43, 308] on div "Pen P" at bounding box center [43, 316] width 25 height 20
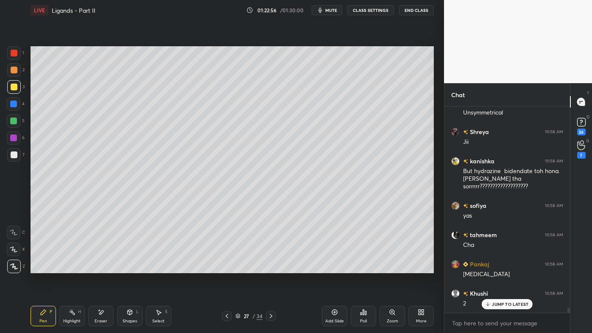
drag, startPoint x: 12, startPoint y: 152, endPoint x: 28, endPoint y: 146, distance: 16.8
click at [13, 152] on div at bounding box center [14, 154] width 7 height 7
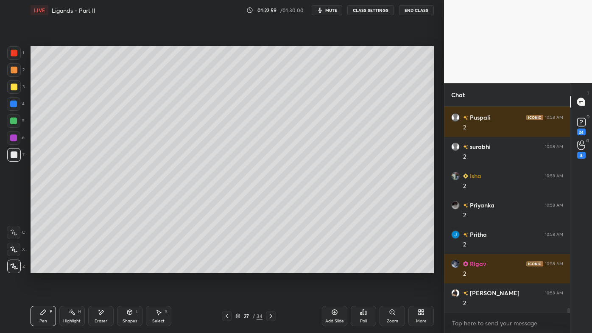
scroll to position [8732, 0]
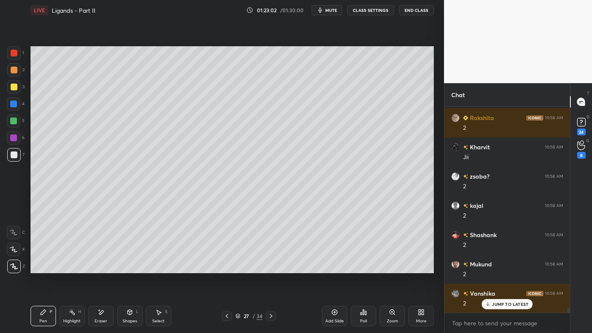
drag, startPoint x: 72, startPoint y: 311, endPoint x: 114, endPoint y: 277, distance: 53.7
click at [73, 308] on icon at bounding box center [72, 311] width 7 height 7
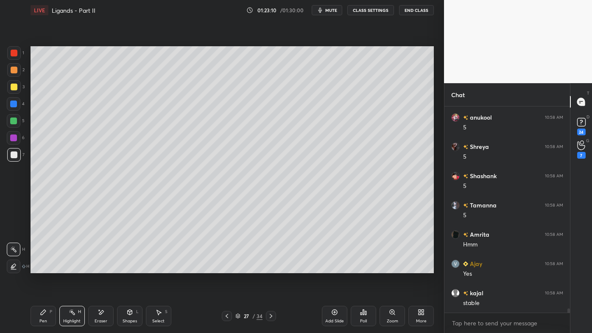
drag, startPoint x: 336, startPoint y: 309, endPoint x: 332, endPoint y: 300, distance: 10.3
click at [336, 309] on icon at bounding box center [334, 311] width 7 height 7
click at [38, 312] on div "Pen P" at bounding box center [43, 316] width 25 height 20
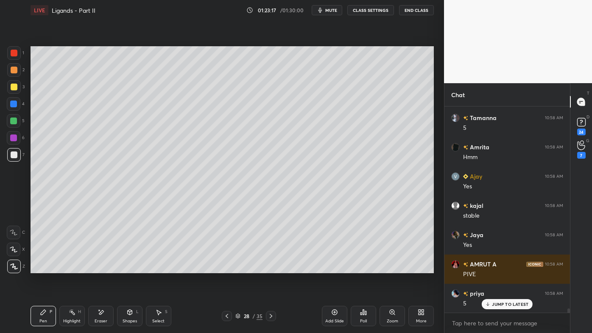
drag, startPoint x: 70, startPoint y: 310, endPoint x: 88, endPoint y: 277, distance: 37.9
click at [69, 307] on div "Highlight H" at bounding box center [71, 316] width 25 height 20
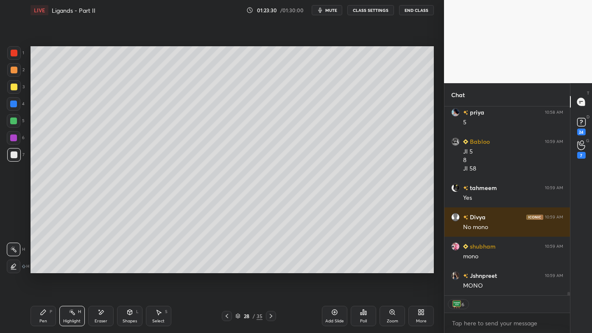
drag, startPoint x: 45, startPoint y: 312, endPoint x: 66, endPoint y: 288, distance: 31.5
click at [45, 310] on icon at bounding box center [43, 311] width 7 height 7
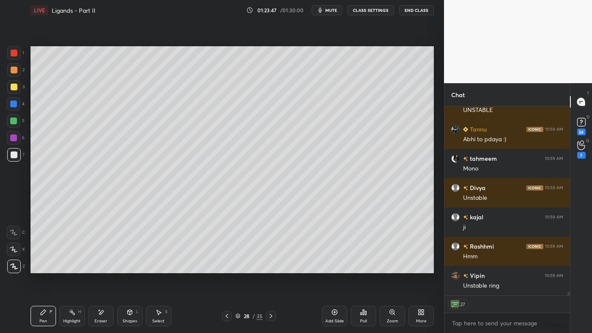
click at [100, 312] on icon at bounding box center [100, 311] width 7 height 7
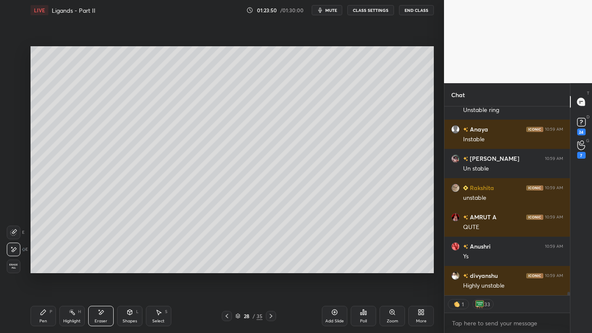
click at [71, 310] on icon at bounding box center [72, 311] width 7 height 7
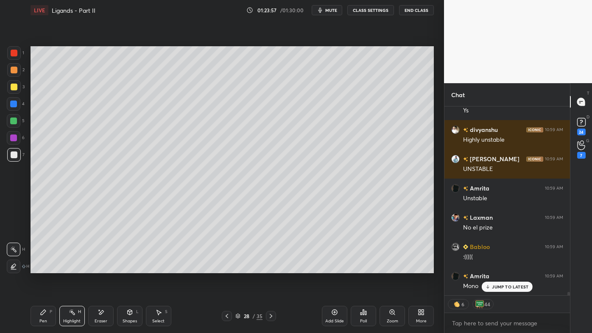
drag, startPoint x: 47, startPoint y: 308, endPoint x: 75, endPoint y: 275, distance: 43.8
click at [47, 308] on div "Pen P" at bounding box center [43, 316] width 25 height 20
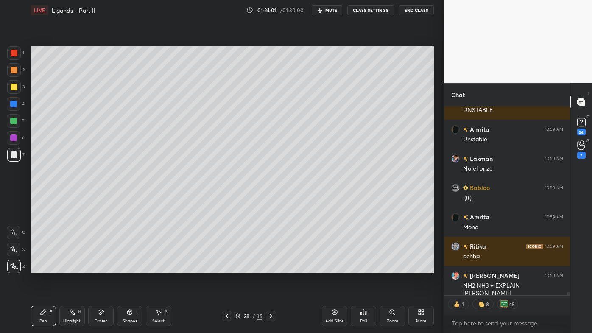
drag, startPoint x: 98, startPoint y: 309, endPoint x: 121, endPoint y: 275, distance: 41.6
click at [99, 307] on div "Eraser" at bounding box center [100, 316] width 25 height 20
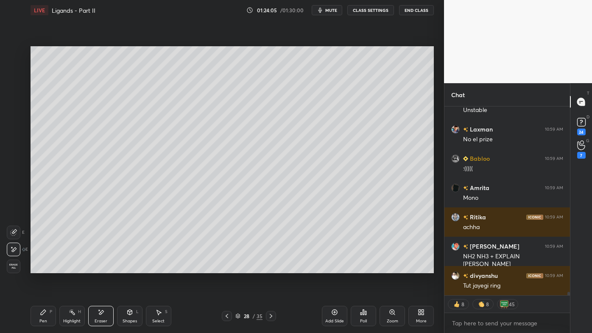
click at [225, 314] on icon at bounding box center [226, 315] width 7 height 7
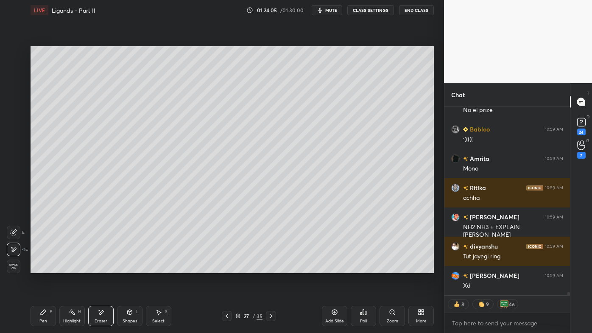
click at [225, 314] on icon at bounding box center [226, 315] width 7 height 7
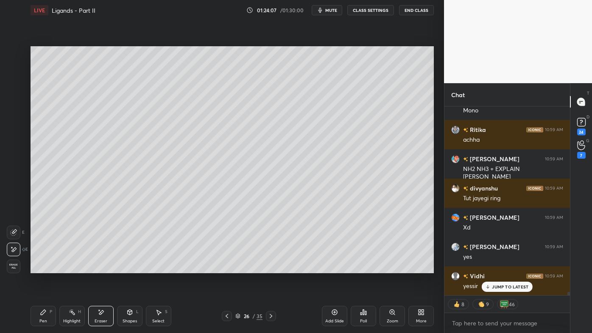
drag, startPoint x: 70, startPoint y: 309, endPoint x: 98, endPoint y: 273, distance: 45.6
click at [69, 307] on div "Highlight H" at bounding box center [71, 316] width 25 height 20
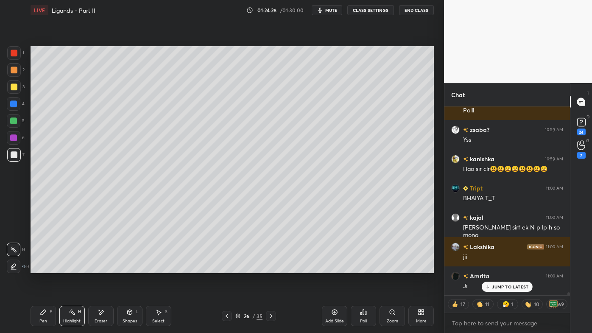
click at [271, 314] on icon at bounding box center [270, 315] width 7 height 7
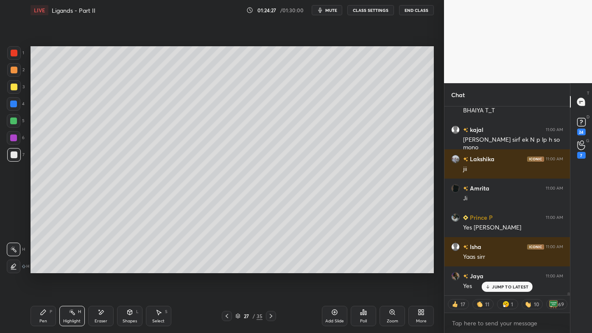
click at [270, 314] on icon at bounding box center [270, 315] width 7 height 7
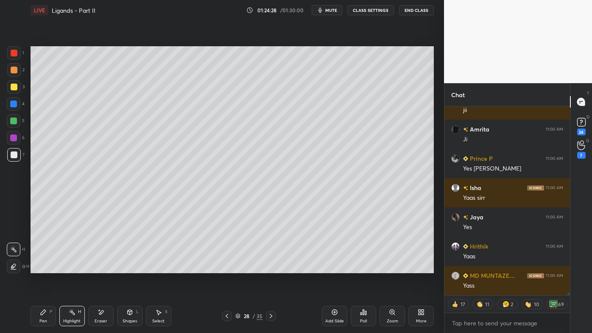
click at [39, 313] on div "Pen P" at bounding box center [43, 316] width 25 height 20
click at [12, 69] on div at bounding box center [14, 70] width 7 height 7
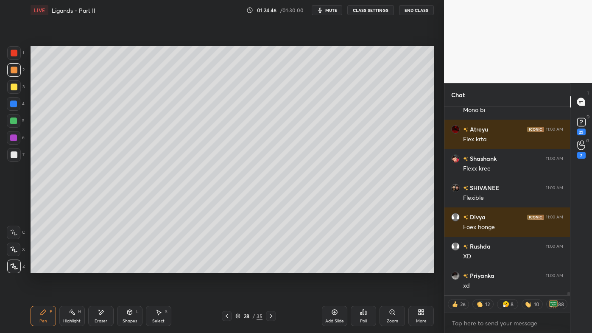
drag, startPoint x: 15, startPoint y: 85, endPoint x: 24, endPoint y: 78, distance: 10.6
click at [17, 83] on div at bounding box center [14, 87] width 14 height 14
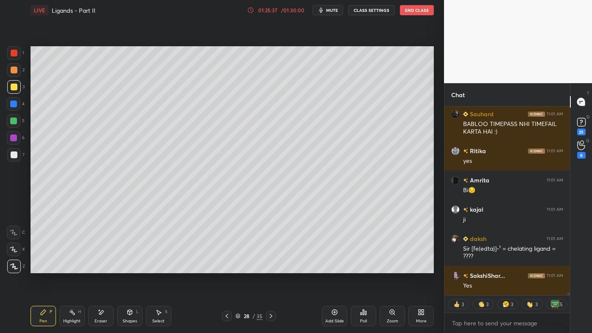
scroll to position [11594, 0]
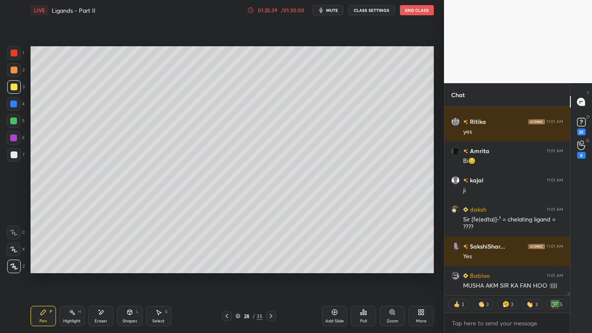
click at [75, 315] on div "Highlight H" at bounding box center [71, 316] width 25 height 20
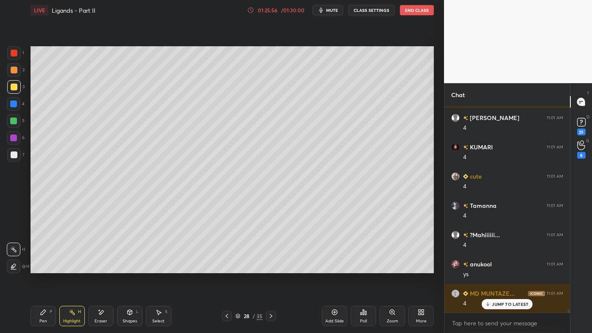
scroll to position [12102, 0]
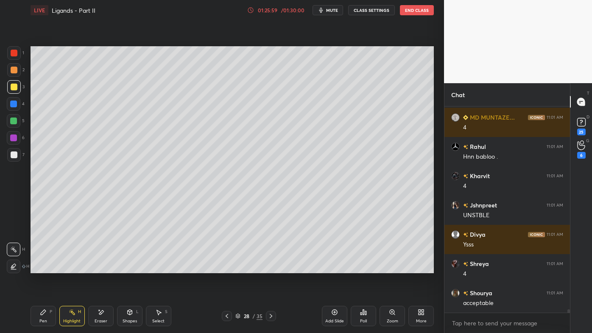
click at [39, 308] on div "Pen P" at bounding box center [43, 316] width 25 height 20
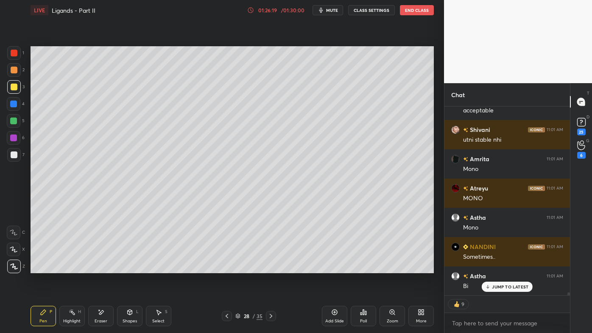
drag, startPoint x: 75, startPoint y: 309, endPoint x: 100, endPoint y: 292, distance: 30.7
click at [75, 309] on div "Highlight H" at bounding box center [71, 316] width 25 height 20
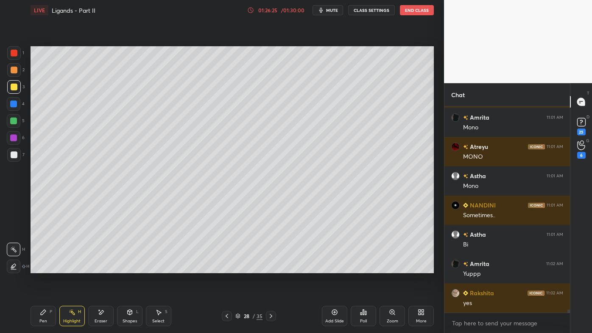
scroll to position [203, 123]
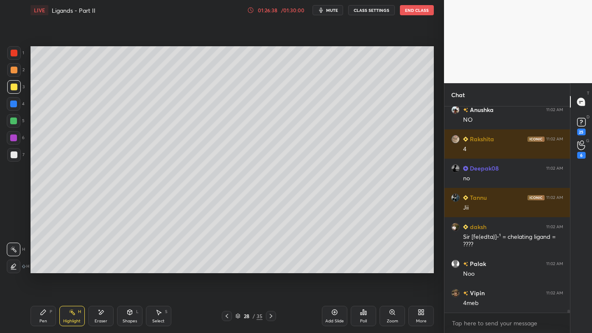
click at [229, 313] on icon at bounding box center [226, 315] width 7 height 7
click at [227, 313] on icon at bounding box center [226, 315] width 7 height 7
click at [225, 314] on icon at bounding box center [226, 315] width 7 height 7
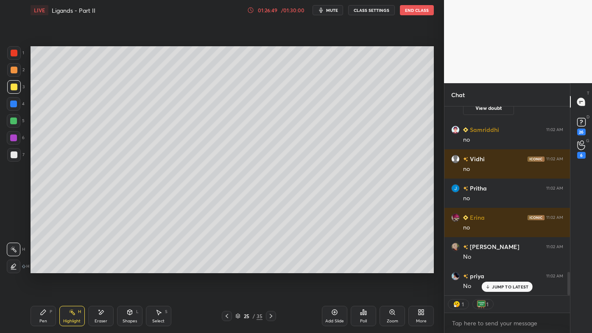
click at [269, 315] on icon at bounding box center [270, 315] width 7 height 7
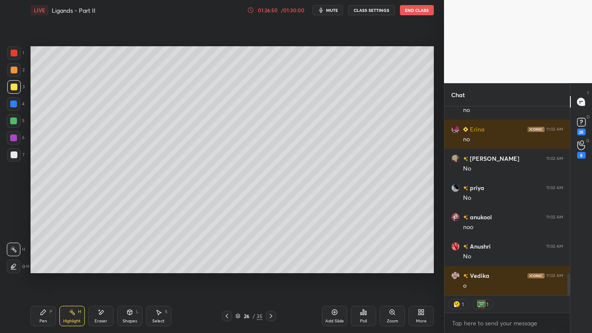
click at [270, 316] on icon at bounding box center [270, 315] width 7 height 7
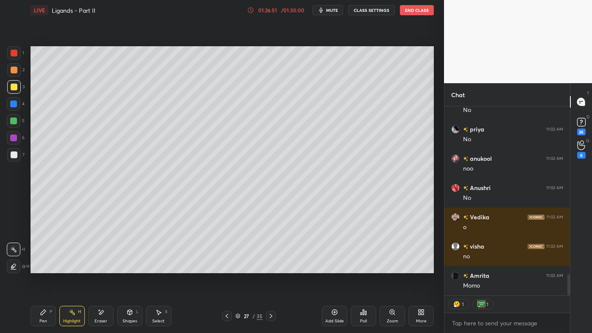
click at [271, 315] on icon at bounding box center [270, 315] width 7 height 7
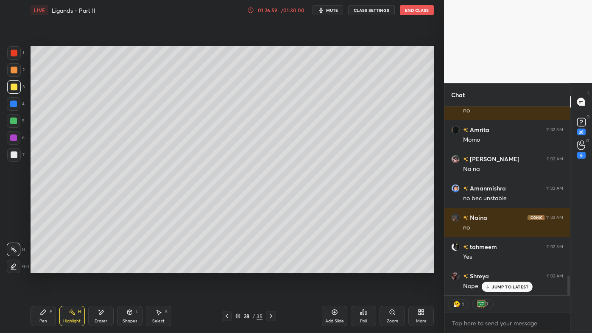
click at [270, 315] on icon at bounding box center [270, 316] width 3 height 4
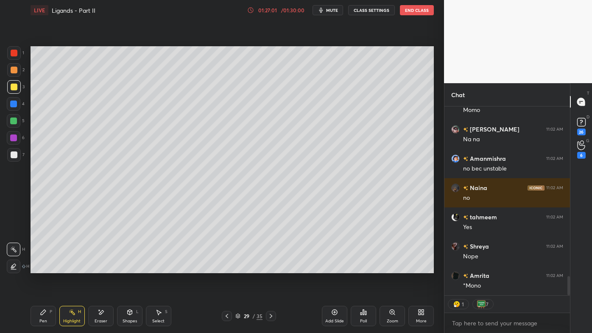
click at [40, 313] on icon at bounding box center [43, 311] width 7 height 7
drag, startPoint x: 14, startPoint y: 70, endPoint x: 30, endPoint y: 68, distance: 15.8
click at [14, 69] on div at bounding box center [14, 70] width 7 height 7
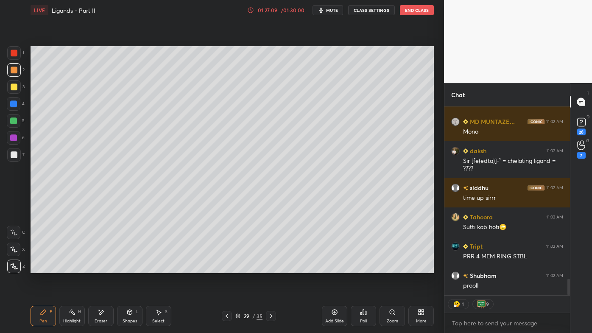
drag, startPoint x: 63, startPoint y: 314, endPoint x: 63, endPoint y: 309, distance: 5.1
click at [63, 314] on div "Highlight H" at bounding box center [71, 316] width 25 height 20
click at [360, 311] on icon at bounding box center [363, 311] width 7 height 7
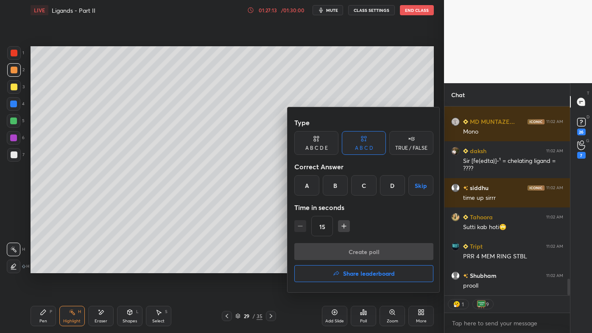
click at [392, 185] on div "D" at bounding box center [392, 185] width 25 height 20
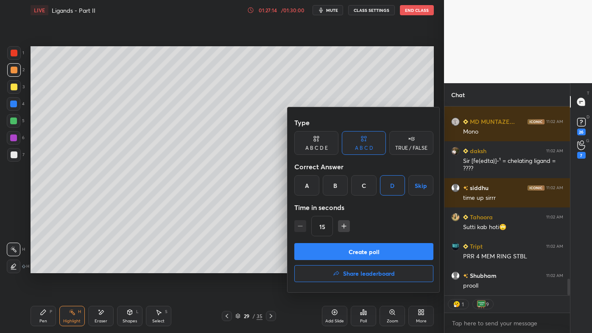
click at [355, 250] on button "Create poll" at bounding box center [363, 251] width 139 height 17
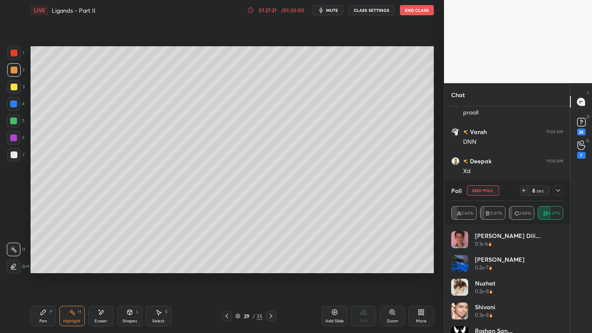
click at [42, 311] on icon at bounding box center [43, 311] width 5 height 5
click at [16, 87] on div at bounding box center [14, 86] width 7 height 7
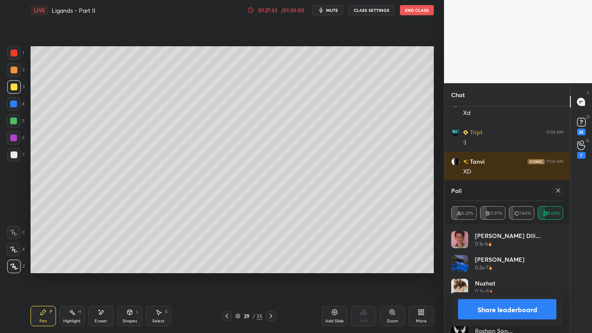
click at [560, 190] on icon at bounding box center [557, 190] width 7 height 7
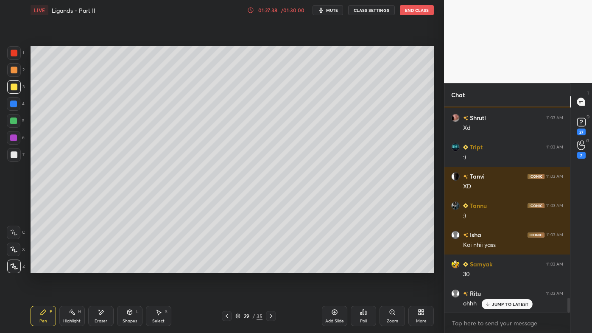
click at [73, 311] on icon at bounding box center [72, 311] width 7 height 7
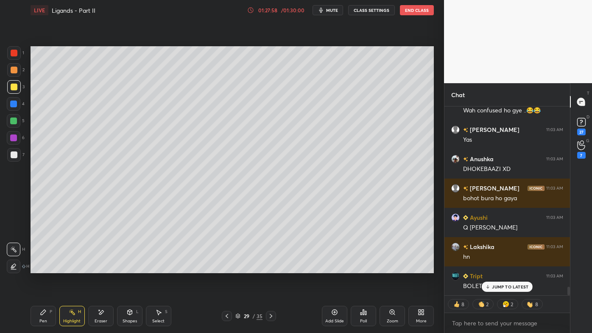
click at [41, 313] on icon at bounding box center [43, 311] width 7 height 7
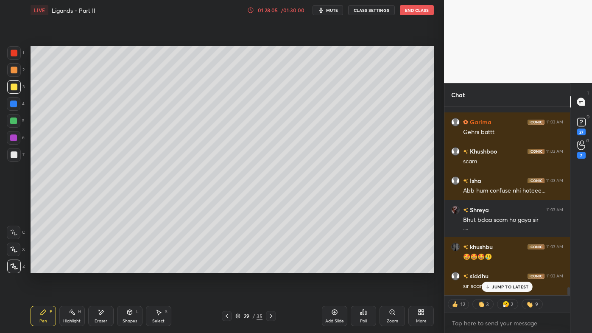
drag, startPoint x: 71, startPoint y: 311, endPoint x: 72, endPoint y: 307, distance: 4.3
click at [72, 309] on icon at bounding box center [72, 311] width 7 height 7
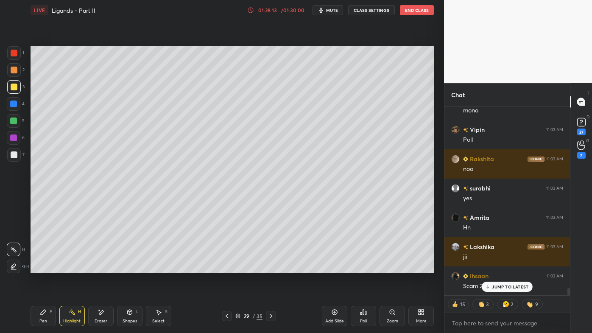
click at [37, 314] on div "Pen P" at bounding box center [43, 316] width 25 height 20
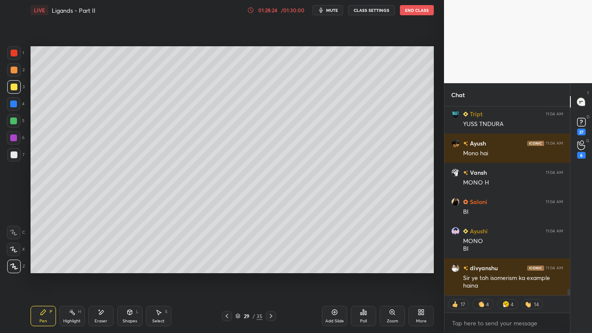
drag, startPoint x: 69, startPoint y: 314, endPoint x: 79, endPoint y: 281, distance: 34.7
click at [68, 313] on div "Highlight H" at bounding box center [71, 316] width 25 height 20
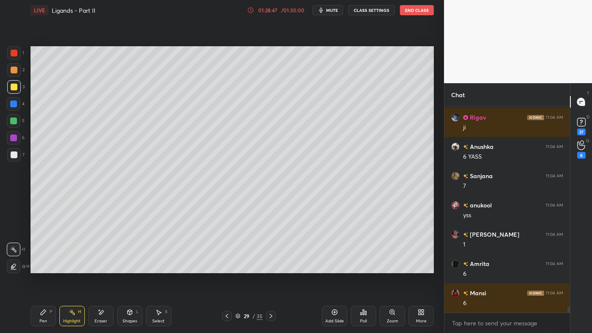
click at [43, 308] on div "Pen P" at bounding box center [43, 316] width 25 height 20
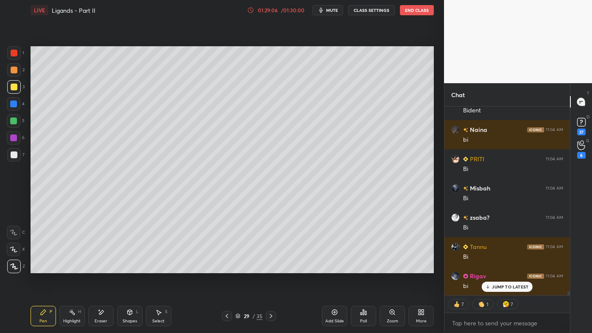
drag, startPoint x: 68, startPoint y: 306, endPoint x: 68, endPoint y: 299, distance: 6.4
click at [68, 303] on div "Pen P Highlight H Eraser Shapes L Select S 29 / 35 Add Slide Poll Zoom More" at bounding box center [232, 316] width 403 height 34
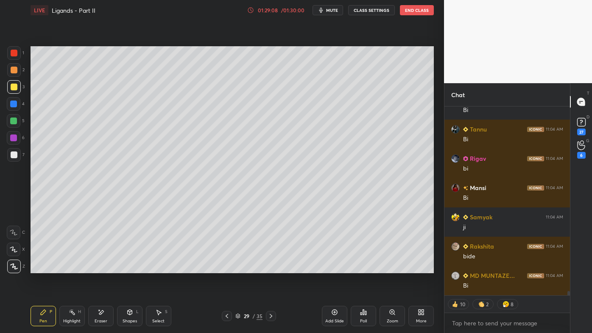
drag, startPoint x: 97, startPoint y: 307, endPoint x: 114, endPoint y: 278, distance: 34.2
click at [96, 305] on div "Pen P Highlight H Eraser Shapes L Select S 29 / 35 Add Slide Poll Zoom More" at bounding box center [232, 316] width 403 height 34
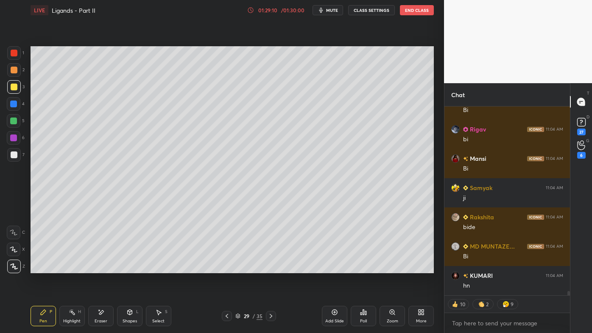
click at [98, 311] on icon at bounding box center [100, 311] width 7 height 7
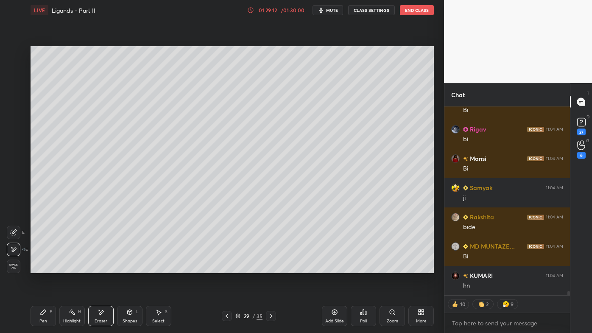
click at [367, 314] on div "Poll" at bounding box center [362, 316] width 25 height 20
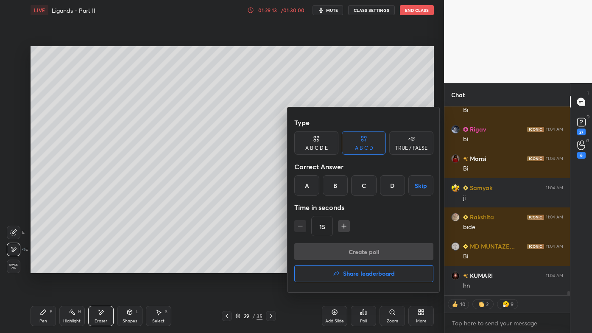
drag, startPoint x: 364, startPoint y: 183, endPoint x: 363, endPoint y: 188, distance: 5.0
click at [365, 183] on div "C" at bounding box center [363, 185] width 25 height 20
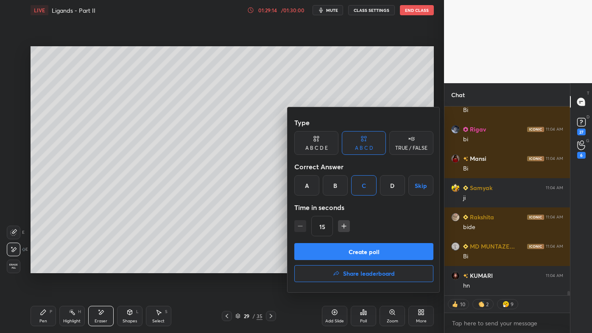
click at [351, 254] on button "Create poll" at bounding box center [363, 251] width 139 height 17
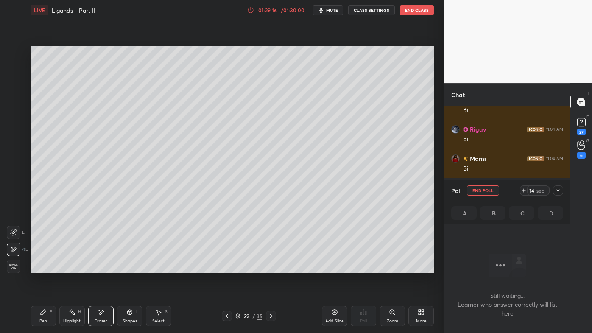
click at [41, 317] on div "Pen P" at bounding box center [43, 316] width 25 height 20
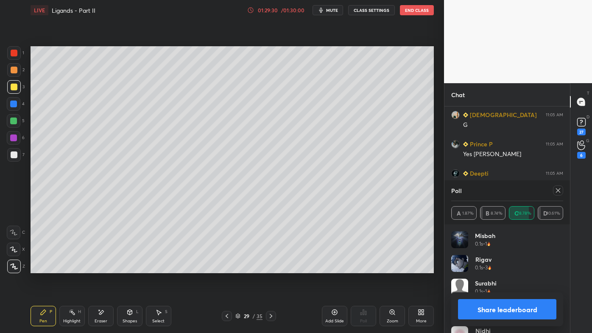
click at [558, 189] on icon at bounding box center [557, 190] width 7 height 7
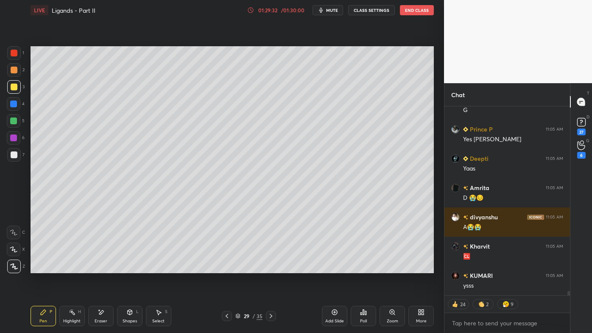
click at [69, 312] on icon at bounding box center [72, 311] width 7 height 7
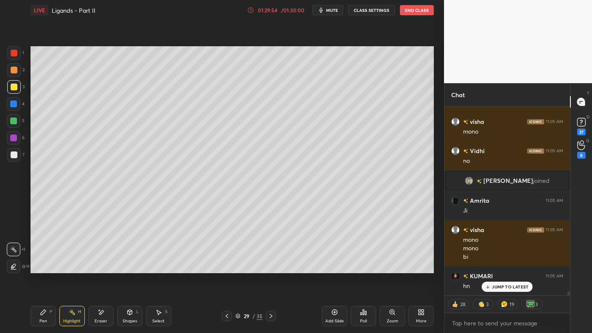
drag, startPoint x: 44, startPoint y: 311, endPoint x: 82, endPoint y: 283, distance: 46.9
click at [44, 309] on icon at bounding box center [43, 311] width 5 height 5
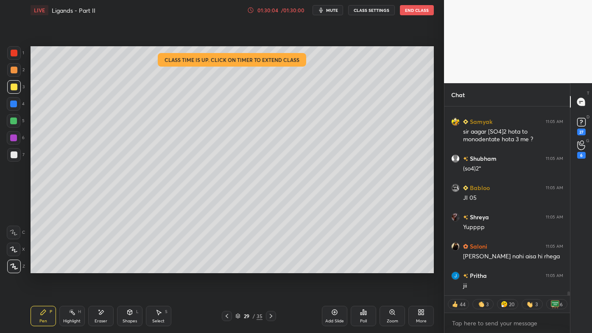
drag, startPoint x: 69, startPoint y: 309, endPoint x: 68, endPoint y: 304, distance: 5.6
click at [68, 307] on div "Highlight H" at bounding box center [71, 316] width 25 height 20
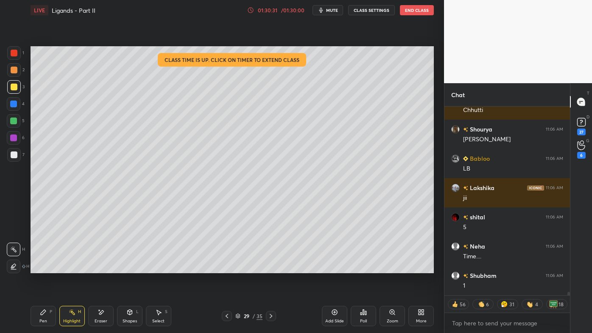
scroll to position [10049, 0]
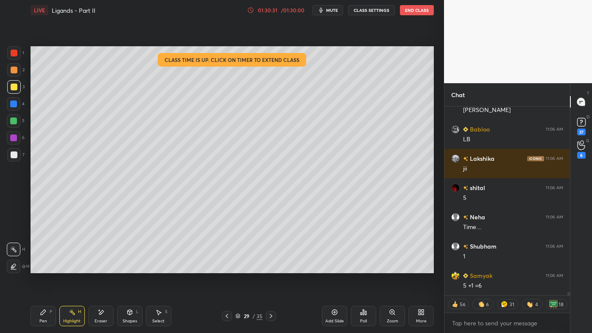
drag, startPoint x: 44, startPoint y: 312, endPoint x: 73, endPoint y: 275, distance: 47.4
click at [44, 311] on icon at bounding box center [43, 311] width 7 height 7
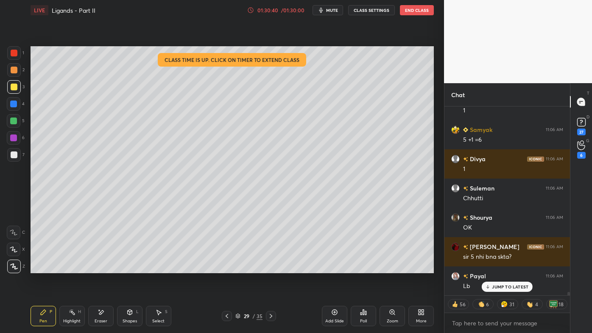
scroll to position [10178, 0]
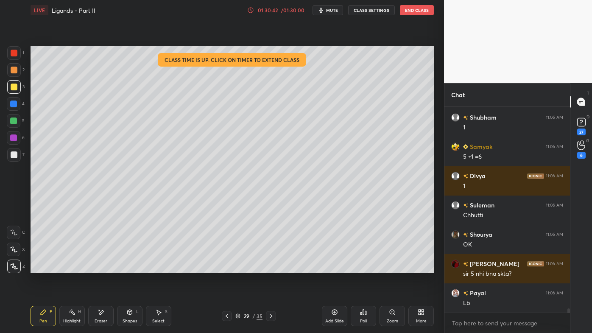
drag, startPoint x: 74, startPoint y: 310, endPoint x: 83, endPoint y: 297, distance: 16.2
click at [73, 309] on icon at bounding box center [72, 311] width 7 height 7
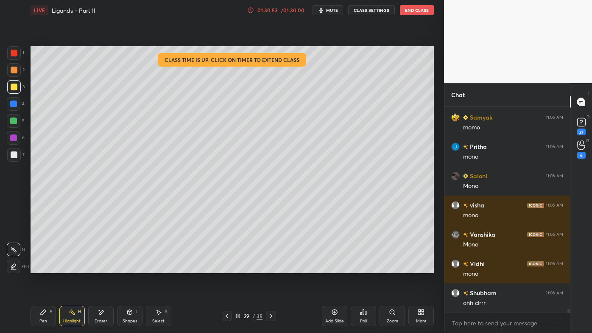
drag, startPoint x: 39, startPoint y: 313, endPoint x: 39, endPoint y: 308, distance: 5.1
click at [39, 310] on div "Pen P" at bounding box center [43, 316] width 25 height 20
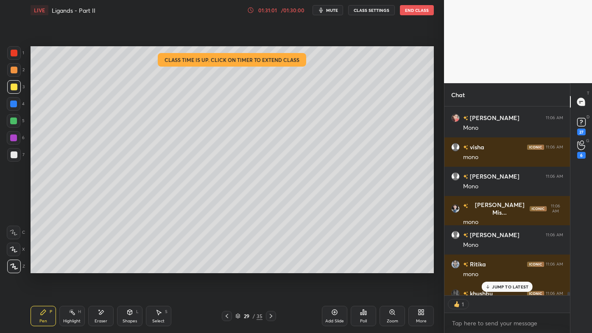
click at [69, 308] on icon at bounding box center [72, 311] width 7 height 7
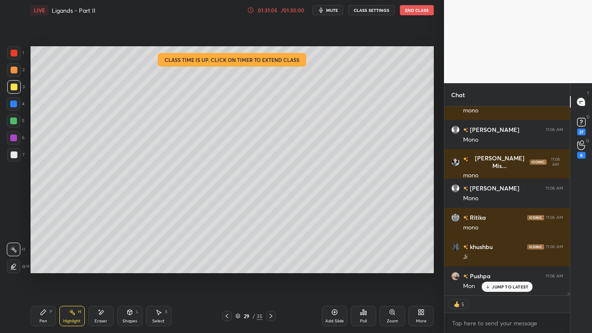
click at [502, 288] on p "JUMP TO LATEST" at bounding box center [510, 286] width 36 height 5
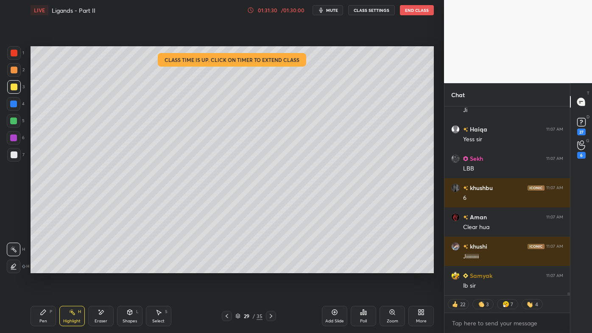
click at [226, 313] on icon at bounding box center [226, 315] width 7 height 7
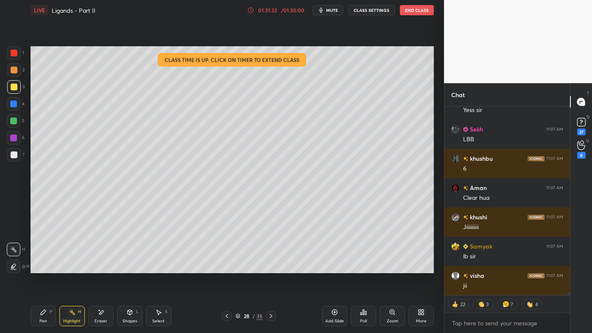
click at [271, 314] on icon at bounding box center [270, 315] width 7 height 7
click at [267, 314] on icon at bounding box center [270, 315] width 7 height 7
drag, startPoint x: 227, startPoint y: 315, endPoint x: 266, endPoint y: 307, distance: 39.8
click at [227, 315] on icon at bounding box center [226, 315] width 7 height 7
click at [333, 311] on icon at bounding box center [334, 311] width 7 height 7
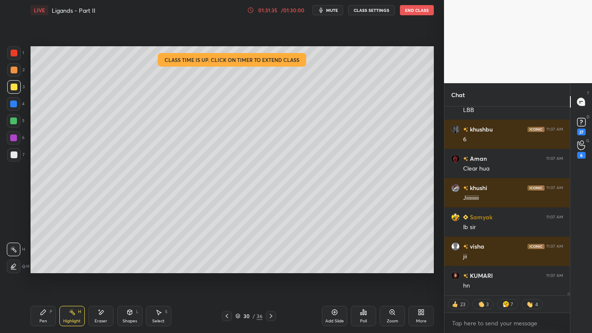
drag, startPoint x: 44, startPoint y: 313, endPoint x: 49, endPoint y: 298, distance: 15.5
click at [43, 311] on icon at bounding box center [43, 311] width 7 height 7
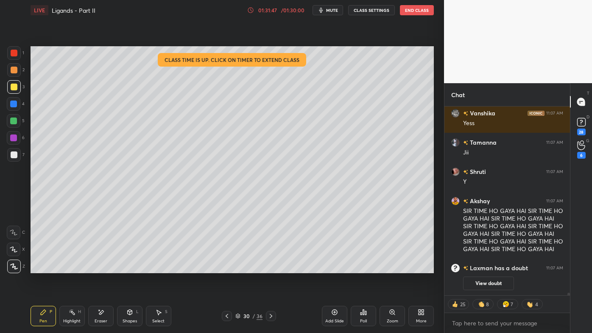
click at [17, 67] on div at bounding box center [14, 70] width 14 height 14
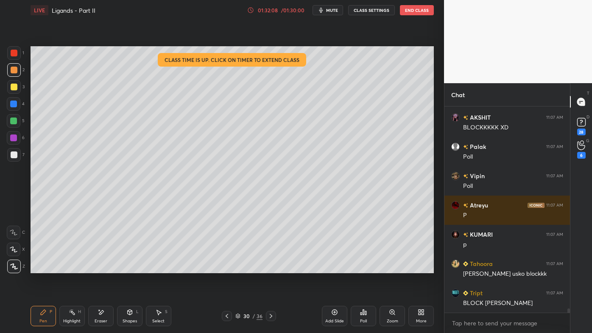
click at [69, 312] on icon at bounding box center [72, 311] width 7 height 7
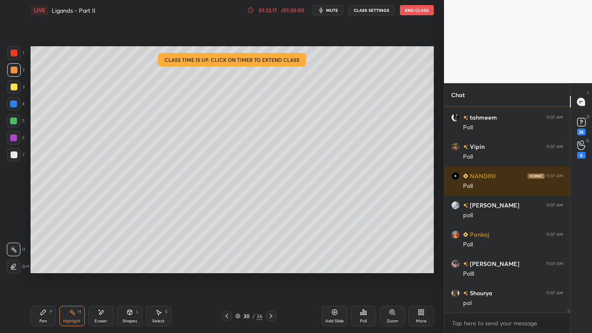
drag, startPoint x: 39, startPoint y: 315, endPoint x: 36, endPoint y: 303, distance: 13.1
click at [35, 314] on div "Pen P" at bounding box center [43, 316] width 25 height 20
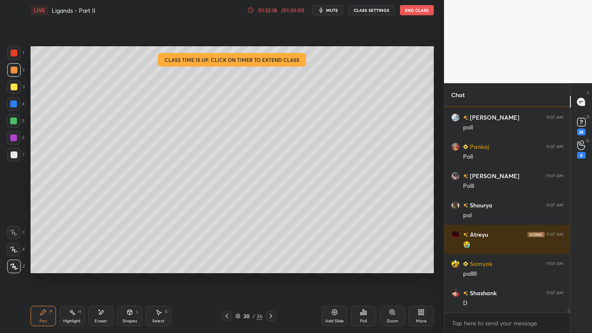
click at [17, 150] on div at bounding box center [14, 155] width 14 height 14
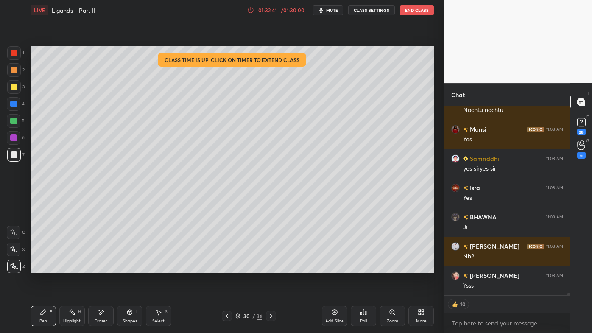
drag, startPoint x: 334, startPoint y: 309, endPoint x: 330, endPoint y: 303, distance: 7.6
click at [334, 310] on icon at bounding box center [334, 311] width 7 height 7
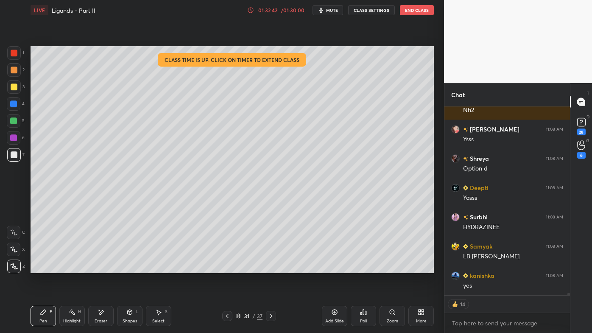
click at [14, 87] on div at bounding box center [14, 86] width 7 height 7
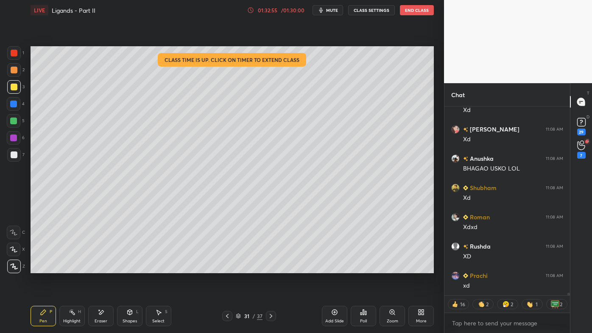
drag, startPoint x: 14, startPoint y: 70, endPoint x: 20, endPoint y: 68, distance: 6.6
click at [14, 69] on div at bounding box center [14, 70] width 7 height 7
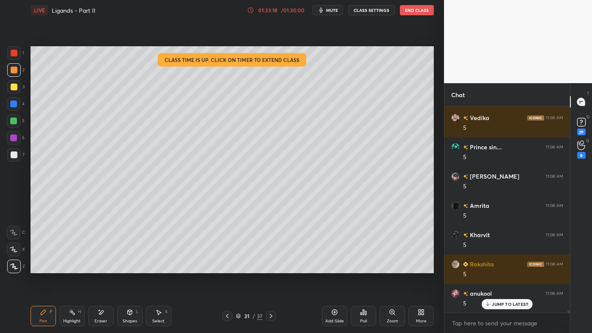
click at [71, 314] on icon at bounding box center [72, 311] width 7 height 7
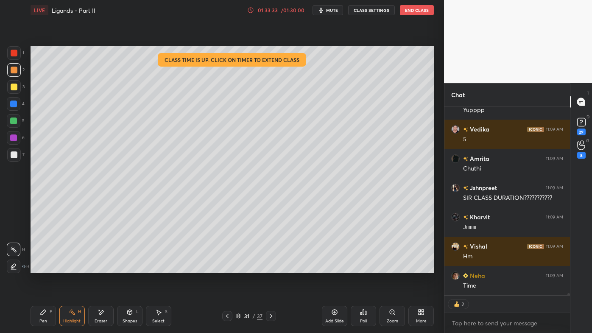
drag, startPoint x: 337, startPoint y: 311, endPoint x: 336, endPoint y: 302, distance: 8.9
click at [337, 310] on icon at bounding box center [334, 311] width 7 height 7
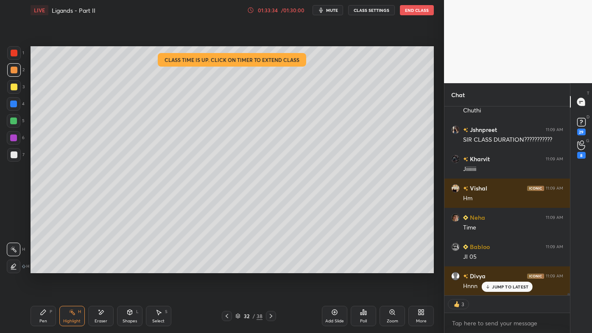
drag, startPoint x: 17, startPoint y: 83, endPoint x: 23, endPoint y: 83, distance: 6.4
click at [19, 82] on div at bounding box center [14, 87] width 14 height 14
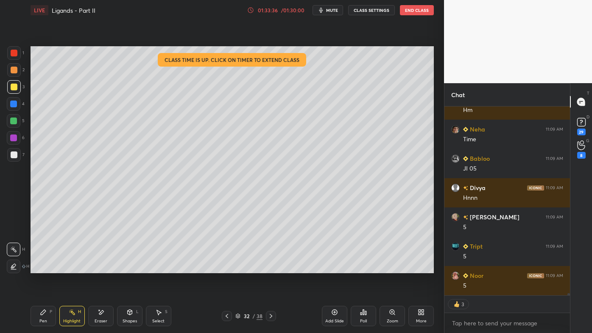
click at [39, 311] on div "Pen P" at bounding box center [43, 316] width 25 height 20
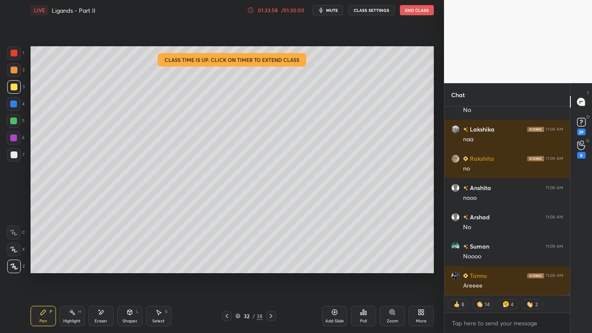
drag, startPoint x: 69, startPoint y: 313, endPoint x: 72, endPoint y: 302, distance: 11.0
click at [71, 311] on icon at bounding box center [72, 311] width 7 height 7
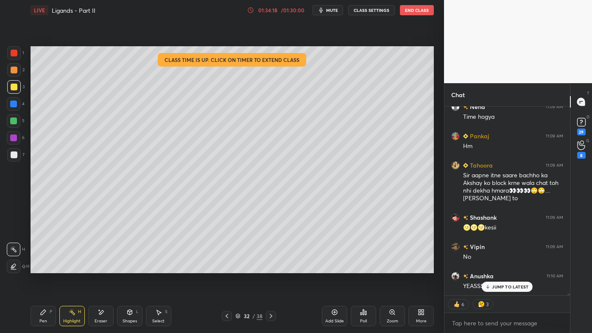
drag, startPoint x: 47, startPoint y: 309, endPoint x: 60, endPoint y: 295, distance: 19.2
click at [47, 309] on div "Pen P" at bounding box center [43, 316] width 25 height 20
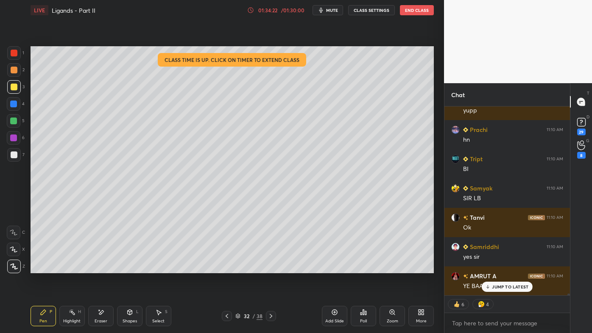
click at [227, 316] on icon at bounding box center [226, 315] width 7 height 7
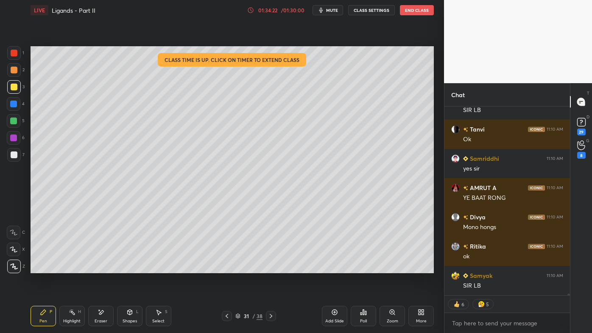
click at [227, 315] on icon at bounding box center [226, 316] width 3 height 4
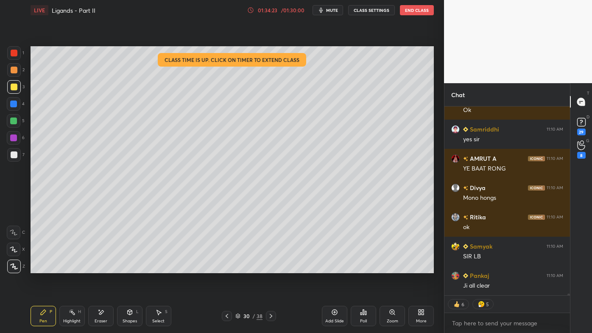
click at [225, 314] on icon at bounding box center [226, 315] width 7 height 7
click at [227, 314] on icon at bounding box center [226, 315] width 7 height 7
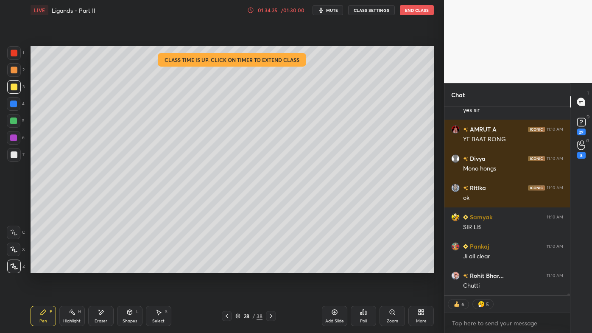
click at [72, 311] on rect at bounding box center [73, 313] width 4 height 4
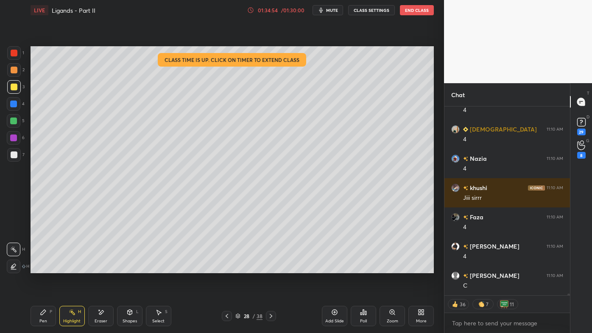
click at [270, 314] on icon at bounding box center [270, 315] width 7 height 7
click at [270, 315] on icon at bounding box center [270, 315] width 7 height 7
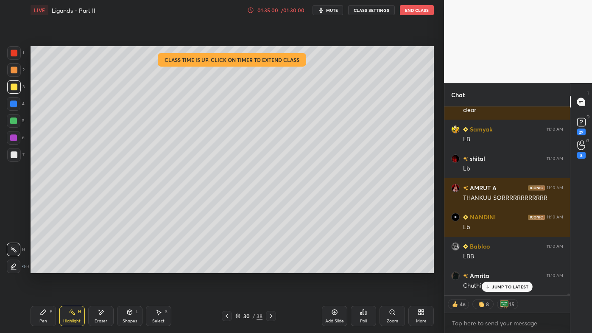
click at [363, 311] on icon at bounding box center [363, 311] width 1 height 5
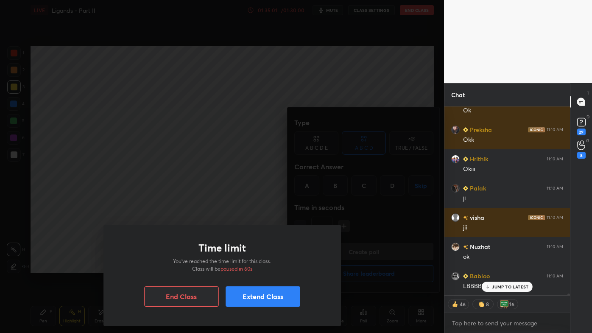
drag, startPoint x: 246, startPoint y: 297, endPoint x: 217, endPoint y: 293, distance: 30.0
click at [242, 297] on button "Extend Class" at bounding box center [262, 296] width 75 height 20
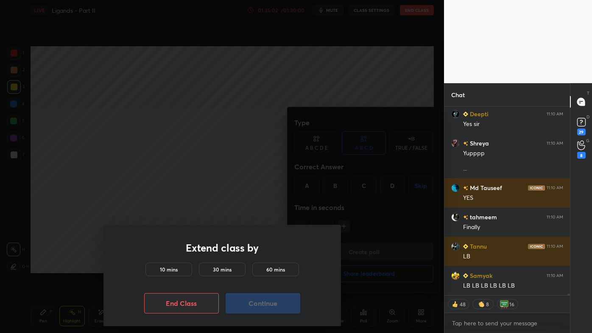
drag, startPoint x: 170, startPoint y: 273, endPoint x: 200, endPoint y: 281, distance: 30.8
click at [172, 271] on h5 "10 mins" at bounding box center [169, 269] width 18 height 8
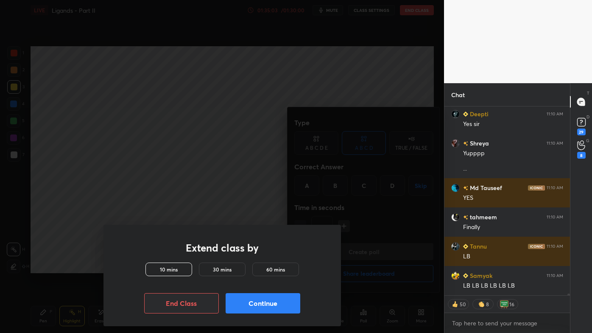
drag, startPoint x: 246, startPoint y: 303, endPoint x: 263, endPoint y: 297, distance: 17.6
click at [246, 303] on button "Continue" at bounding box center [262, 303] width 75 height 20
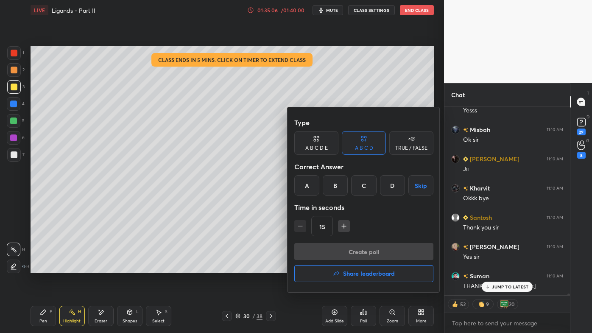
drag, startPoint x: 256, startPoint y: 260, endPoint x: 280, endPoint y: 264, distance: 23.7
click at [256, 258] on div at bounding box center [296, 166] width 592 height 333
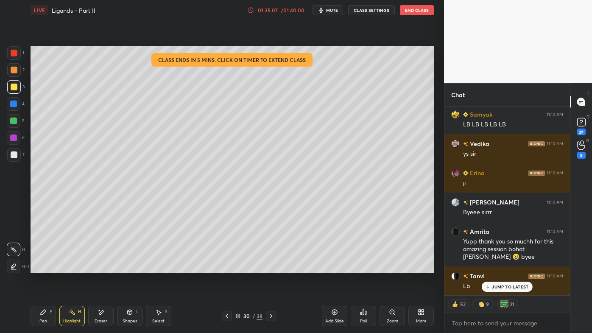
click at [364, 312] on icon at bounding box center [363, 311] width 7 height 7
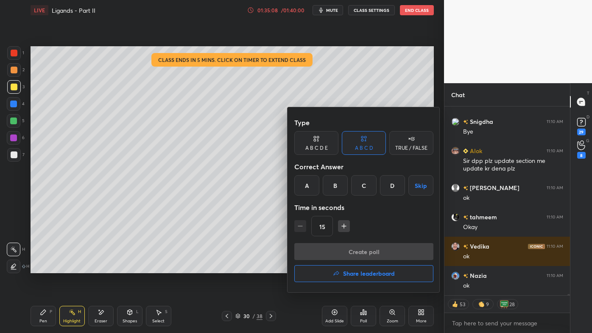
click at [361, 275] on h4 "Share leaderboard" at bounding box center [369, 273] width 52 height 6
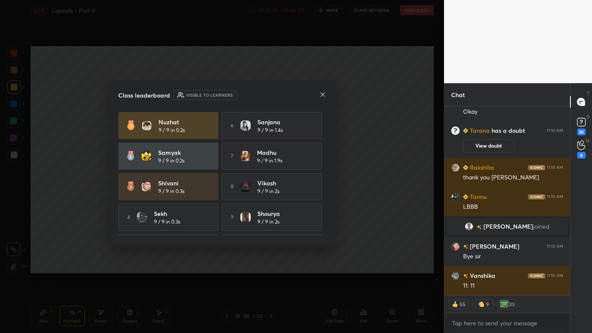
click at [324, 94] on icon at bounding box center [322, 94] width 7 height 7
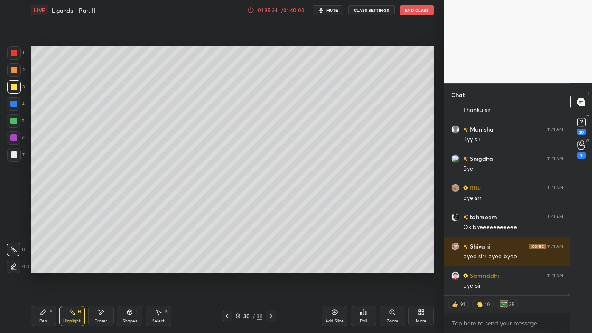
click at [416, 10] on button "End Class" at bounding box center [417, 10] width 34 height 10
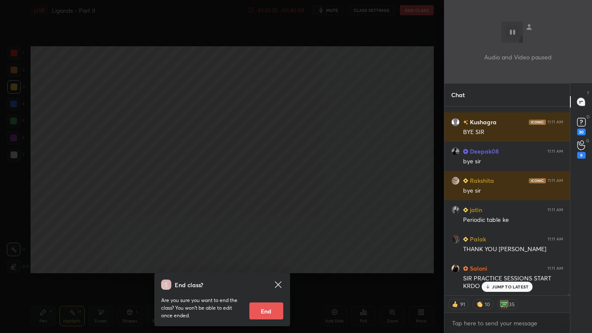
click at [267, 307] on button "End" at bounding box center [266, 310] width 34 height 17
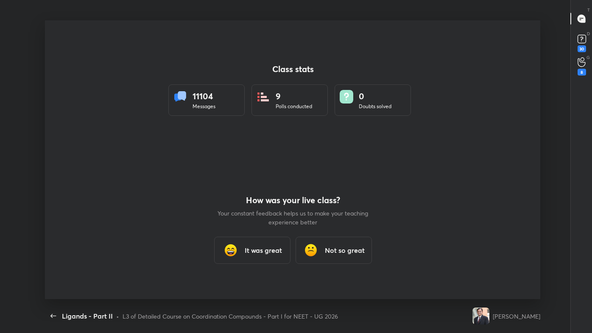
click at [252, 256] on div "It was great" at bounding box center [252, 249] width 76 height 27
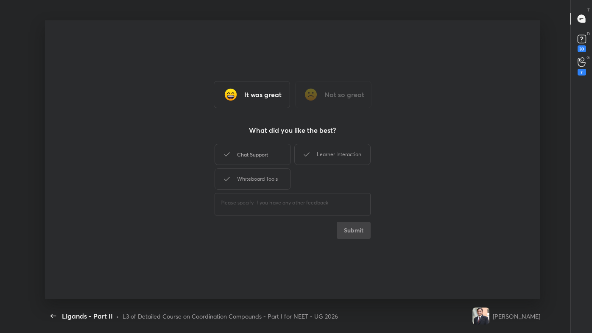
click at [243, 151] on div "Chat Support" at bounding box center [252, 154] width 76 height 21
click at [351, 233] on button "Submit" at bounding box center [353, 230] width 34 height 17
